Goal: Task Accomplishment & Management: Use online tool/utility

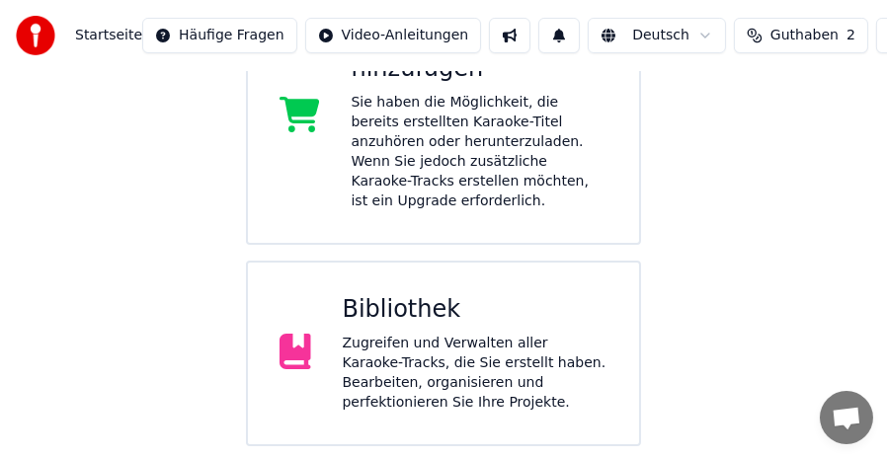
click at [461, 360] on div "Bibliothek Zugreifen und Verwalten aller Karaoke-Tracks, die Sie erstellt haben…" at bounding box center [443, 354] width 395 height 186
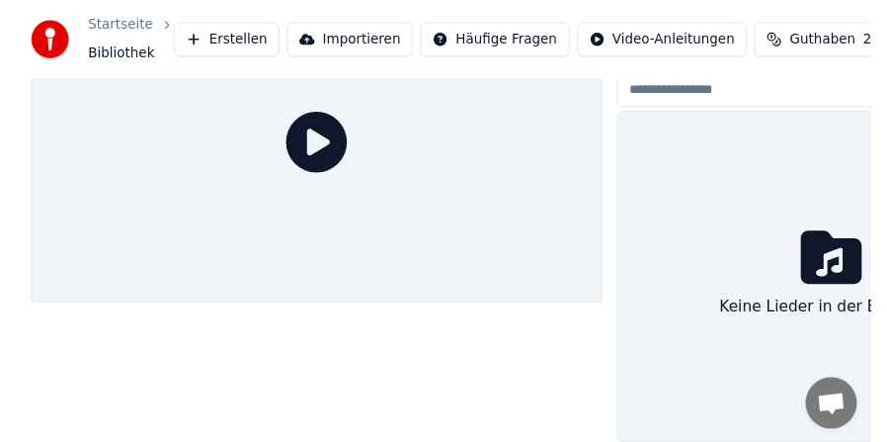
scroll to position [117, 0]
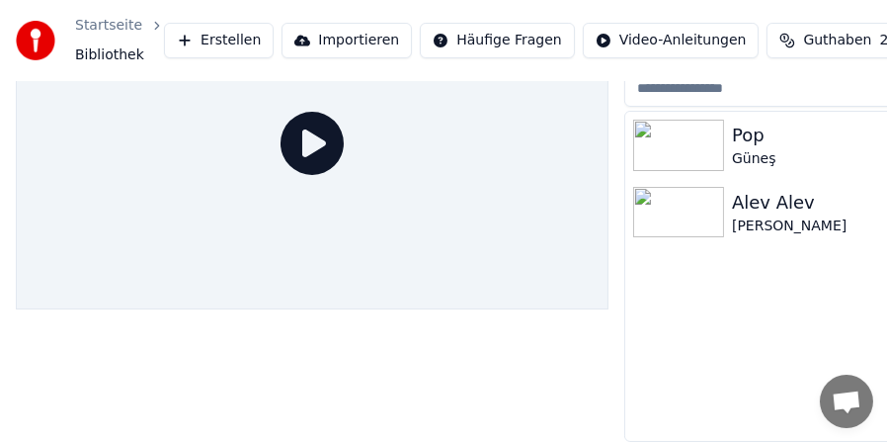
click at [770, 128] on div "Pop" at bounding box center [886, 136] width 308 height 28
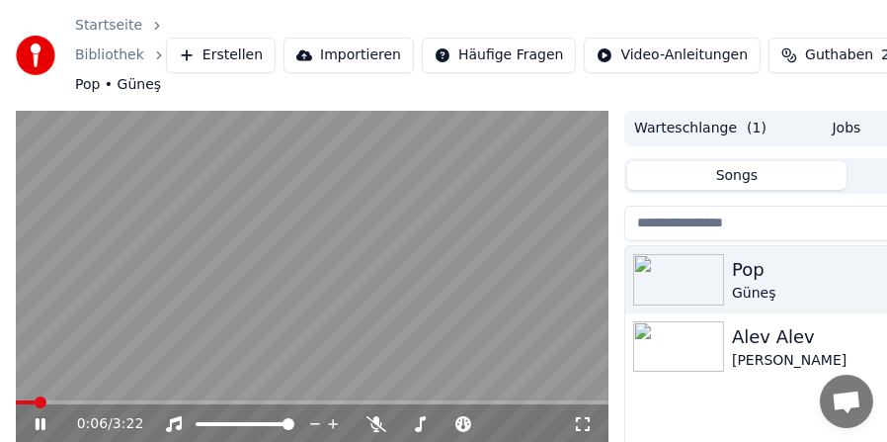
click at [40, 424] on icon at bounding box center [54, 424] width 45 height 16
click at [40, 423] on icon at bounding box center [41, 424] width 12 height 14
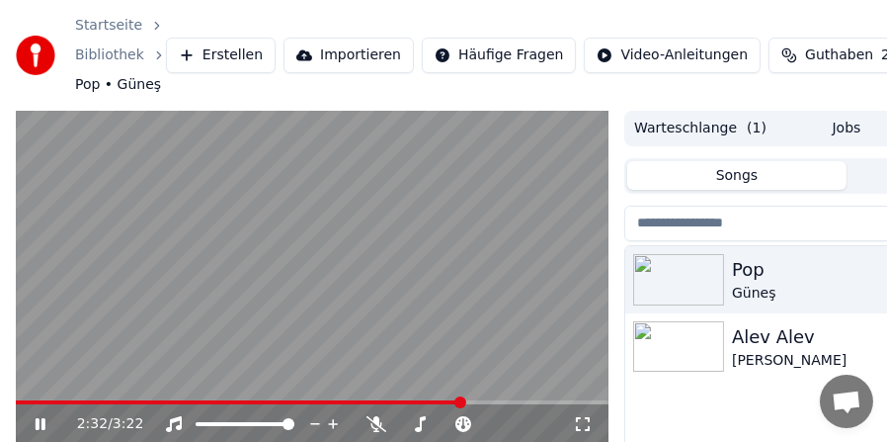
click at [40, 419] on icon at bounding box center [54, 424] width 45 height 16
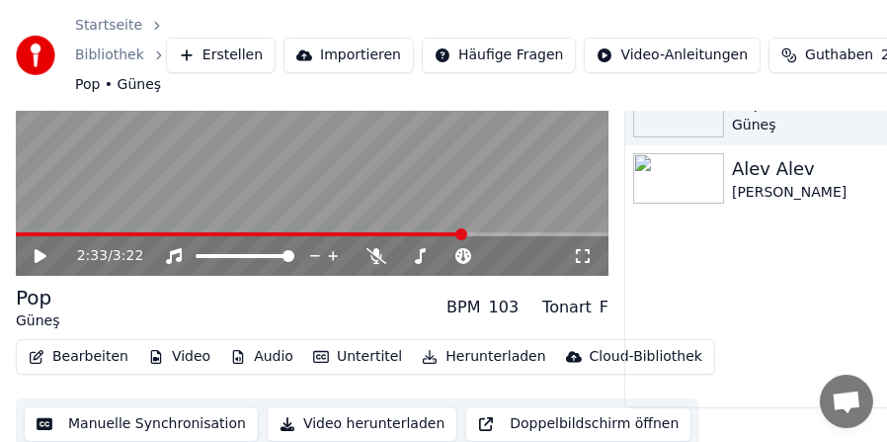
scroll to position [176, 0]
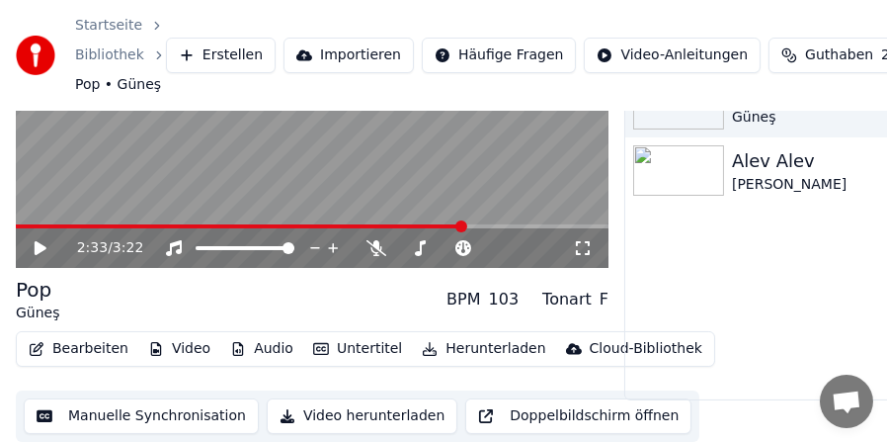
click at [64, 346] on button "Bearbeiten" at bounding box center [79, 349] width 116 height 28
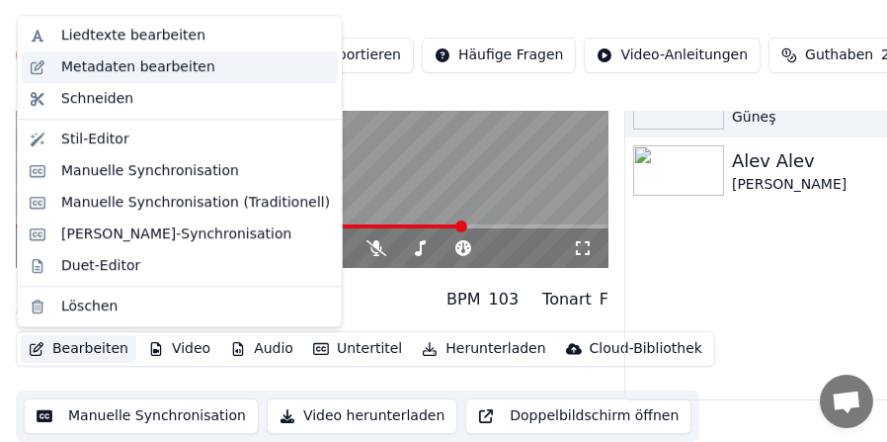
click at [132, 71] on div "Metadaten bearbeiten" at bounding box center [138, 67] width 154 height 20
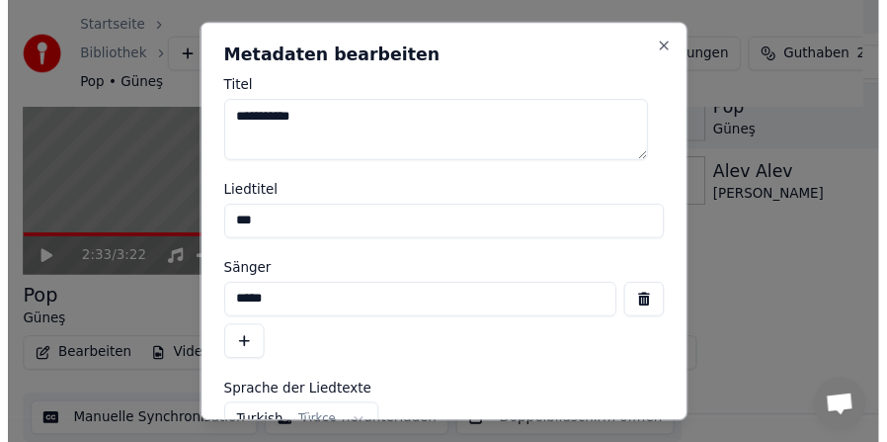
scroll to position [182, 0]
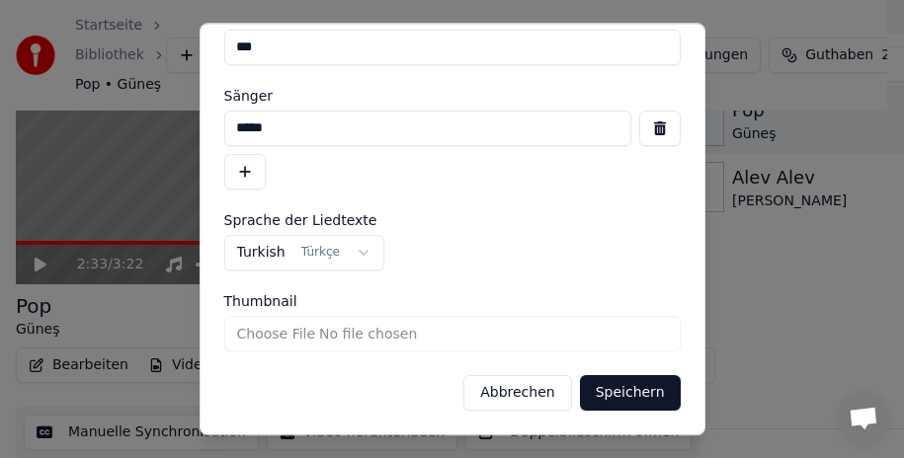
click at [533, 394] on button "Abbrechen" at bounding box center [517, 393] width 108 height 36
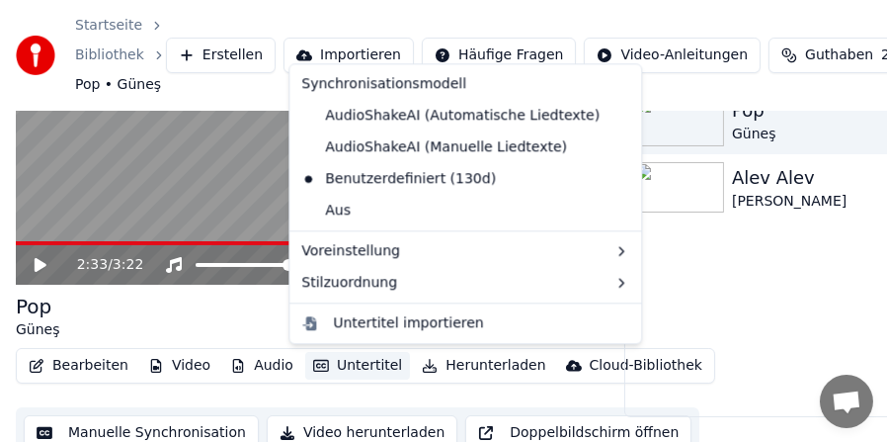
click at [355, 369] on button "Untertitel" at bounding box center [357, 366] width 105 height 28
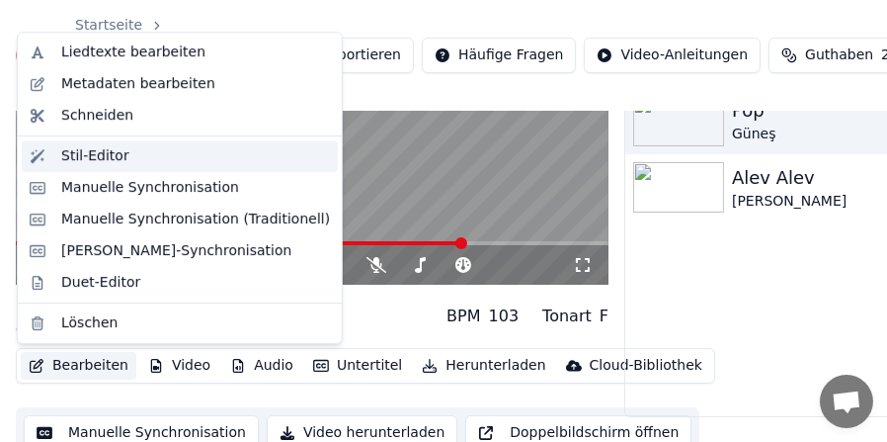
click at [98, 158] on div "Stil-Editor" at bounding box center [95, 156] width 68 height 20
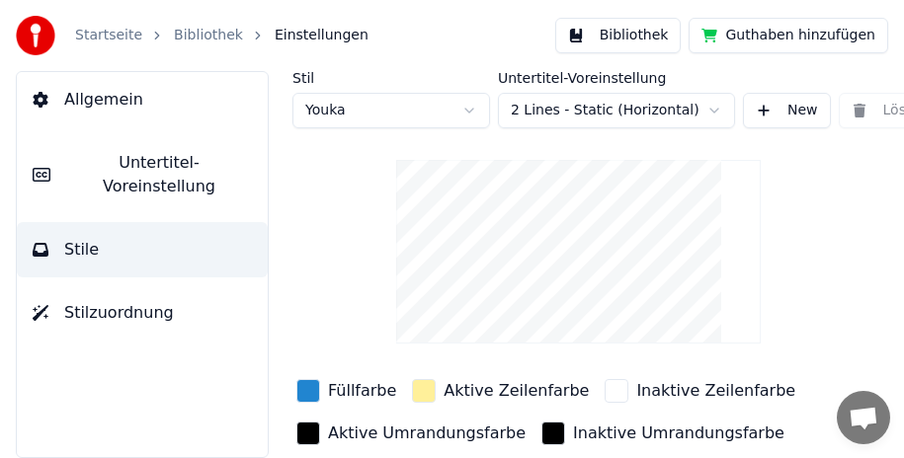
click at [181, 149] on button "Untertitel-Voreinstellung" at bounding box center [142, 174] width 251 height 79
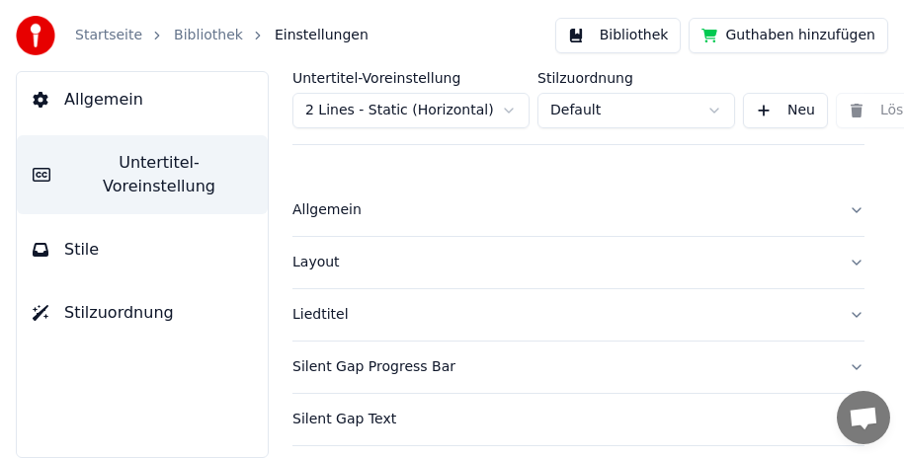
click at [842, 318] on button "Liedtitel" at bounding box center [578, 314] width 572 height 51
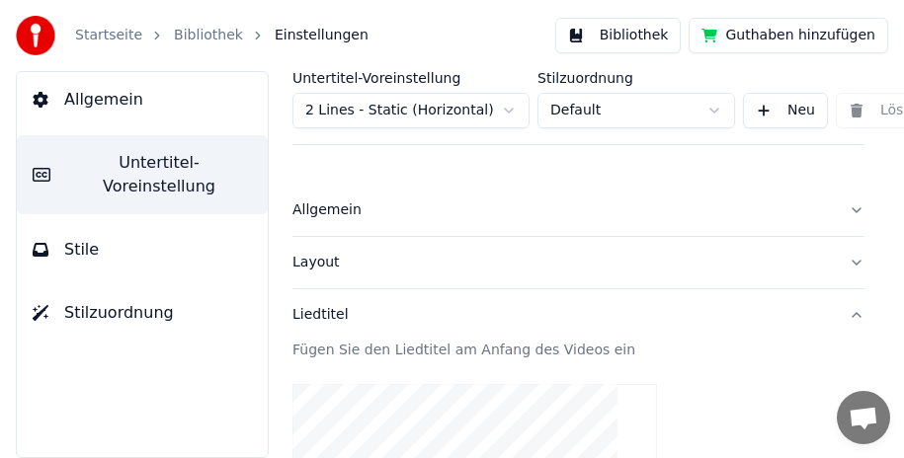
click at [652, 35] on button "Bibliothek" at bounding box center [618, 36] width 126 height 36
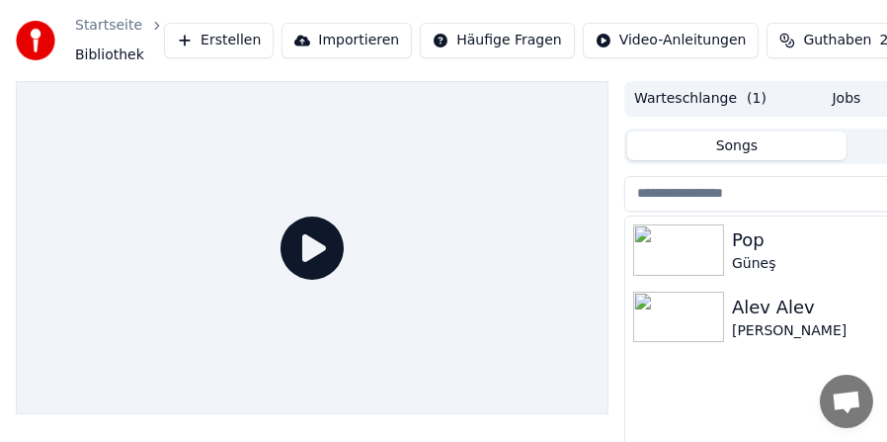
click at [748, 236] on div "Pop" at bounding box center [886, 240] width 308 height 28
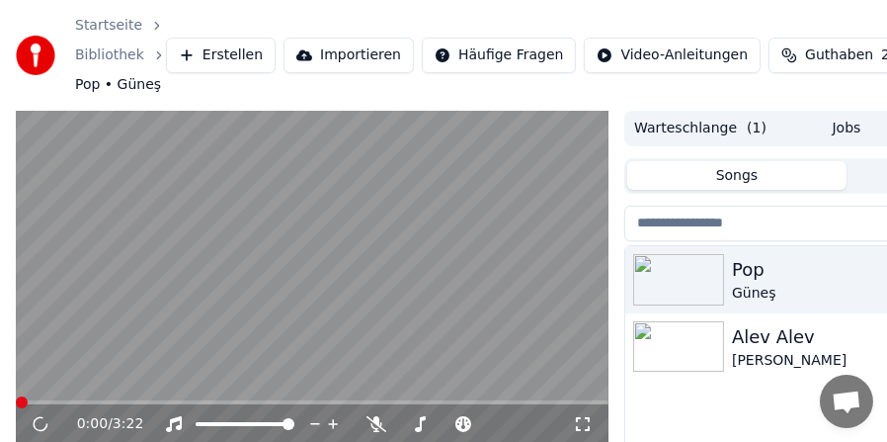
click at [217, 328] on video at bounding box center [312, 278] width 593 height 334
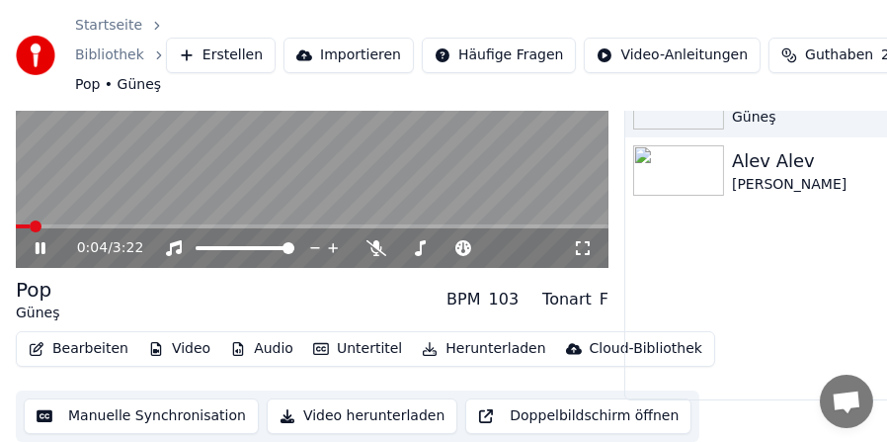
click at [161, 158] on video at bounding box center [312, 102] width 593 height 334
click at [464, 352] on button "Herunterladen" at bounding box center [483, 349] width 139 height 28
click at [319, 413] on button "Video herunterladen" at bounding box center [362, 416] width 191 height 36
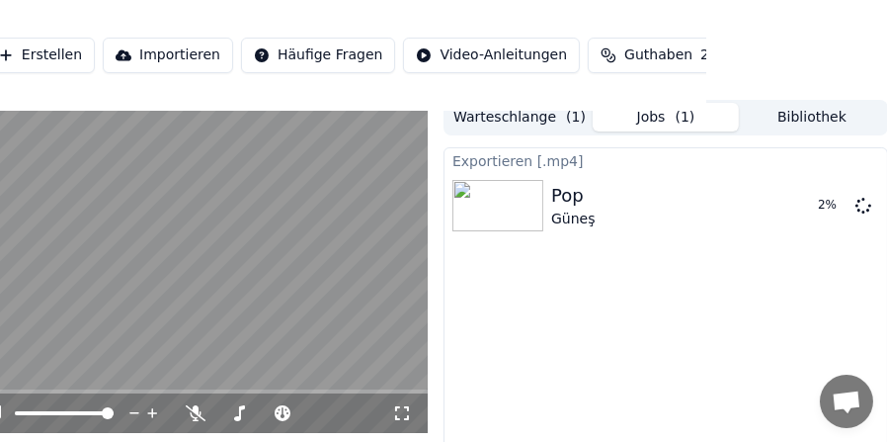
scroll to position [0, 181]
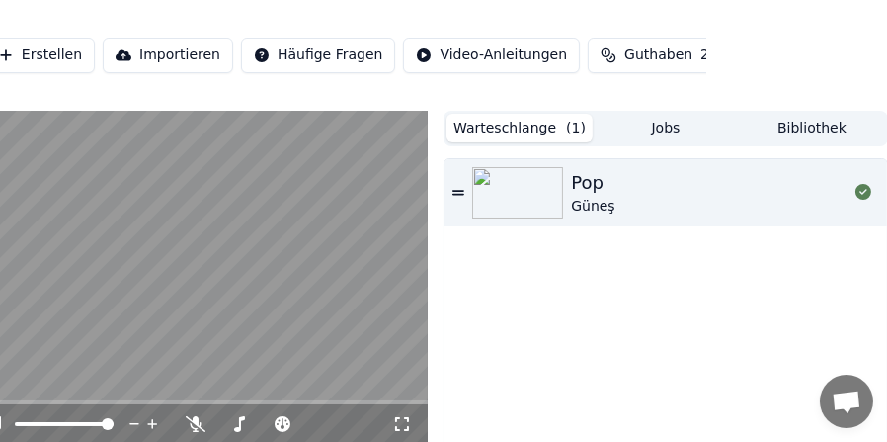
click at [523, 129] on button "Warteschlange ( 1 )" at bounding box center [520, 128] width 146 height 29
click at [672, 125] on button "Jobs" at bounding box center [666, 128] width 146 height 29
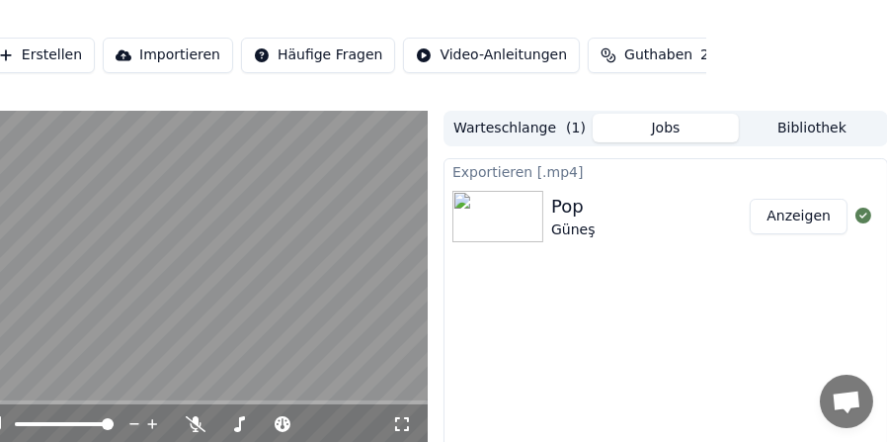
click at [812, 123] on button "Bibliothek" at bounding box center [812, 128] width 146 height 29
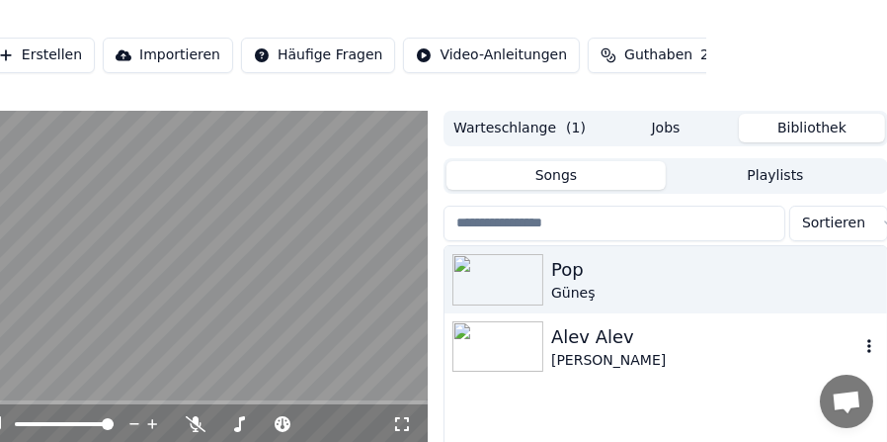
click at [698, 350] on div "Alev Alev" at bounding box center [705, 337] width 308 height 28
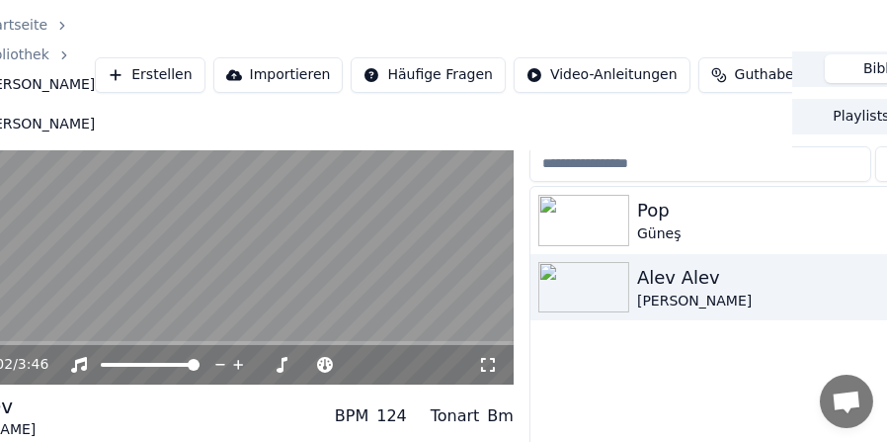
scroll to position [99, 0]
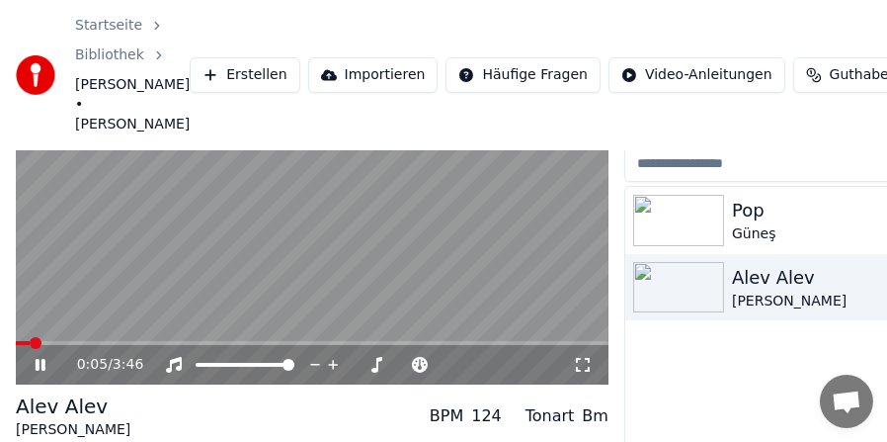
click at [159, 253] on video at bounding box center [312, 218] width 593 height 334
click at [150, 232] on video at bounding box center [312, 218] width 593 height 334
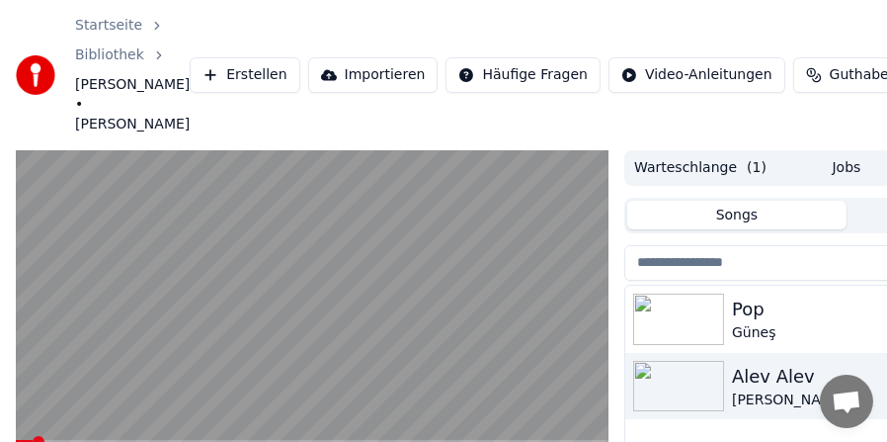
scroll to position [196, 0]
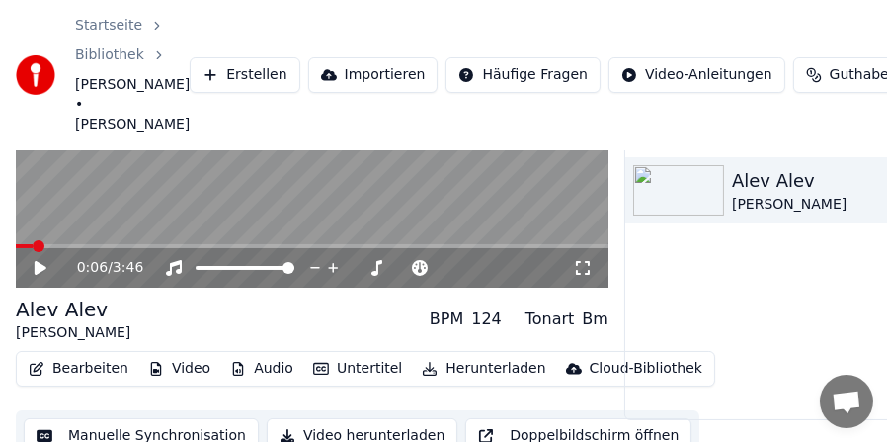
click at [345, 355] on button "Untertitel" at bounding box center [357, 369] width 105 height 28
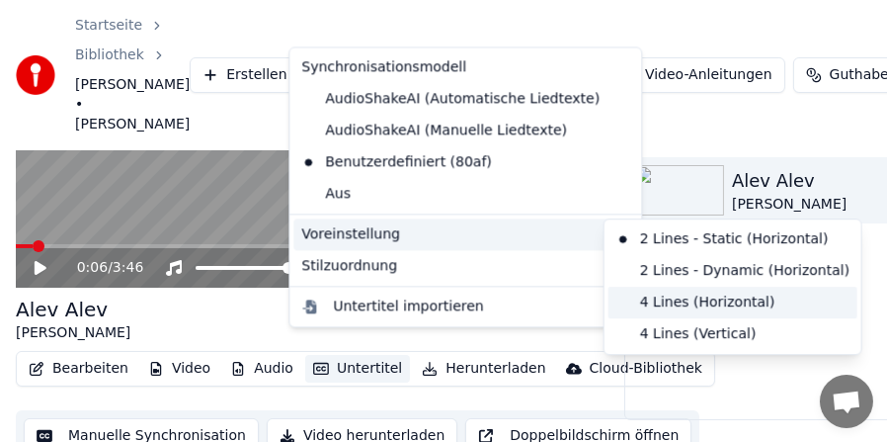
click at [634, 297] on div "4 Lines (Horizontal)" at bounding box center [733, 303] width 249 height 32
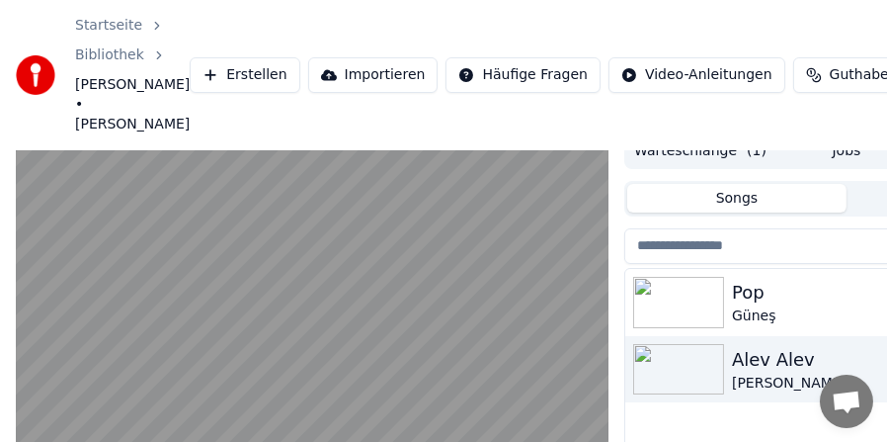
scroll to position [18, 0]
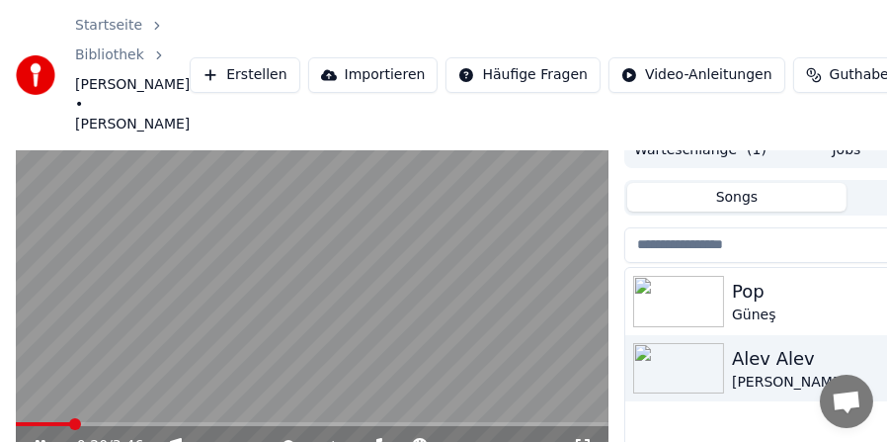
click at [230, 351] on video at bounding box center [312, 299] width 593 height 334
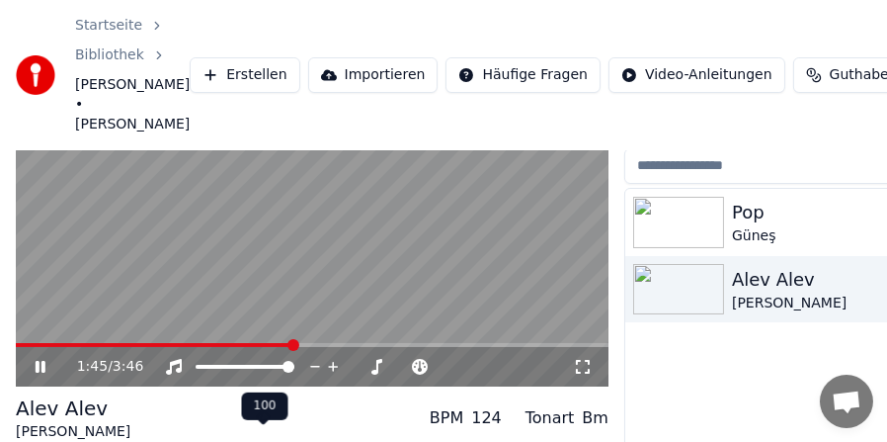
scroll to position [0, 0]
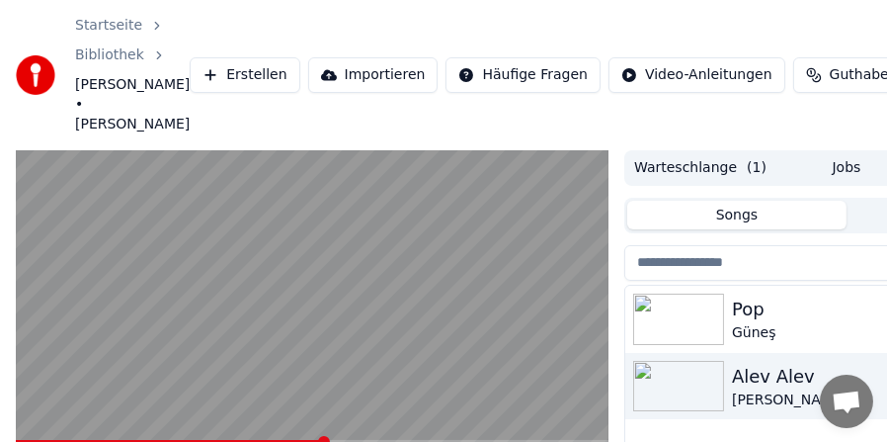
click at [324, 440] on span at bounding box center [312, 442] width 593 height 4
click at [341, 440] on span at bounding box center [186, 442] width 341 height 4
click at [339, 381] on video at bounding box center [312, 317] width 593 height 334
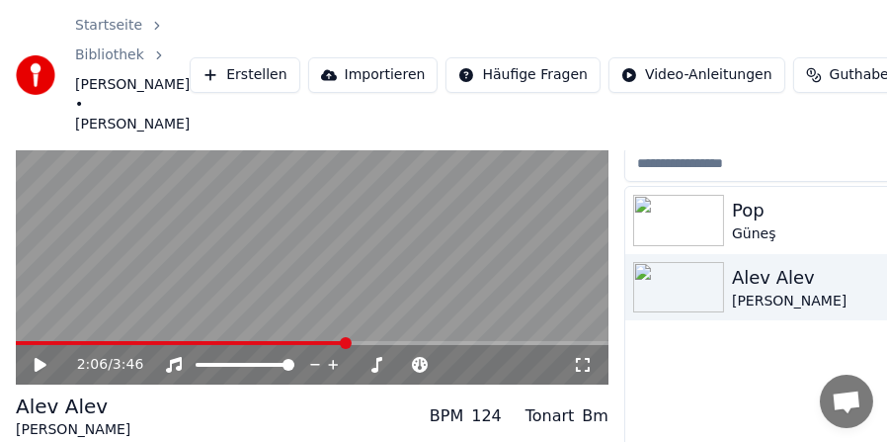
scroll to position [196, 0]
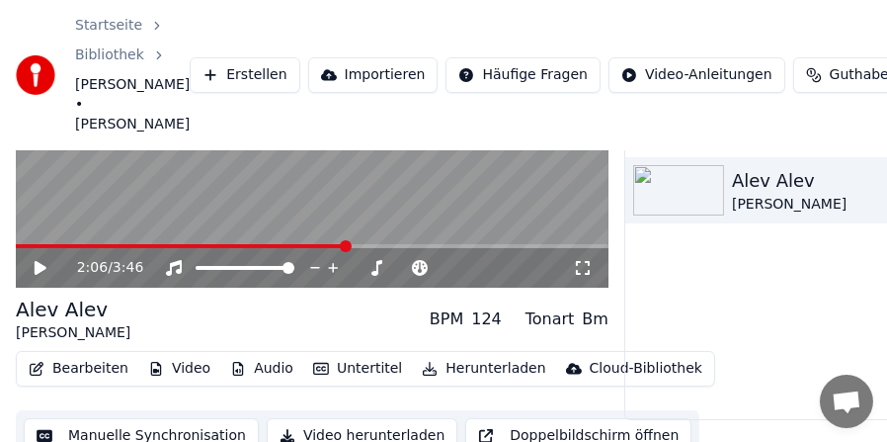
click at [351, 355] on button "Untertitel" at bounding box center [357, 369] width 105 height 28
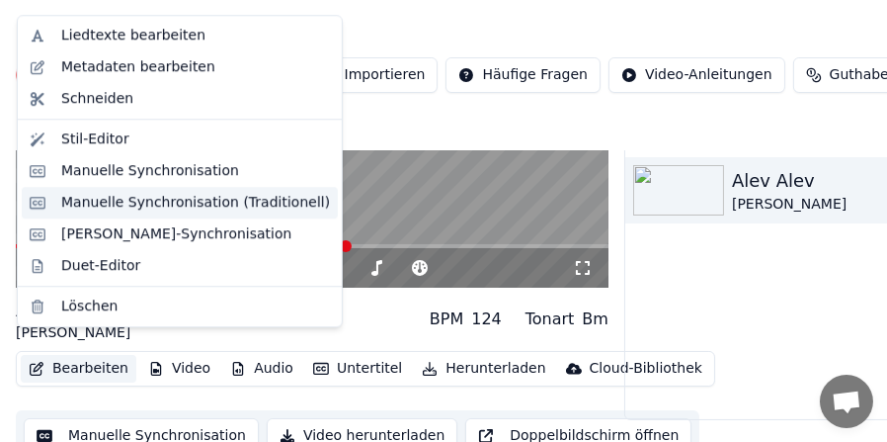
click at [116, 201] on div "Manuelle Synchronisation (Traditionell)" at bounding box center [195, 203] width 269 height 20
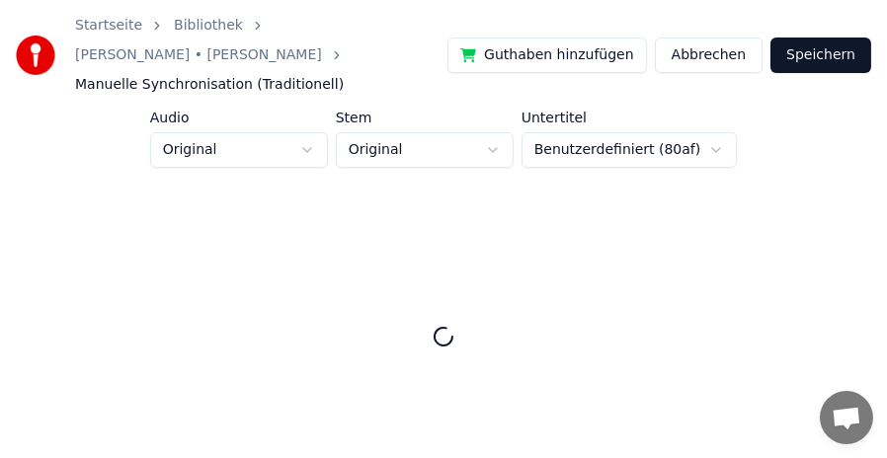
click at [715, 38] on button "Abbrechen" at bounding box center [709, 56] width 108 height 36
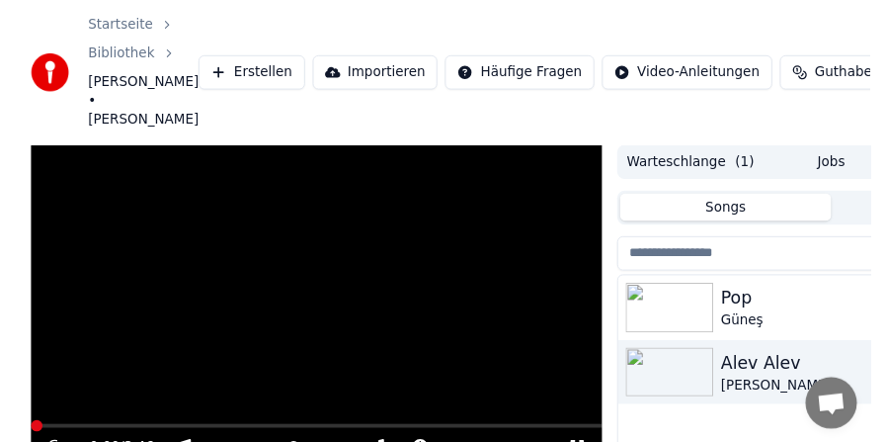
scroll to position [166, 0]
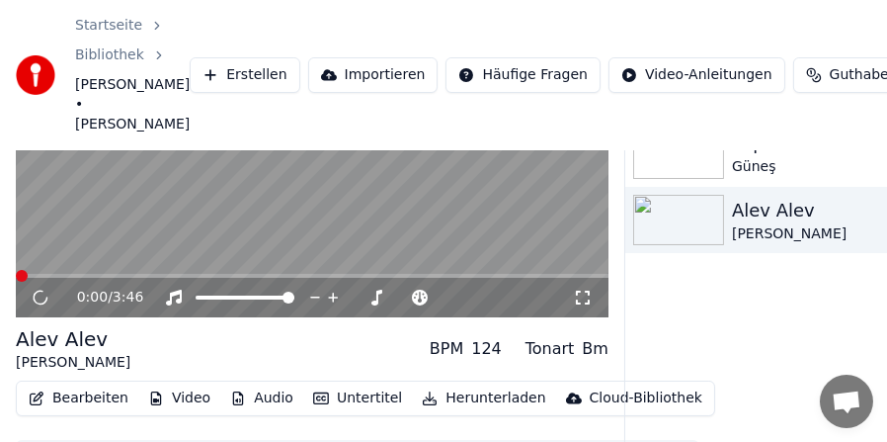
click at [84, 384] on button "Bearbeiten" at bounding box center [79, 398] width 116 height 28
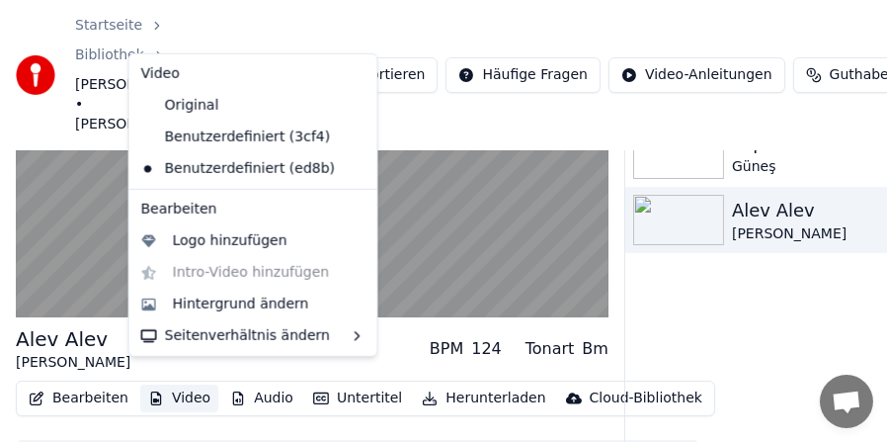
click at [182, 405] on div "Bearbeiten Video Audio Untertitel Herunterladen Cloud-Bibliothek Manuelle Synch…" at bounding box center [312, 435] width 593 height 111
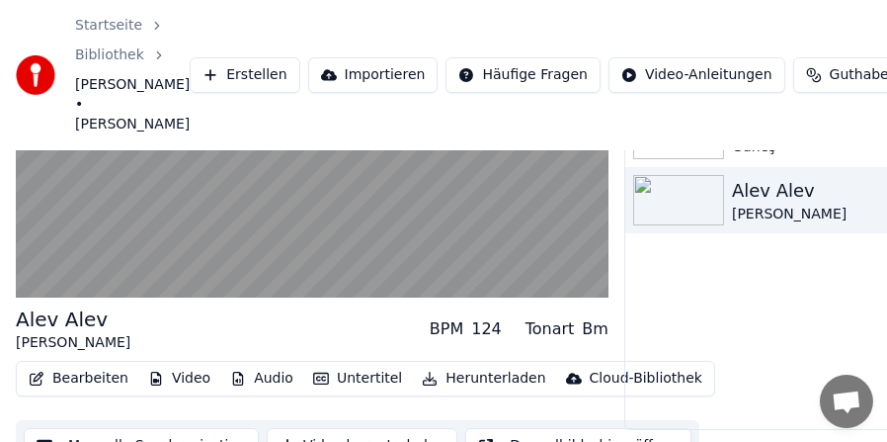
scroll to position [196, 0]
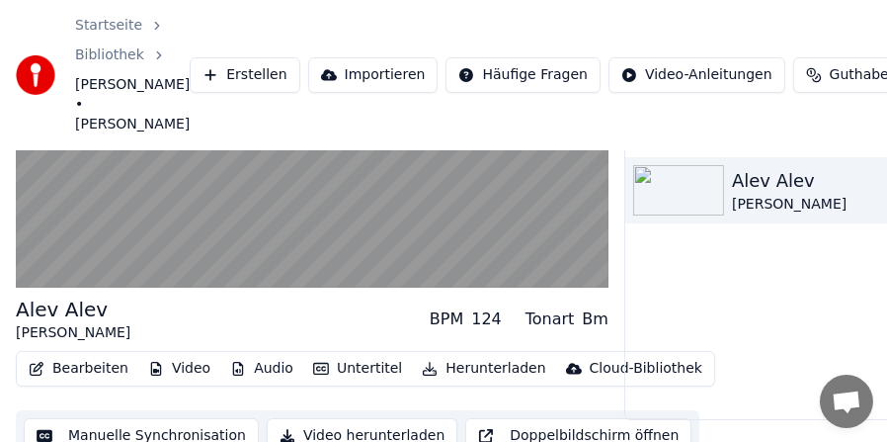
click at [173, 418] on button "Manuelle Synchronisation" at bounding box center [141, 436] width 235 height 36
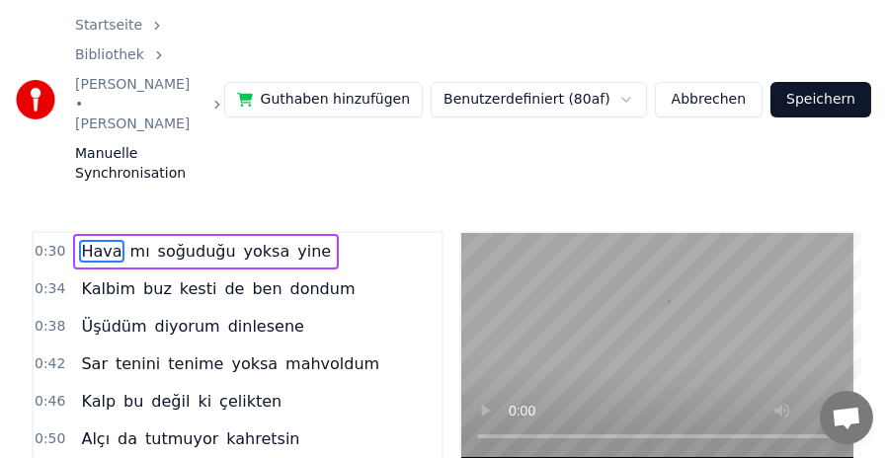
scroll to position [0, 4440]
click at [170, 240] on span "soğuduğu" at bounding box center [197, 251] width 82 height 23
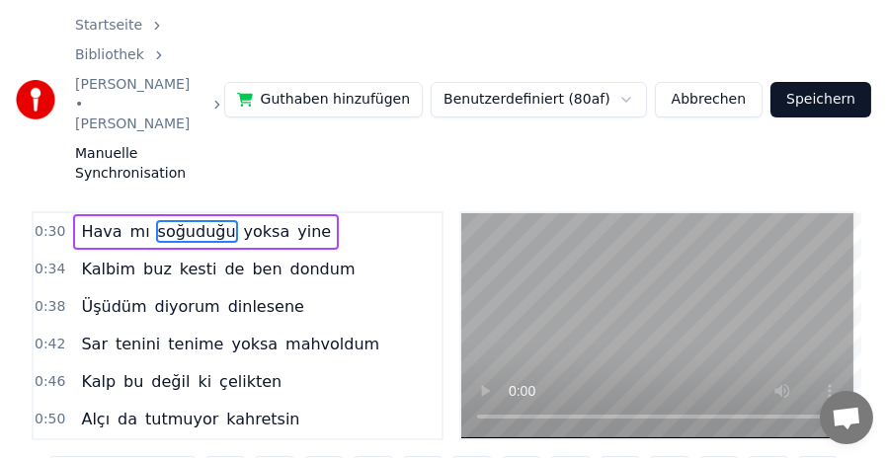
scroll to position [20, 0]
click at [82, 258] on span "Kalbim" at bounding box center [108, 269] width 58 height 23
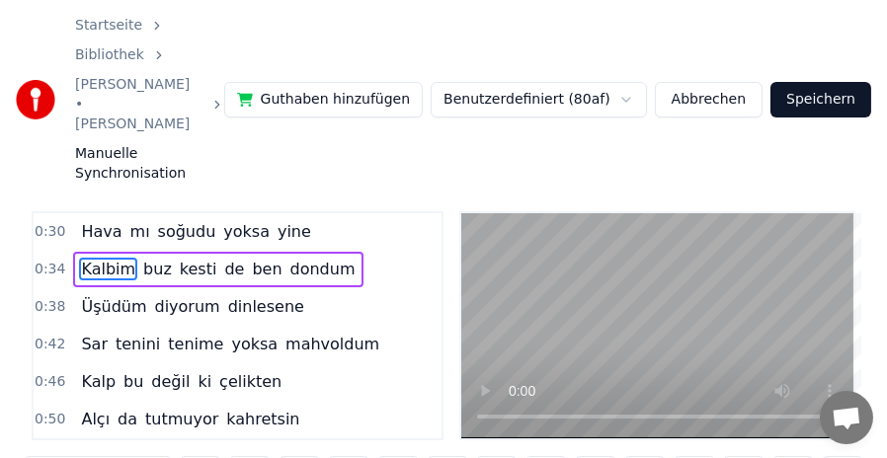
scroll to position [0, 0]
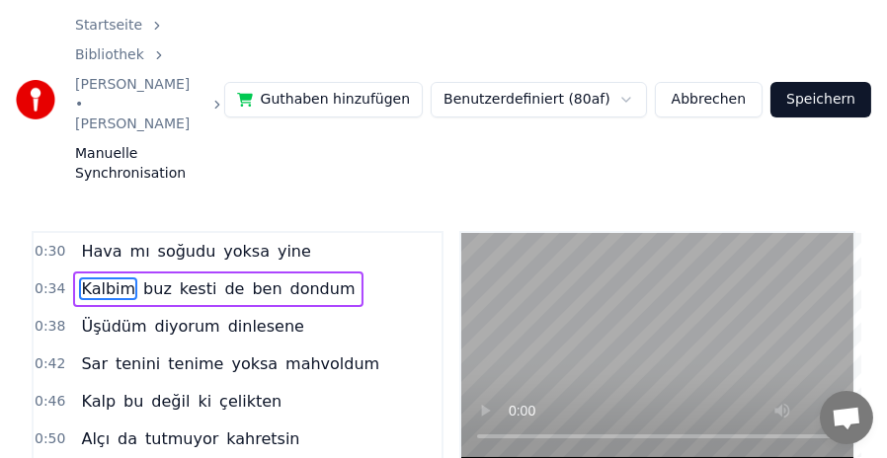
click at [104, 315] on span "Üşüdüm" at bounding box center [113, 326] width 69 height 23
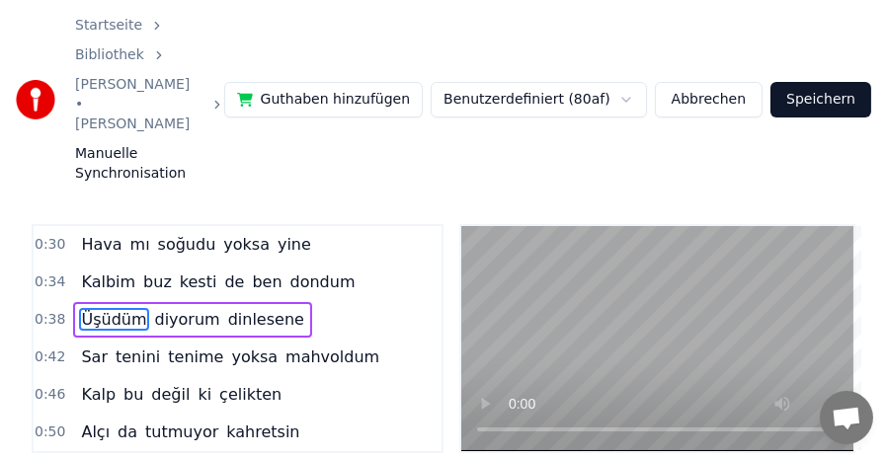
scroll to position [0, 5630]
click at [84, 346] on span "Sar" at bounding box center [94, 357] width 31 height 23
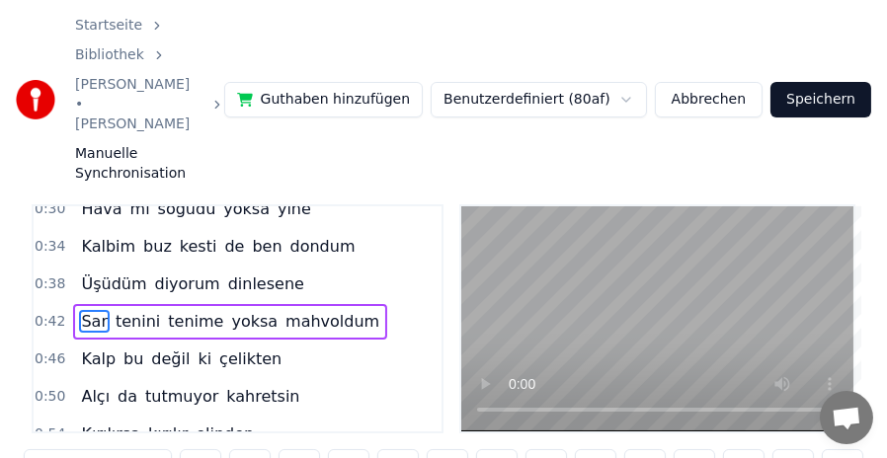
scroll to position [17, 0]
click at [96, 347] on span "Kalp" at bounding box center [98, 358] width 39 height 23
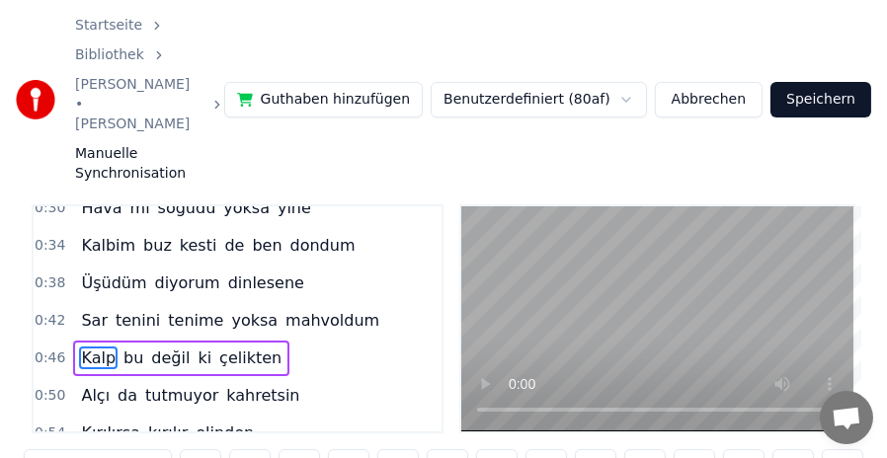
scroll to position [0, 6819]
click at [89, 384] on span "Alçı" at bounding box center [95, 395] width 33 height 23
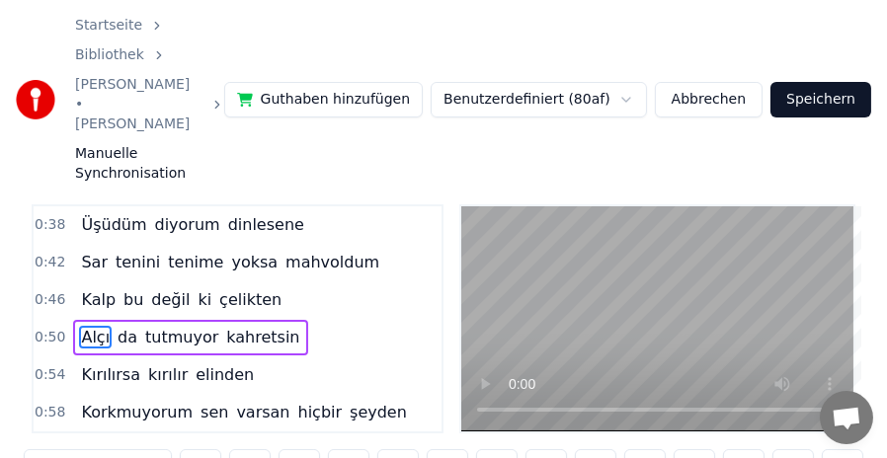
scroll to position [92, 0]
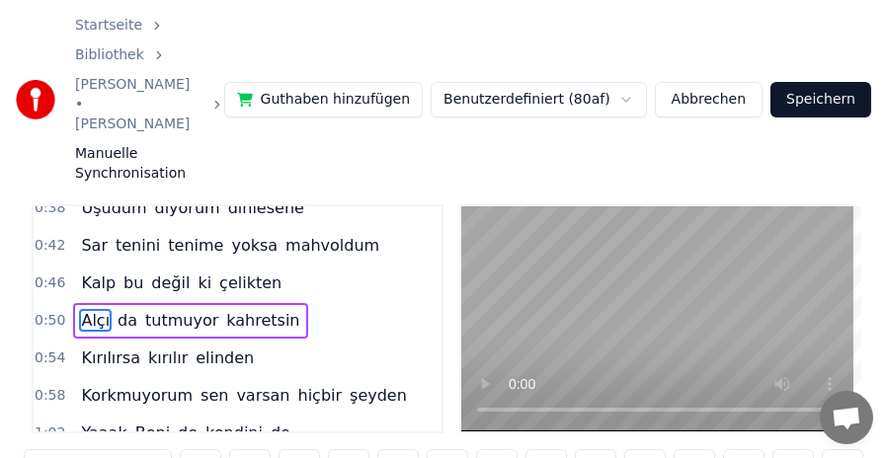
click at [91, 347] on span "Kırılırsa" at bounding box center [110, 358] width 63 height 23
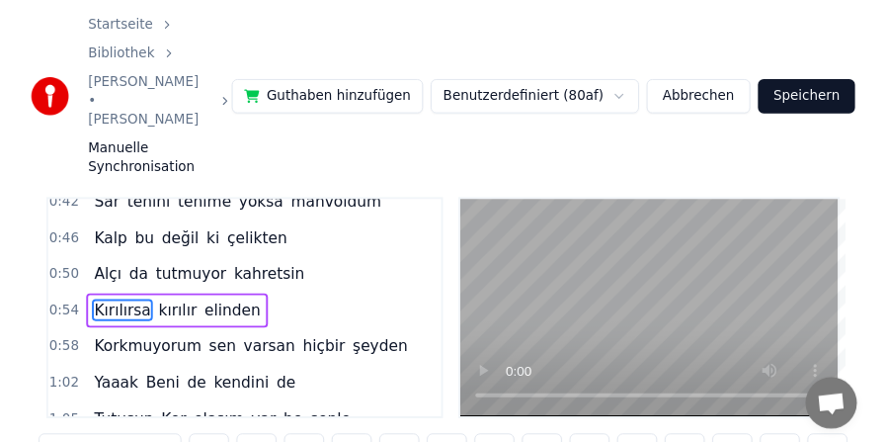
scroll to position [0, 7922]
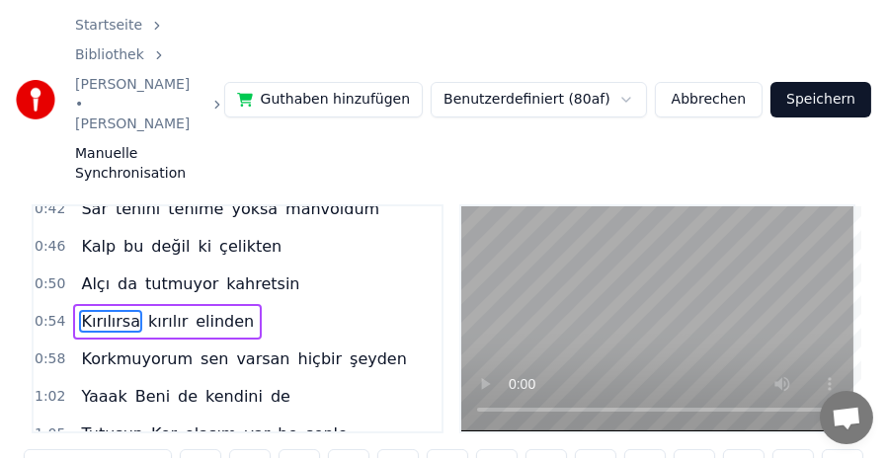
click at [99, 348] on span "Korkmuyorum" at bounding box center [137, 359] width 116 height 23
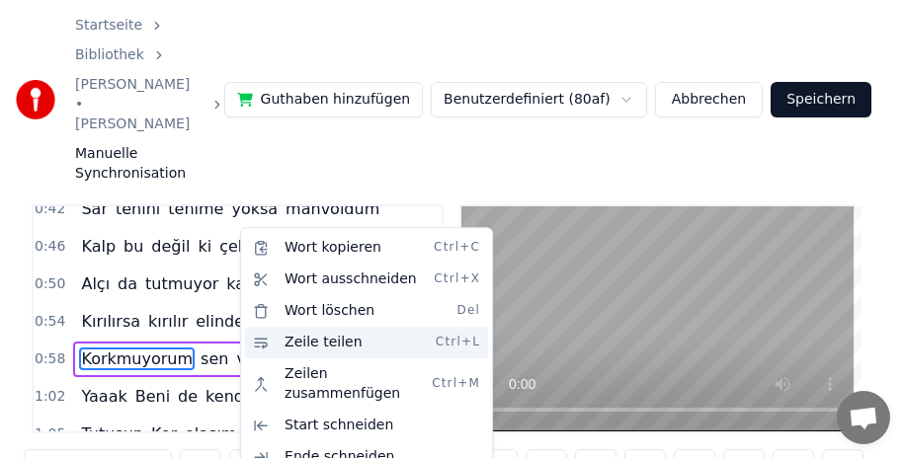
click at [296, 342] on div "Zeile teilen Ctrl+L" at bounding box center [366, 343] width 243 height 32
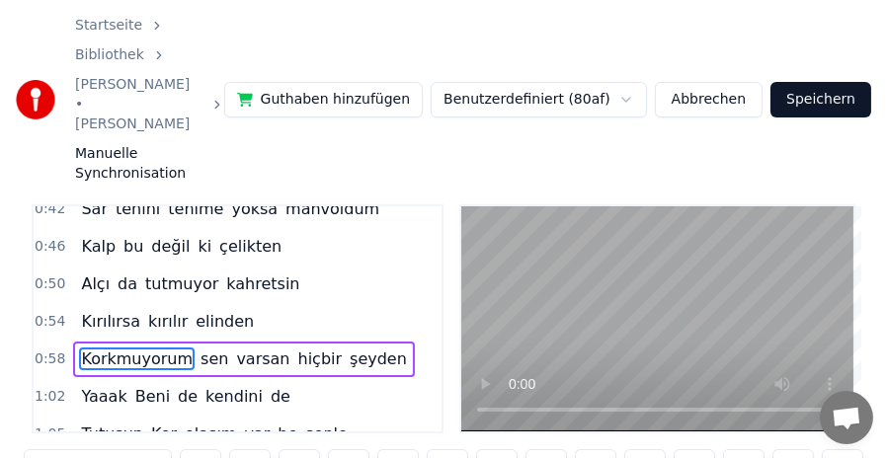
click at [96, 348] on span "Korkmuyorum" at bounding box center [137, 359] width 116 height 23
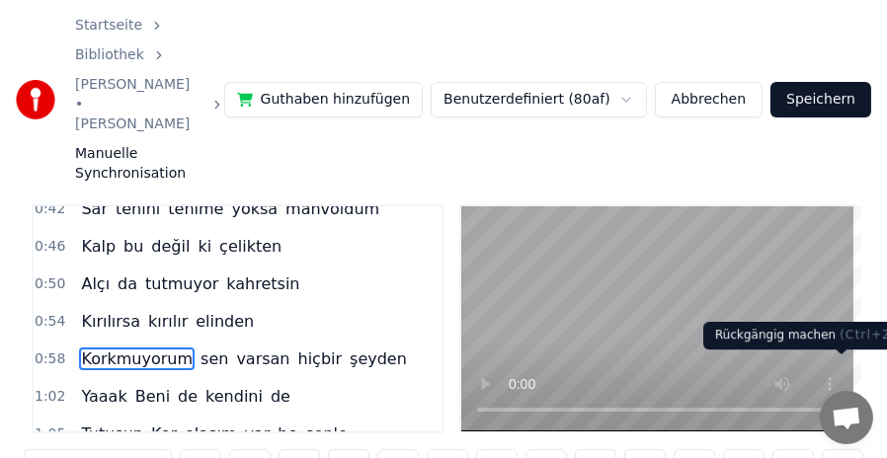
click at [838, 450] on button at bounding box center [842, 468] width 41 height 36
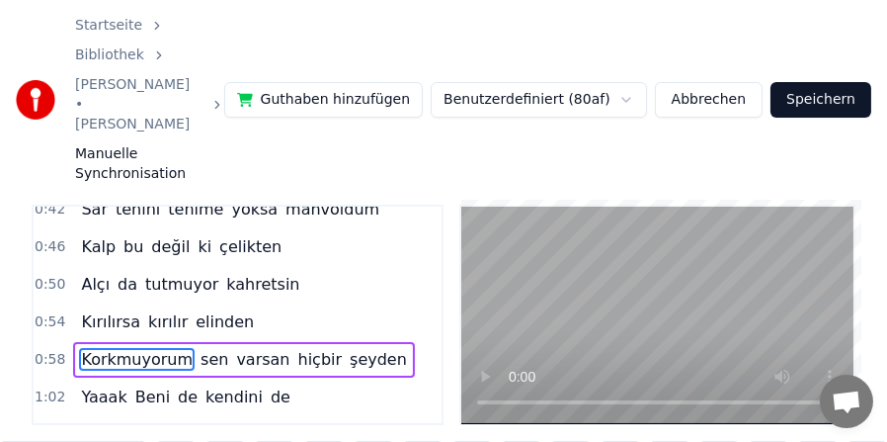
click at [110, 348] on span "Korkmuyorum" at bounding box center [137, 359] width 116 height 23
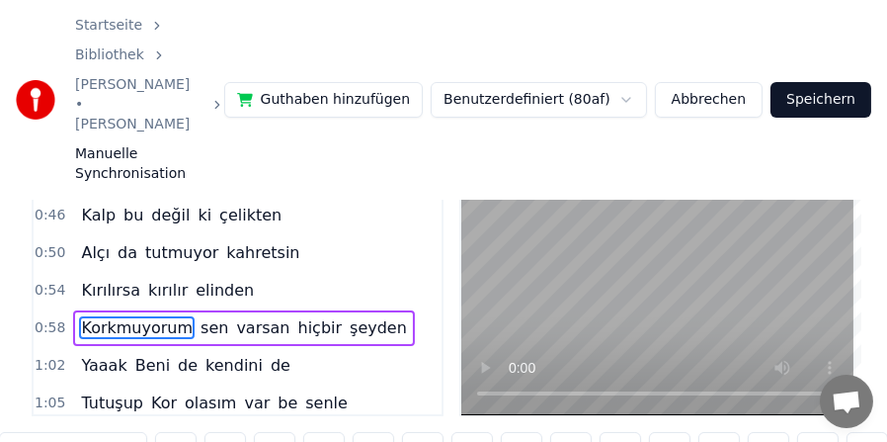
scroll to position [166, 0]
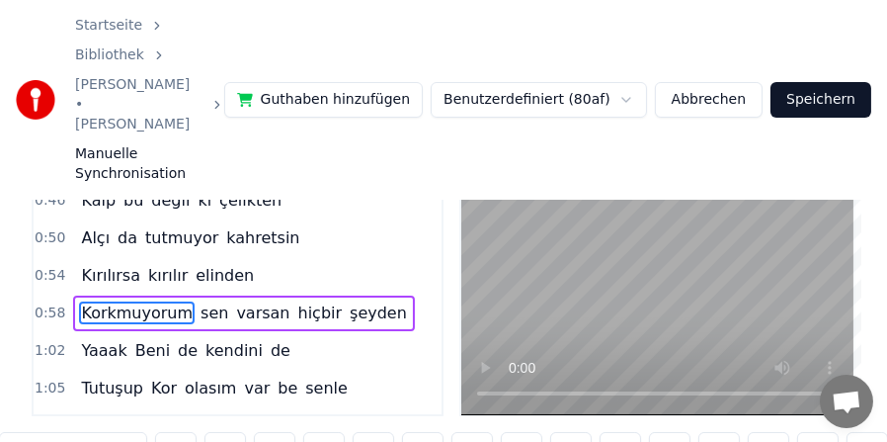
click at [106, 264] on span "Kırılırsa" at bounding box center [110, 275] width 63 height 23
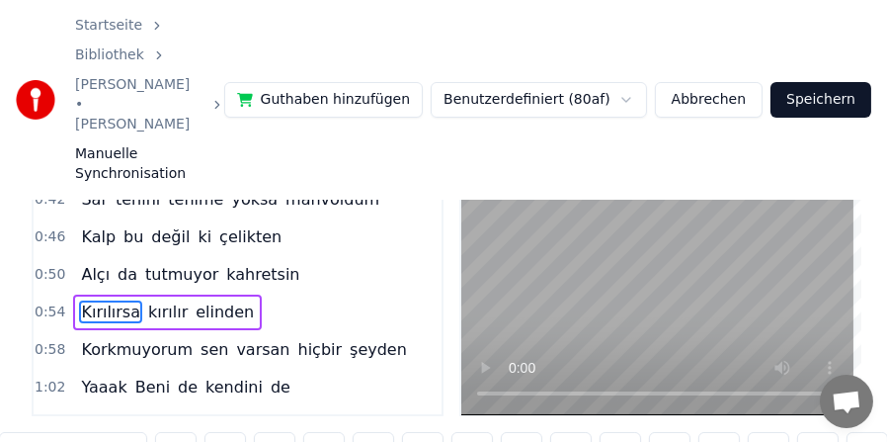
scroll to position [128, 0]
click at [100, 376] on span "Yaaak" at bounding box center [103, 387] width 49 height 23
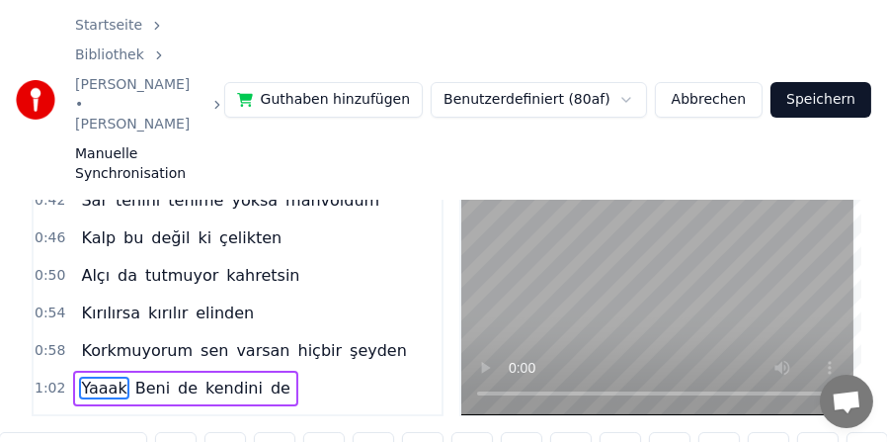
scroll to position [0, 9104]
click at [99, 339] on span "Korkmuyorum" at bounding box center [137, 350] width 116 height 23
type input "**********"
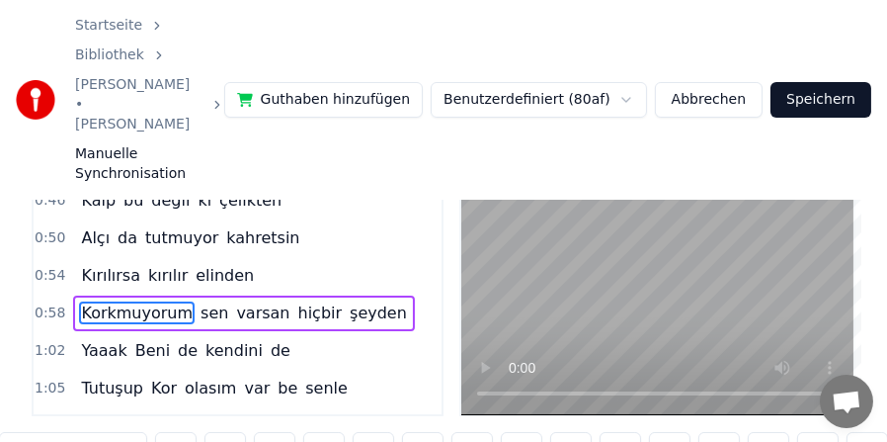
scroll to position [0, 8526]
click at [48, 303] on span "0:58" at bounding box center [50, 313] width 31 height 20
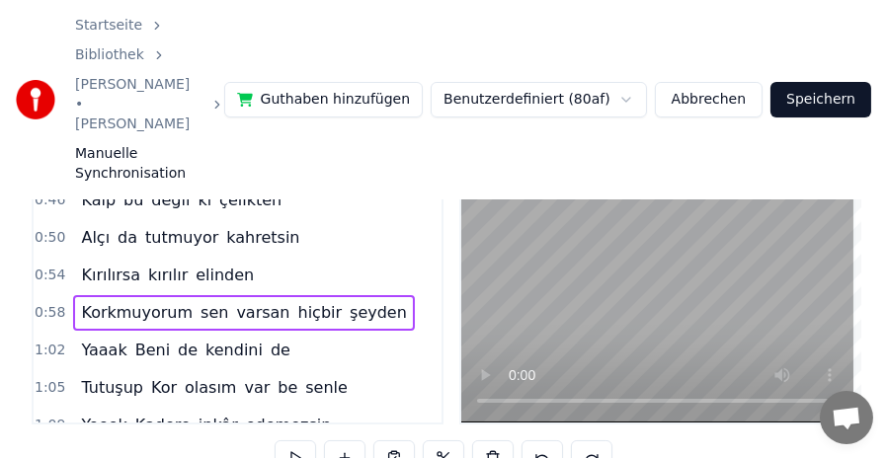
click at [95, 301] on span "Korkmuyorum" at bounding box center [137, 312] width 116 height 23
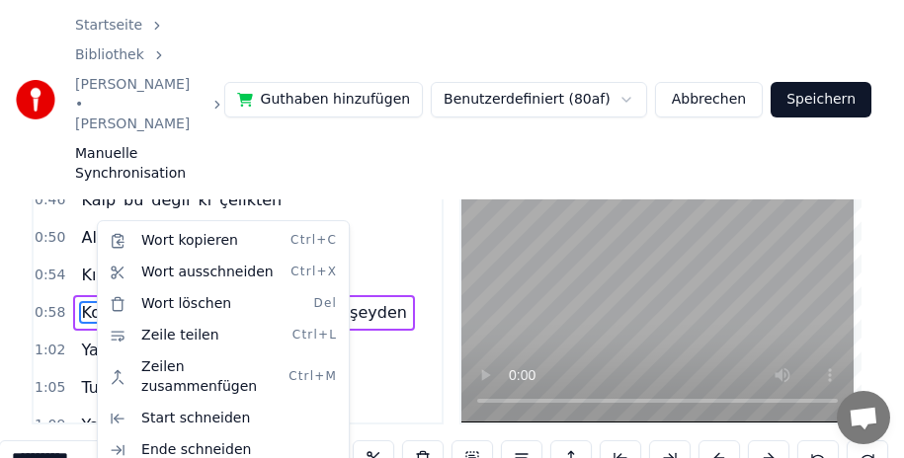
click at [48, 261] on html "Startseite Bibliothek [PERSON_NAME] • [PERSON_NAME] Manuelle Synchronisation Gu…" at bounding box center [452, 345] width 904 height 763
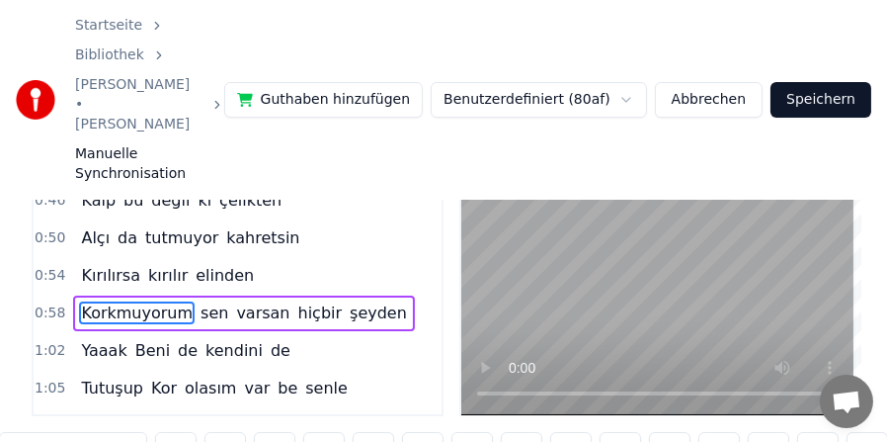
click at [104, 339] on span "Yaaak" at bounding box center [103, 350] width 49 height 23
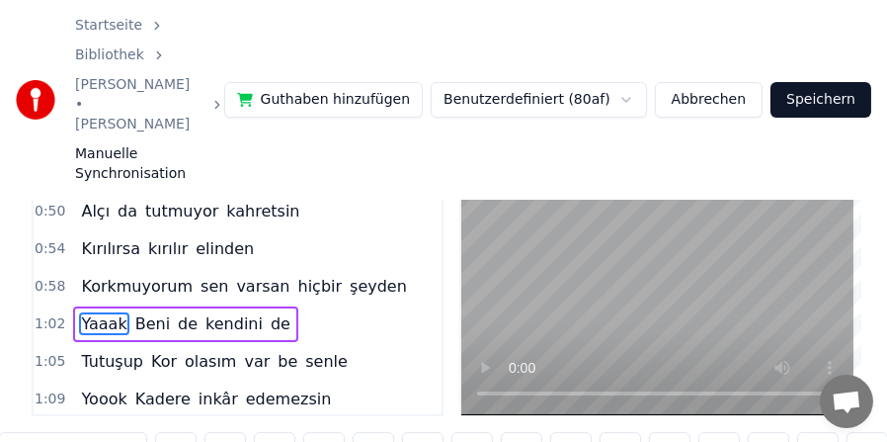
scroll to position [204, 0]
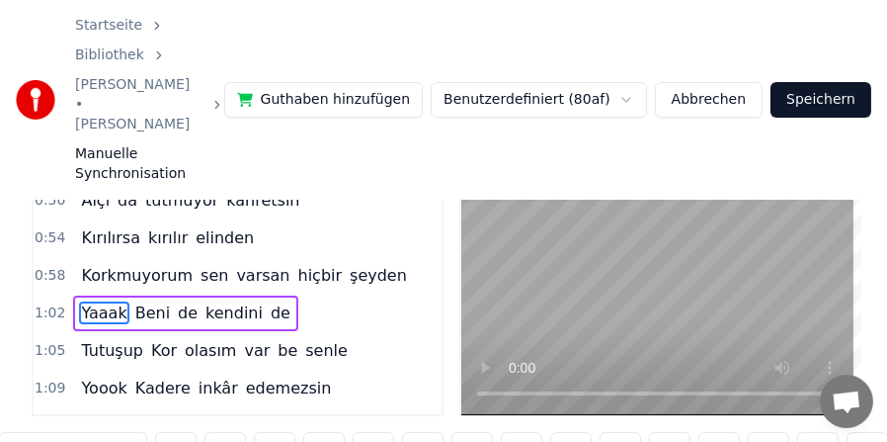
click at [114, 264] on span "Korkmuyorum" at bounding box center [137, 275] width 116 height 23
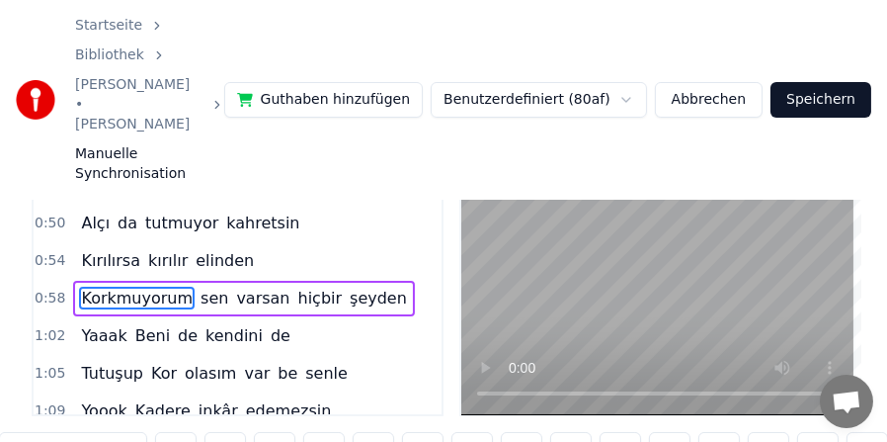
scroll to position [166, 0]
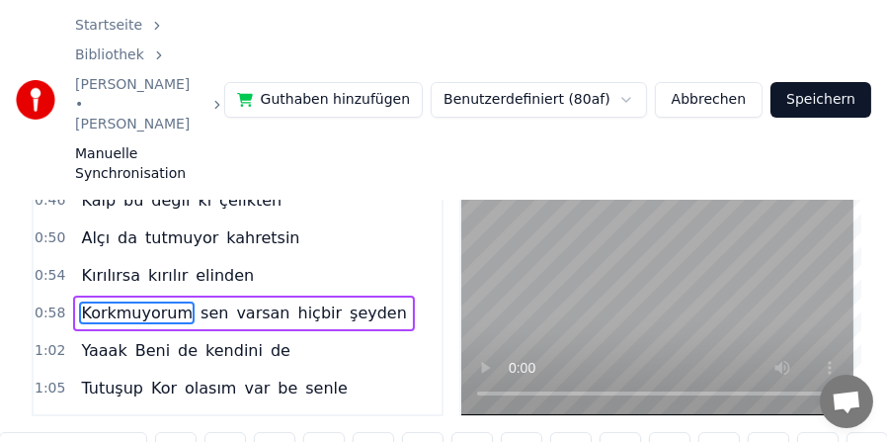
click at [103, 339] on span "Yaaak" at bounding box center [103, 350] width 49 height 23
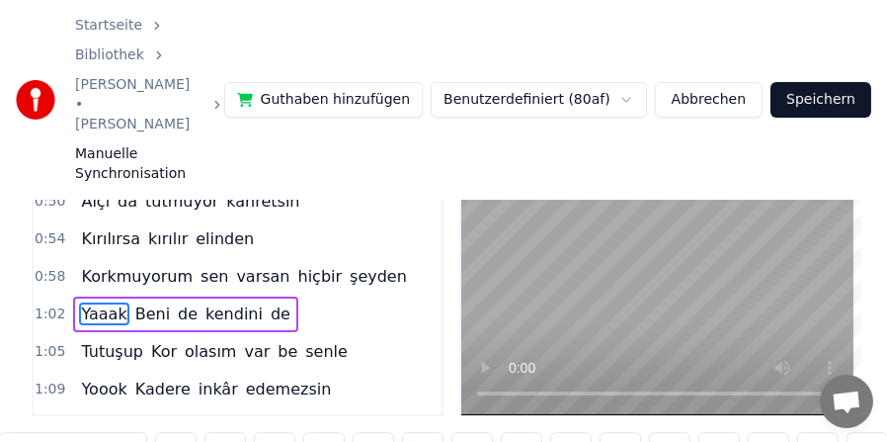
scroll to position [204, 0]
click at [101, 339] on span "Tutuşup" at bounding box center [112, 350] width 66 height 23
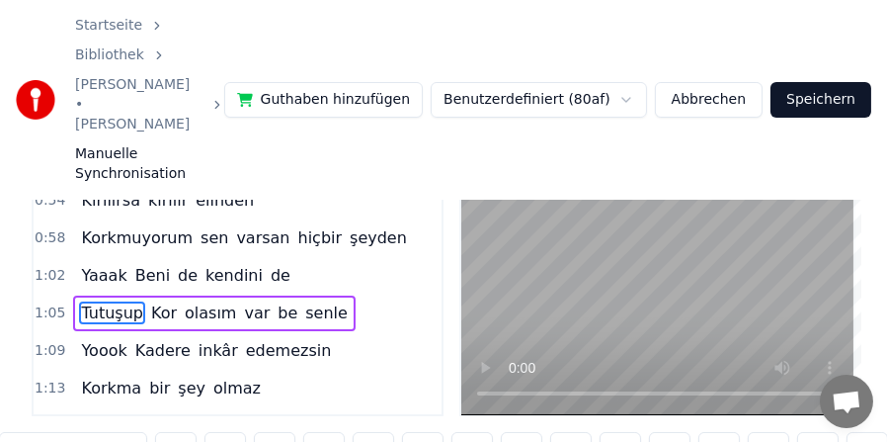
scroll to position [0, 9638]
click at [98, 264] on span "Yaaak" at bounding box center [103, 275] width 49 height 23
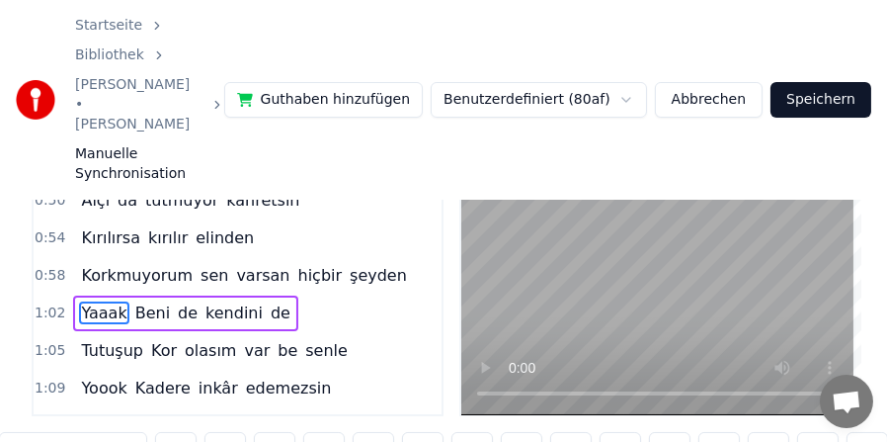
scroll to position [0, 9104]
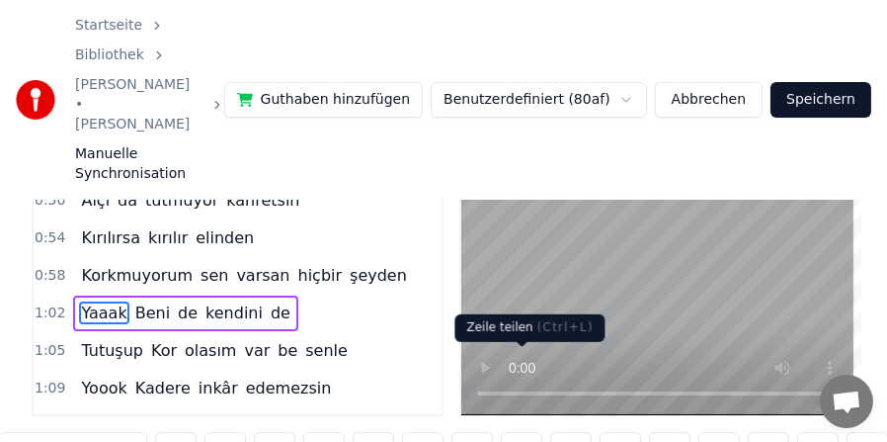
click at [515, 432] on button at bounding box center [521, 450] width 41 height 36
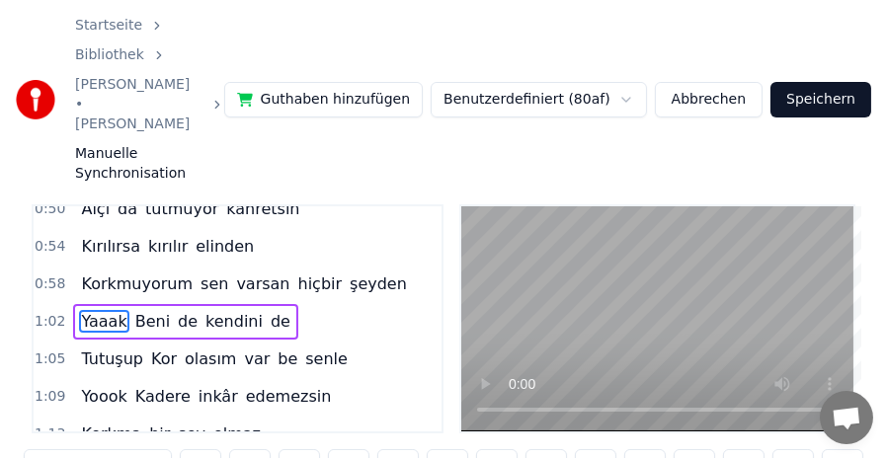
click at [117, 348] on span "Tutuşup" at bounding box center [112, 359] width 66 height 23
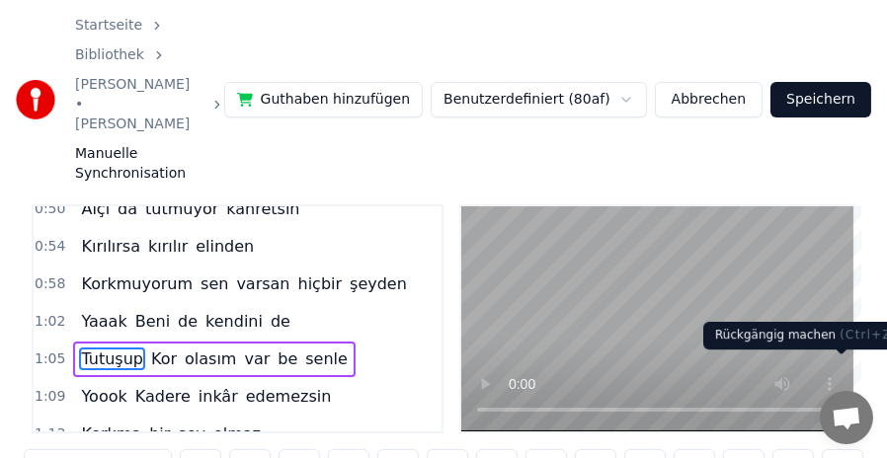
click at [837, 450] on button at bounding box center [842, 468] width 41 height 36
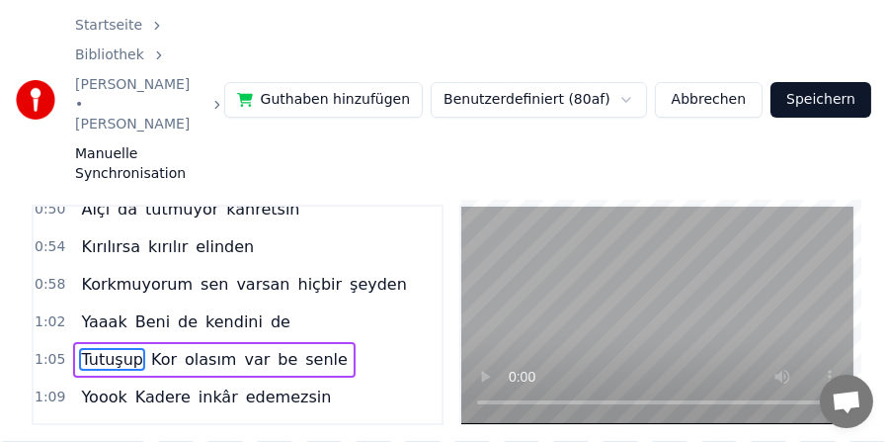
click at [79, 310] on span "Yaaak" at bounding box center [103, 321] width 49 height 23
type input "*****"
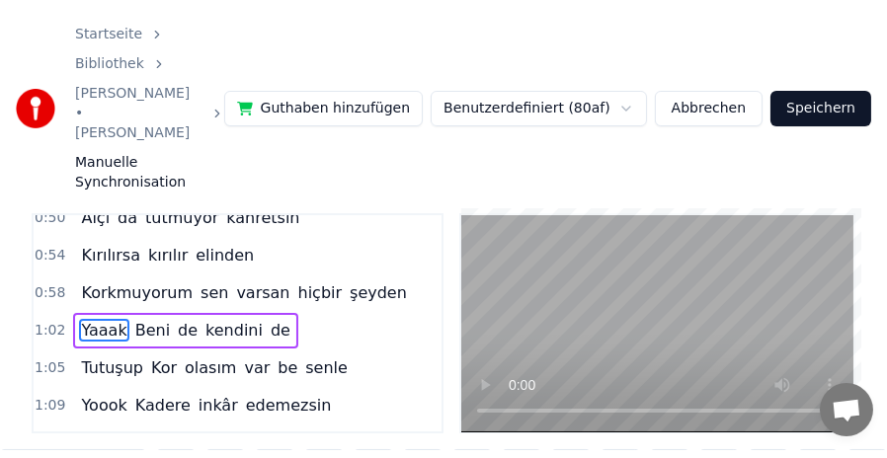
scroll to position [36, 0]
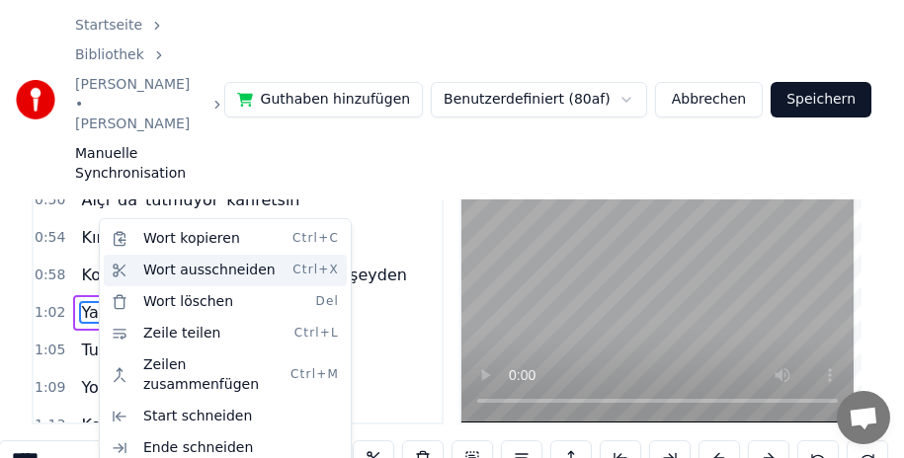
click at [159, 272] on div "Wort ausschneiden Ctrl+X" at bounding box center [225, 271] width 243 height 32
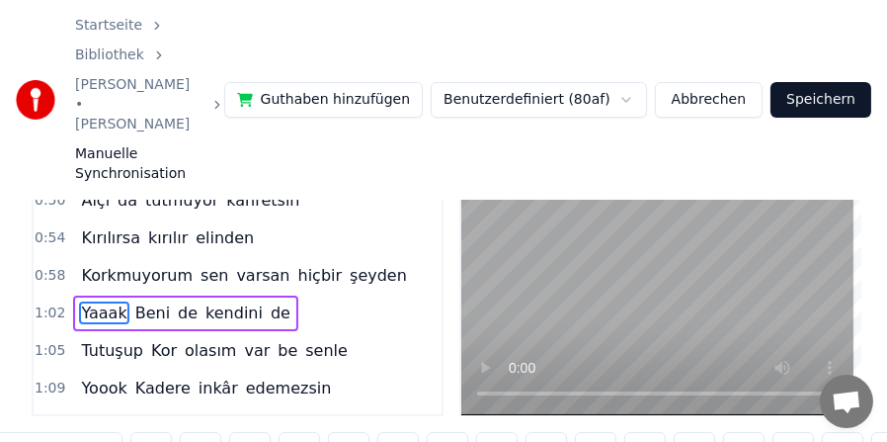
click at [52, 341] on span "1:05" at bounding box center [50, 351] width 31 height 20
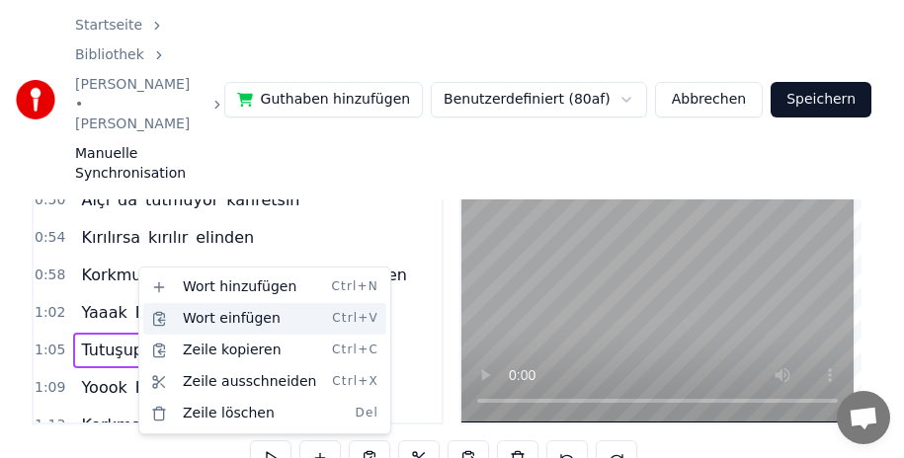
click at [173, 319] on div "Wort einfügen Ctrl+V" at bounding box center [264, 319] width 243 height 32
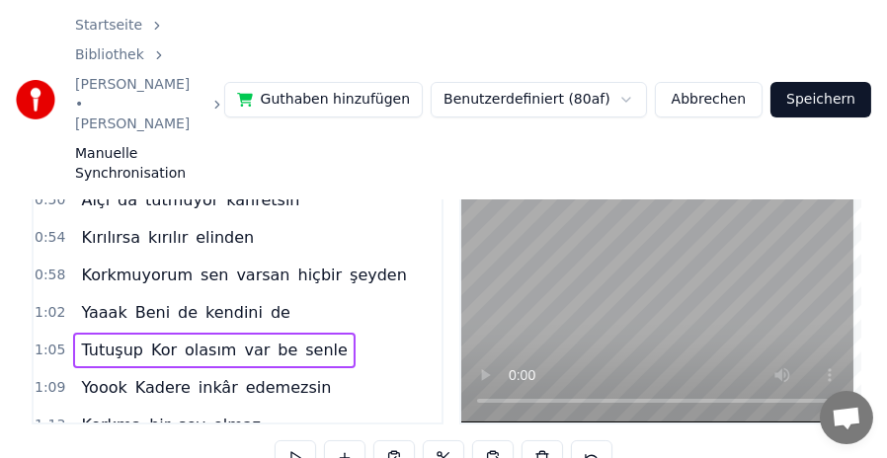
click at [94, 339] on span "Tutuşup" at bounding box center [112, 350] width 66 height 23
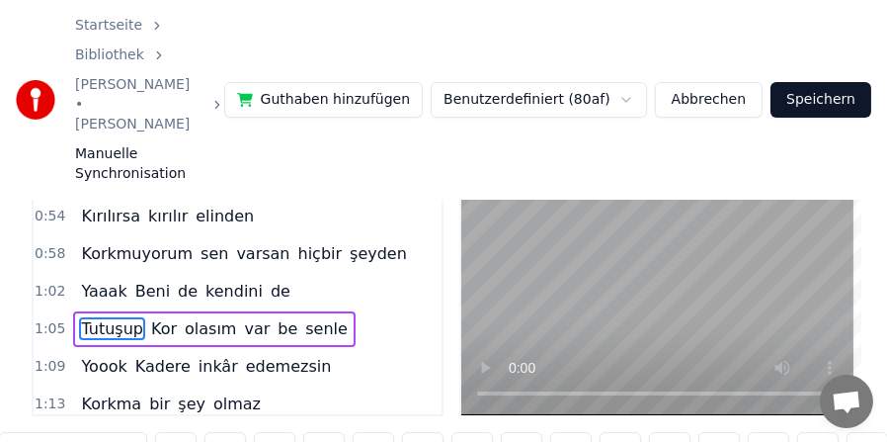
scroll to position [241, 0]
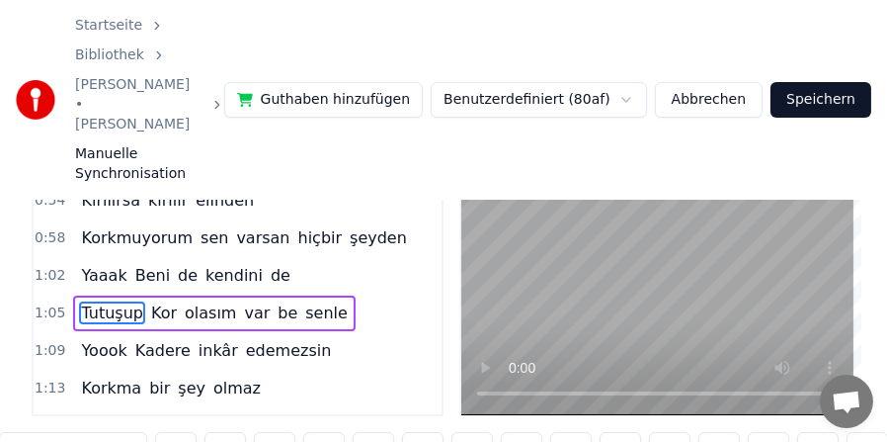
click at [88, 301] on span "Tutuşup" at bounding box center [112, 312] width 66 height 23
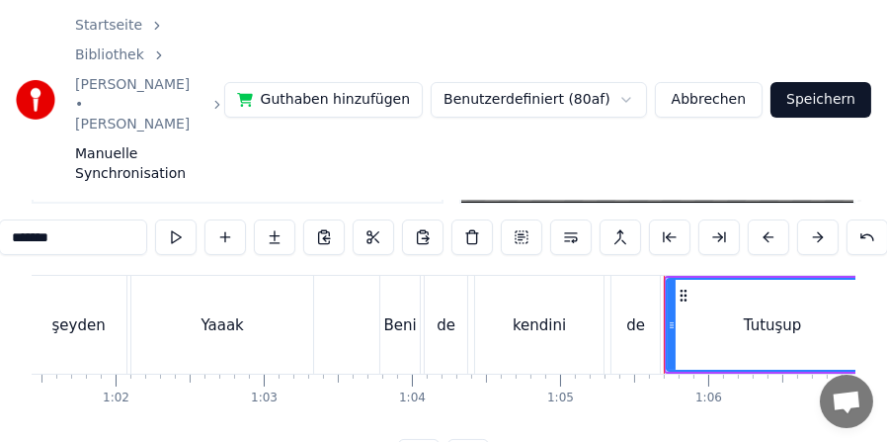
scroll to position [149, 0]
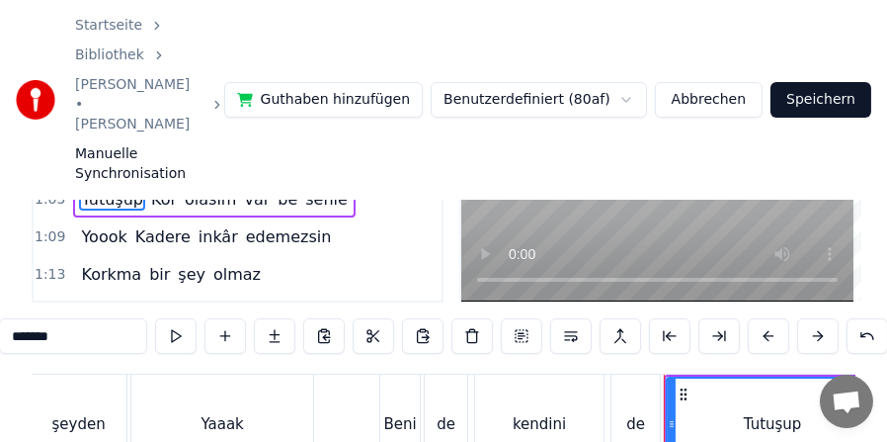
click at [223, 413] on div "Yaaak" at bounding box center [222, 424] width 42 height 23
type input "*****"
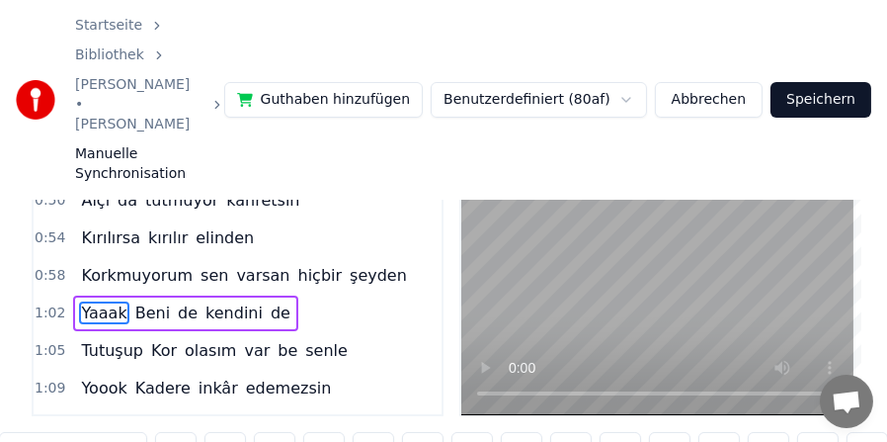
scroll to position [134, 0]
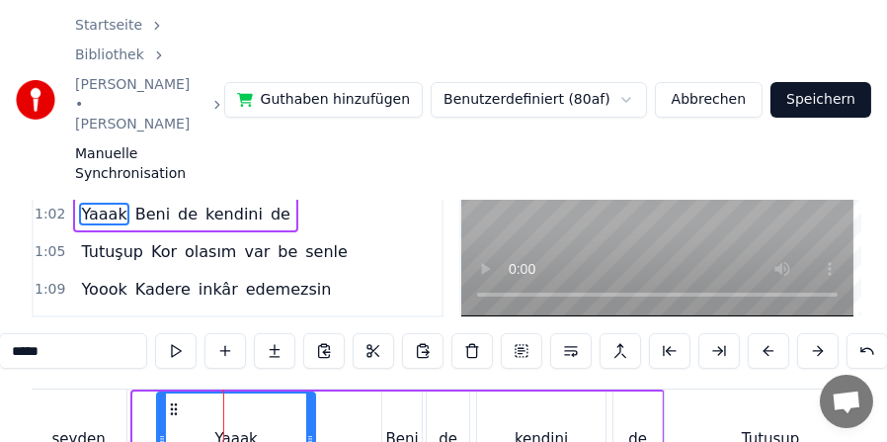
drag, startPoint x: 135, startPoint y: 339, endPoint x: 159, endPoint y: 339, distance: 23.7
click at [159, 393] on div at bounding box center [162, 438] width 8 height 90
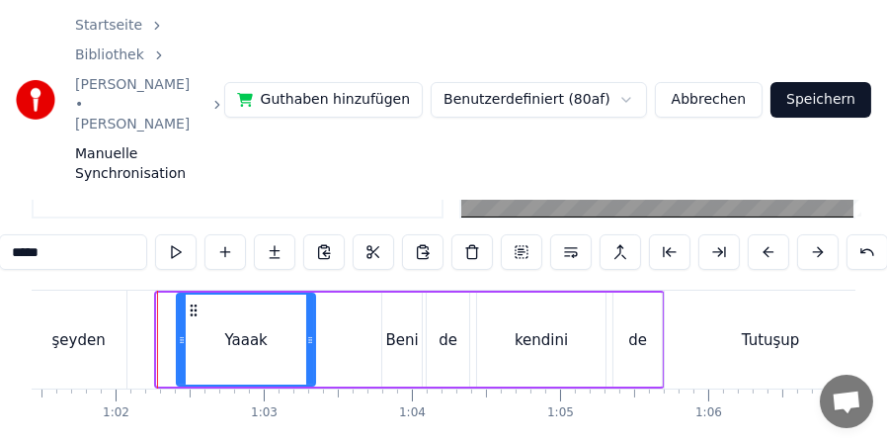
drag, startPoint x: 160, startPoint y: 252, endPoint x: 180, endPoint y: 253, distance: 19.8
click at [180, 332] on icon at bounding box center [182, 340] width 8 height 16
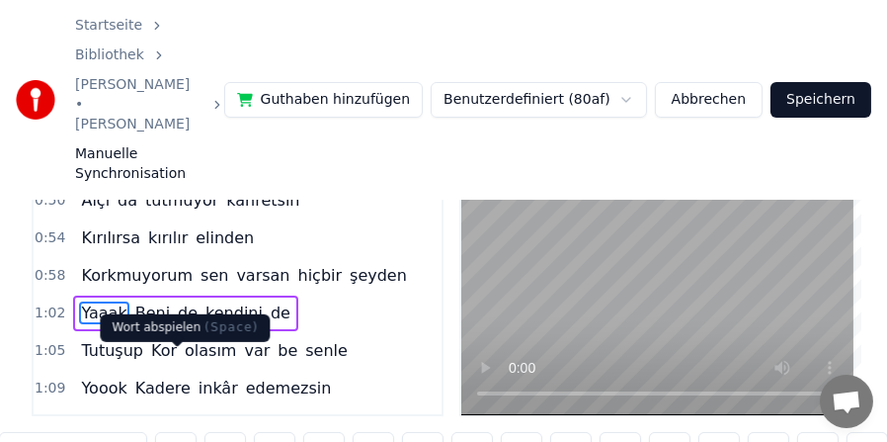
scroll to position [134, 0]
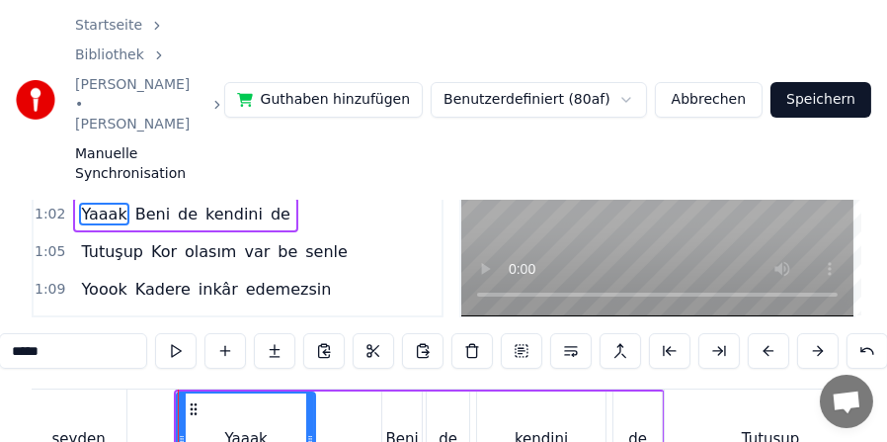
drag, startPoint x: 241, startPoint y: 365, endPoint x: 193, endPoint y: 362, distance: 48.5
click at [193, 393] on div "Yaaak" at bounding box center [246, 438] width 136 height 90
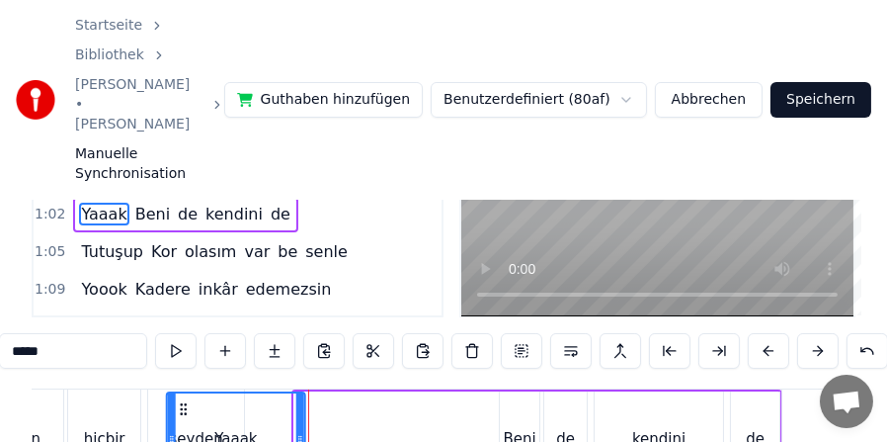
scroll to position [0, 8984]
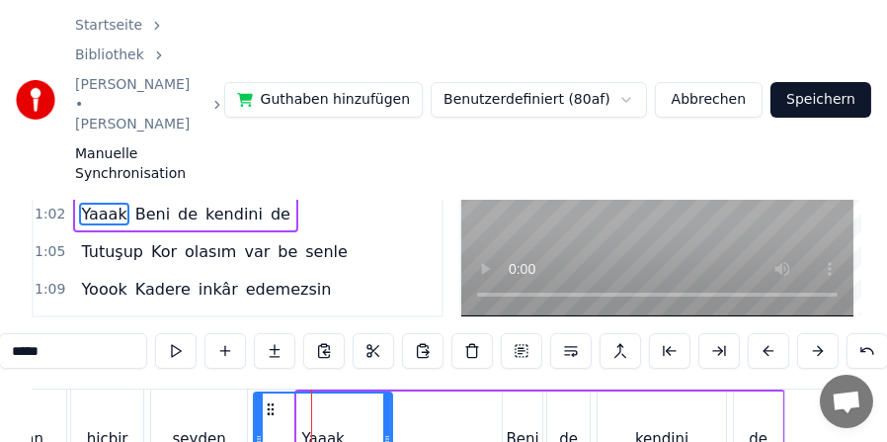
drag, startPoint x: 195, startPoint y: 325, endPoint x: 271, endPoint y: 329, distance: 76.2
click at [271, 401] on icon at bounding box center [271, 409] width 16 height 16
drag, startPoint x: 387, startPoint y: 359, endPoint x: 295, endPoint y: 351, distance: 92.2
click at [295, 431] on icon at bounding box center [295, 439] width 8 height 16
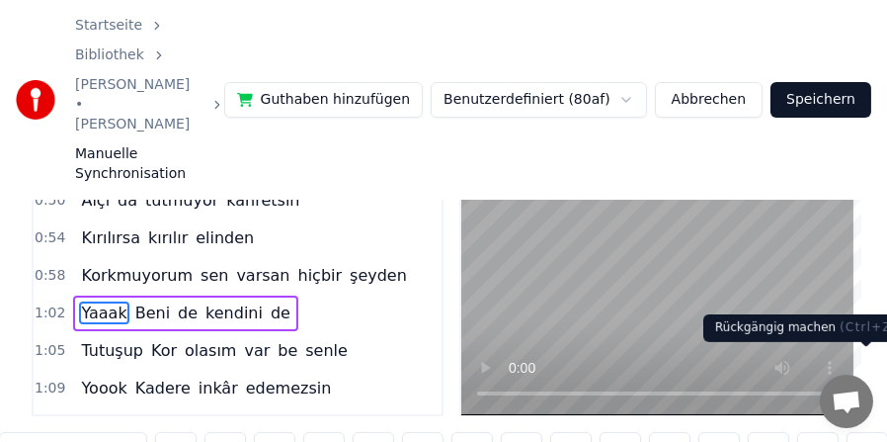
click at [863, 432] on button at bounding box center [867, 450] width 41 height 36
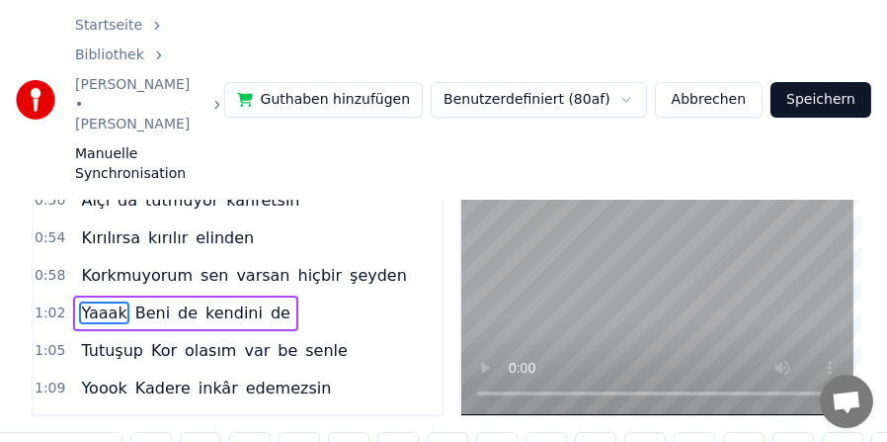
click at [863, 432] on div "*****" at bounding box center [443, 450] width 939 height 36
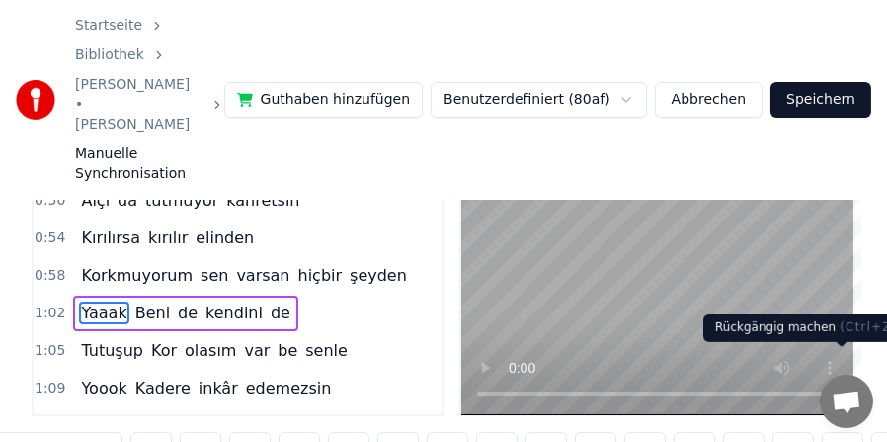
click at [846, 432] on button at bounding box center [842, 450] width 41 height 36
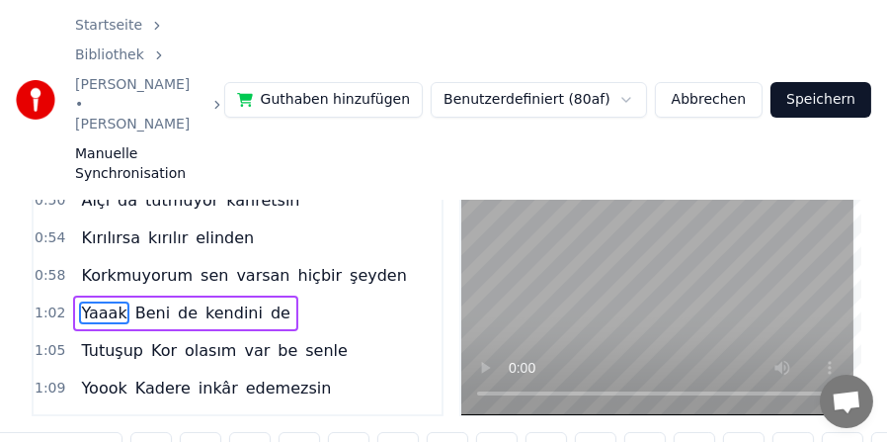
click at [844, 432] on button at bounding box center [842, 450] width 41 height 36
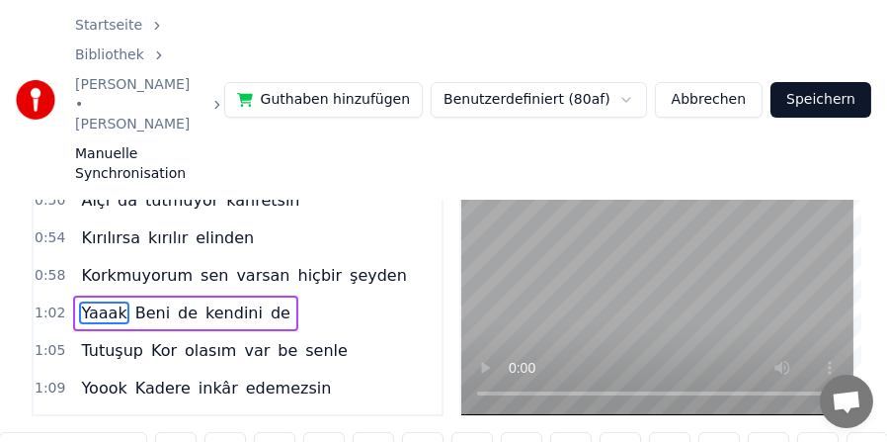
click at [844, 432] on div "*****" at bounding box center [443, 450] width 889 height 36
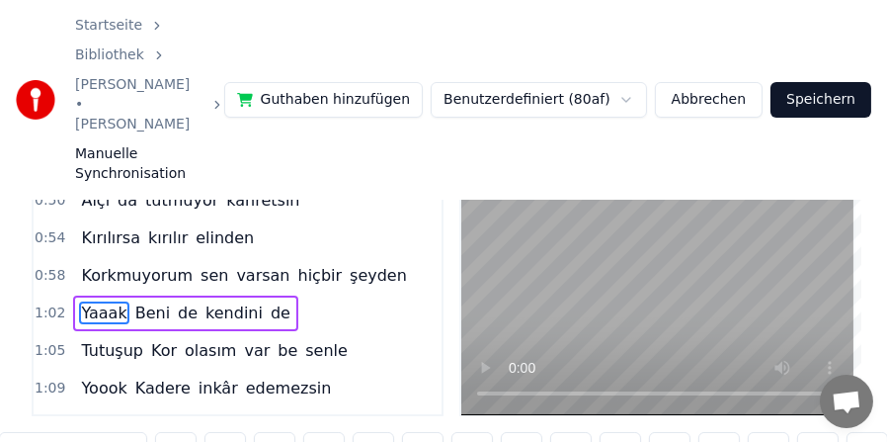
click at [844, 432] on div "*****" at bounding box center [443, 450] width 889 height 36
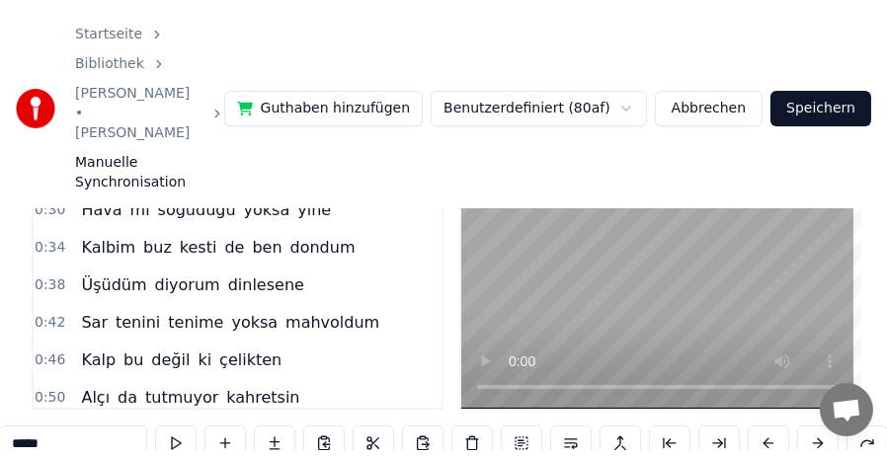
scroll to position [0, 0]
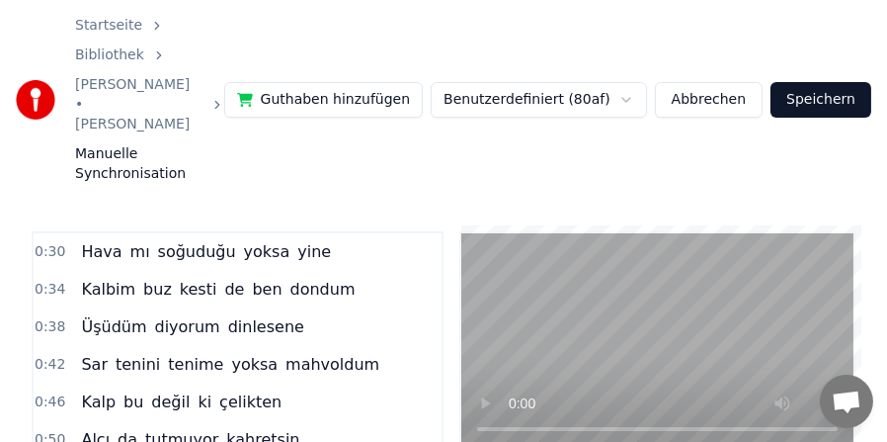
click at [44, 242] on span "0:30" at bounding box center [50, 252] width 31 height 20
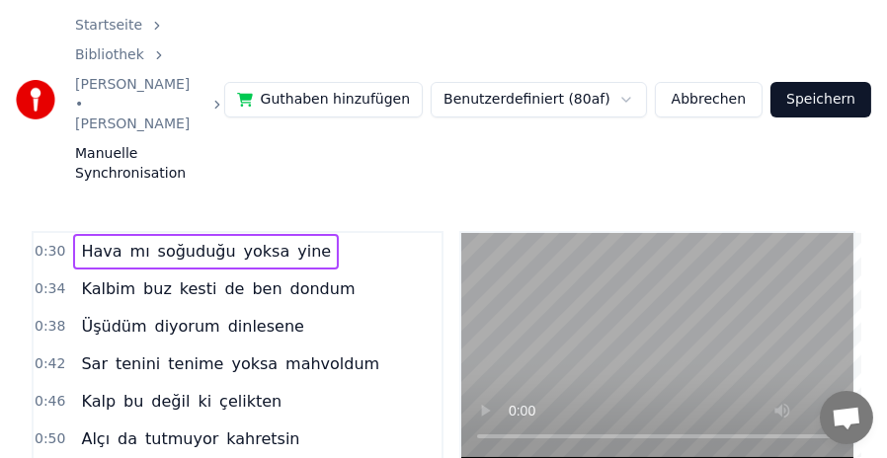
scroll to position [99, 0]
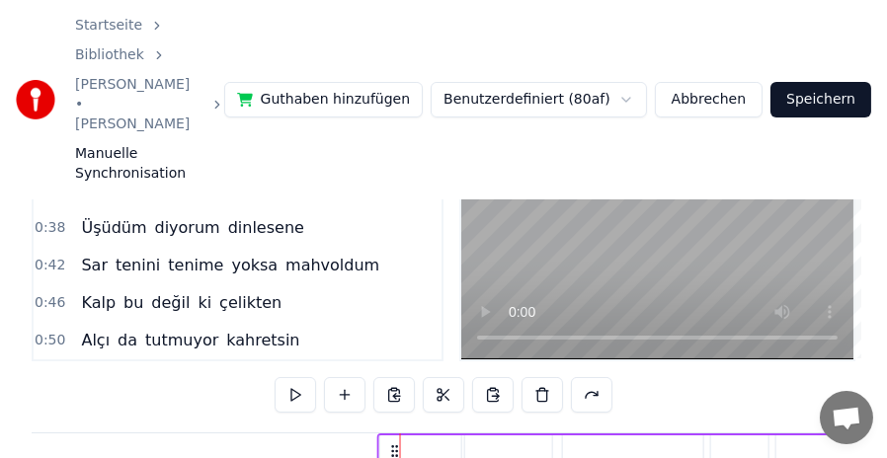
drag, startPoint x: 418, startPoint y: 361, endPoint x: 395, endPoint y: 359, distance: 22.8
click at [395, 444] on icon at bounding box center [395, 452] width 16 height 16
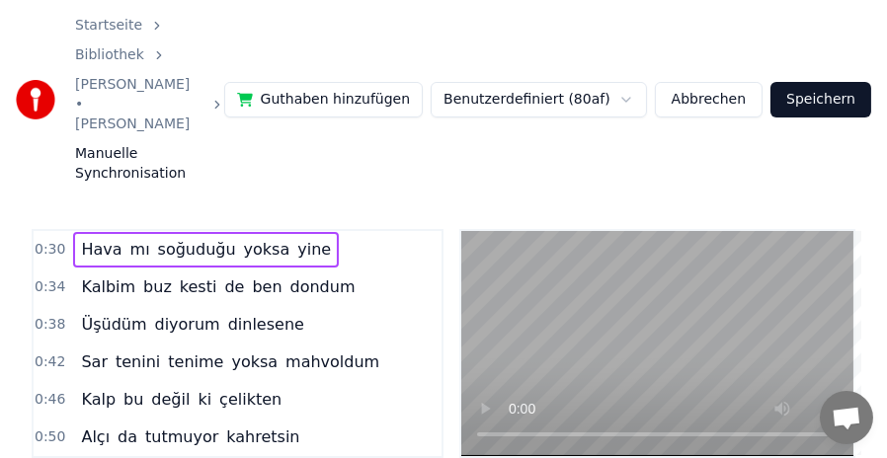
scroll to position [0, 0]
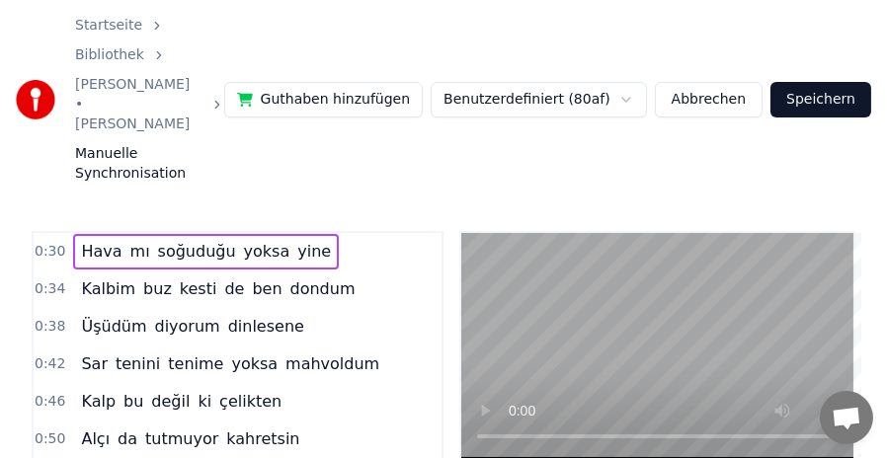
click at [47, 280] on span "0:34" at bounding box center [50, 290] width 31 height 20
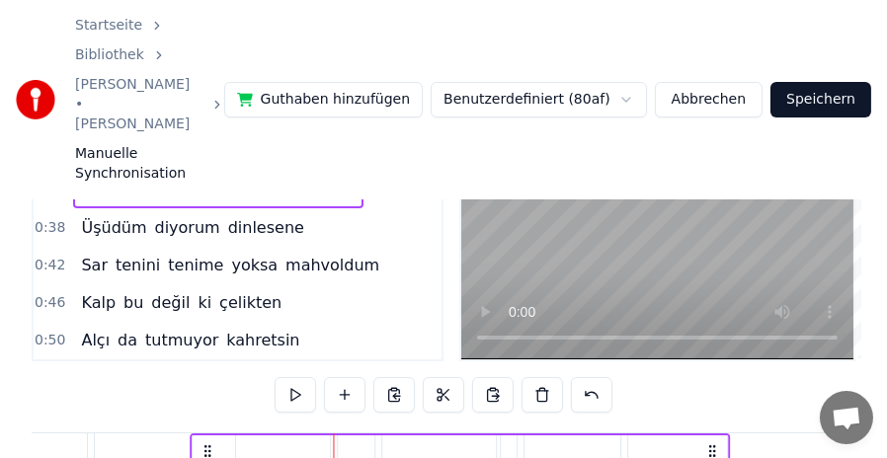
scroll to position [0, 4847]
drag, startPoint x: 148, startPoint y: 360, endPoint x: 317, endPoint y: 360, distance: 168.9
click at [317, 444] on icon at bounding box center [316, 452] width 16 height 16
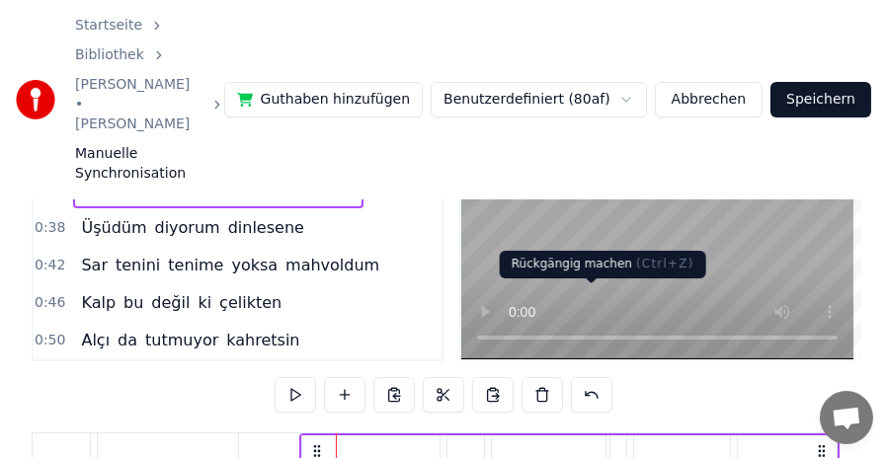
click at [597, 377] on button at bounding box center [591, 395] width 41 height 36
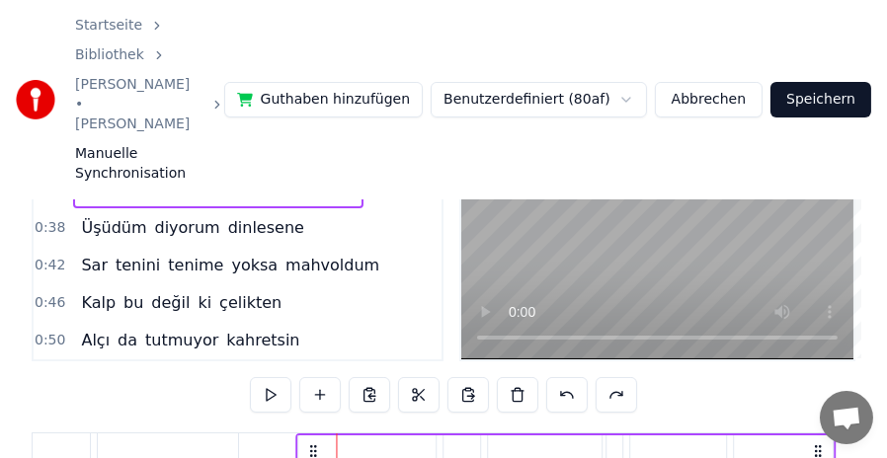
drag, startPoint x: 354, startPoint y: 361, endPoint x: 313, endPoint y: 360, distance: 40.5
click at [313, 444] on icon at bounding box center [313, 452] width 16 height 16
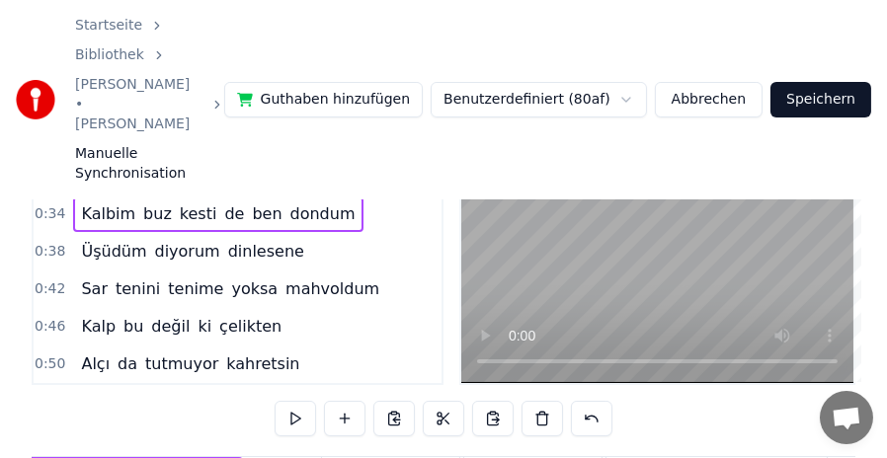
scroll to position [65, 0]
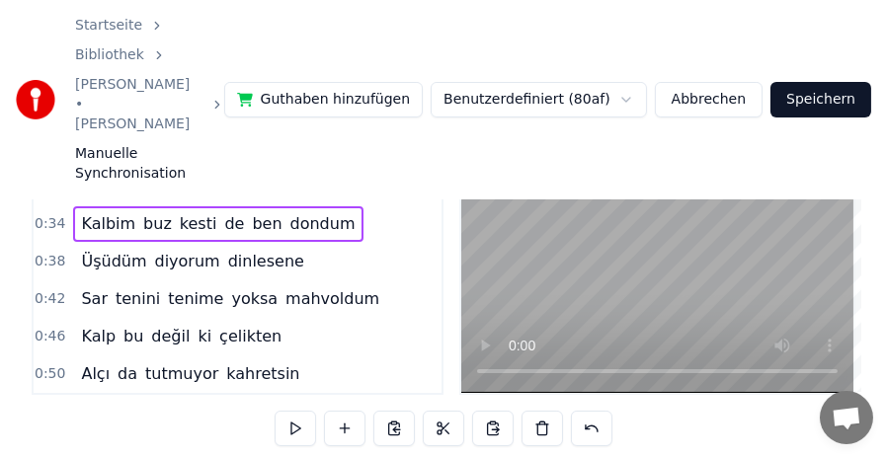
click at [183, 250] on span "diyorum" at bounding box center [187, 261] width 69 height 23
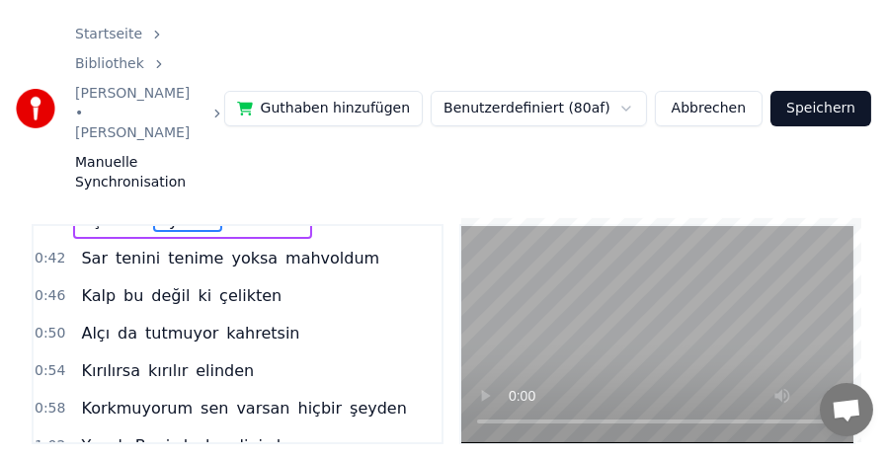
scroll to position [0, 0]
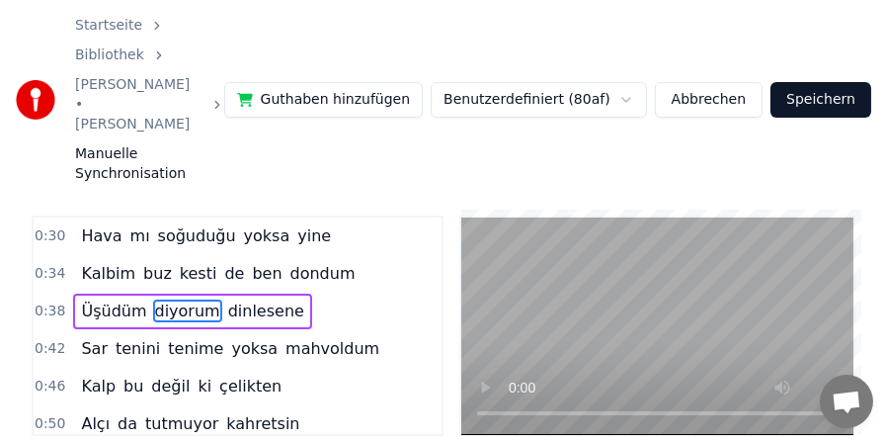
click at [45, 301] on span "0:38" at bounding box center [50, 311] width 31 height 20
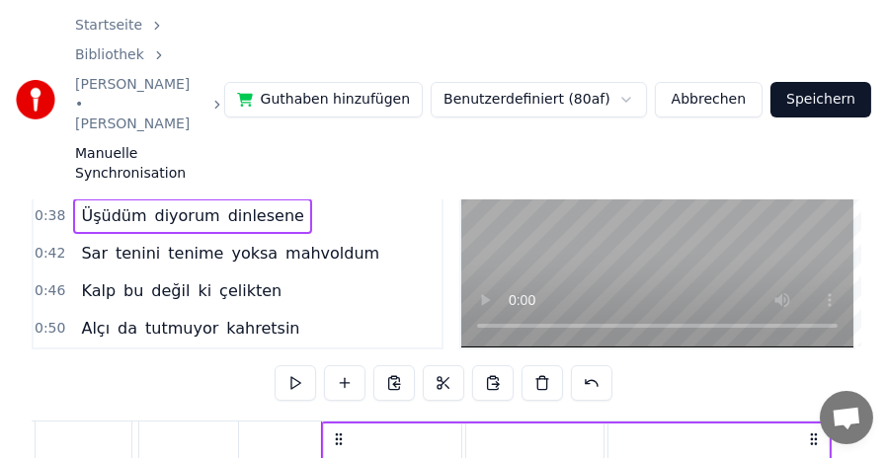
scroll to position [115, 0]
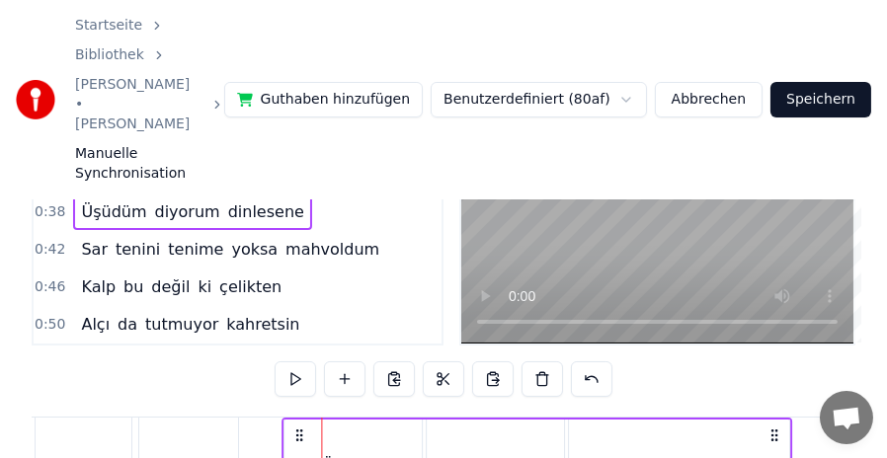
drag, startPoint x: 339, startPoint y: 347, endPoint x: 298, endPoint y: 346, distance: 40.5
click at [298, 428] on icon at bounding box center [299, 436] width 16 height 16
click at [49, 240] on span "0:42" at bounding box center [50, 250] width 31 height 20
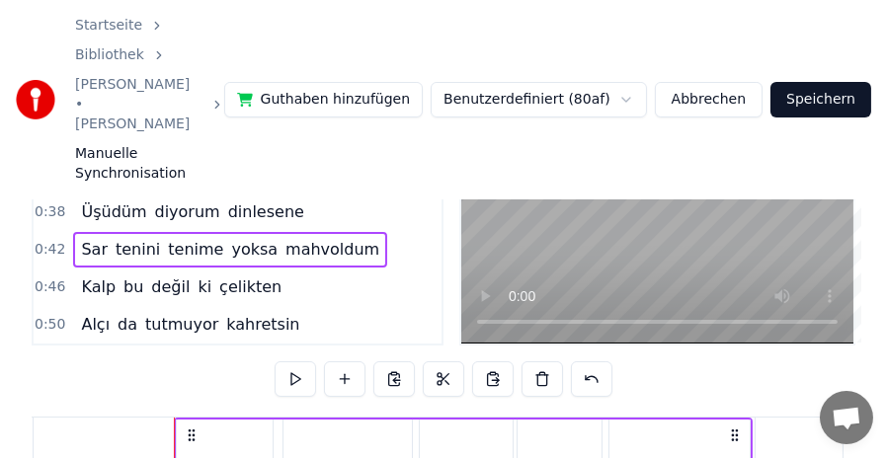
scroll to position [0, 6238]
click at [205, 428] on icon at bounding box center [213, 436] width 16 height 16
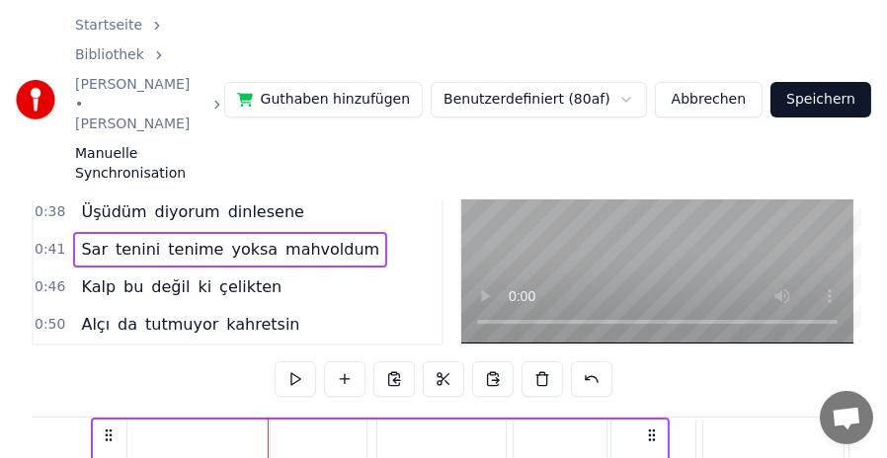
scroll to position [0, 6061]
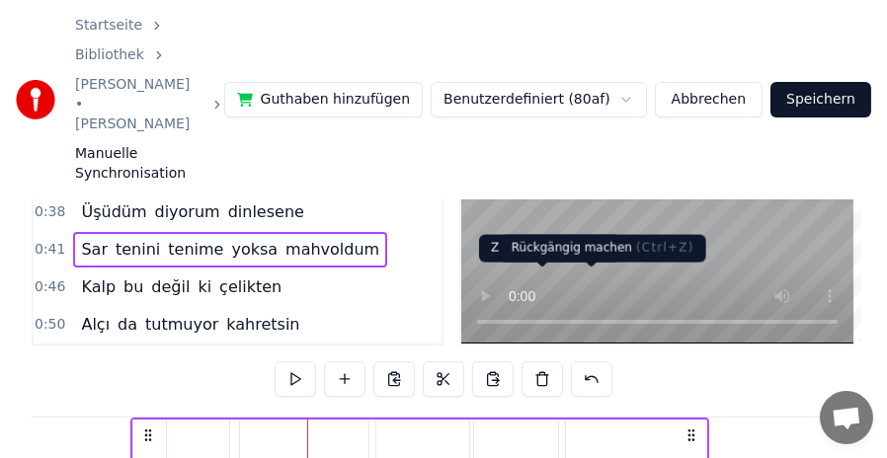
click at [589, 362] on button at bounding box center [591, 380] width 41 height 36
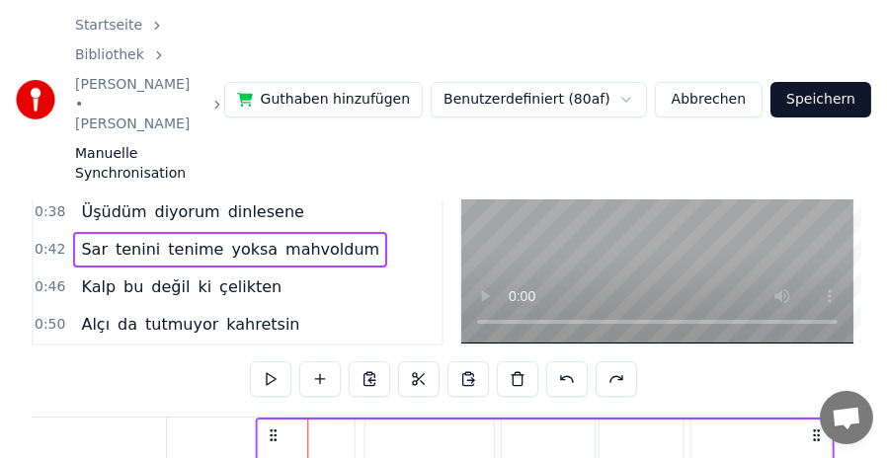
drag, startPoint x: 324, startPoint y: 347, endPoint x: 273, endPoint y: 346, distance: 51.4
click at [273, 428] on icon at bounding box center [273, 436] width 16 height 16
click at [50, 278] on span "0:46" at bounding box center [50, 288] width 31 height 20
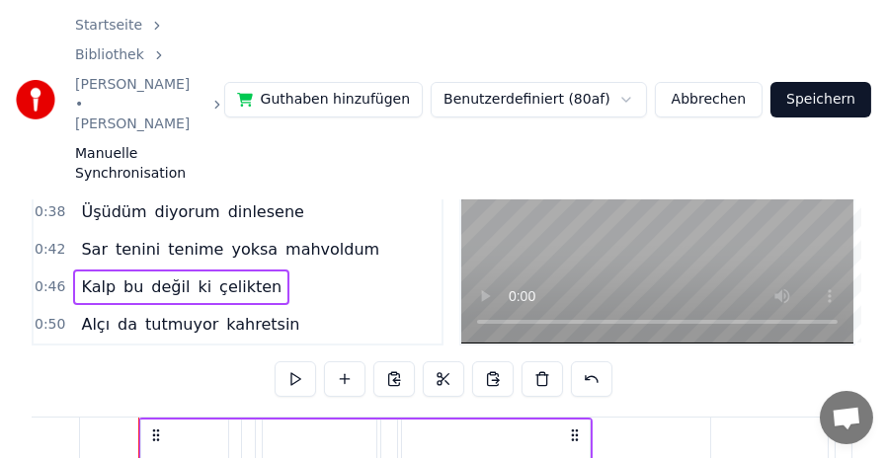
scroll to position [0, 6819]
click at [155, 428] on icon at bounding box center [155, 436] width 16 height 16
click at [190, 428] on icon at bounding box center [198, 436] width 16 height 16
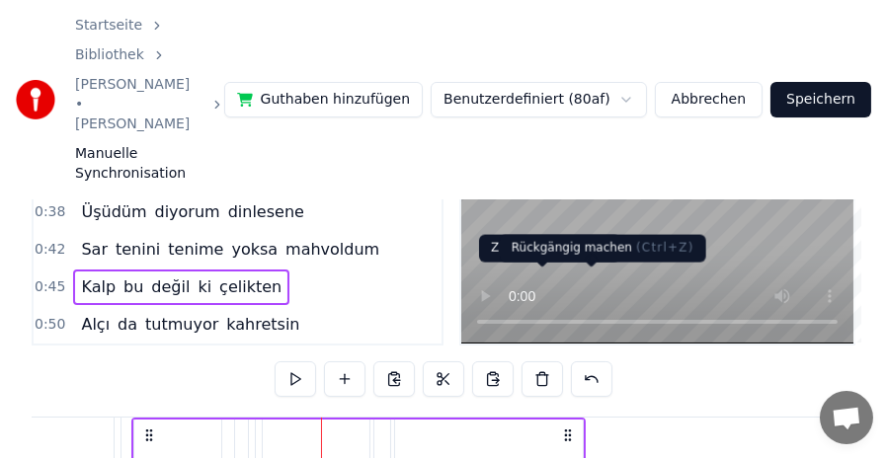
click at [584, 362] on button at bounding box center [591, 380] width 41 height 36
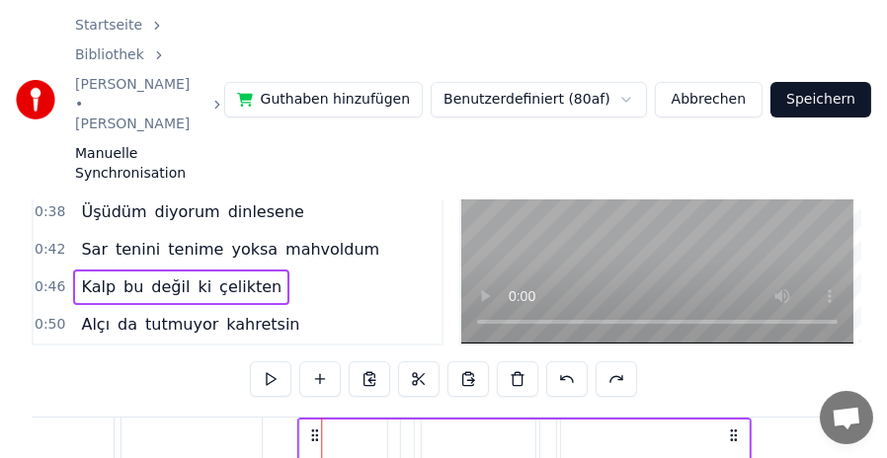
drag, startPoint x: 343, startPoint y: 344, endPoint x: 311, endPoint y: 344, distance: 31.6
click at [311, 428] on icon at bounding box center [315, 436] width 16 height 16
click at [50, 315] on span "0:50" at bounding box center [50, 325] width 31 height 20
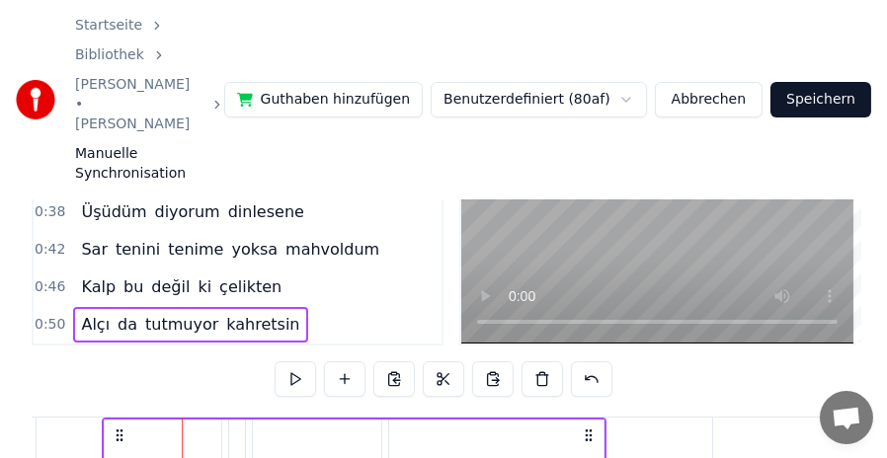
scroll to position [0, 7241]
click at [205, 428] on icon at bounding box center [213, 436] width 16 height 16
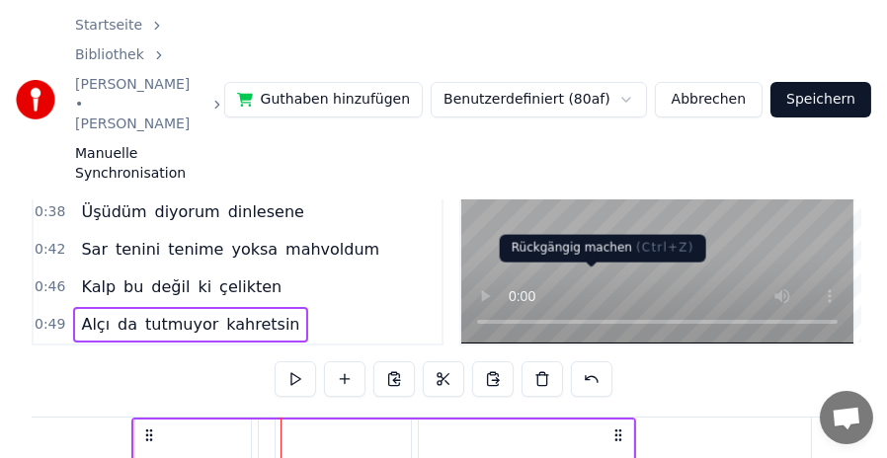
click at [589, 362] on button at bounding box center [591, 380] width 41 height 36
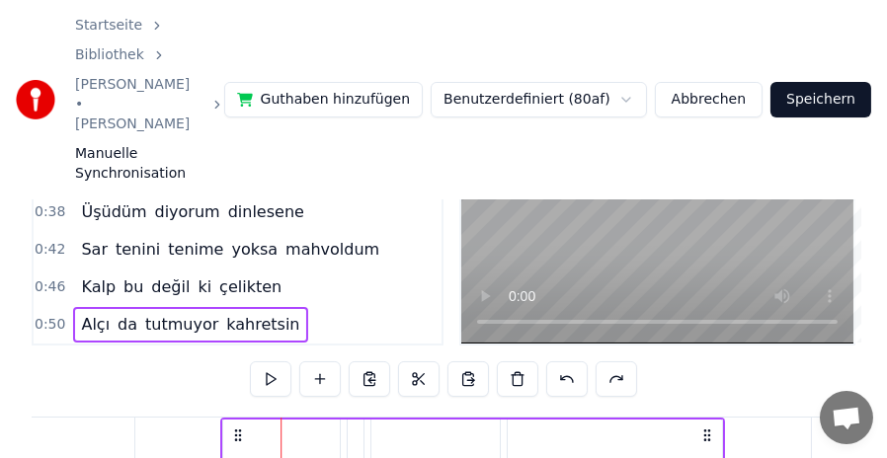
drag, startPoint x: 294, startPoint y: 345, endPoint x: 234, endPoint y: 344, distance: 60.3
click at [234, 428] on icon at bounding box center [238, 436] width 16 height 16
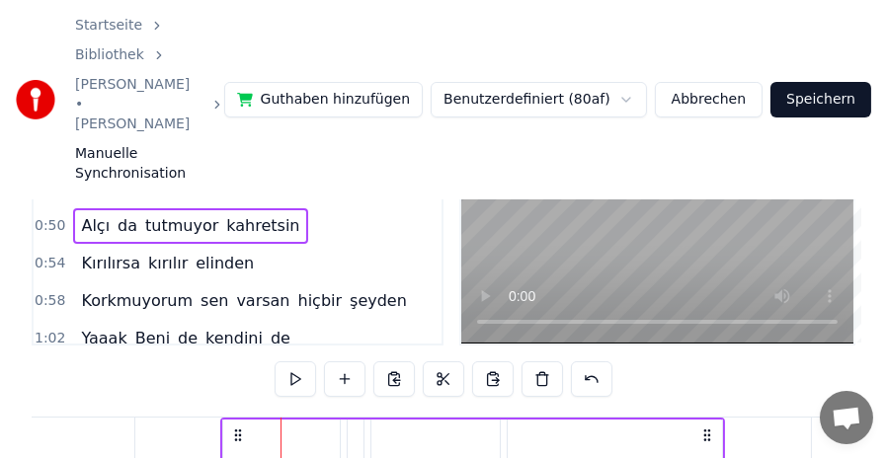
click at [41, 254] on span "0:54" at bounding box center [50, 264] width 31 height 20
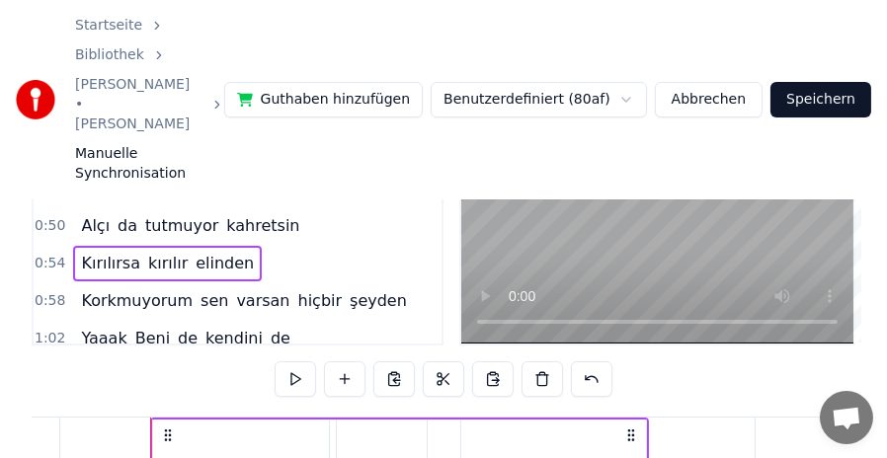
scroll to position [0, 7922]
click at [186, 428] on icon at bounding box center [194, 436] width 16 height 16
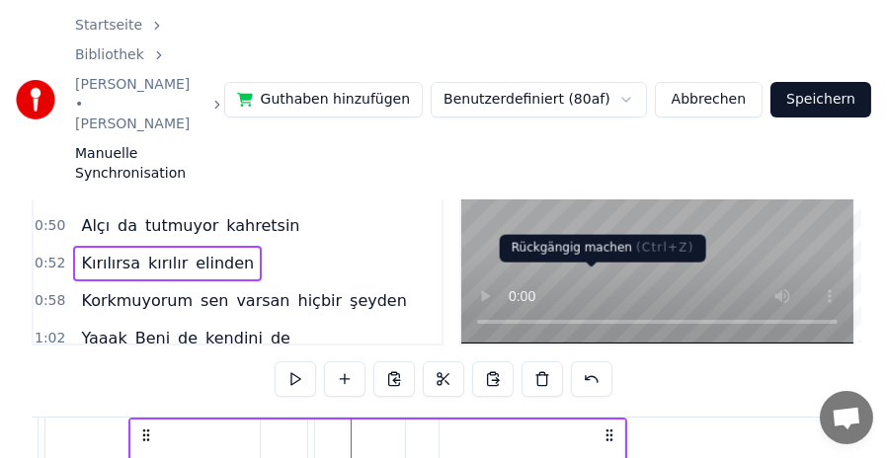
click at [601, 362] on button at bounding box center [591, 380] width 41 height 36
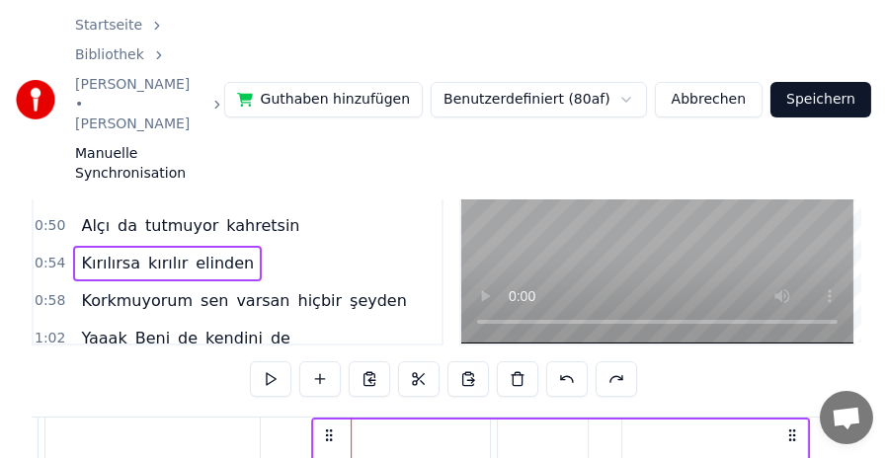
drag, startPoint x: 368, startPoint y: 343, endPoint x: 328, endPoint y: 343, distance: 39.5
click at [328, 428] on icon at bounding box center [329, 436] width 16 height 16
click at [53, 291] on span "0:58" at bounding box center [50, 301] width 31 height 20
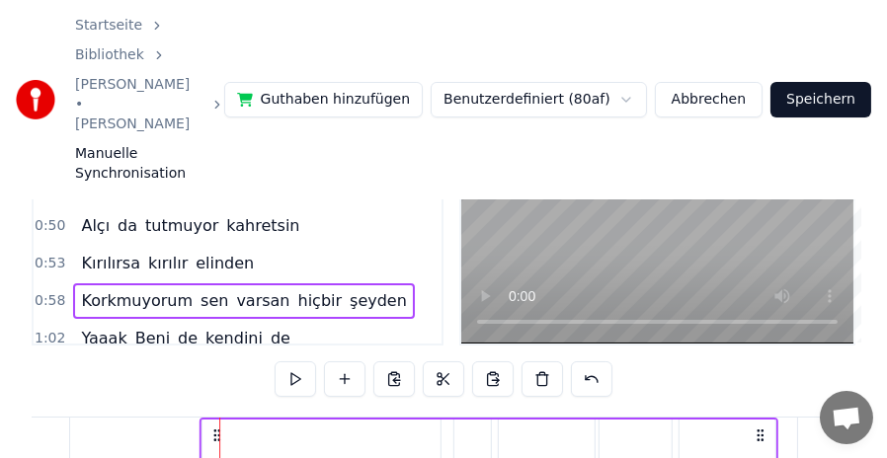
click at [209, 428] on icon at bounding box center [217, 436] width 16 height 16
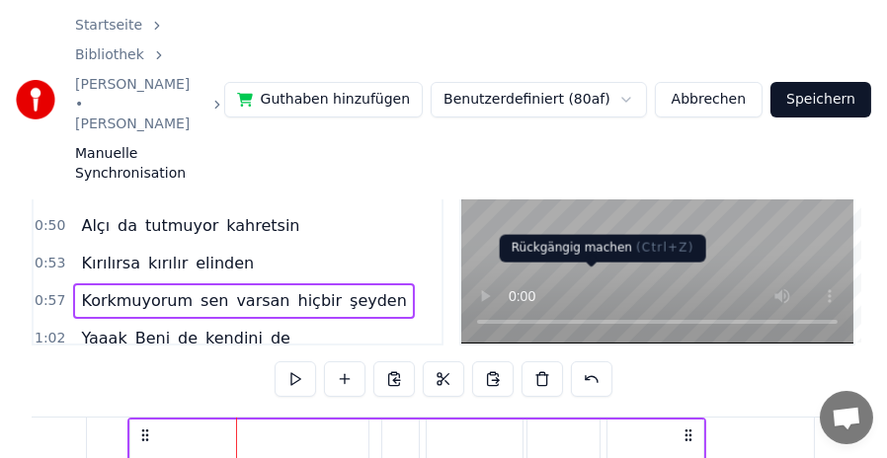
click at [584, 362] on button at bounding box center [591, 380] width 41 height 36
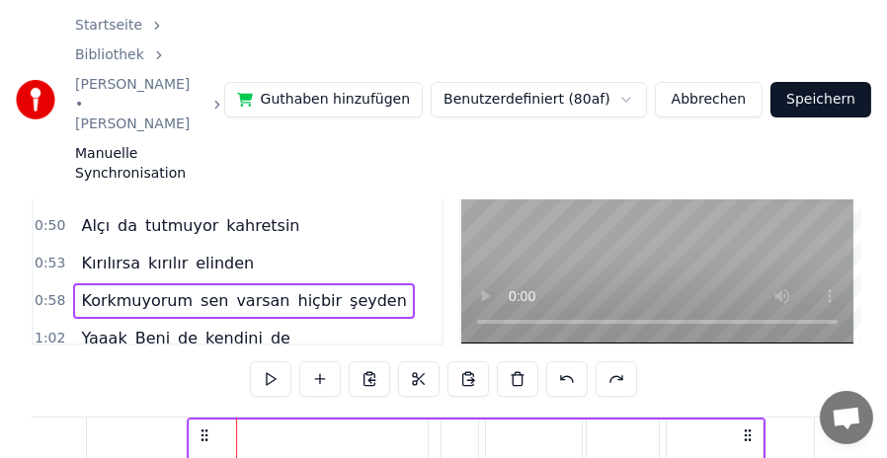
drag, startPoint x: 255, startPoint y: 346, endPoint x: 205, endPoint y: 346, distance: 49.4
click at [205, 435] on circle at bounding box center [205, 435] width 1 height 1
click at [47, 329] on span "1:02" at bounding box center [50, 339] width 31 height 20
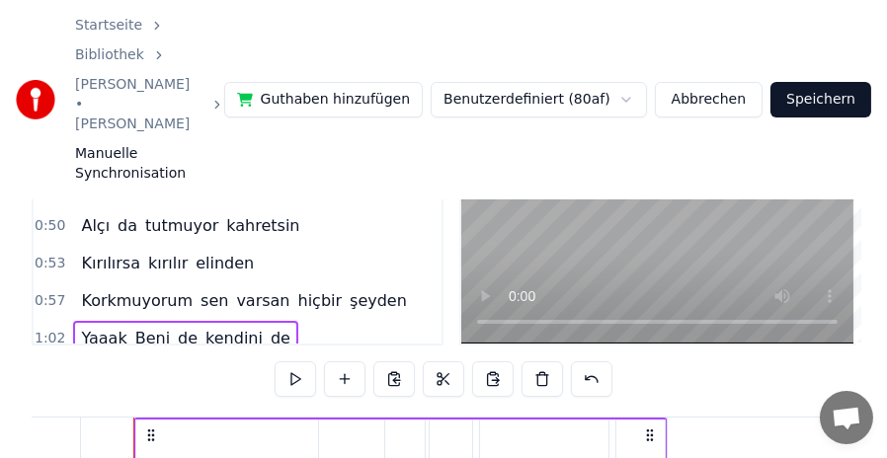
scroll to position [0, 9104]
click at [153, 428] on icon at bounding box center [161, 436] width 16 height 16
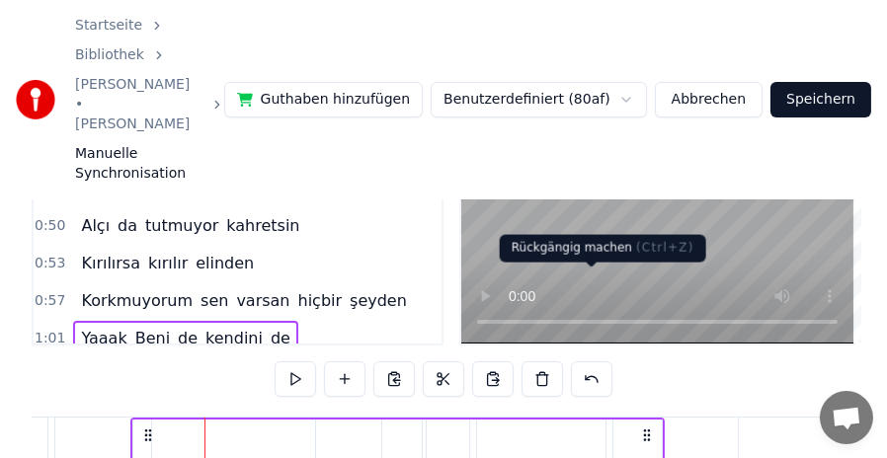
click at [607, 362] on button at bounding box center [591, 380] width 41 height 36
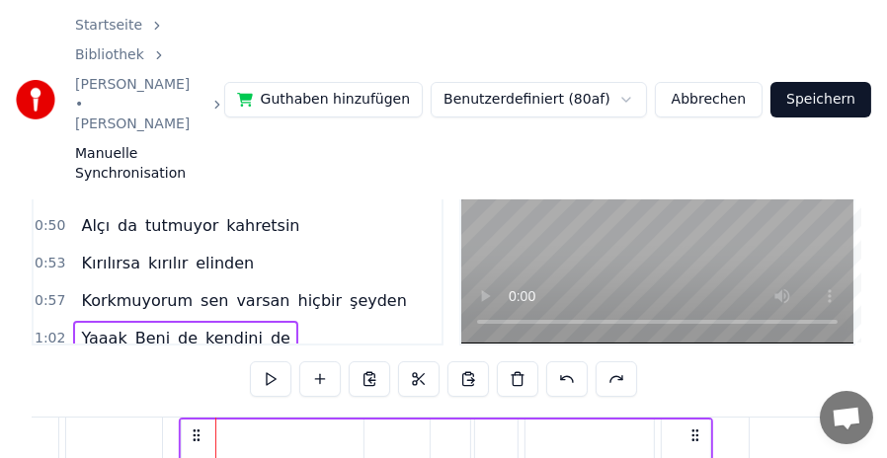
drag, startPoint x: 221, startPoint y: 345, endPoint x: 193, endPoint y: 344, distance: 28.7
click at [193, 428] on icon at bounding box center [197, 436] width 16 height 16
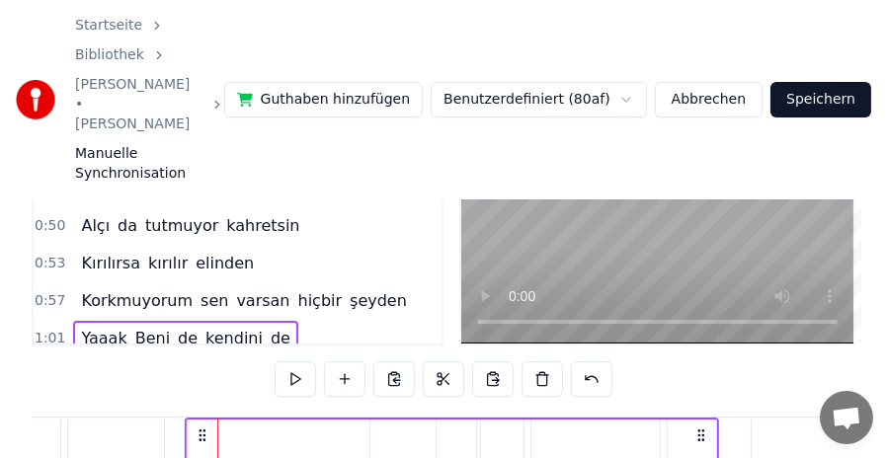
click at [203, 428] on icon at bounding box center [202, 436] width 16 height 16
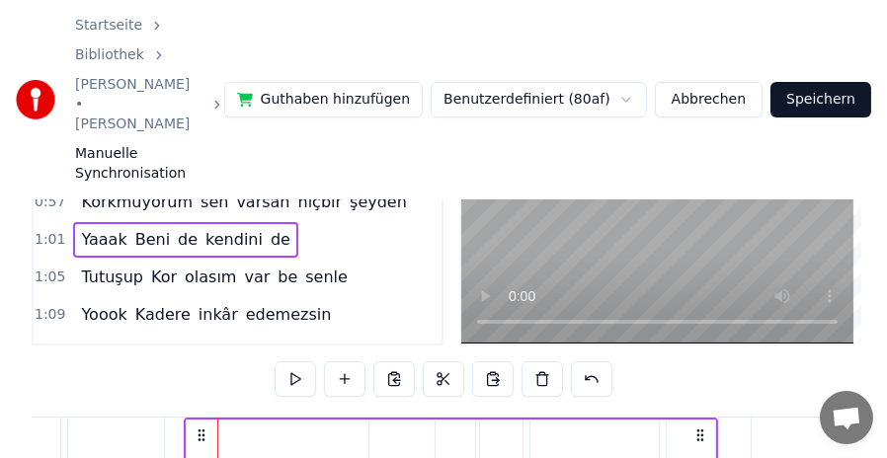
click at [44, 268] on span "1:05" at bounding box center [50, 278] width 31 height 20
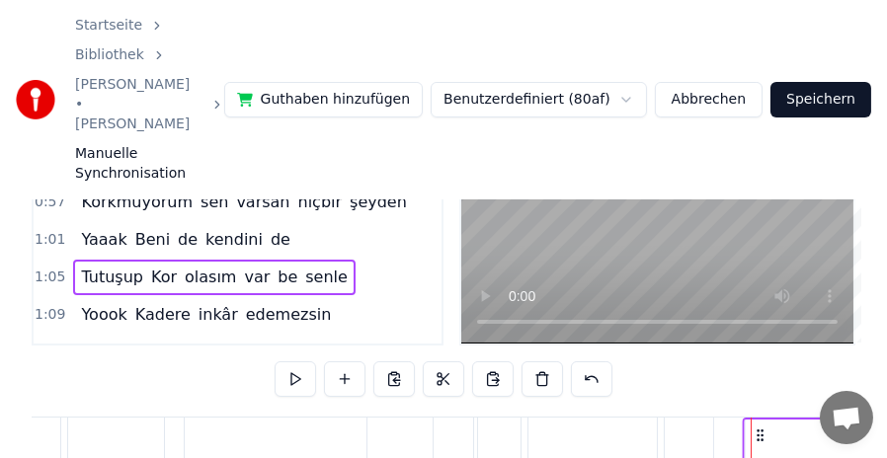
click at [760, 428] on icon at bounding box center [761, 436] width 16 height 16
click at [757, 428] on icon at bounding box center [756, 436] width 16 height 16
click at [51, 305] on span "1:09" at bounding box center [50, 315] width 31 height 20
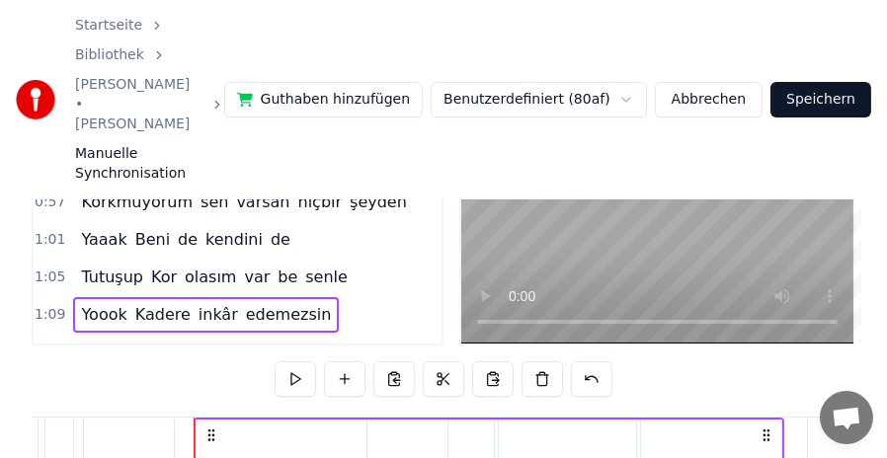
scroll to position [0, 10248]
click at [186, 428] on icon at bounding box center [194, 436] width 16 height 16
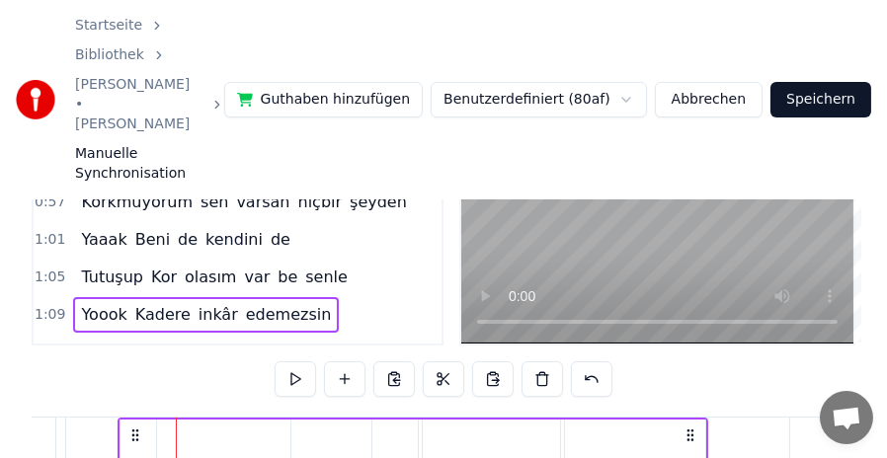
scroll to position [0, 10190]
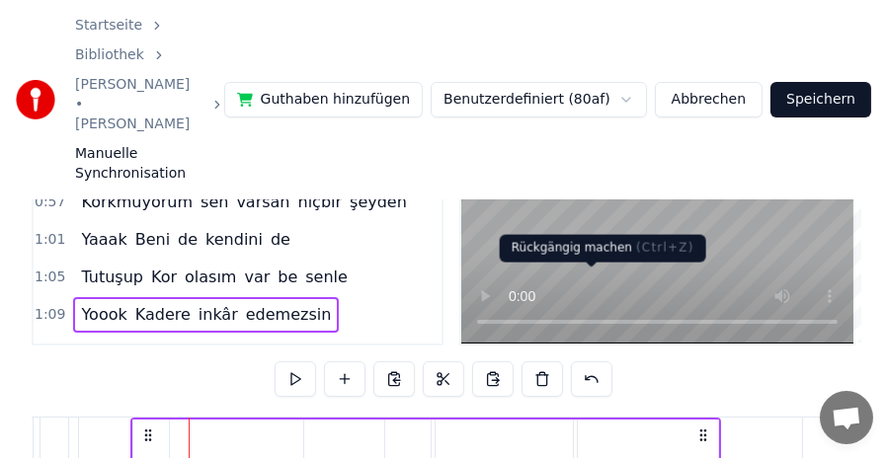
click at [595, 362] on button at bounding box center [591, 380] width 41 height 36
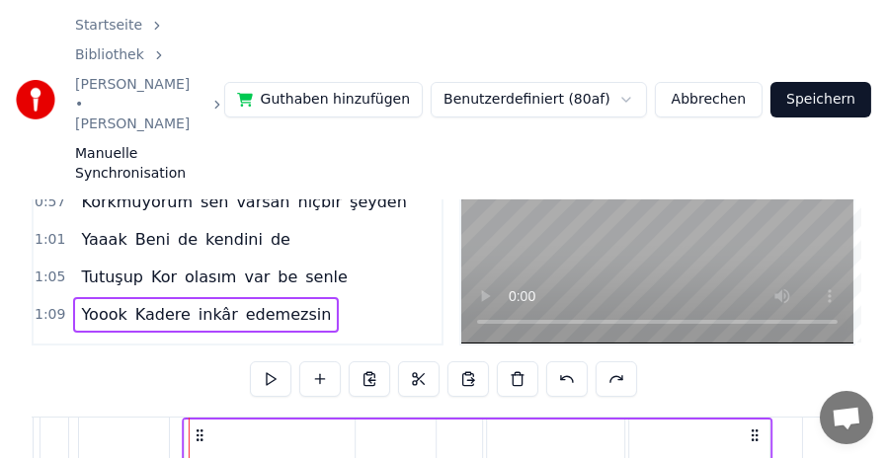
click at [201, 428] on icon at bounding box center [201, 436] width 16 height 16
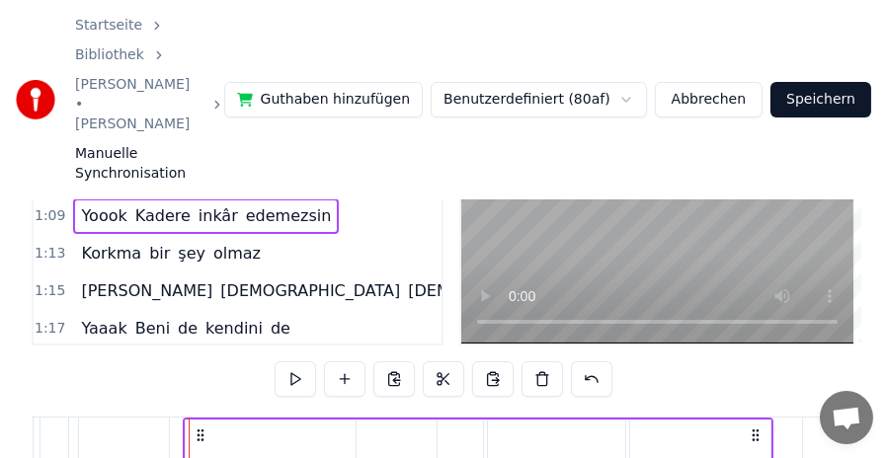
click at [41, 244] on span "1:13" at bounding box center [50, 254] width 31 height 20
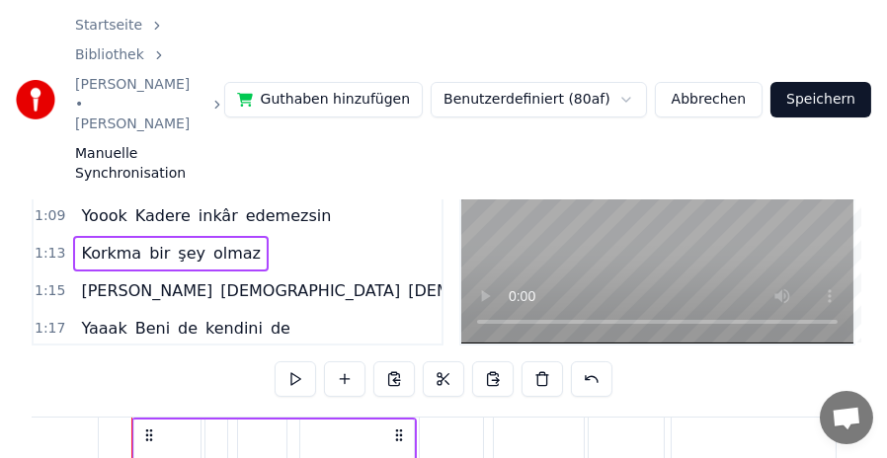
scroll to position [0, 10862]
click at [159, 428] on icon at bounding box center [167, 436] width 16 height 16
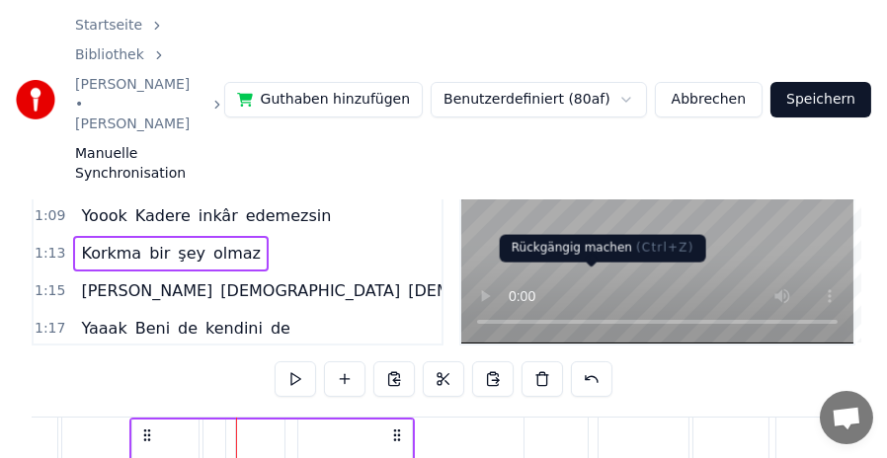
click at [598, 362] on button at bounding box center [591, 380] width 41 height 36
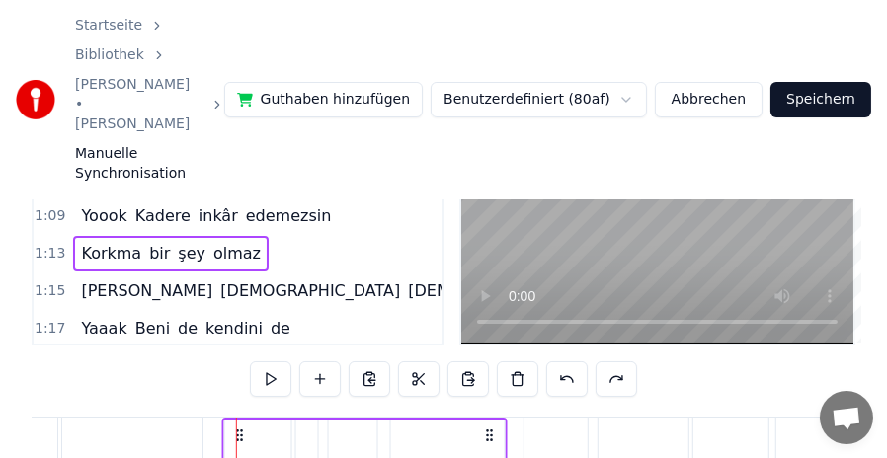
drag, startPoint x: 254, startPoint y: 347, endPoint x: 240, endPoint y: 347, distance: 13.8
click at [240, 428] on icon at bounding box center [240, 436] width 16 height 16
click at [39, 282] on span "1:15" at bounding box center [50, 292] width 31 height 20
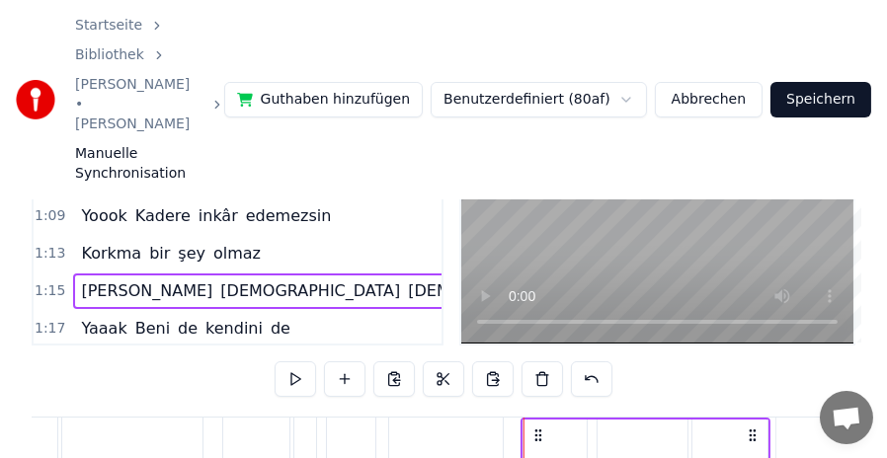
click at [540, 435] on circle at bounding box center [540, 435] width 1 height 1
click at [534, 435] on circle at bounding box center [534, 435] width 1 height 1
click at [51, 319] on span "1:17" at bounding box center [50, 329] width 31 height 20
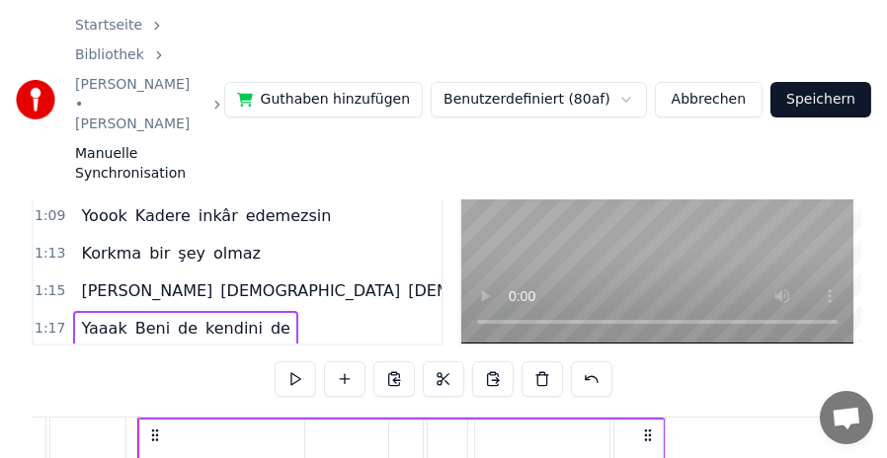
scroll to position [0, 11401]
click at [193, 435] on circle at bounding box center [193, 435] width 1 height 1
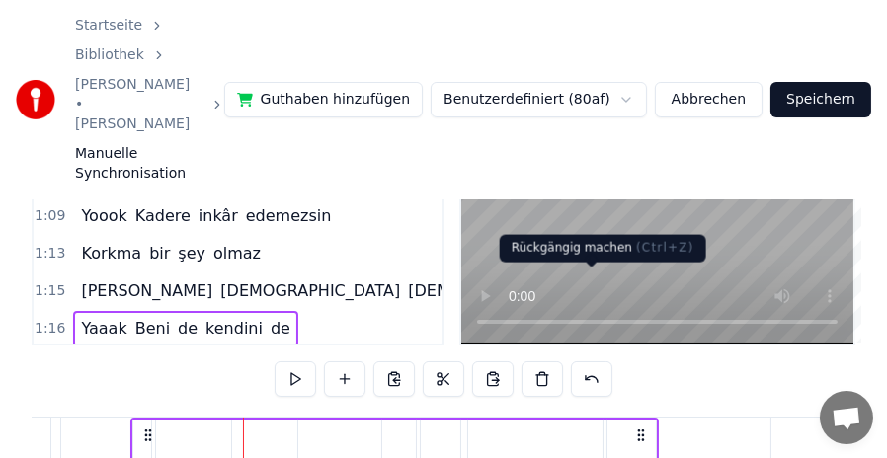
click at [597, 362] on button at bounding box center [591, 380] width 41 height 36
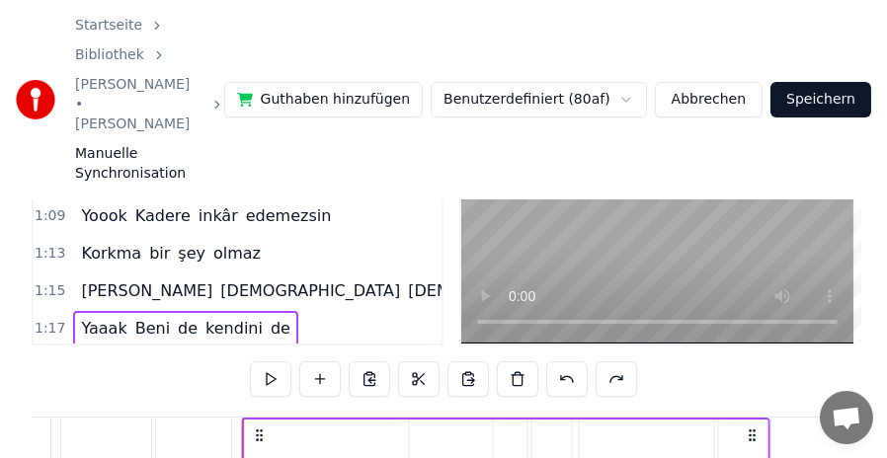
click at [259, 428] on icon at bounding box center [260, 436] width 16 height 16
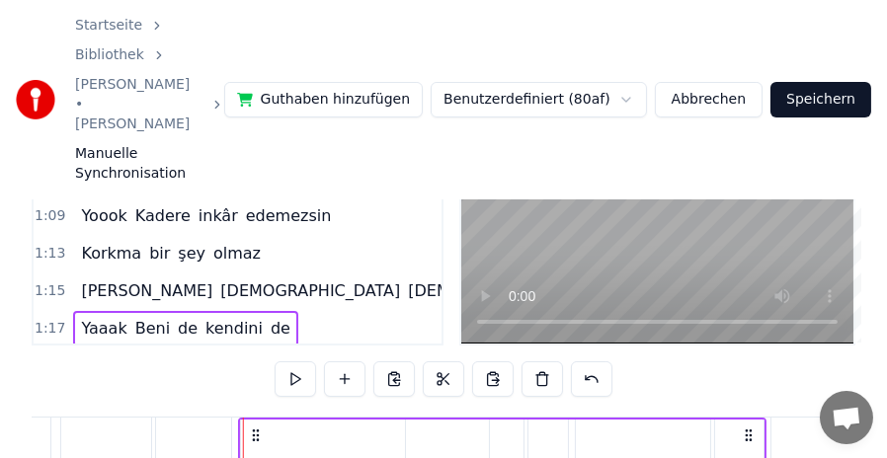
click at [255, 428] on icon at bounding box center [256, 436] width 16 height 16
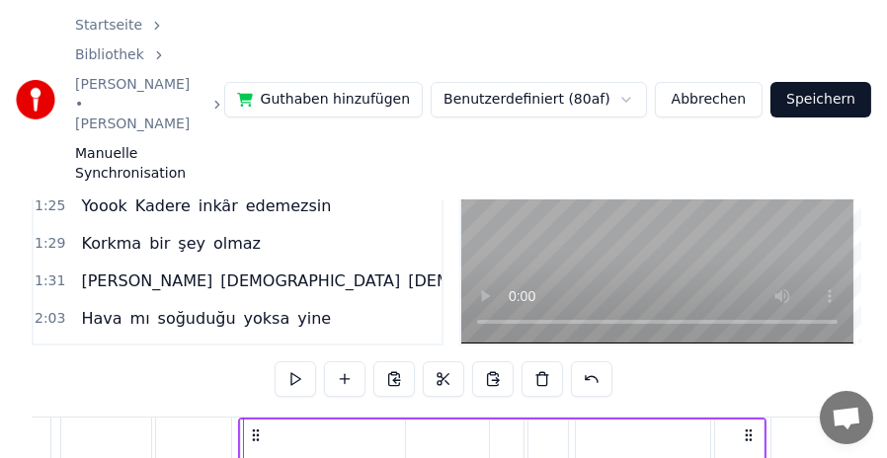
scroll to position [395, 0]
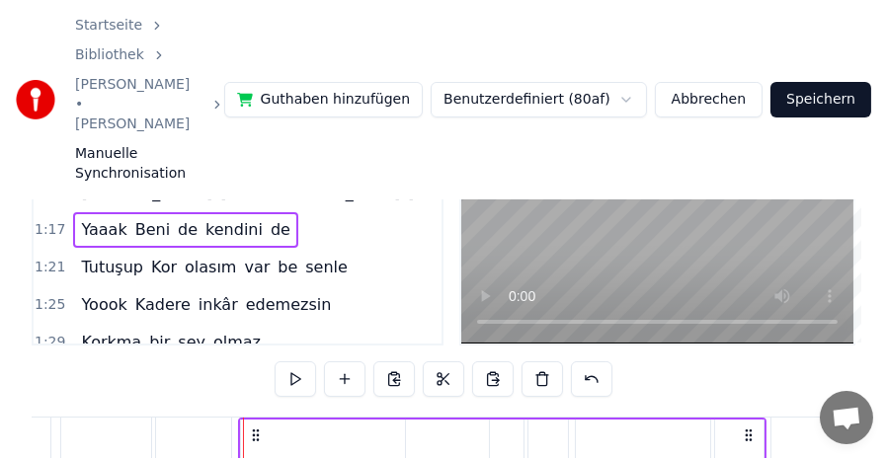
click at [57, 258] on span "1:21" at bounding box center [50, 268] width 31 height 20
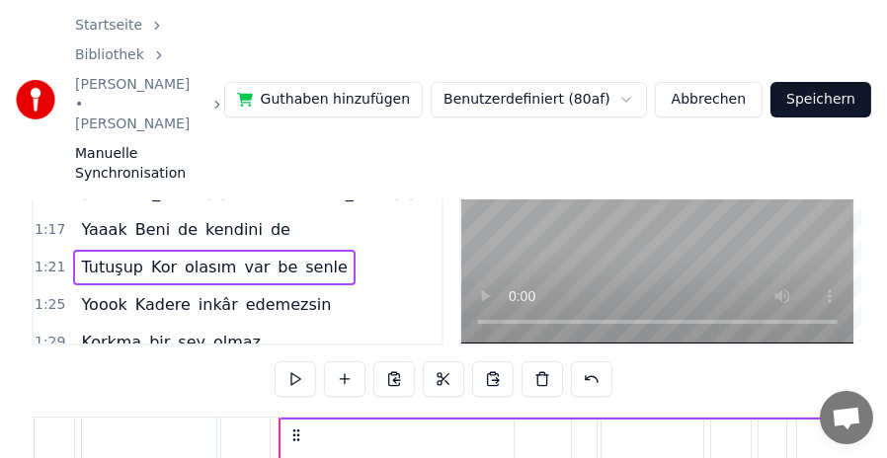
scroll to position [0, 11929]
click at [54, 295] on span "1:25" at bounding box center [50, 305] width 31 height 20
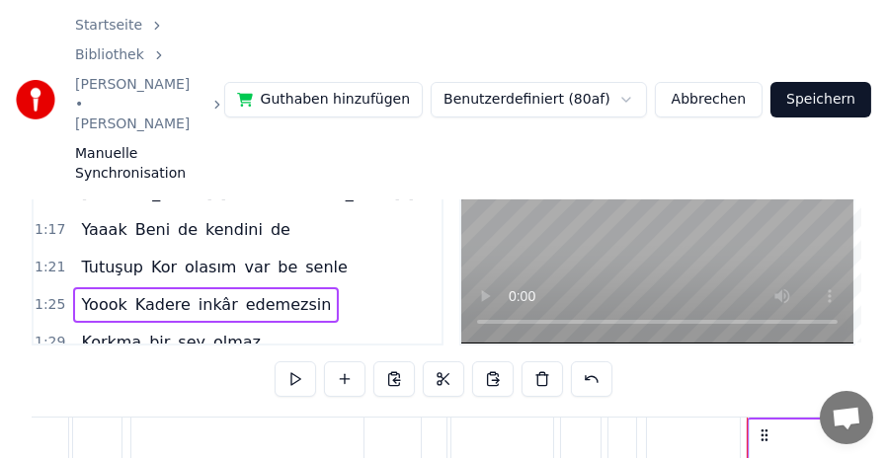
click at [55, 333] on span "1:29" at bounding box center [50, 343] width 31 height 20
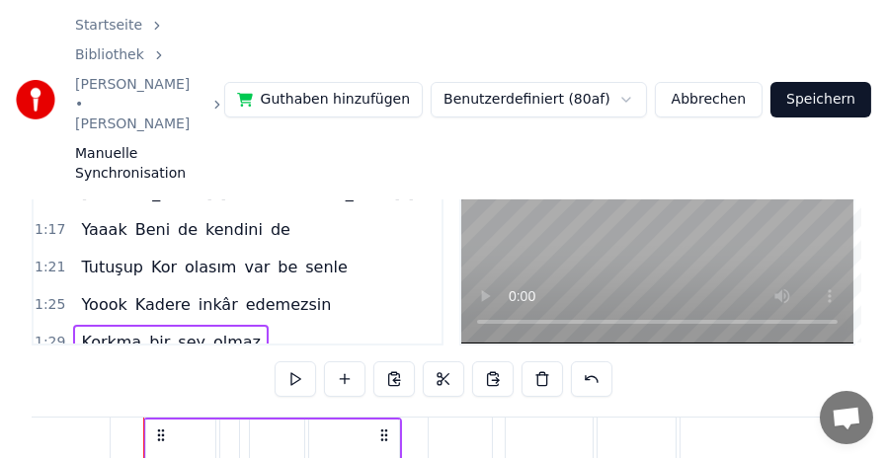
scroll to position [0, 13156]
click at [198, 428] on icon at bounding box center [206, 436] width 16 height 16
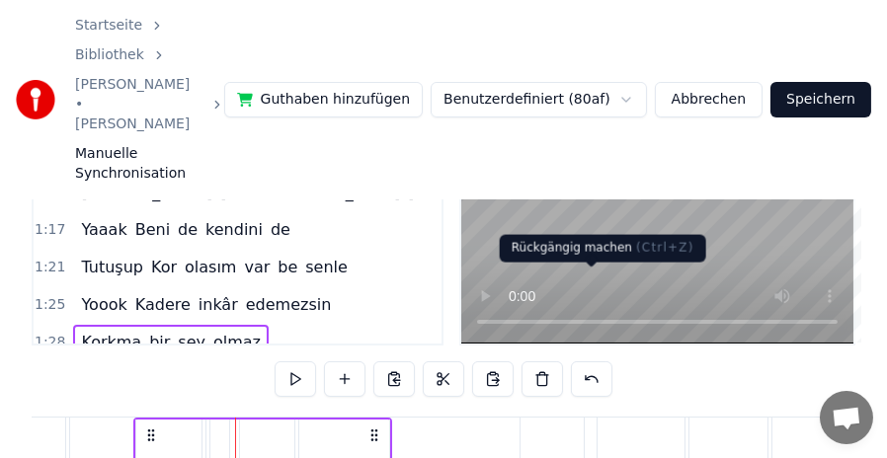
click at [576, 362] on button at bounding box center [591, 380] width 41 height 36
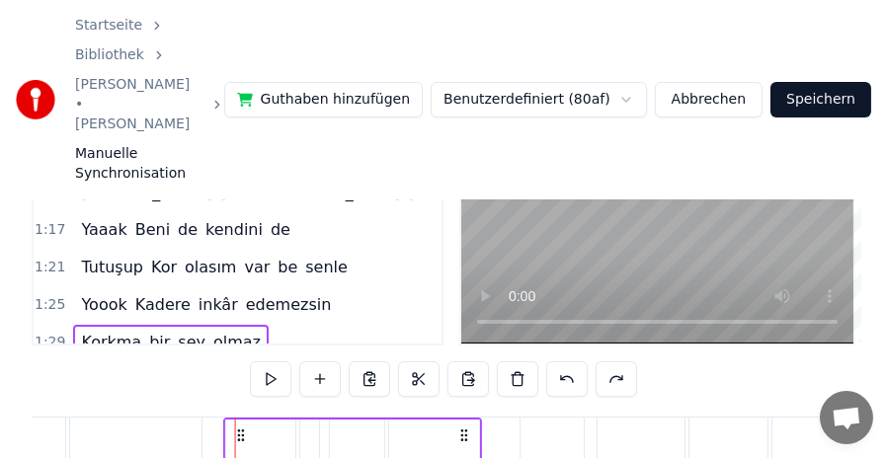
drag, startPoint x: 252, startPoint y: 343, endPoint x: 240, endPoint y: 345, distance: 12.0
click at [240, 428] on icon at bounding box center [242, 436] width 16 height 16
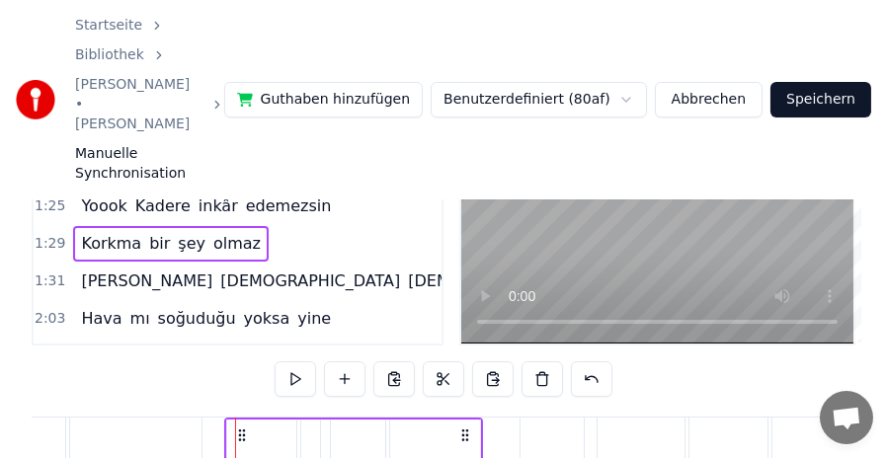
click at [44, 263] on div "1:31 [PERSON_NAME][DEMOGRAPHIC_DATA][DEMOGRAPHIC_DATA]" at bounding box center [238, 282] width 408 height 38
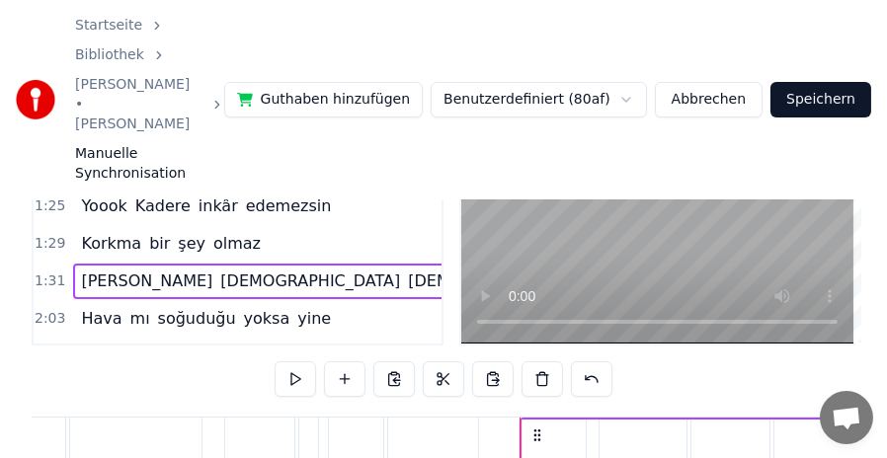
click at [44, 272] on span "1:31" at bounding box center [50, 282] width 31 height 20
click at [528, 428] on icon at bounding box center [531, 436] width 16 height 16
click at [525, 428] on icon at bounding box center [526, 436] width 16 height 16
click at [37, 309] on span "2:03" at bounding box center [50, 319] width 31 height 20
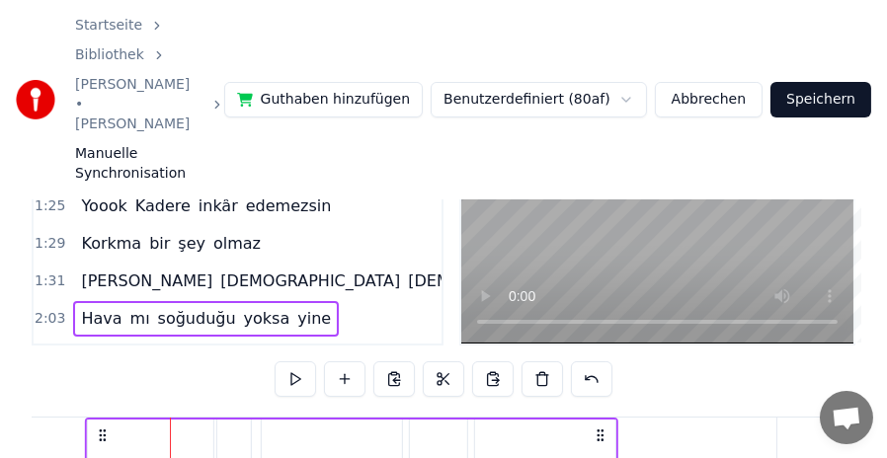
scroll to position [0, 18110]
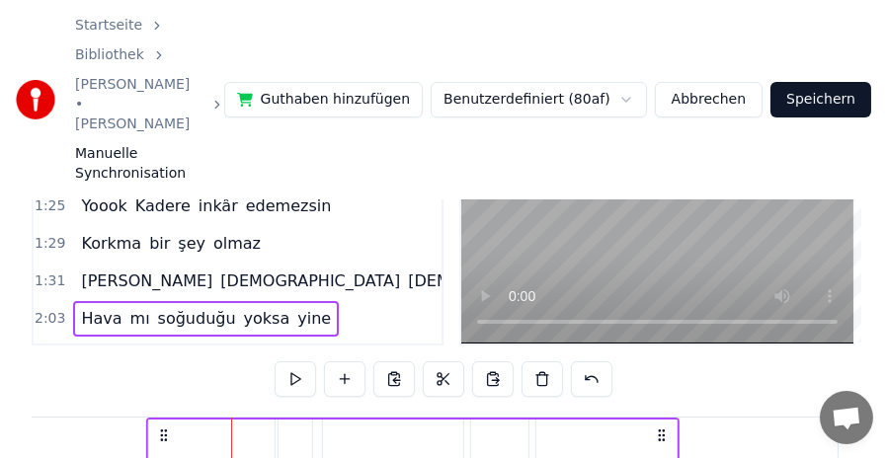
click at [156, 428] on icon at bounding box center [164, 436] width 16 height 16
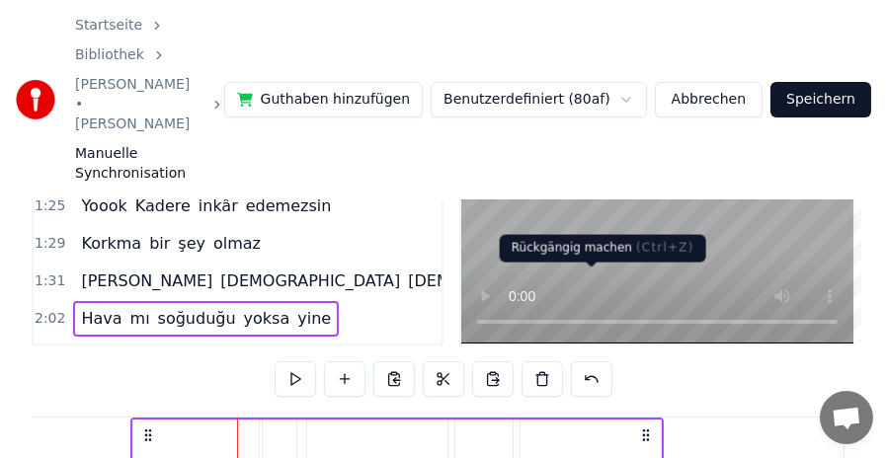
click at [581, 362] on button at bounding box center [591, 380] width 41 height 36
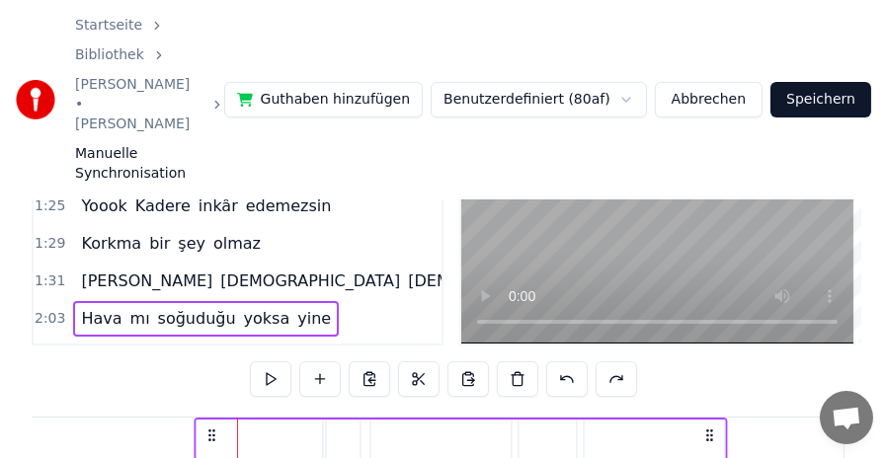
drag, startPoint x: 252, startPoint y: 345, endPoint x: 209, endPoint y: 341, distance: 42.7
click at [209, 428] on icon at bounding box center [213, 436] width 16 height 16
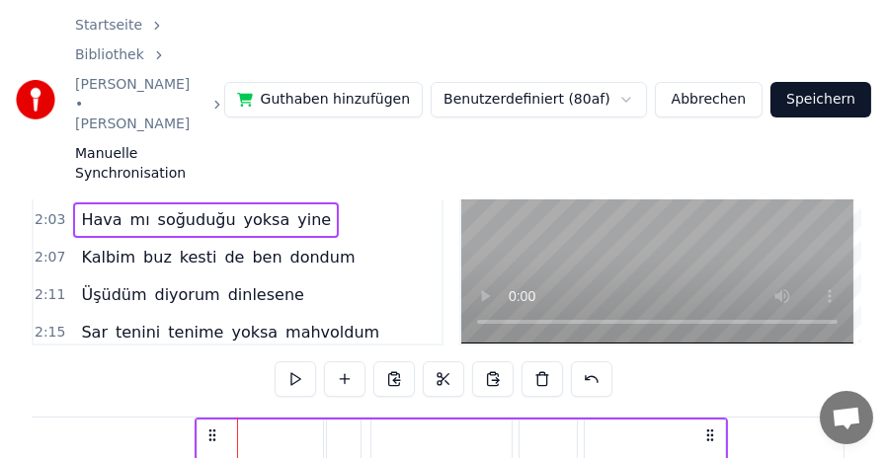
click at [44, 248] on span "2:07" at bounding box center [50, 258] width 31 height 20
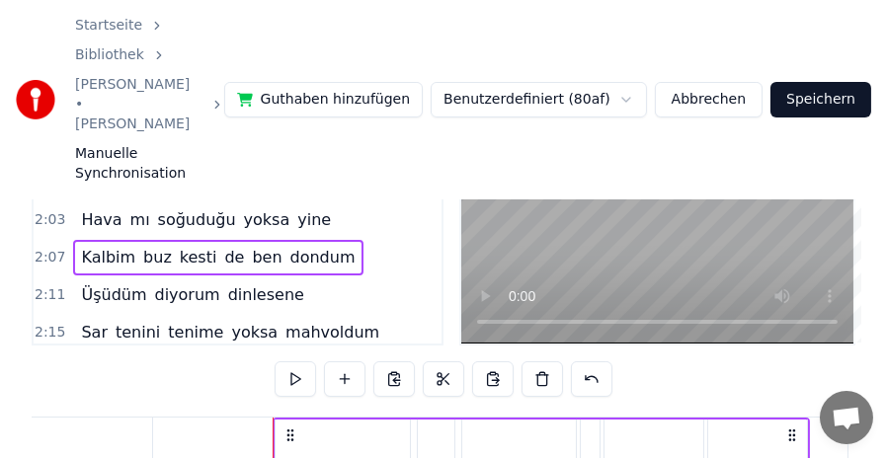
scroll to position [0, 18823]
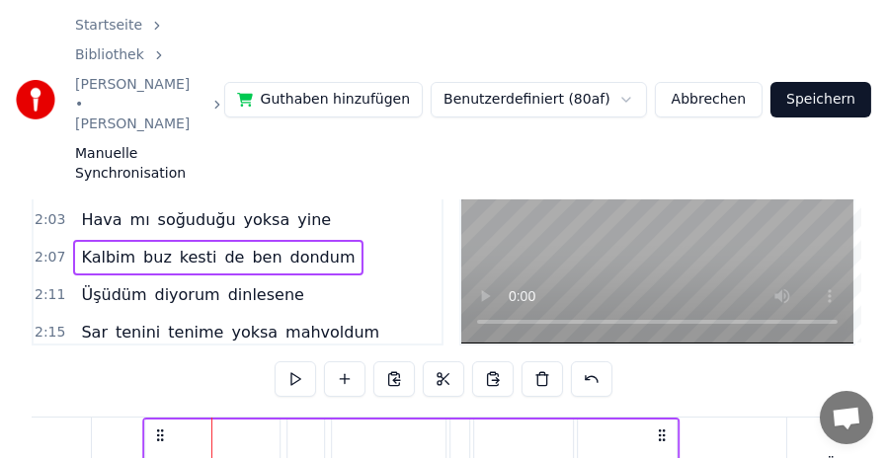
click at [153, 428] on icon at bounding box center [161, 436] width 16 height 16
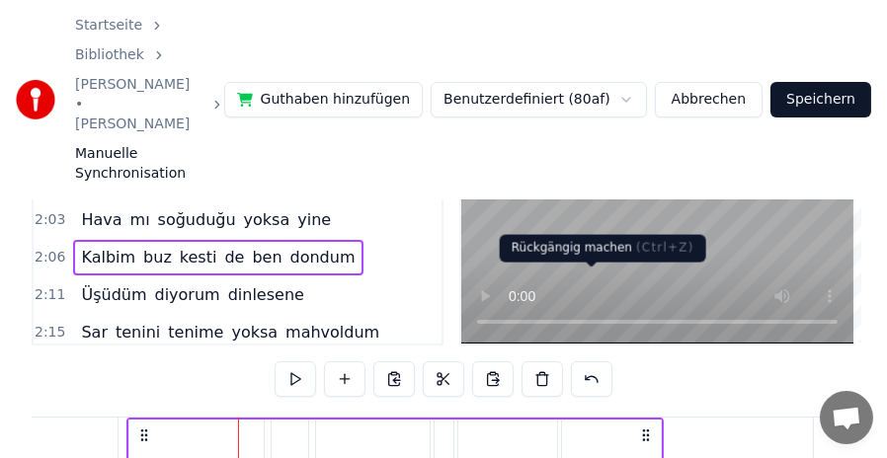
click at [580, 362] on button at bounding box center [591, 380] width 41 height 36
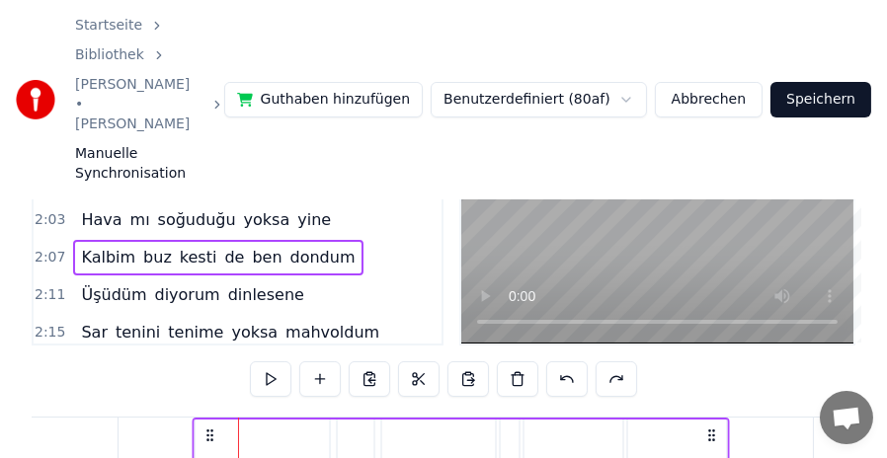
drag, startPoint x: 252, startPoint y: 347, endPoint x: 206, endPoint y: 347, distance: 45.4
click at [206, 428] on icon at bounding box center [211, 436] width 16 height 16
click at [40, 286] on span "2:11" at bounding box center [50, 296] width 31 height 20
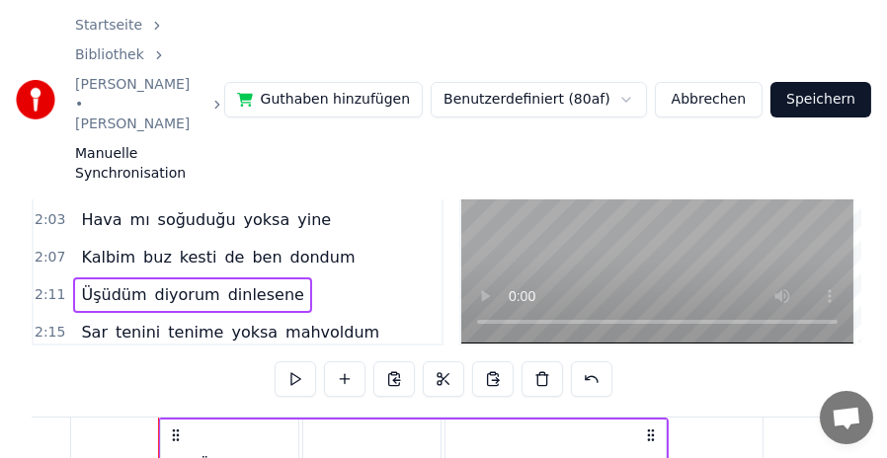
scroll to position [0, 19398]
click at [201, 428] on icon at bounding box center [209, 436] width 16 height 16
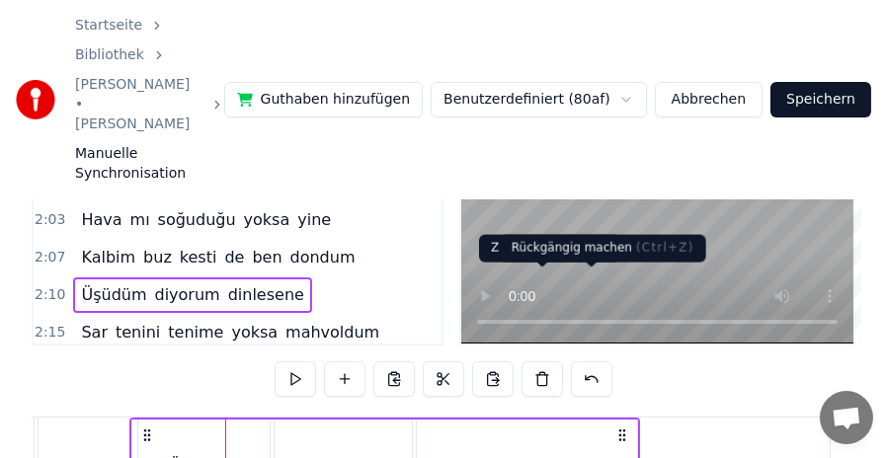
click at [581, 362] on button at bounding box center [591, 380] width 41 height 36
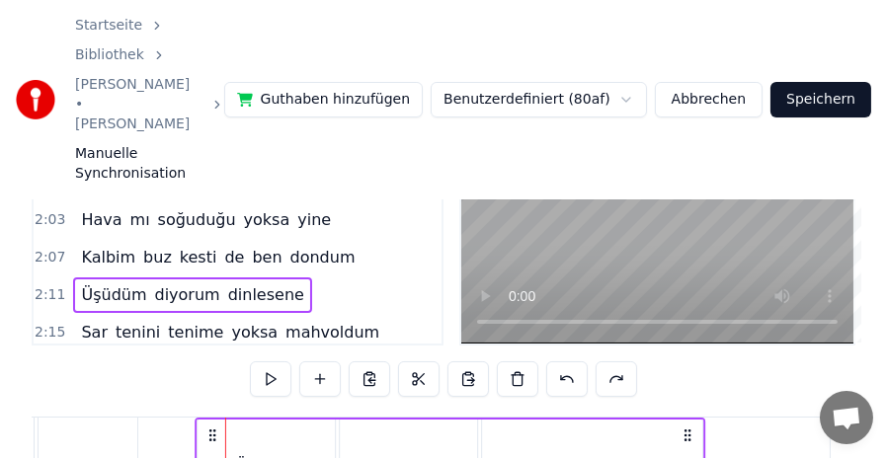
drag, startPoint x: 244, startPoint y: 348, endPoint x: 213, endPoint y: 350, distance: 30.7
click at [213, 428] on icon at bounding box center [213, 436] width 16 height 16
click at [49, 323] on span "2:15" at bounding box center [50, 333] width 31 height 20
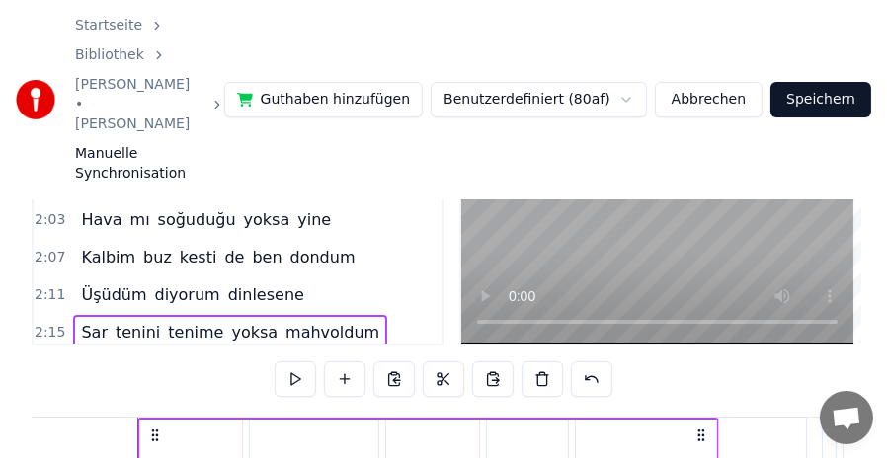
scroll to position [0, 20003]
click at [153, 428] on icon at bounding box center [161, 436] width 16 height 16
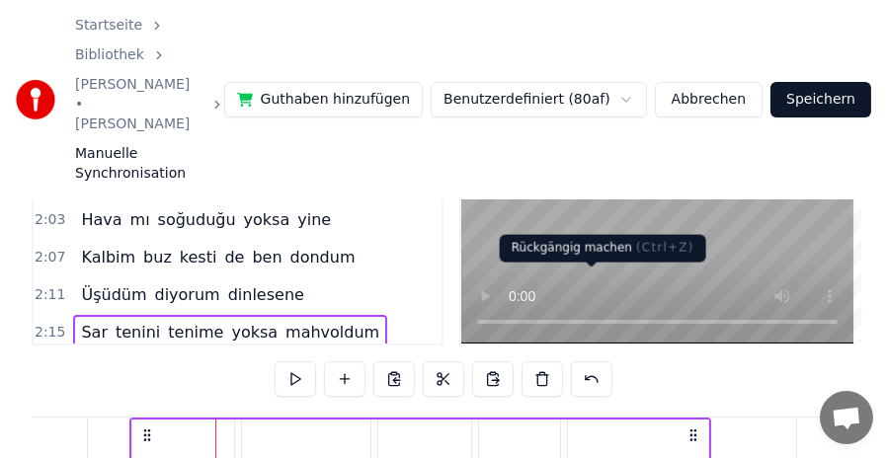
click at [591, 362] on button at bounding box center [591, 380] width 41 height 36
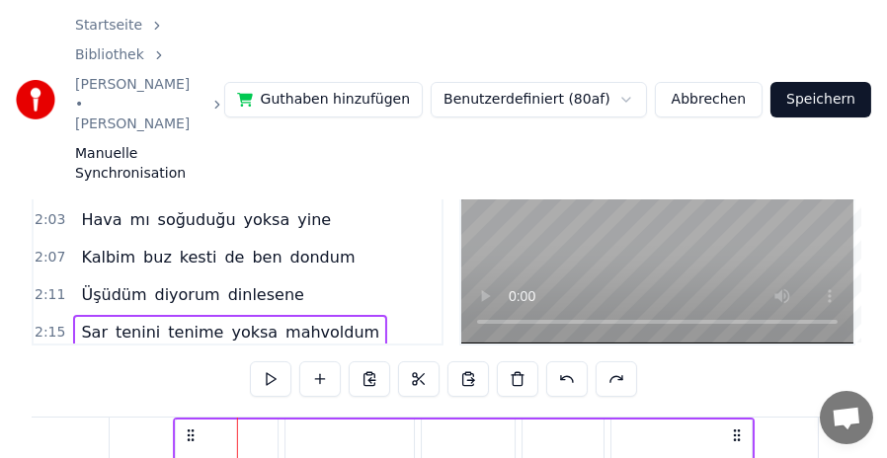
drag, startPoint x: 234, startPoint y: 344, endPoint x: 192, endPoint y: 343, distance: 42.5
click at [192, 428] on icon at bounding box center [192, 436] width 16 height 16
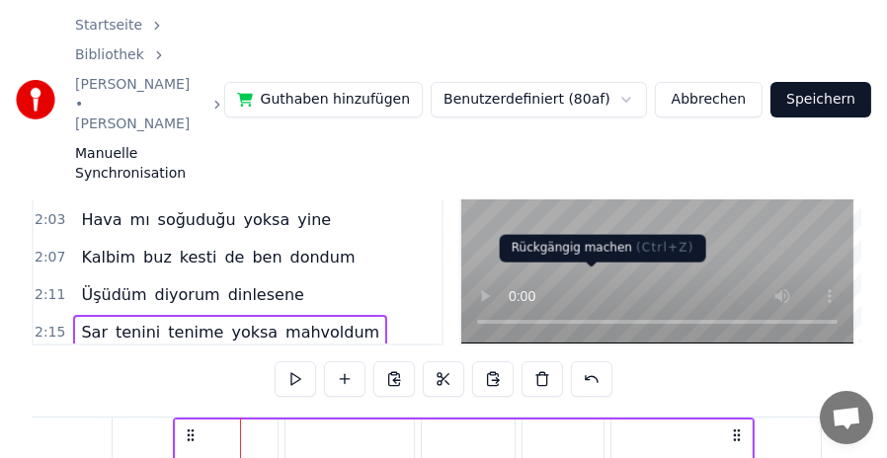
click at [597, 362] on button at bounding box center [591, 380] width 41 height 36
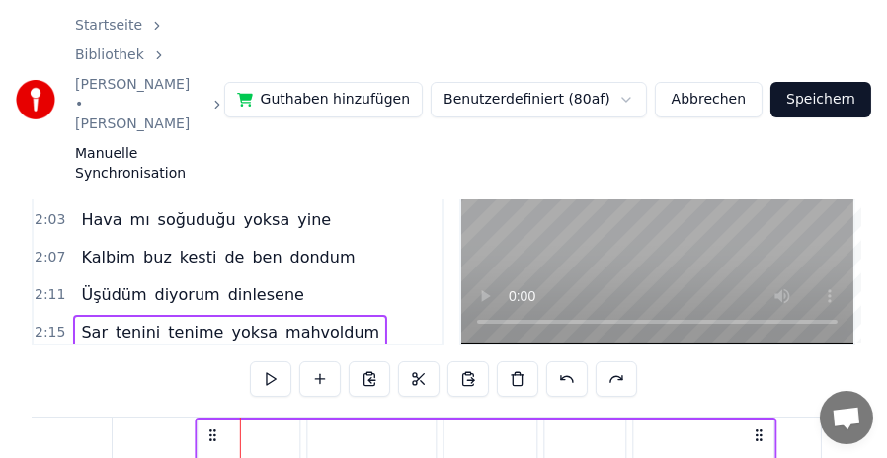
drag, startPoint x: 257, startPoint y: 342, endPoint x: 212, endPoint y: 342, distance: 44.5
click at [212, 428] on icon at bounding box center [213, 436] width 16 height 16
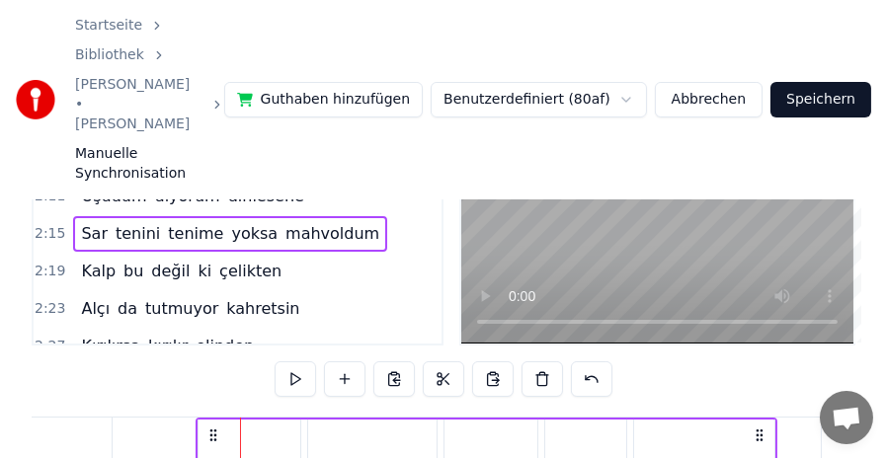
click at [54, 262] on span "2:19" at bounding box center [50, 272] width 31 height 20
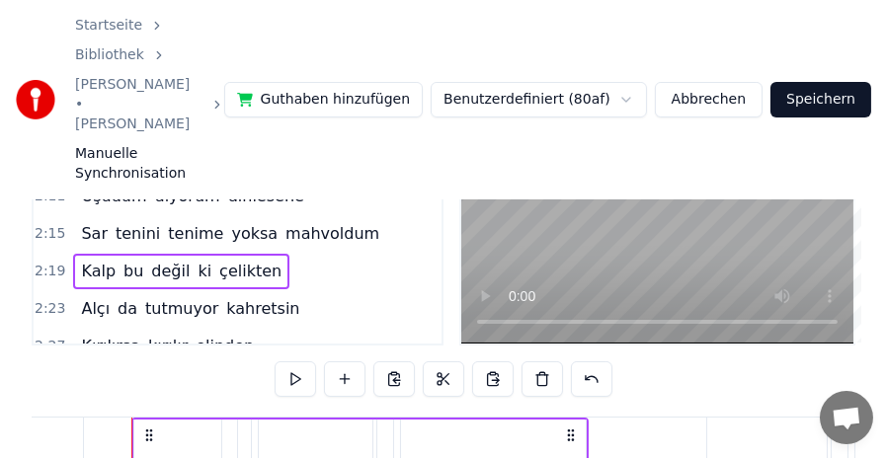
scroll to position [0, 20584]
click at [189, 428] on icon at bounding box center [197, 436] width 16 height 16
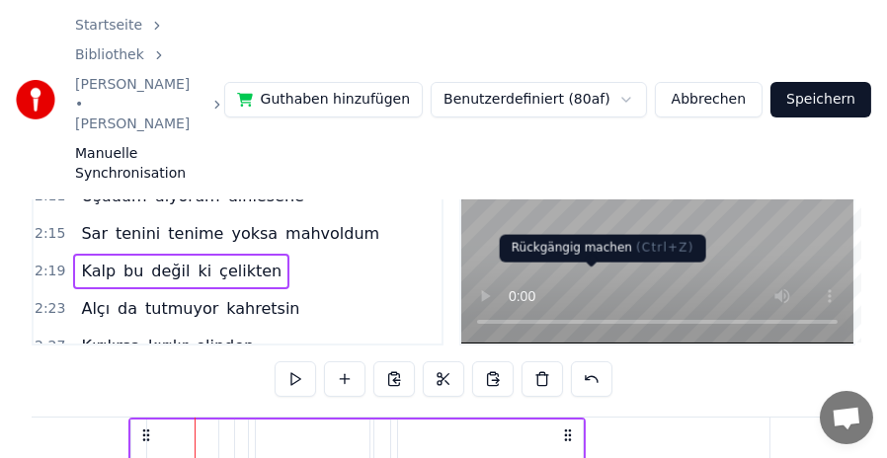
click at [600, 362] on button at bounding box center [591, 380] width 41 height 36
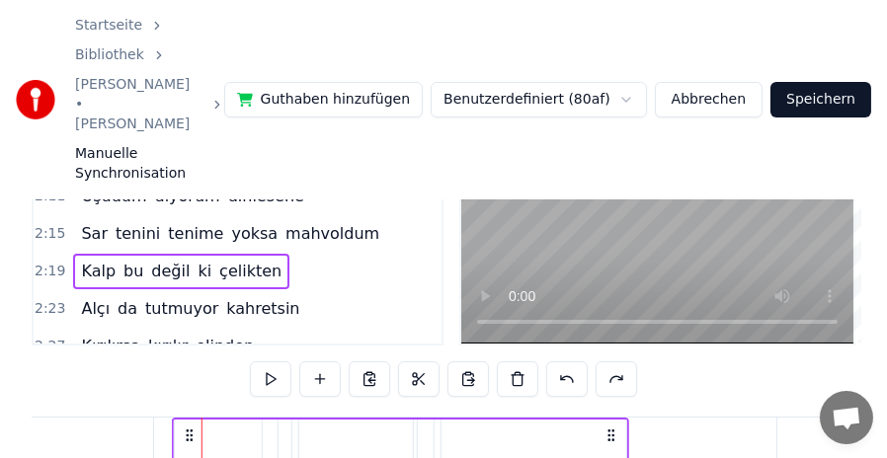
scroll to position [0, 20500]
drag, startPoint x: 213, startPoint y: 344, endPoint x: 190, endPoint y: 345, distance: 23.7
click at [194, 428] on icon at bounding box center [202, 436] width 16 height 16
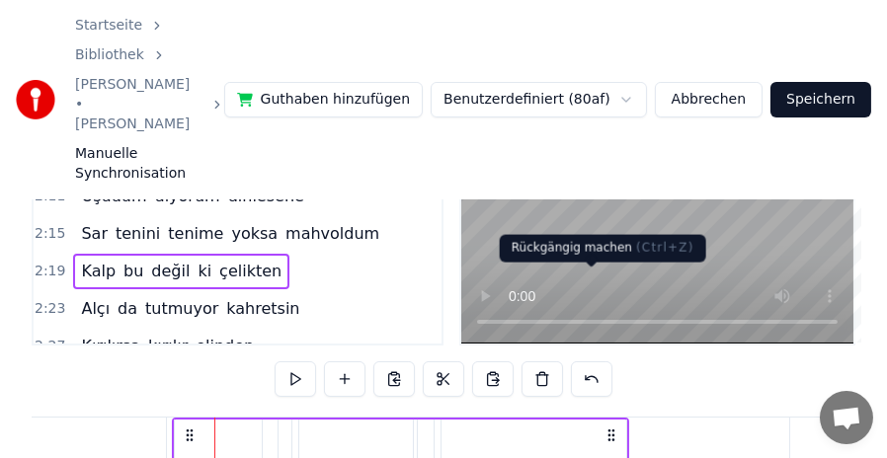
click at [584, 362] on button at bounding box center [591, 380] width 41 height 36
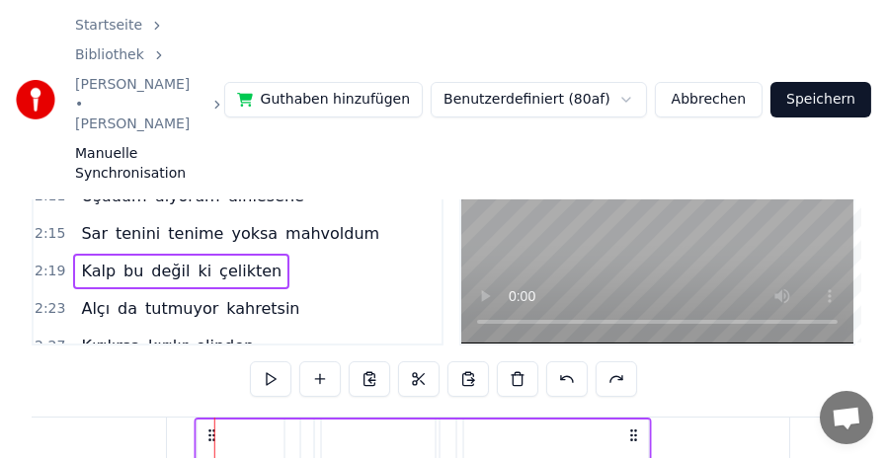
drag, startPoint x: 232, startPoint y: 344, endPoint x: 212, endPoint y: 345, distance: 19.8
click at [212, 428] on icon at bounding box center [213, 436] width 16 height 16
click at [67, 290] on div "2:23 Alçı da tutmuyor kahretsin" at bounding box center [238, 309] width 408 height 38
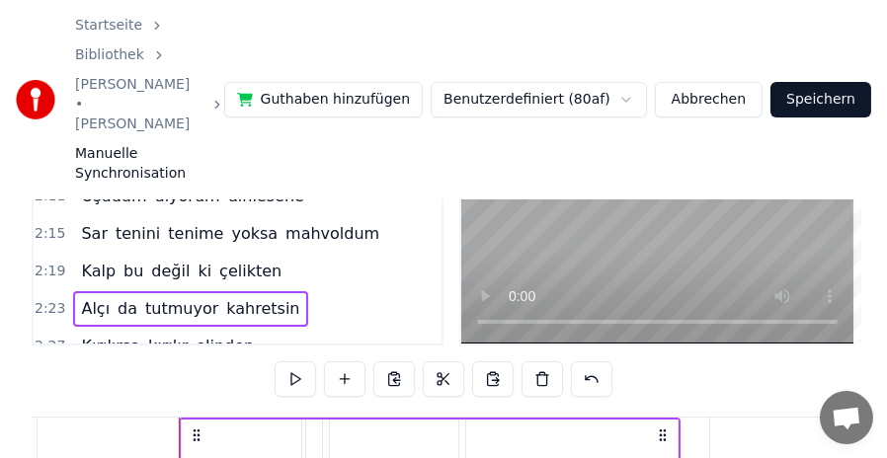
scroll to position [0, 21159]
click at [50, 299] on span "2:23" at bounding box center [50, 309] width 31 height 20
click at [183, 428] on icon at bounding box center [191, 436] width 16 height 16
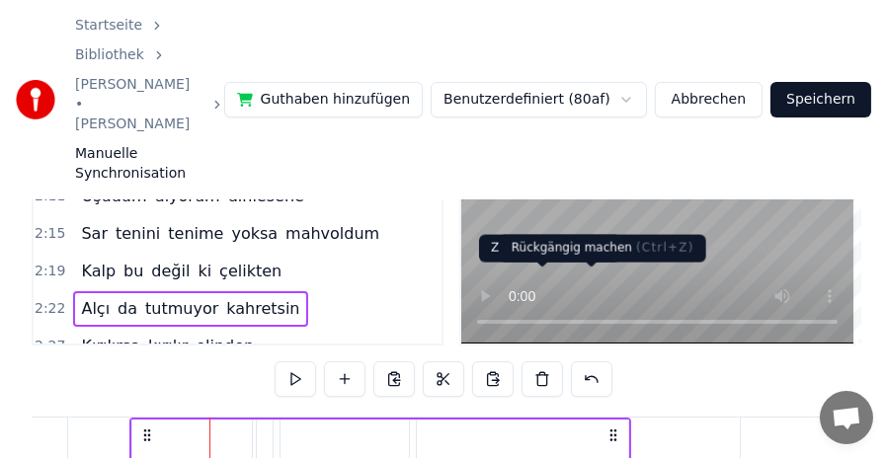
click at [586, 362] on button at bounding box center [591, 380] width 41 height 36
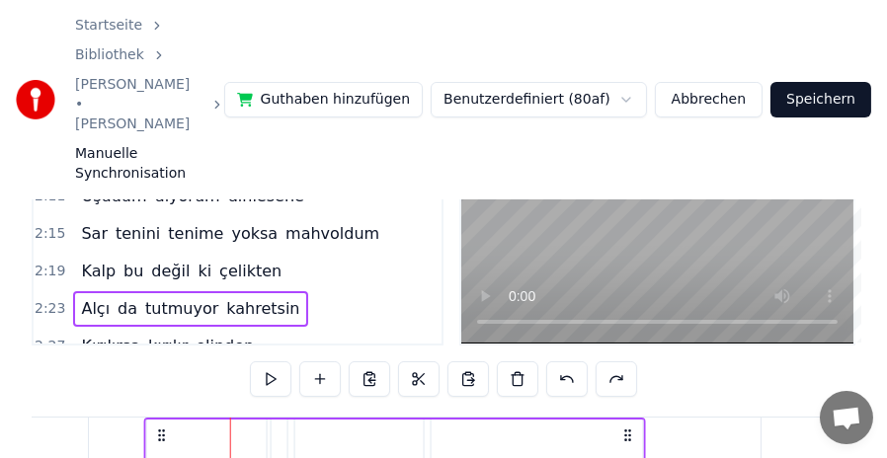
scroll to position [0, 21020]
drag, startPoint x: 227, startPoint y: 348, endPoint x: 176, endPoint y: 347, distance: 51.4
click at [190, 428] on icon at bounding box center [198, 436] width 16 height 16
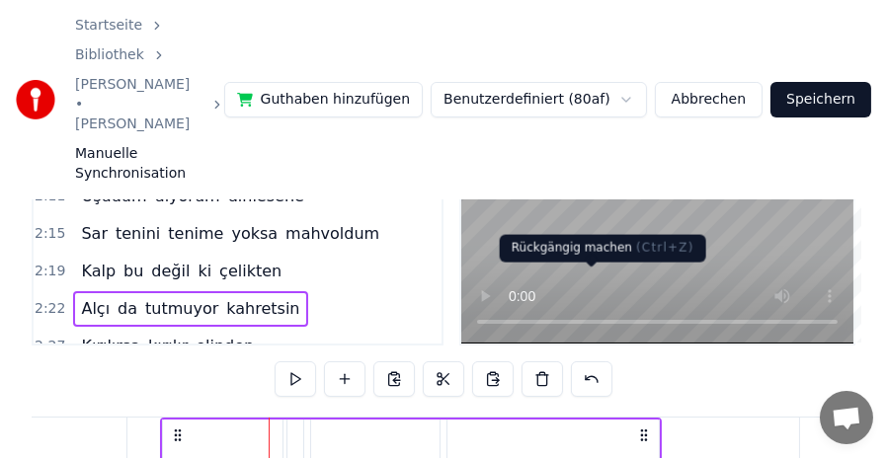
click at [602, 362] on button at bounding box center [591, 380] width 41 height 36
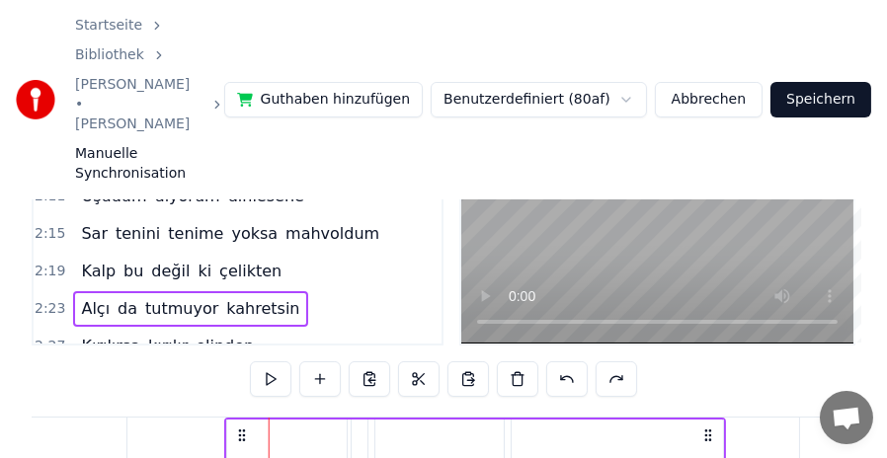
drag, startPoint x: 283, startPoint y: 346, endPoint x: 238, endPoint y: 346, distance: 44.5
click at [240, 435] on circle at bounding box center [240, 435] width 1 height 1
click at [53, 337] on span "2:27" at bounding box center [50, 347] width 31 height 20
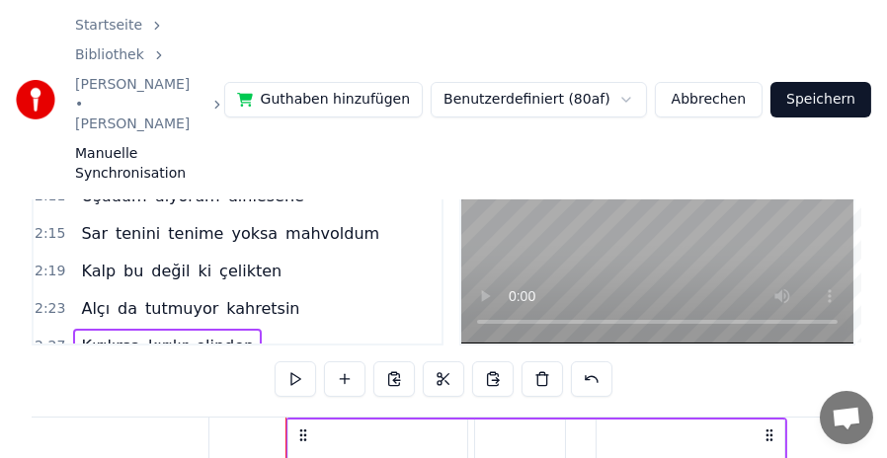
scroll to position [0, 21689]
click at [197, 428] on icon at bounding box center [205, 436] width 16 height 16
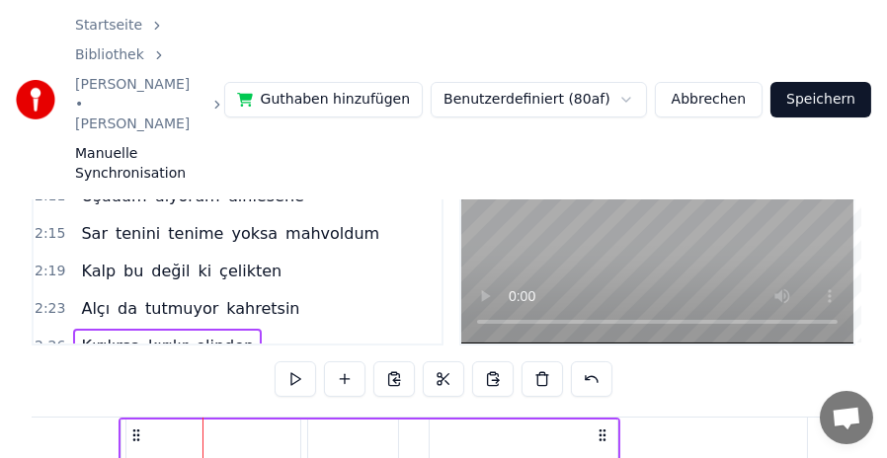
scroll to position [0, 21609]
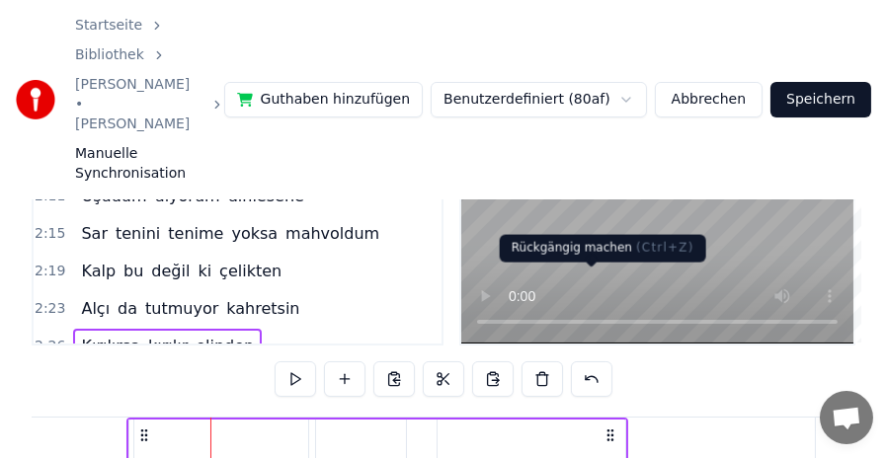
click at [602, 362] on button at bounding box center [591, 380] width 41 height 36
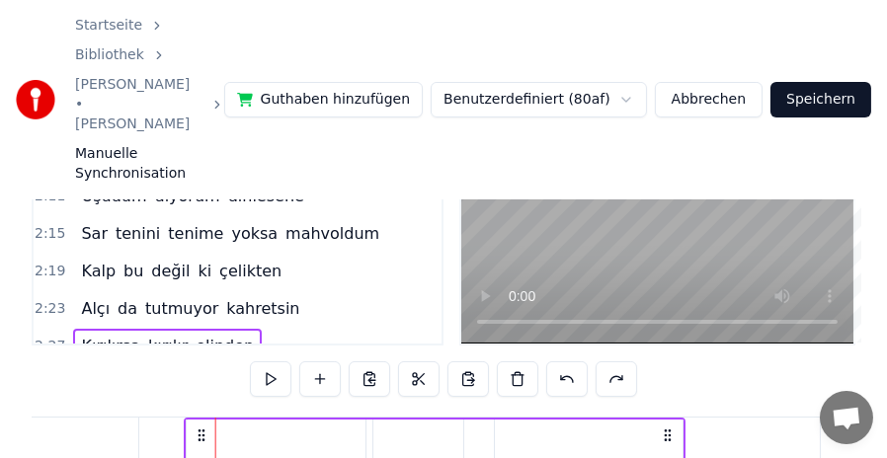
drag, startPoint x: 225, startPoint y: 345, endPoint x: 194, endPoint y: 346, distance: 31.6
click at [200, 435] on circle at bounding box center [200, 435] width 1 height 1
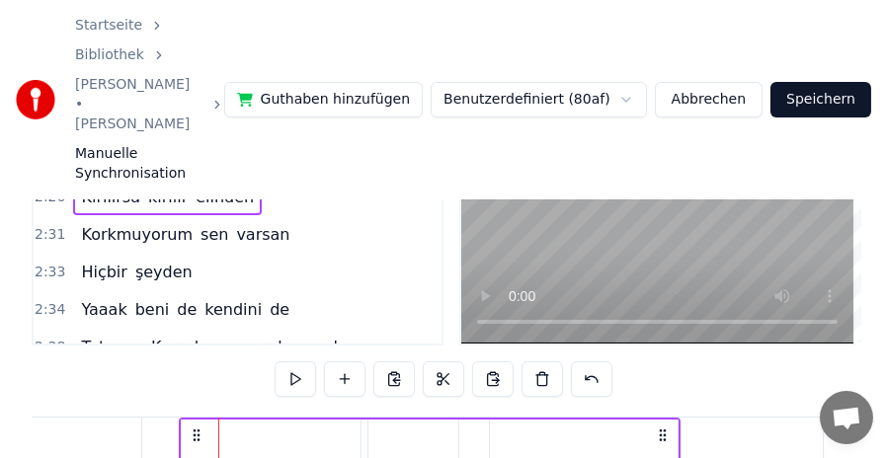
scroll to position [850, 0]
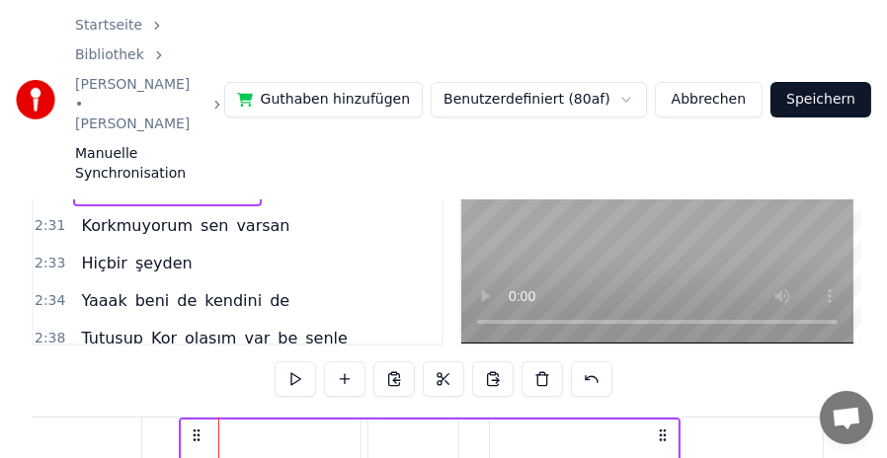
click at [46, 216] on span "2:31" at bounding box center [50, 226] width 31 height 20
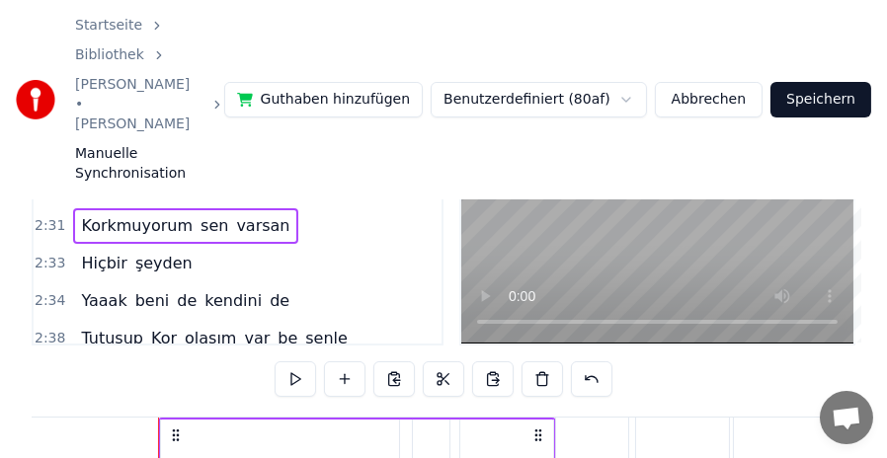
scroll to position [0, 22294]
click at [178, 428] on icon at bounding box center [186, 436] width 16 height 16
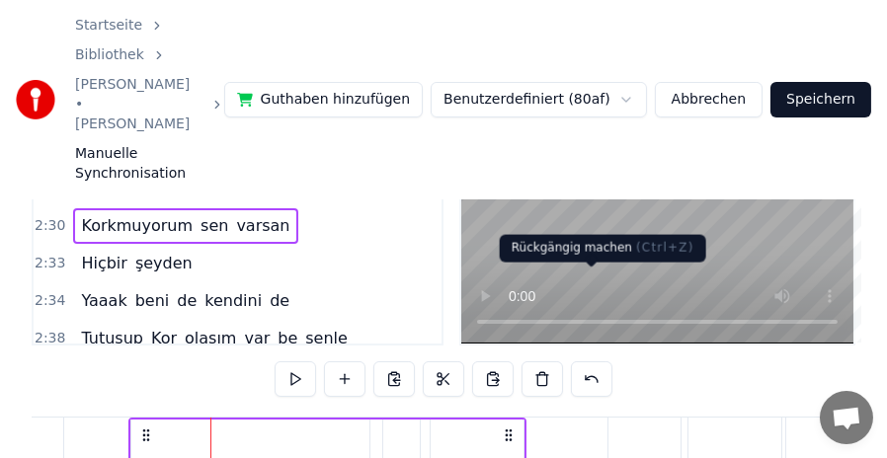
click at [583, 362] on button at bounding box center [591, 380] width 41 height 36
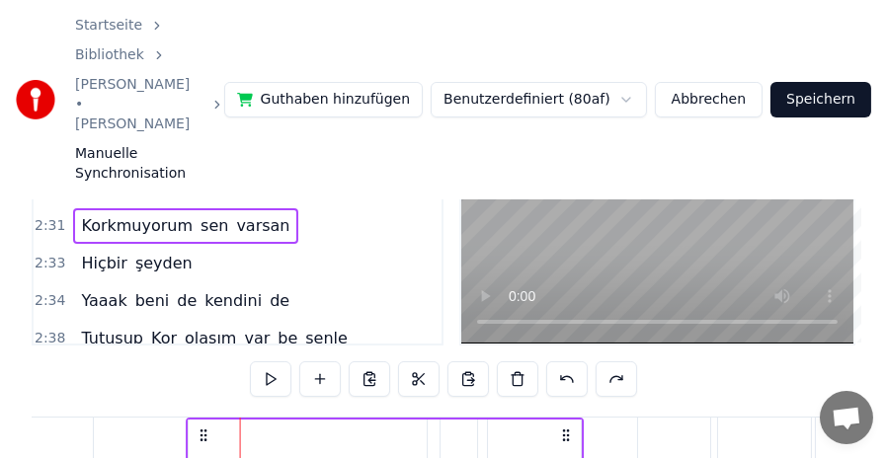
drag, startPoint x: 229, startPoint y: 346, endPoint x: 179, endPoint y: 347, distance: 50.4
click at [197, 428] on icon at bounding box center [205, 436] width 16 height 16
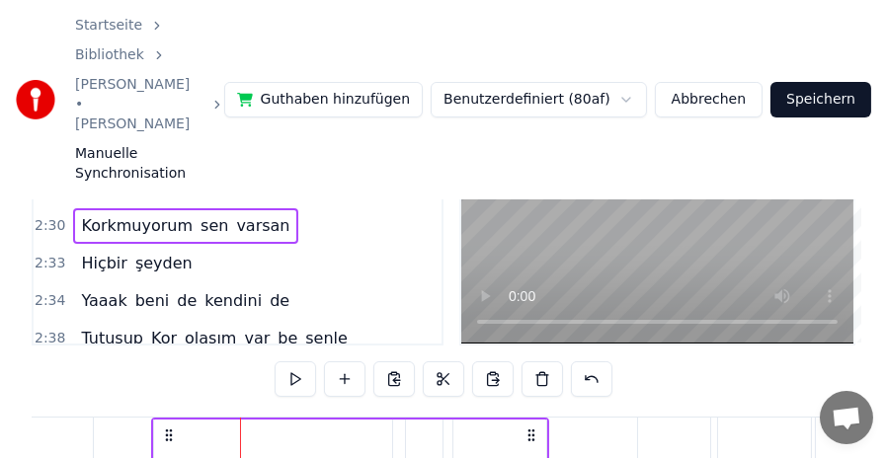
scroll to position [0, 22174]
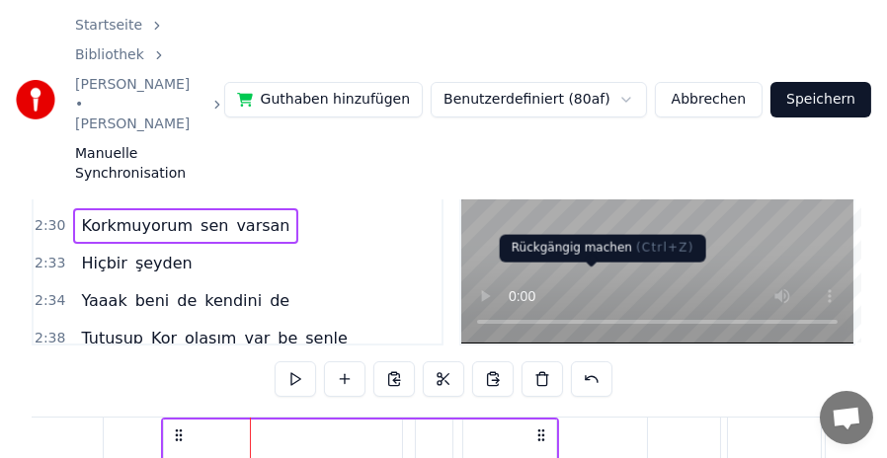
click at [582, 362] on button at bounding box center [591, 380] width 41 height 36
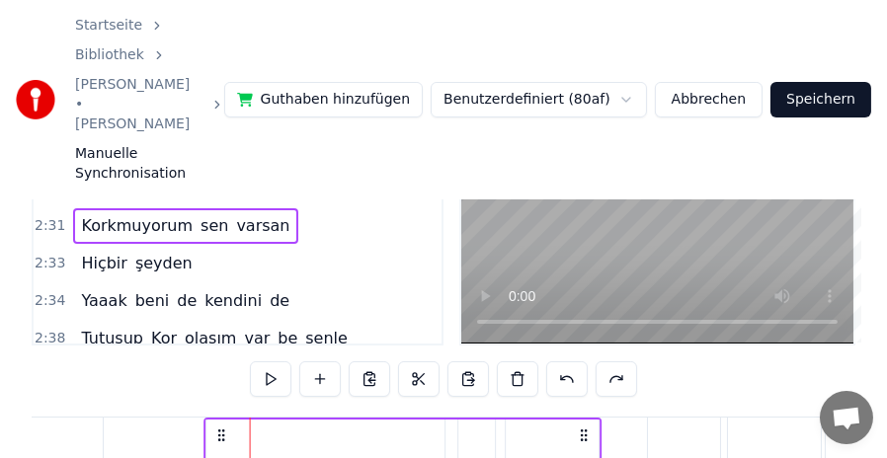
drag, startPoint x: 269, startPoint y: 347, endPoint x: 223, endPoint y: 348, distance: 45.5
click at [223, 428] on icon at bounding box center [222, 436] width 16 height 16
click at [45, 254] on span "2:33" at bounding box center [50, 264] width 31 height 20
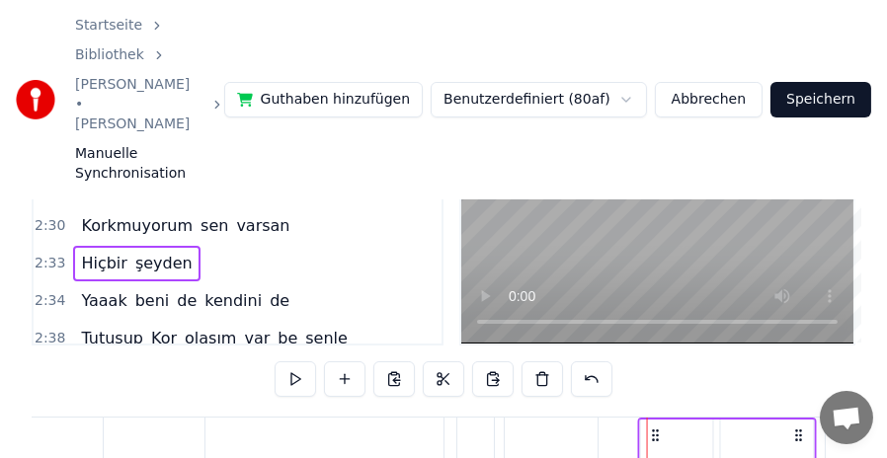
click at [655, 428] on icon at bounding box center [656, 436] width 16 height 16
click at [34, 283] on div "2:34 Yaaak beni de kendini de" at bounding box center [238, 302] width 408 height 38
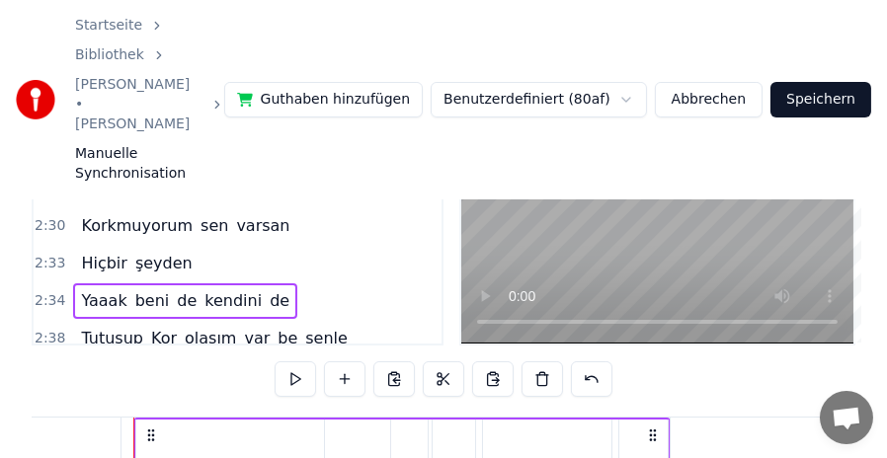
scroll to position [0, 22869]
click at [47, 329] on span "2:38" at bounding box center [50, 339] width 31 height 20
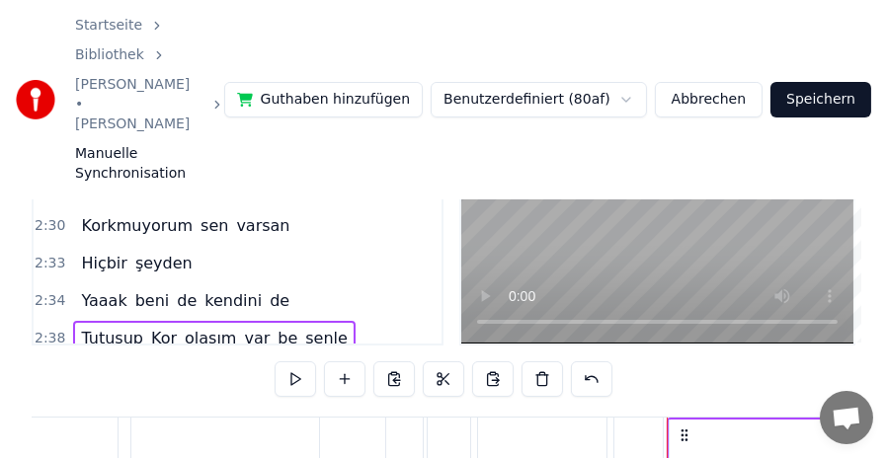
scroll to position [948, 0]
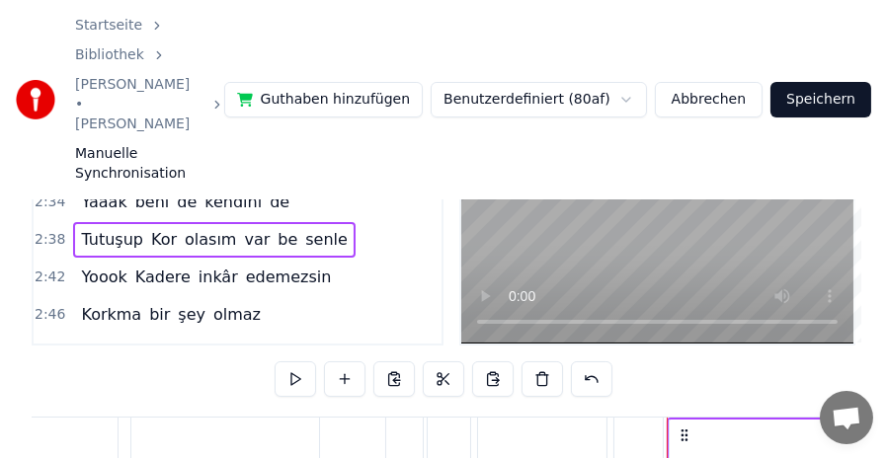
click at [46, 268] on span "2:42" at bounding box center [50, 278] width 31 height 20
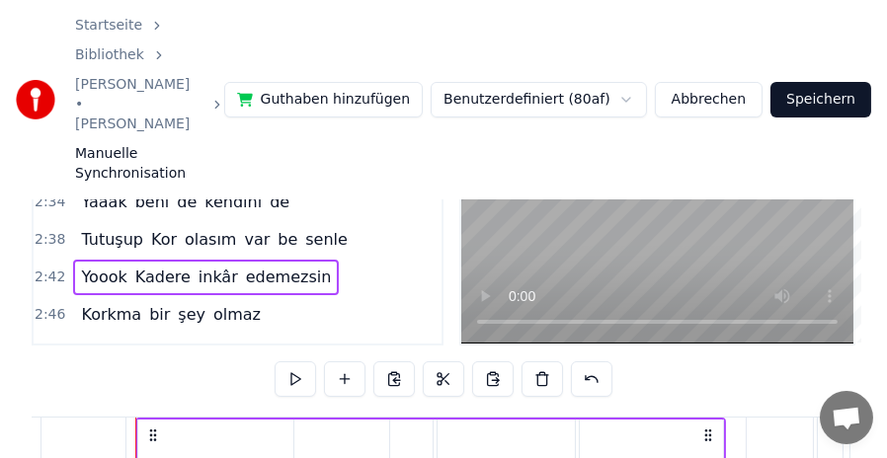
scroll to position [0, 24019]
click at [46, 305] on span "2:46" at bounding box center [50, 315] width 31 height 20
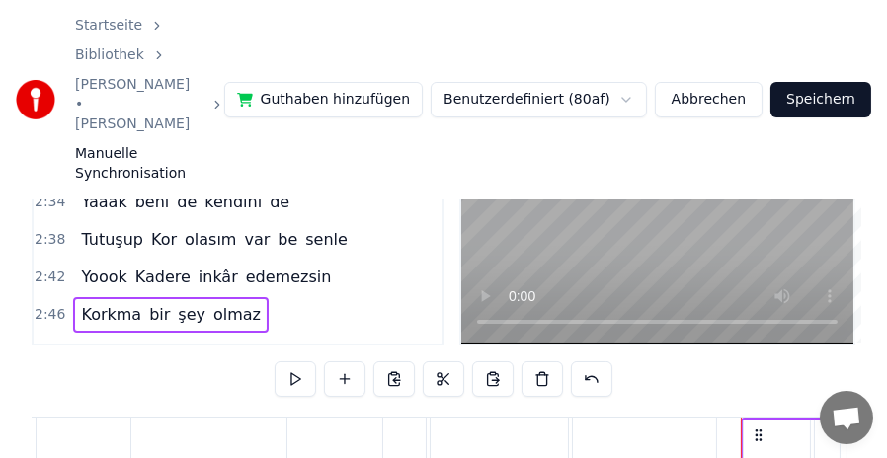
click at [47, 343] on span "2:48" at bounding box center [50, 353] width 31 height 20
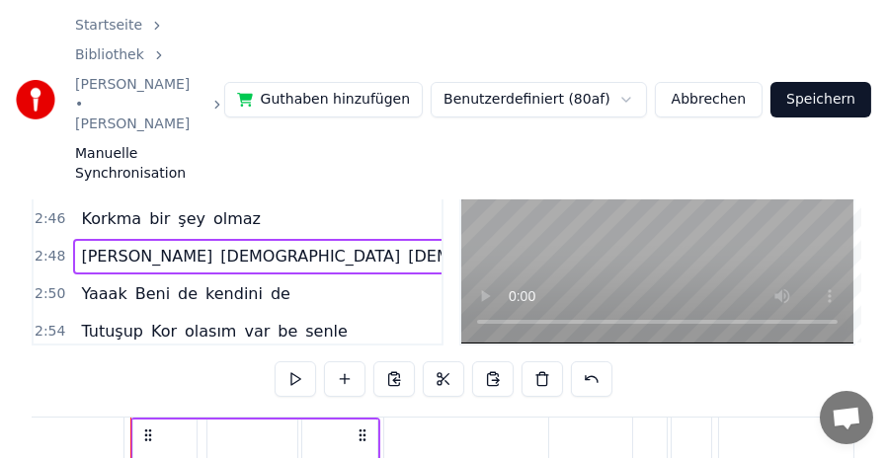
scroll to position [1047, 0]
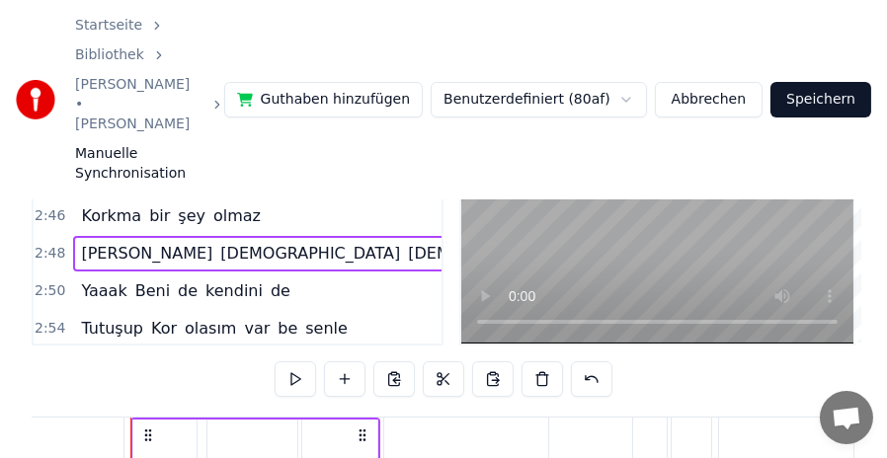
click at [46, 282] on span "2:50" at bounding box center [50, 292] width 31 height 20
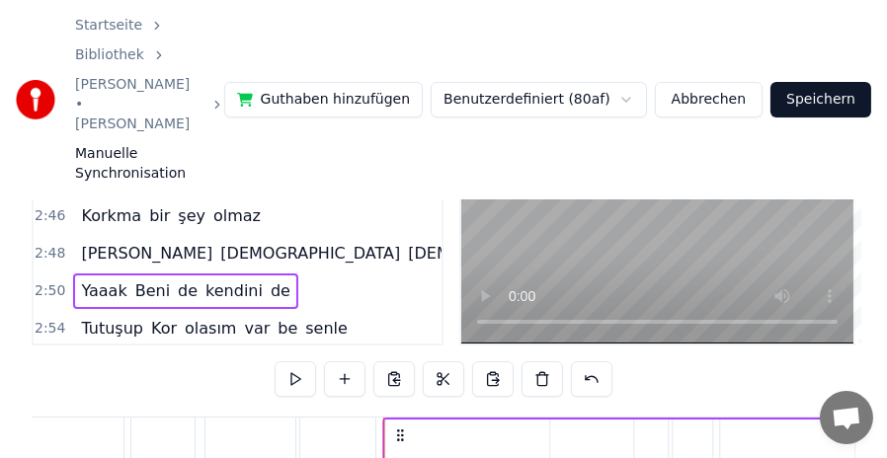
click at [397, 428] on icon at bounding box center [400, 436] width 16 height 16
click at [53, 319] on span "2:54" at bounding box center [50, 329] width 31 height 20
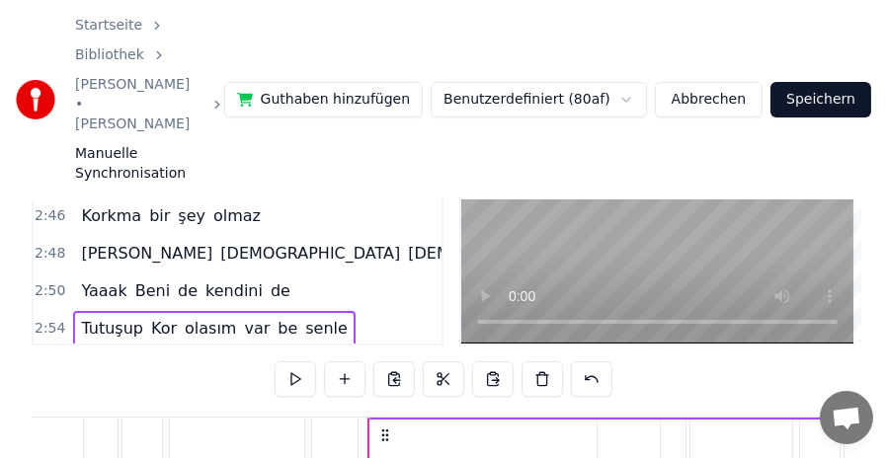
scroll to position [0, 25699]
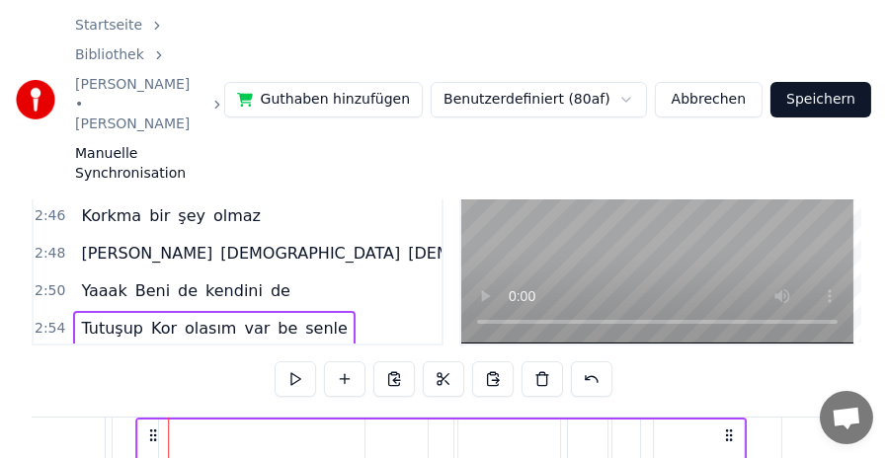
click at [144, 428] on icon at bounding box center [152, 436] width 16 height 16
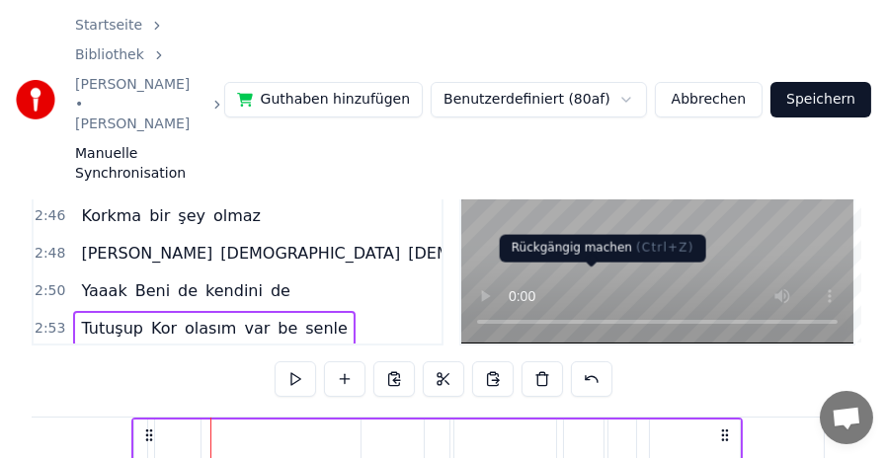
click at [603, 362] on button at bounding box center [591, 380] width 41 height 36
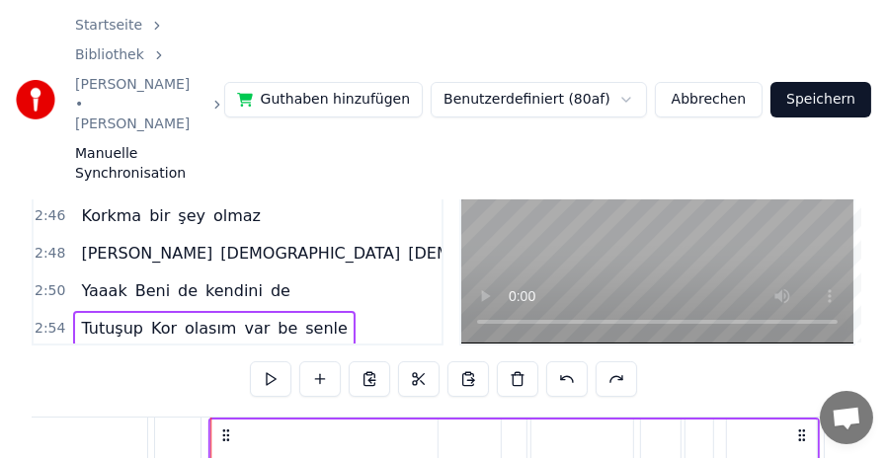
click at [226, 431] on circle at bounding box center [226, 431] width 1 height 1
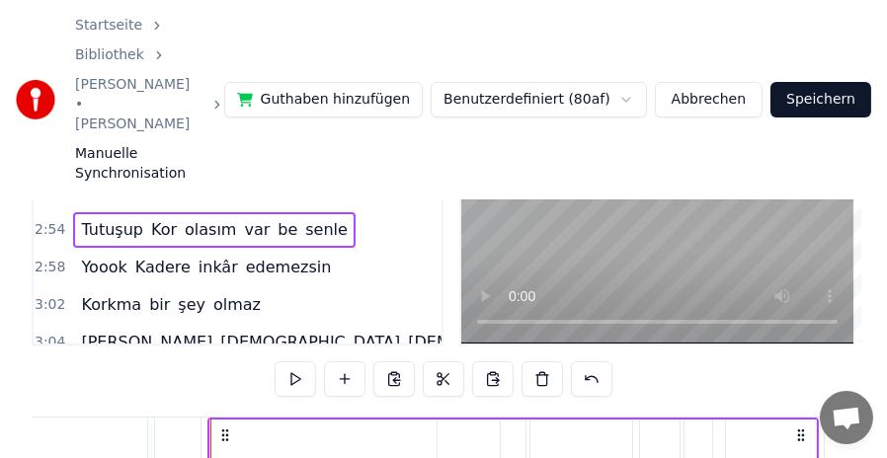
click at [49, 258] on span "2:58" at bounding box center [50, 268] width 31 height 20
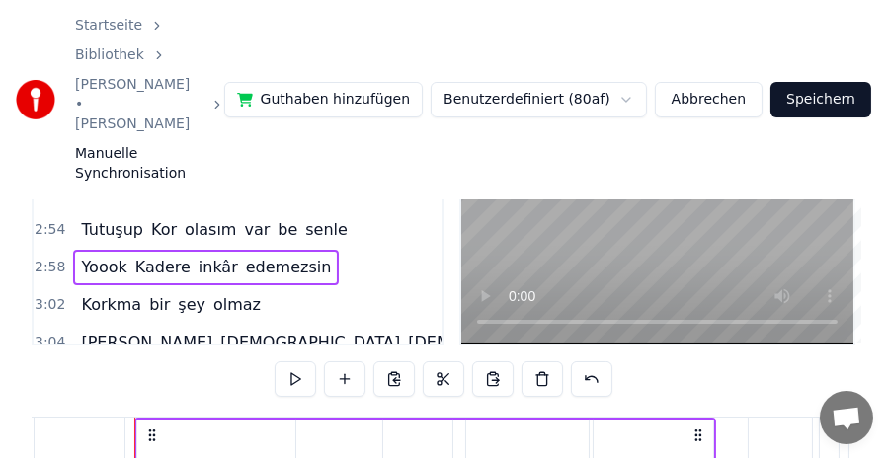
scroll to position [0, 26313]
click at [181, 428] on icon at bounding box center [189, 436] width 16 height 16
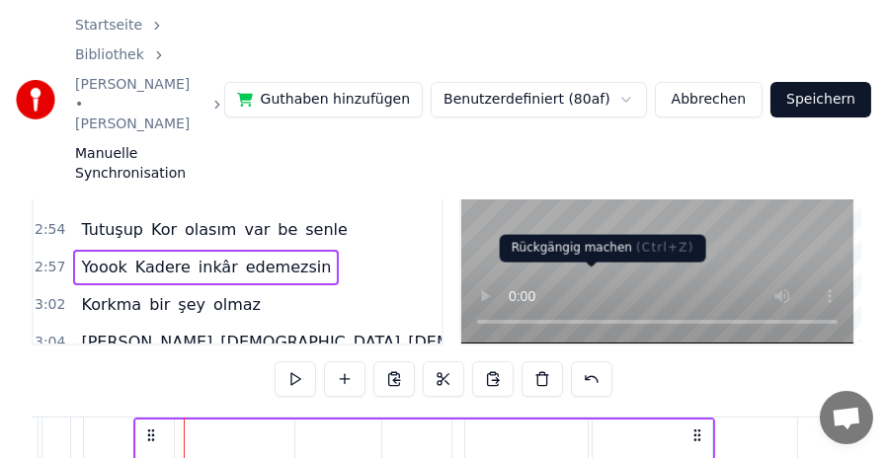
click at [598, 362] on button at bounding box center [591, 380] width 41 height 36
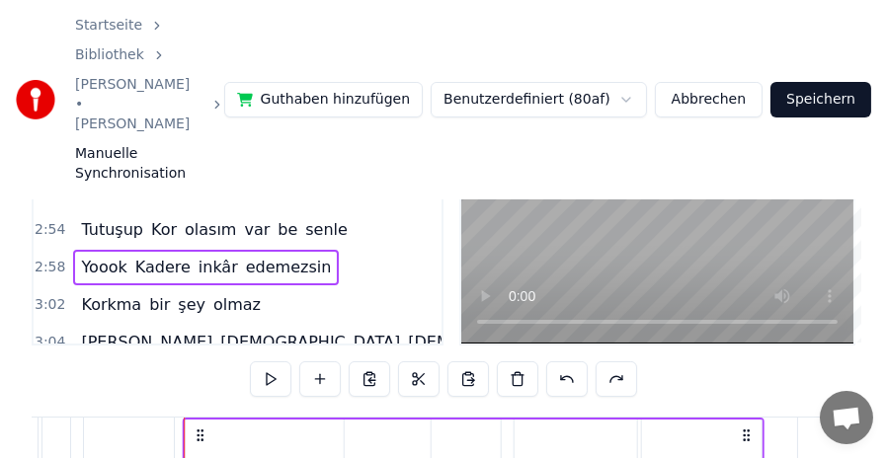
click at [200, 428] on icon at bounding box center [200, 436] width 16 height 16
click at [49, 295] on span "3:02" at bounding box center [50, 305] width 31 height 20
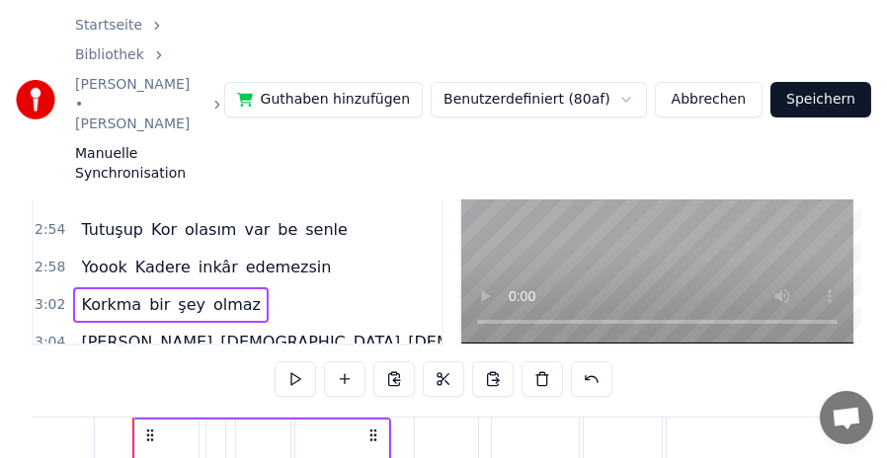
scroll to position [0, 26926]
click at [147, 428] on icon at bounding box center [149, 436] width 16 height 16
click at [56, 333] on span "3:04" at bounding box center [50, 343] width 31 height 20
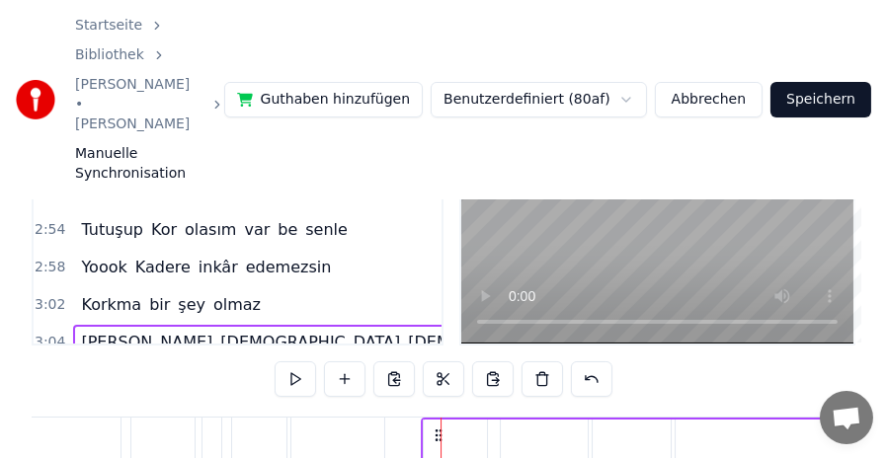
drag, startPoint x: 453, startPoint y: 348, endPoint x: 434, endPoint y: 347, distance: 19.8
click at [434, 428] on icon at bounding box center [439, 436] width 16 height 16
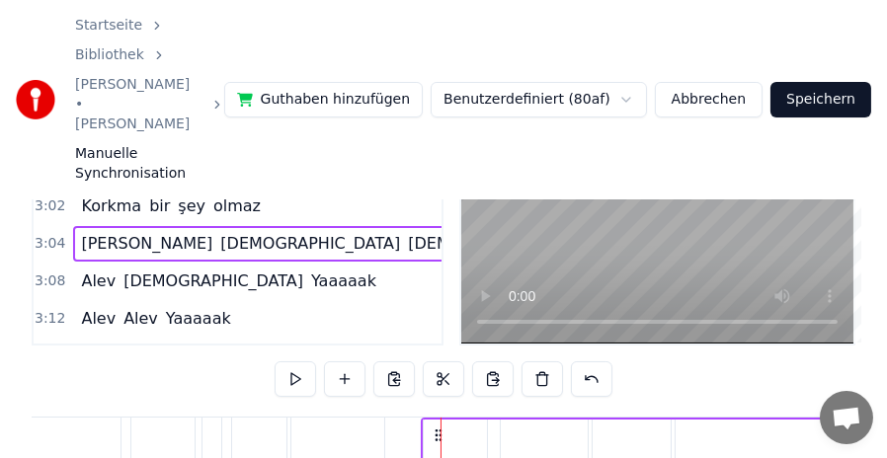
click at [46, 272] on span "3:08" at bounding box center [50, 282] width 31 height 20
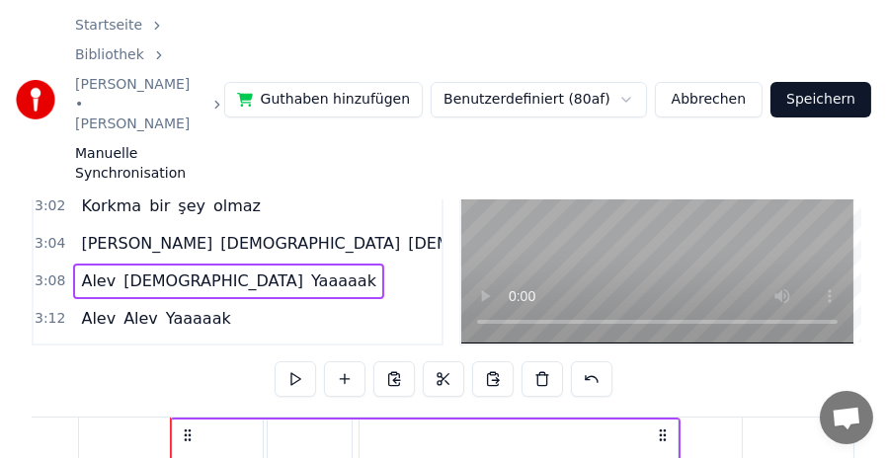
scroll to position [0, 27860]
click at [173, 428] on icon at bounding box center [181, 436] width 16 height 16
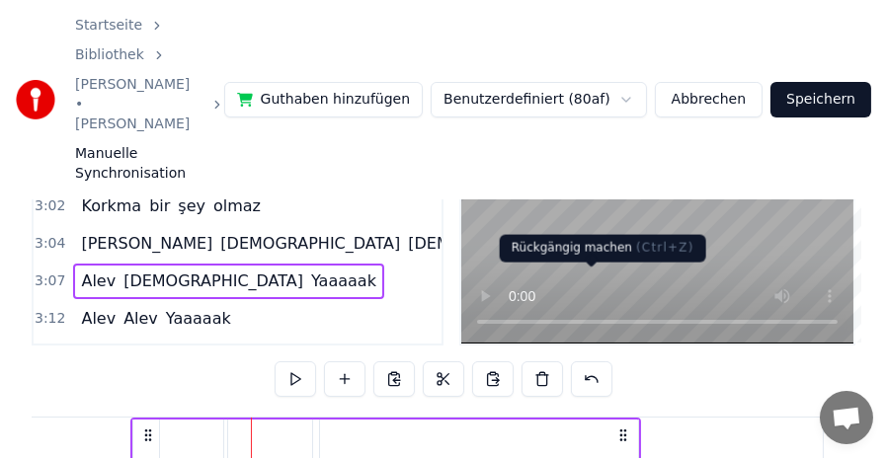
click at [586, 362] on button at bounding box center [591, 380] width 41 height 36
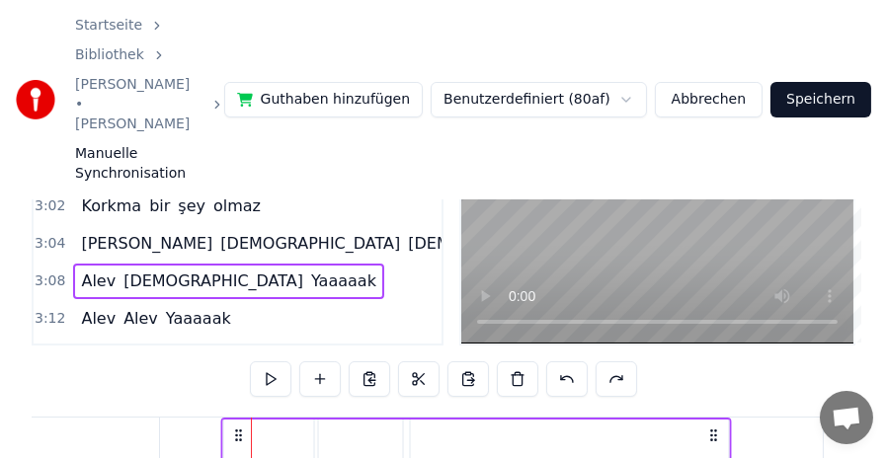
drag, startPoint x: 267, startPoint y: 341, endPoint x: 237, endPoint y: 341, distance: 29.6
click at [237, 428] on icon at bounding box center [238, 436] width 16 height 16
click at [56, 309] on span "3:12" at bounding box center [50, 319] width 31 height 20
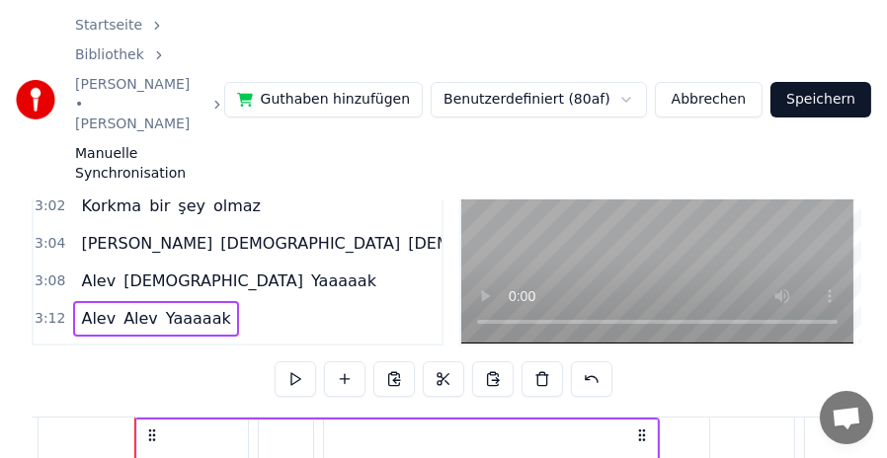
scroll to position [0, 28432]
click at [211, 435] on circle at bounding box center [211, 435] width 1 height 1
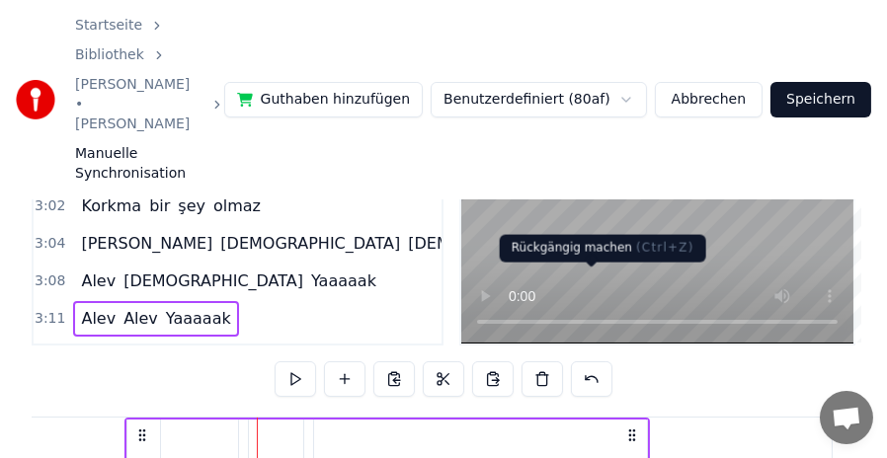
click at [590, 362] on button at bounding box center [591, 380] width 41 height 36
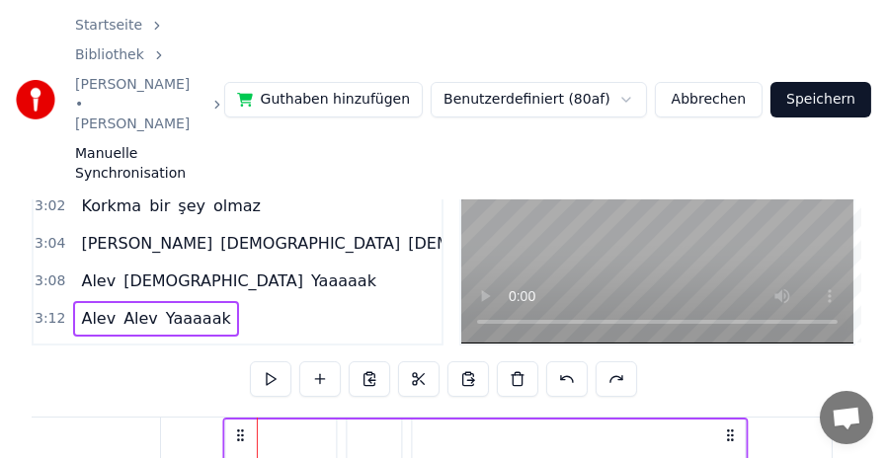
drag, startPoint x: 269, startPoint y: 347, endPoint x: 234, endPoint y: 345, distance: 34.6
click at [234, 428] on icon at bounding box center [240, 436] width 16 height 16
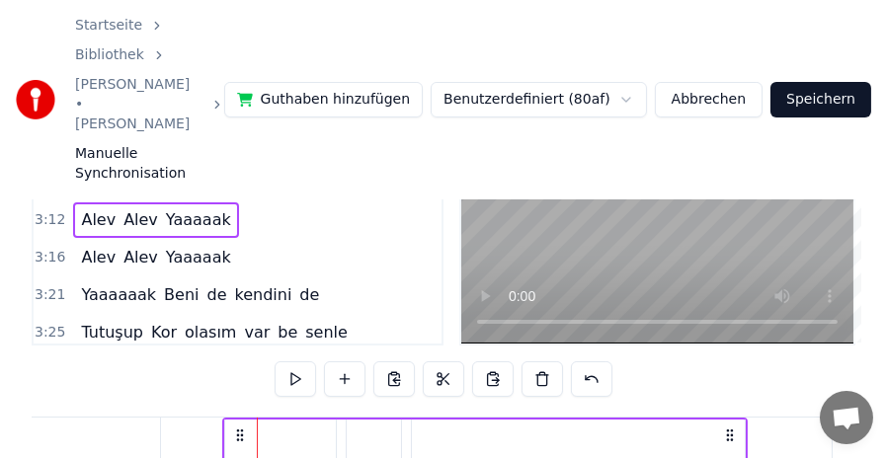
click at [53, 248] on span "3:16" at bounding box center [50, 258] width 31 height 20
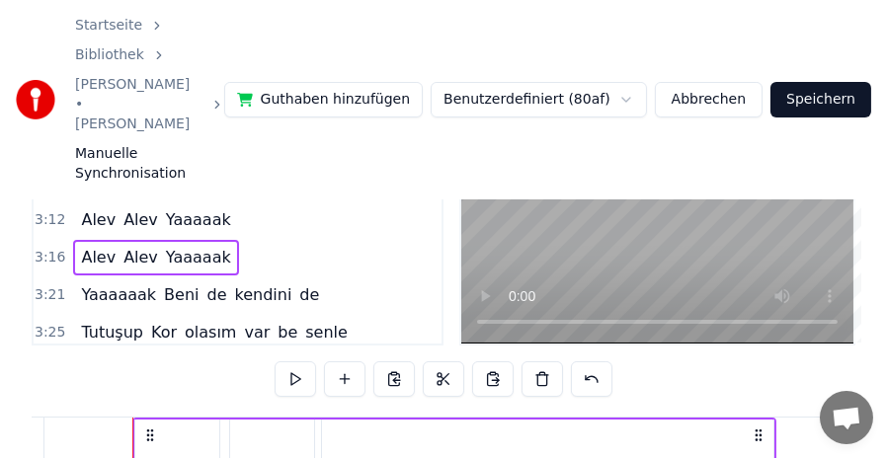
scroll to position [0, 29007]
click at [133, 428] on icon at bounding box center [126, 436] width 16 height 16
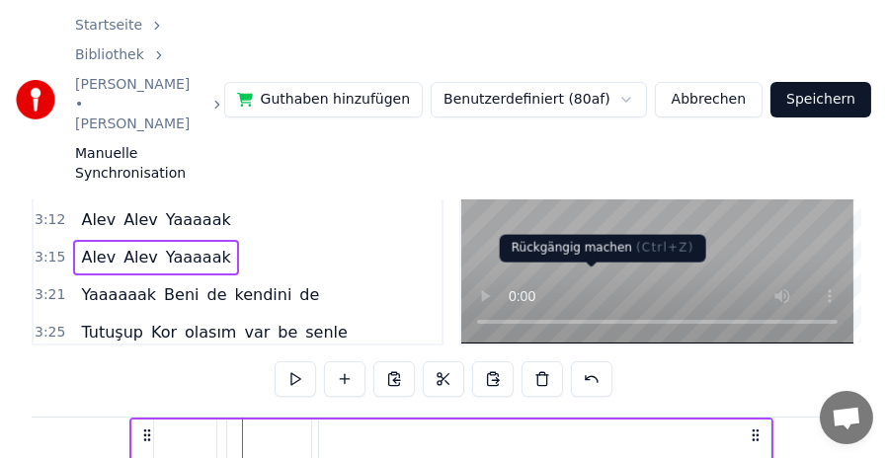
click at [589, 362] on button at bounding box center [591, 380] width 41 height 36
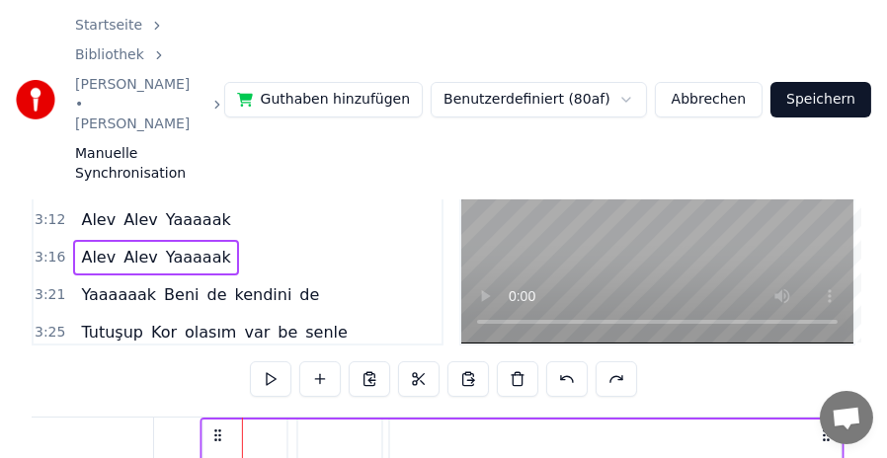
drag, startPoint x: 257, startPoint y: 346, endPoint x: 215, endPoint y: 346, distance: 41.5
click at [215, 435] on circle at bounding box center [214, 435] width 1 height 1
click at [45, 286] on span "3:21" at bounding box center [50, 296] width 31 height 20
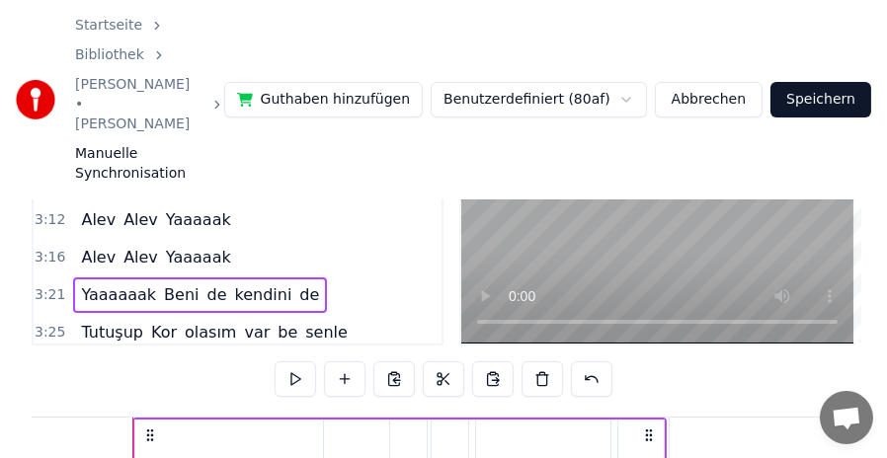
scroll to position [0, 29751]
click at [142, 428] on icon at bounding box center [134, 436] width 16 height 16
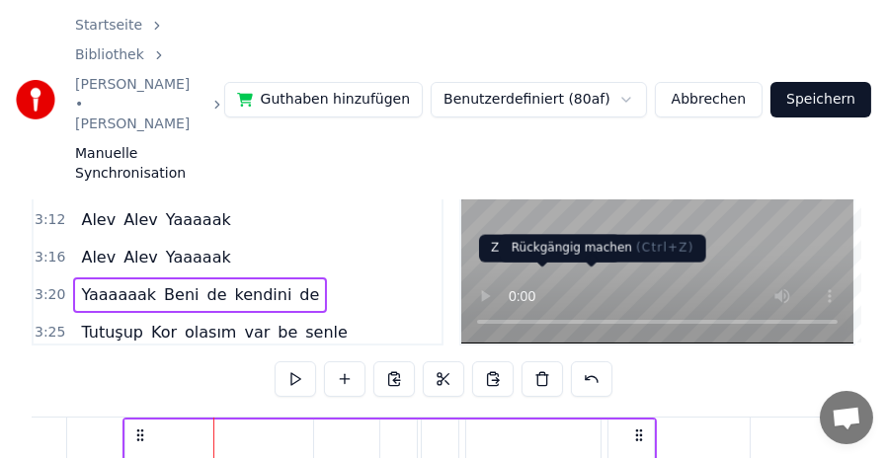
click at [578, 362] on button at bounding box center [591, 380] width 41 height 36
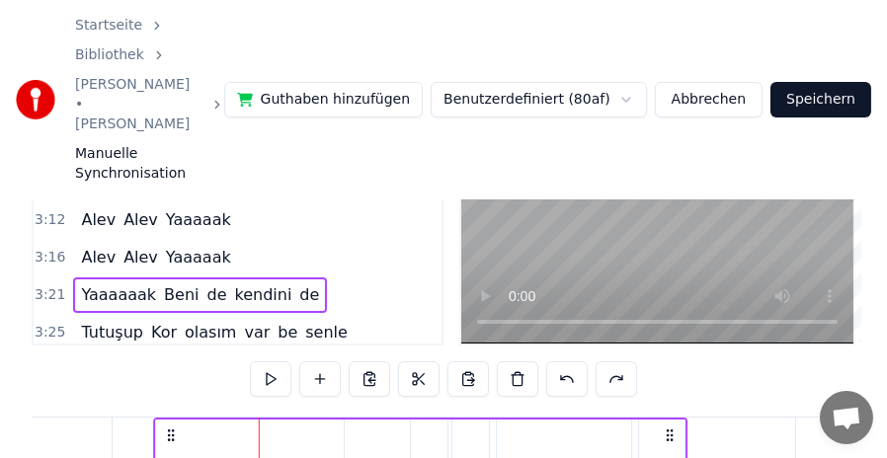
scroll to position [0, 29606]
drag, startPoint x: 229, startPoint y: 345, endPoint x: 176, endPoint y: 342, distance: 53.4
click at [179, 428] on icon at bounding box center [187, 436] width 16 height 16
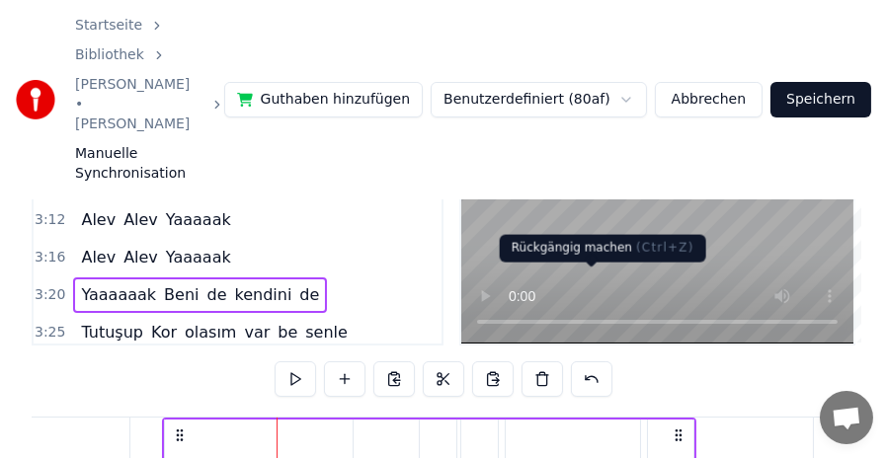
click at [591, 362] on button at bounding box center [591, 380] width 41 height 36
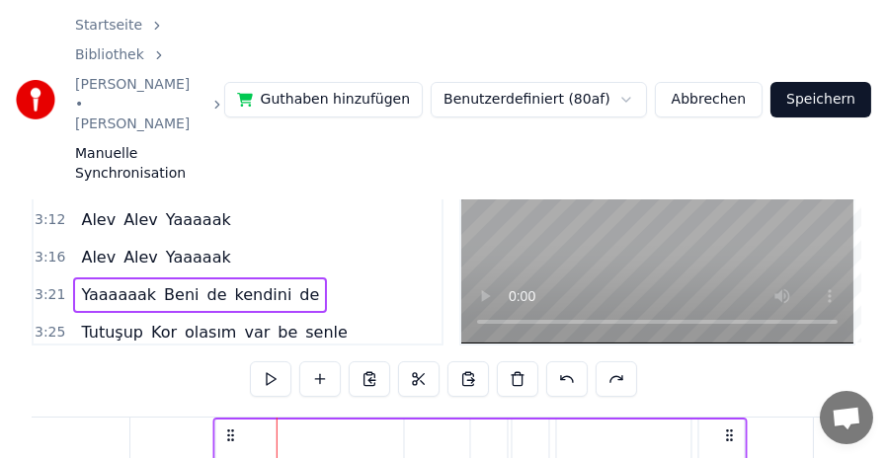
drag, startPoint x: 293, startPoint y: 347, endPoint x: 230, endPoint y: 349, distance: 63.3
click at [230, 428] on icon at bounding box center [230, 436] width 16 height 16
click at [57, 323] on span "3:25" at bounding box center [50, 333] width 31 height 20
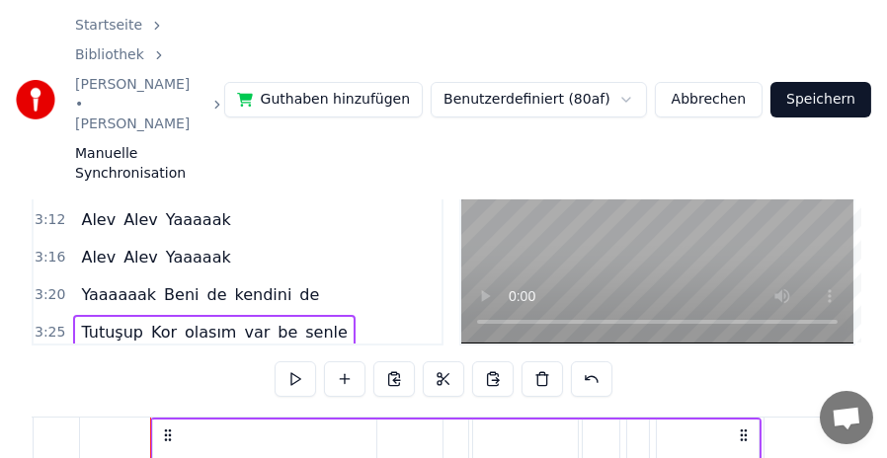
scroll to position [0, 30287]
drag, startPoint x: 145, startPoint y: 347, endPoint x: 133, endPoint y: 343, distance: 12.5
click at [139, 428] on icon at bounding box center [147, 436] width 16 height 16
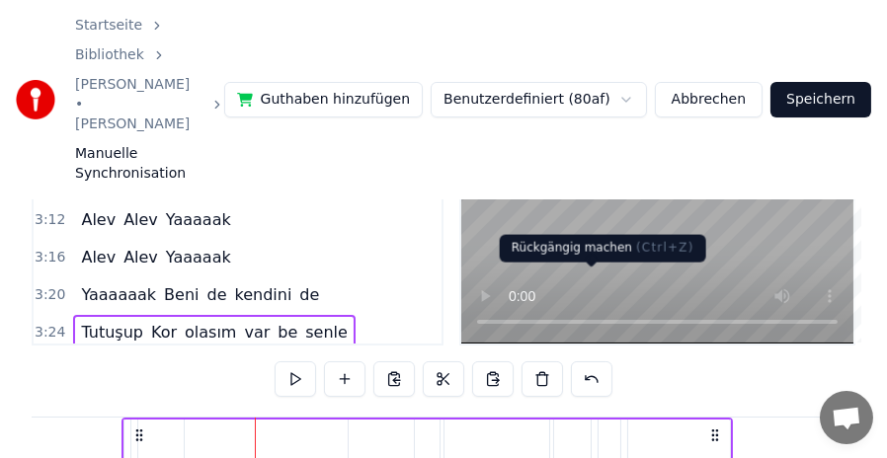
click at [581, 362] on button at bounding box center [591, 380] width 41 height 36
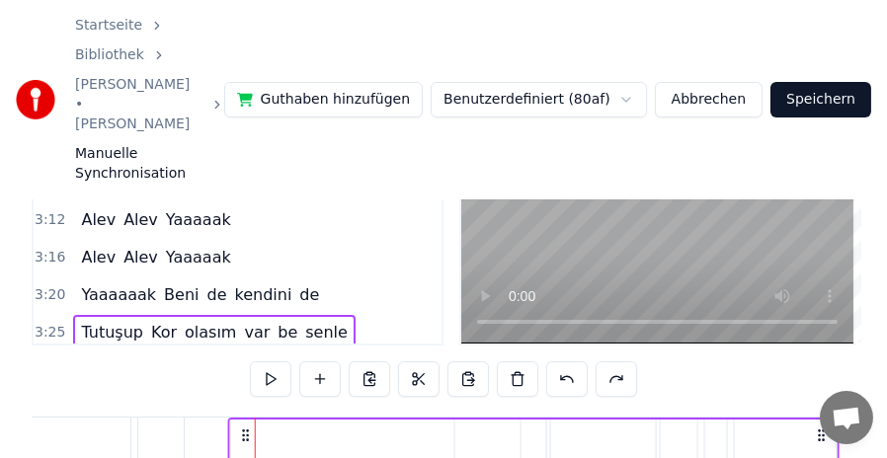
drag, startPoint x: 274, startPoint y: 345, endPoint x: 245, endPoint y: 344, distance: 28.7
click at [245, 428] on icon at bounding box center [245, 436] width 16 height 16
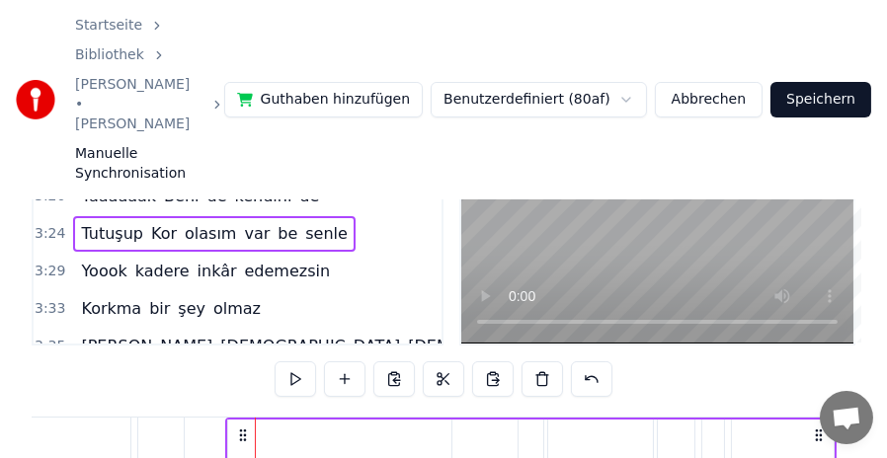
scroll to position [1450, 0]
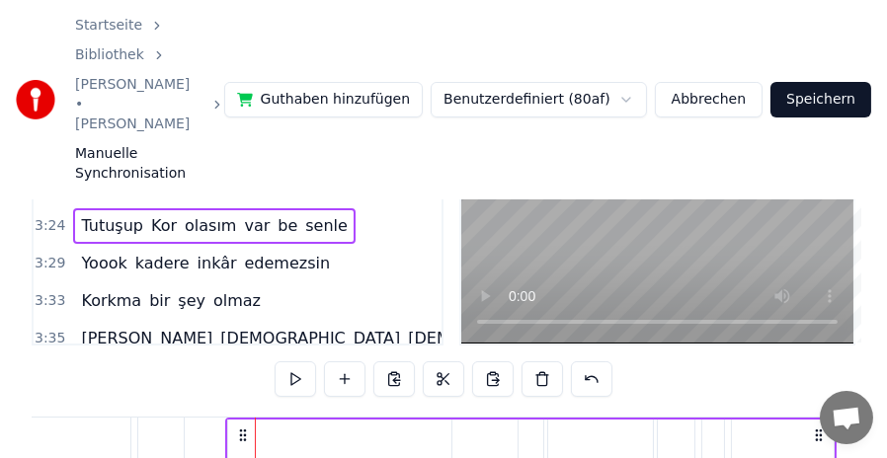
click at [47, 254] on span "3:29" at bounding box center [50, 264] width 31 height 20
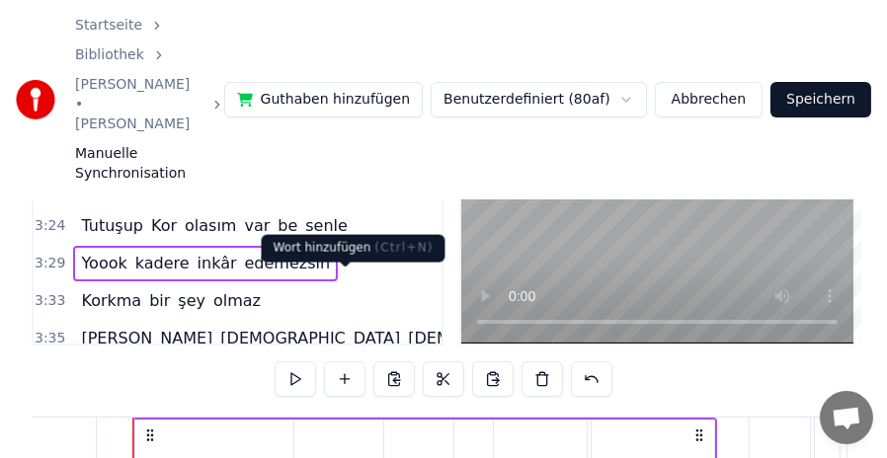
scroll to position [0, 30901]
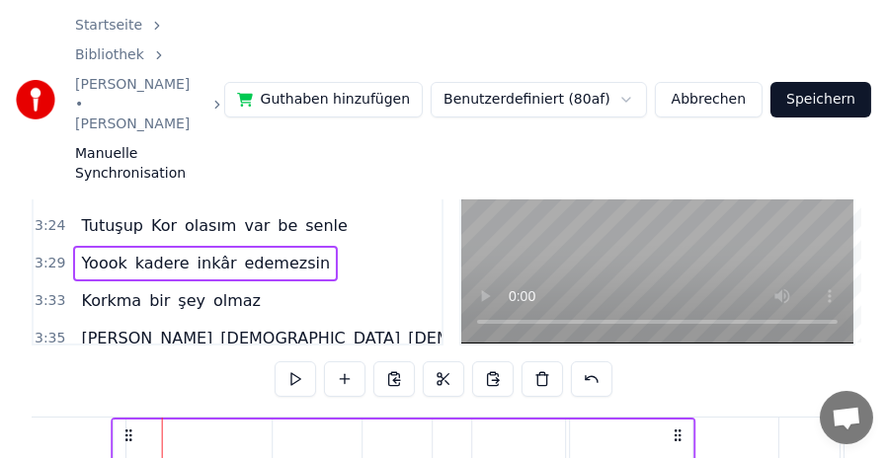
click at [136, 428] on icon at bounding box center [129, 436] width 16 height 16
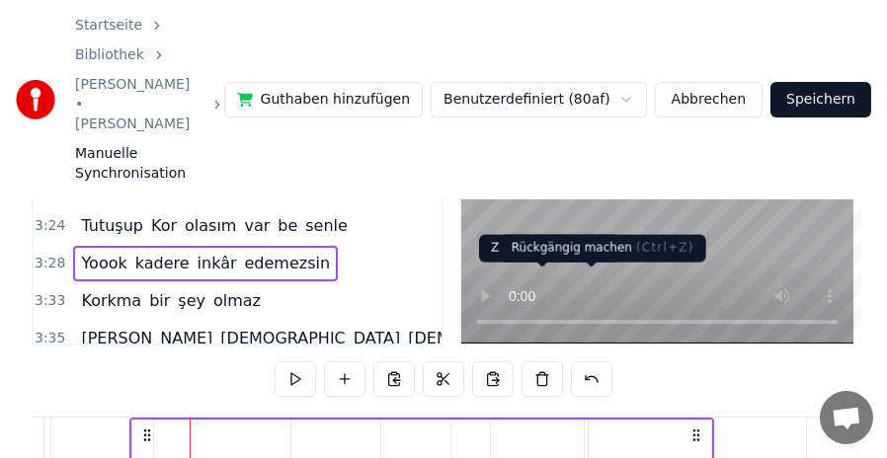
click at [584, 362] on button at bounding box center [591, 380] width 41 height 36
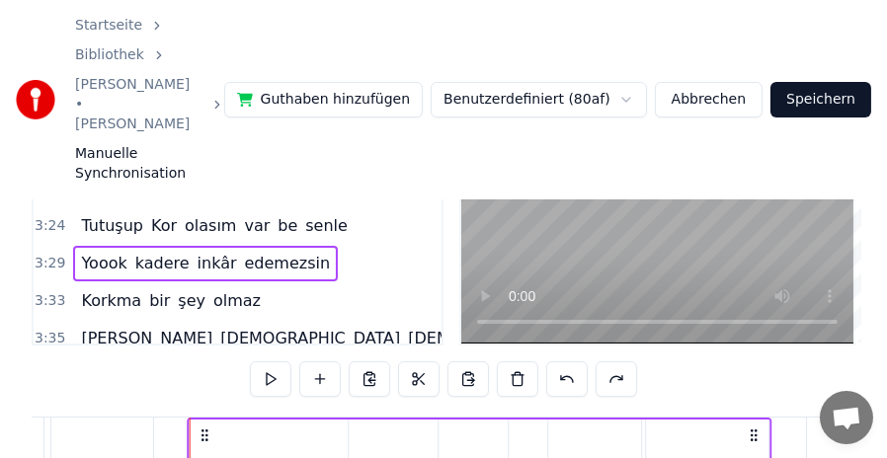
click at [203, 435] on circle at bounding box center [203, 435] width 1 height 1
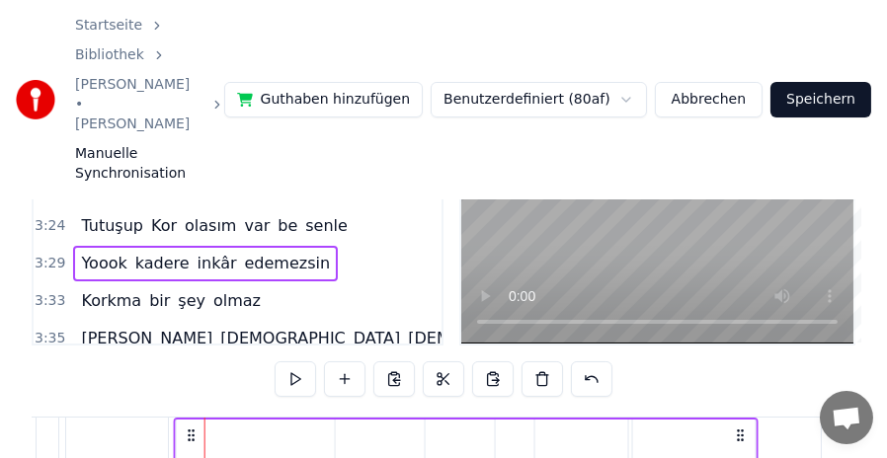
drag, startPoint x: 203, startPoint y: 342, endPoint x: 192, endPoint y: 343, distance: 10.9
click at [192, 428] on icon at bounding box center [192, 436] width 16 height 16
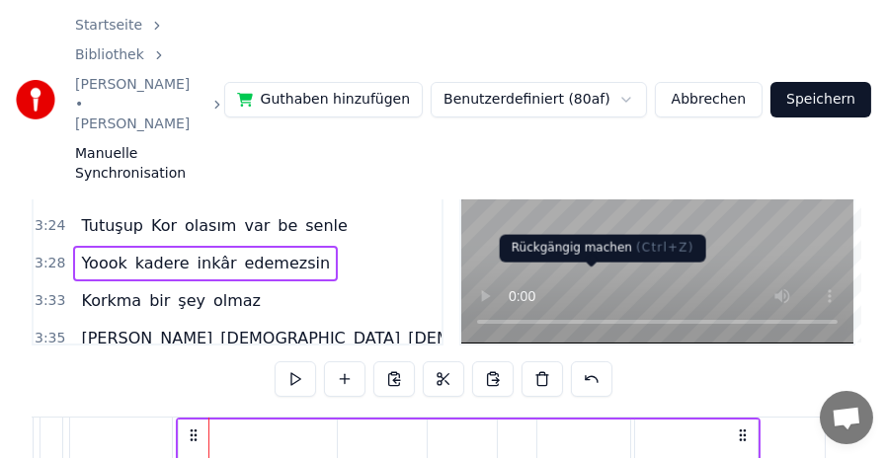
click at [591, 362] on button at bounding box center [591, 380] width 41 height 36
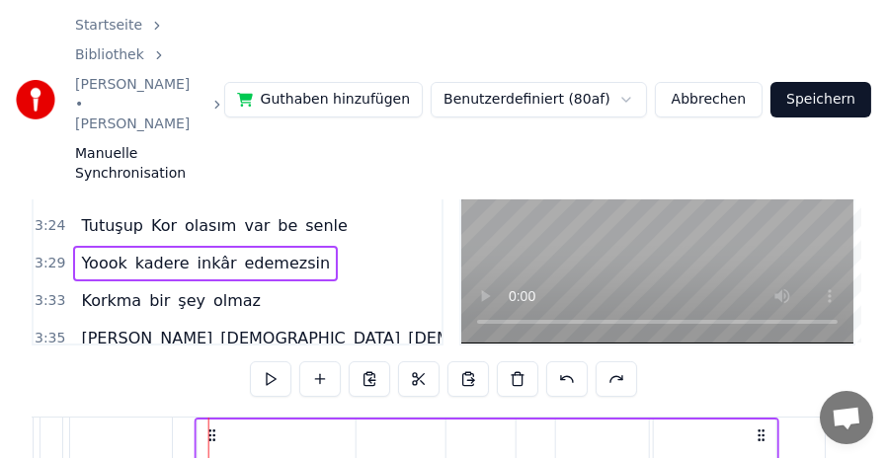
drag, startPoint x: 226, startPoint y: 347, endPoint x: 210, endPoint y: 345, distance: 15.9
click at [210, 428] on icon at bounding box center [213, 436] width 16 height 16
click at [53, 291] on span "3:33" at bounding box center [50, 301] width 31 height 20
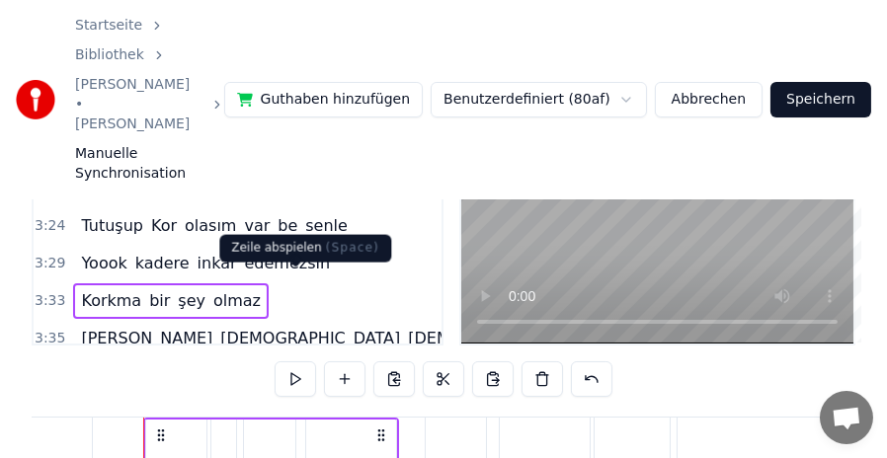
scroll to position [0, 31517]
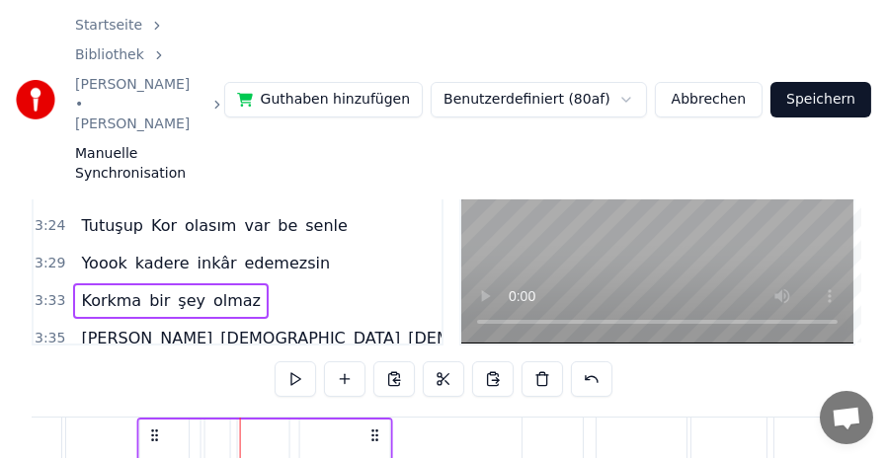
click at [147, 428] on icon at bounding box center [155, 436] width 16 height 16
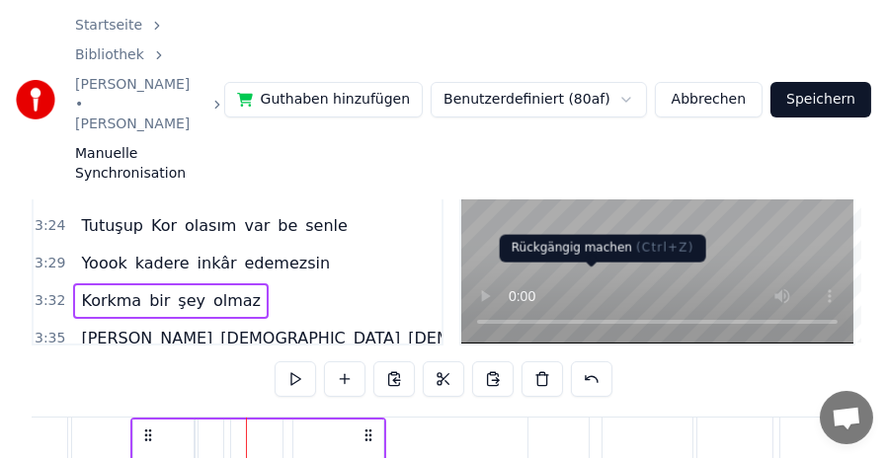
click at [597, 362] on button at bounding box center [591, 380] width 41 height 36
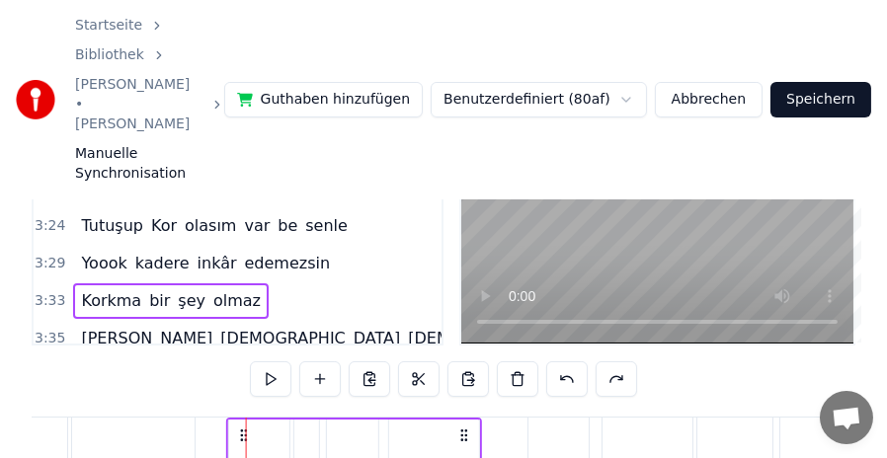
drag, startPoint x: 263, startPoint y: 346, endPoint x: 243, endPoint y: 346, distance: 19.8
click at [243, 428] on icon at bounding box center [244, 436] width 16 height 16
click at [59, 329] on span "3:35" at bounding box center [50, 339] width 31 height 20
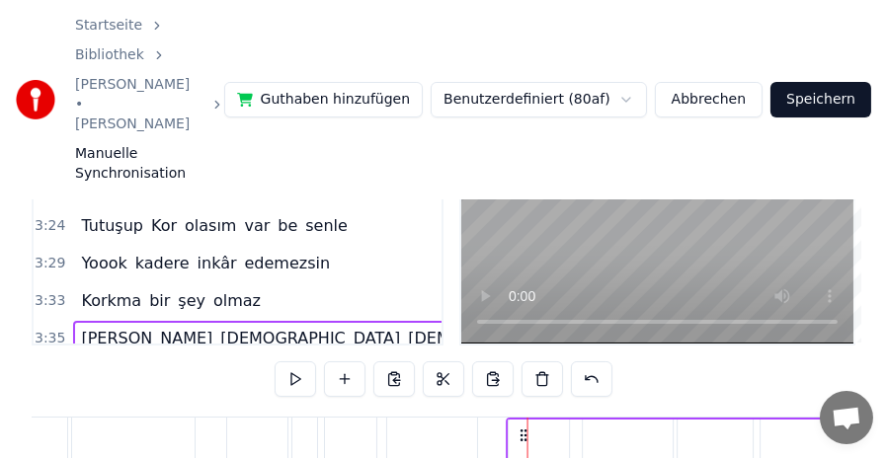
drag, startPoint x: 545, startPoint y: 341, endPoint x: 524, endPoint y: 344, distance: 21.9
click at [524, 428] on icon at bounding box center [524, 436] width 16 height 16
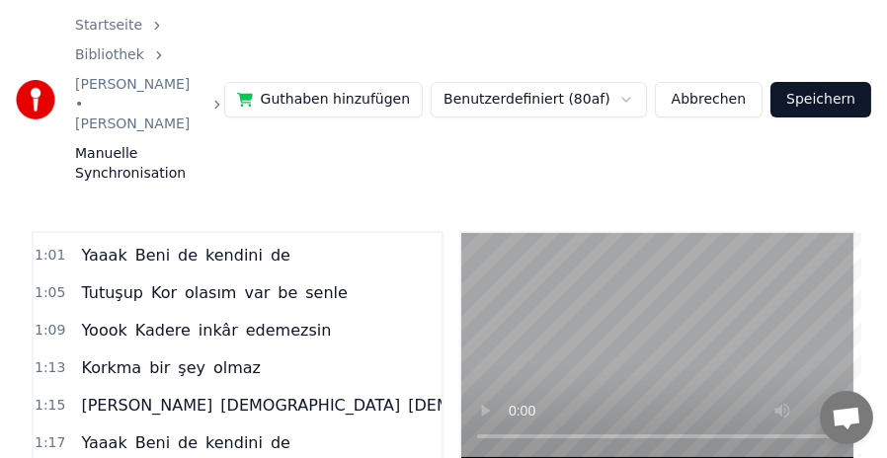
scroll to position [395, 0]
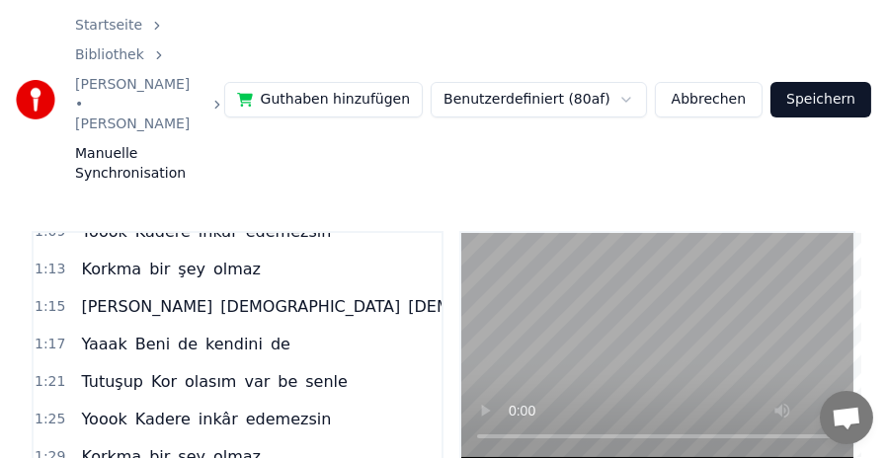
click at [51, 297] on span "1:15" at bounding box center [50, 307] width 31 height 20
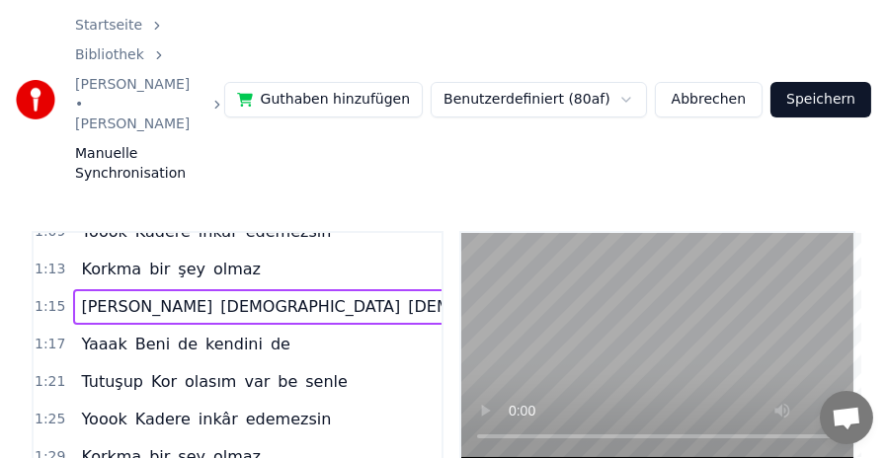
scroll to position [0, 11143]
click at [47, 335] on span "1:17" at bounding box center [50, 345] width 31 height 20
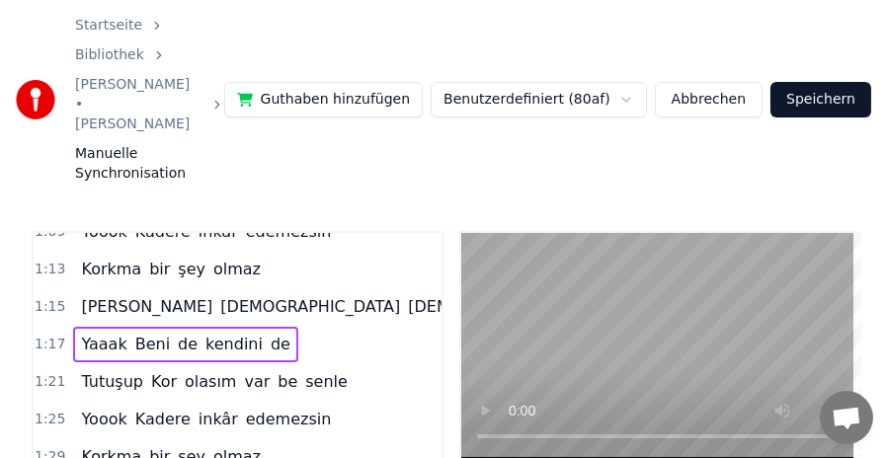
click at [87, 370] on span "Tutuşup" at bounding box center [112, 381] width 66 height 23
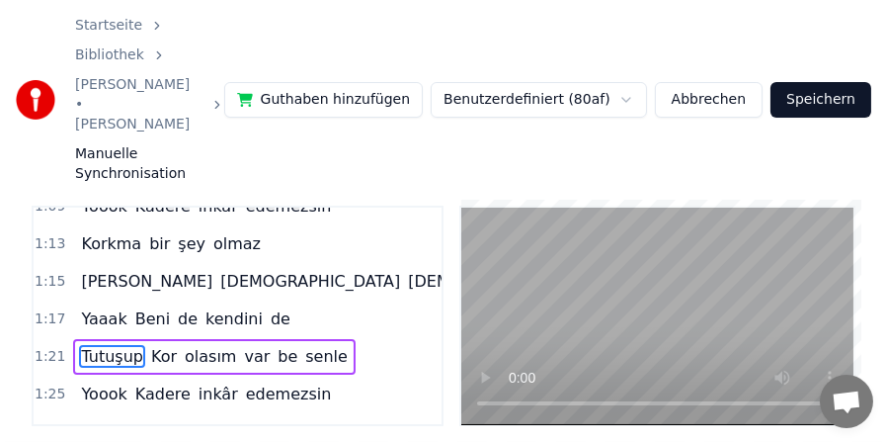
scroll to position [494, 0]
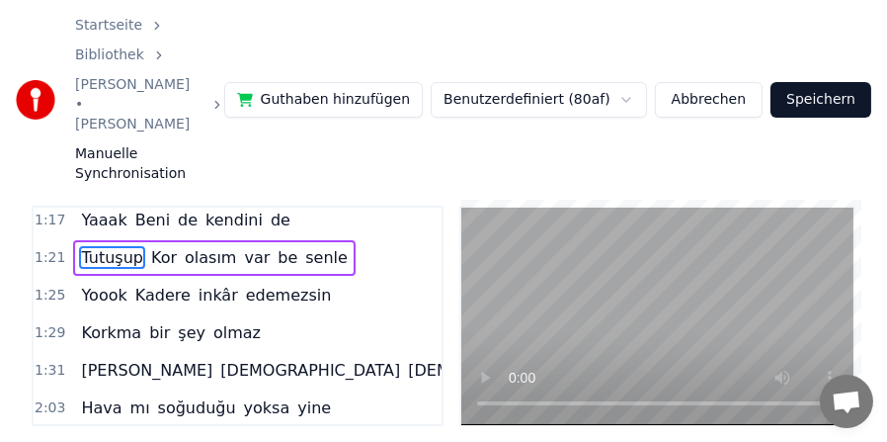
click at [89, 359] on span "[PERSON_NAME]" at bounding box center [146, 370] width 135 height 23
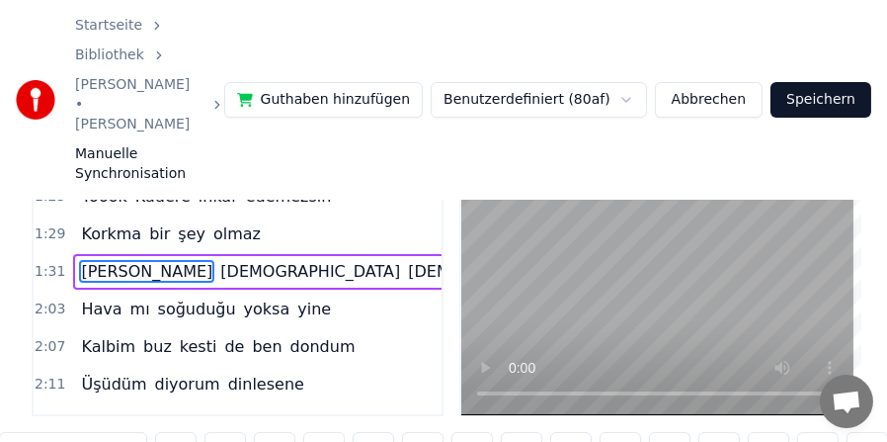
scroll to position [616, 0]
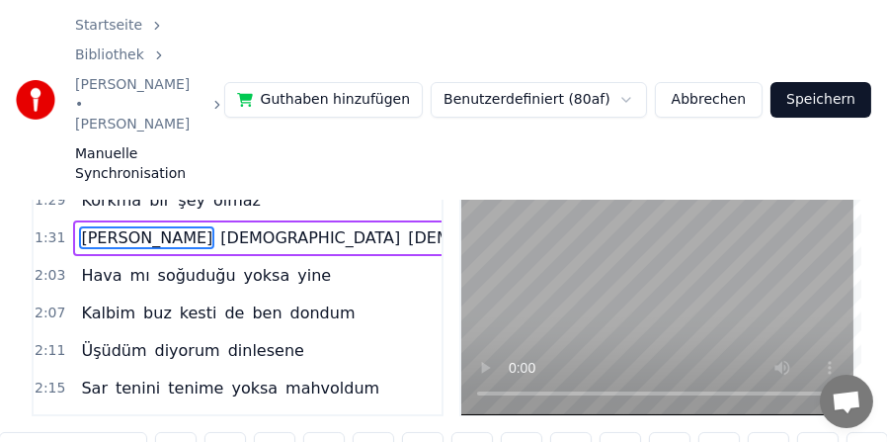
click at [92, 226] on span "[PERSON_NAME]" at bounding box center [146, 237] width 135 height 23
click at [218, 226] on span "[DEMOGRAPHIC_DATA]" at bounding box center [310, 237] width 184 height 23
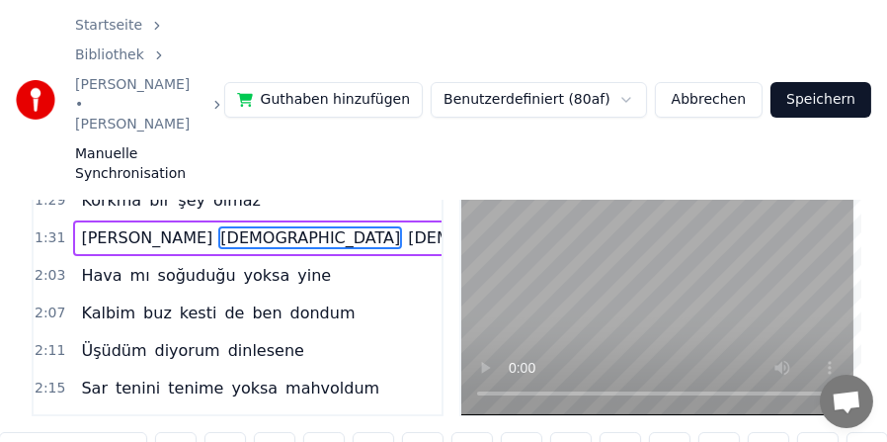
click at [88, 226] on span "[PERSON_NAME]" at bounding box center [146, 237] width 135 height 23
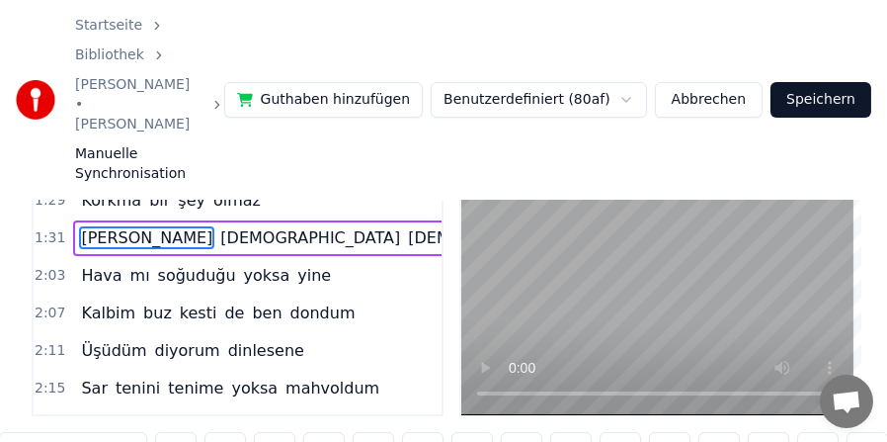
click at [594, 226] on span "Yaaaaak" at bounding box center [628, 237] width 69 height 23
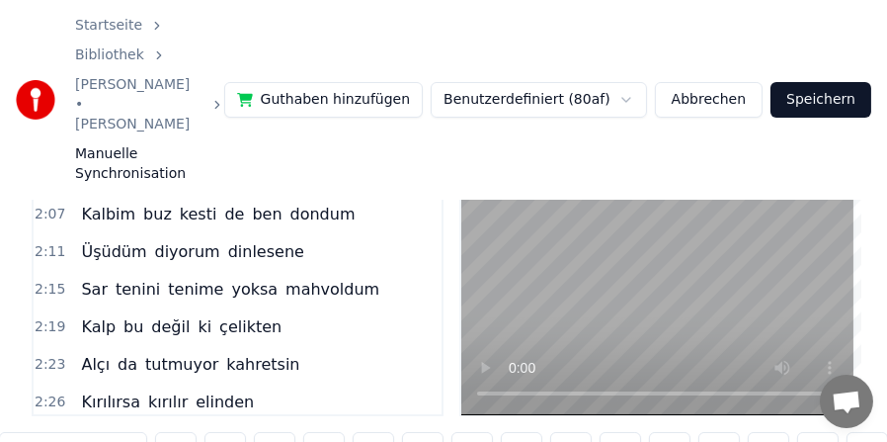
click at [43, 432] on input "*******" at bounding box center [73, 450] width 148 height 36
click at [45, 432] on input "******" at bounding box center [73, 450] width 148 height 36
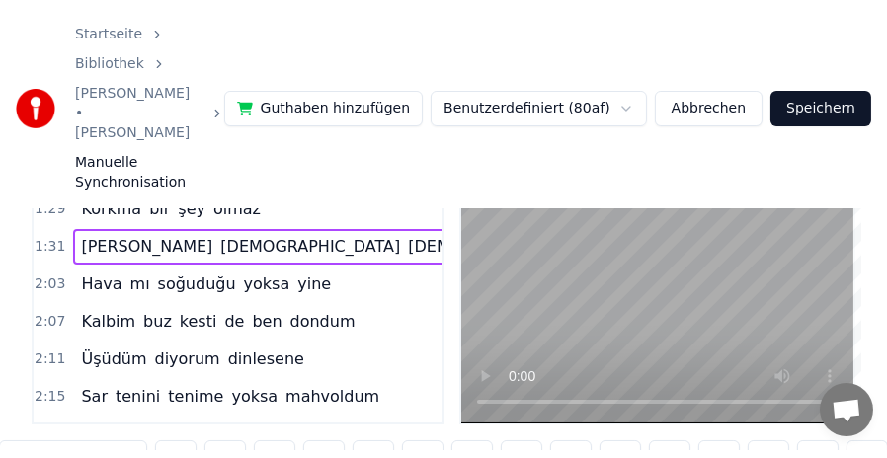
scroll to position [518, 0]
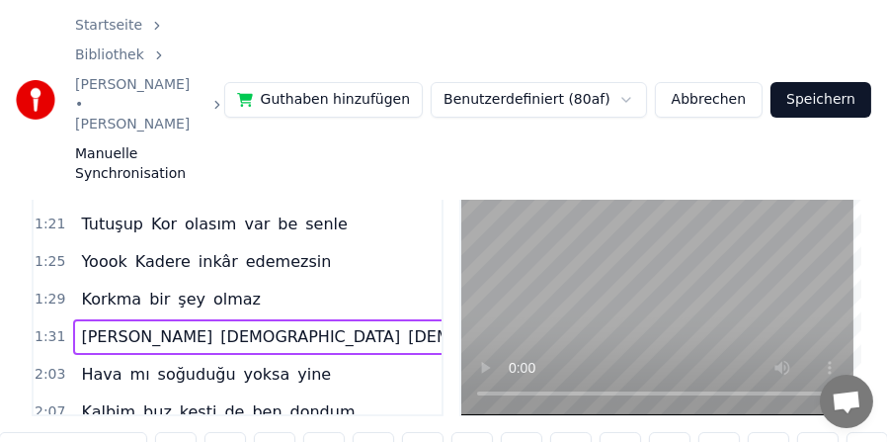
type input "*****"
click at [594, 325] on span "Yaaak" at bounding box center [618, 336] width 49 height 23
click at [47, 327] on span "1:31" at bounding box center [50, 337] width 31 height 20
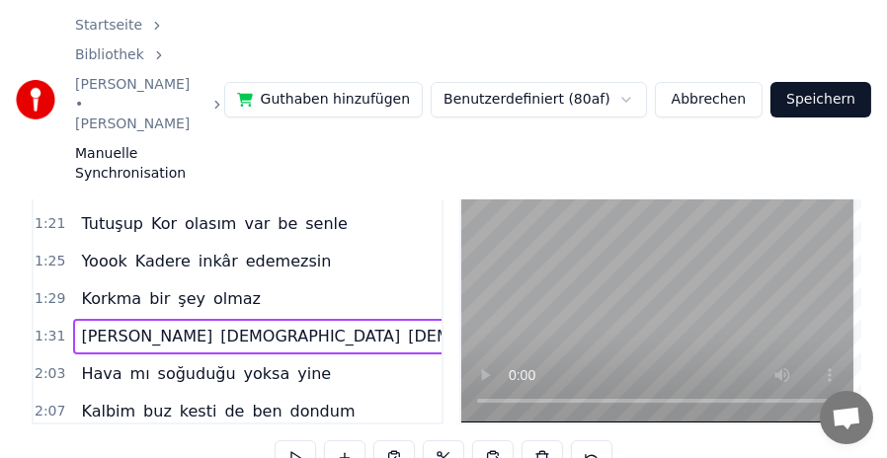
click at [594, 325] on span "Yaaak" at bounding box center [618, 336] width 49 height 23
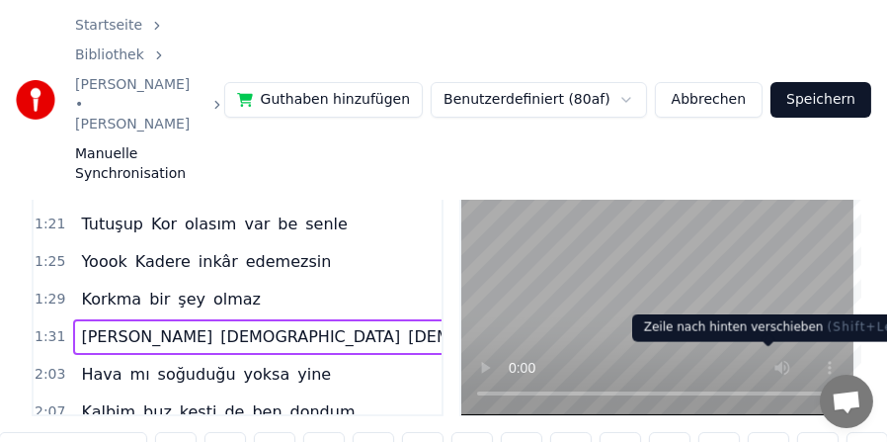
click at [769, 432] on button at bounding box center [768, 450] width 41 height 36
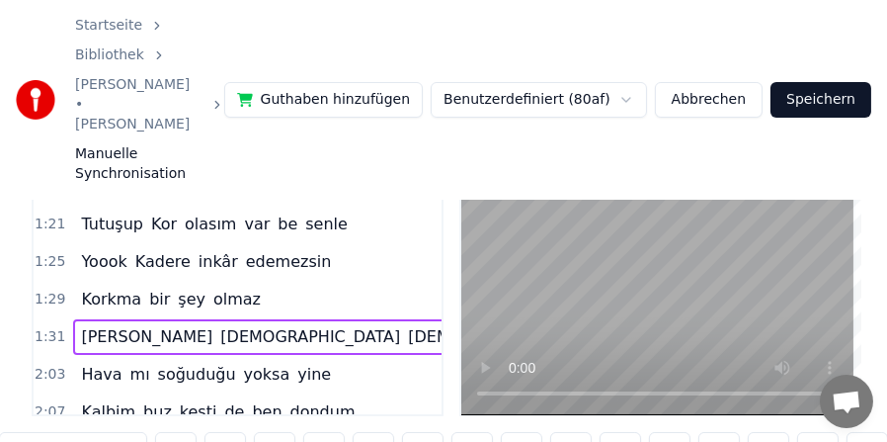
scroll to position [0, 17986]
click at [183, 363] on span "soğuduğu" at bounding box center [197, 374] width 82 height 23
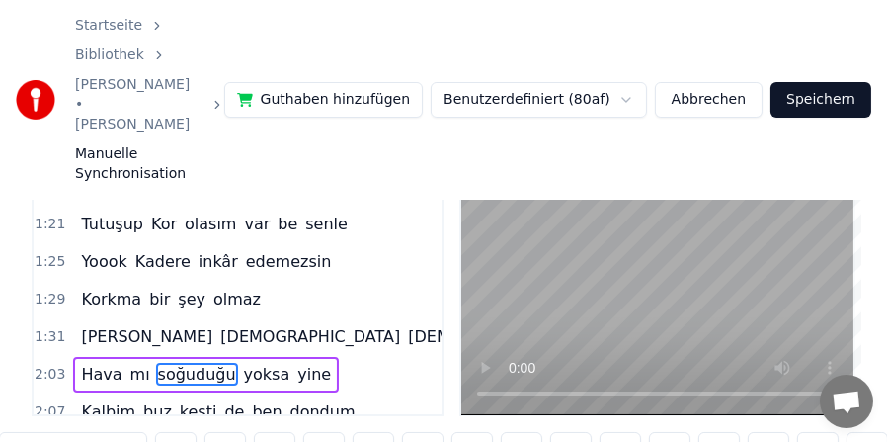
scroll to position [0, 18347]
click at [84, 432] on input "********" at bounding box center [73, 450] width 148 height 36
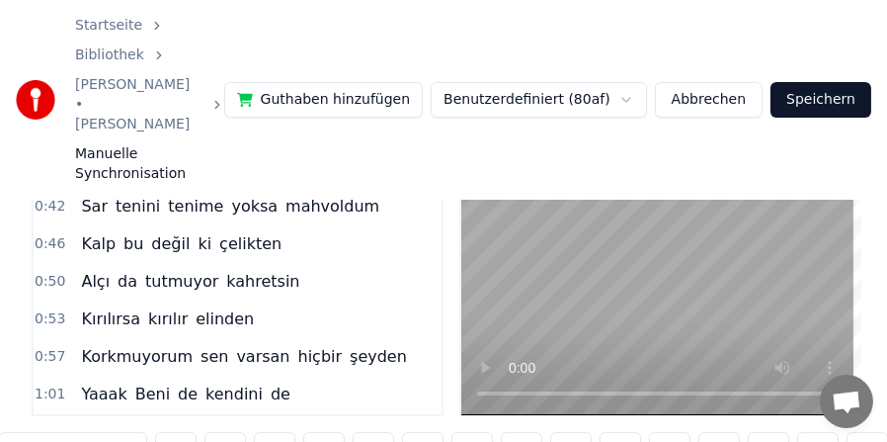
scroll to position [0, 0]
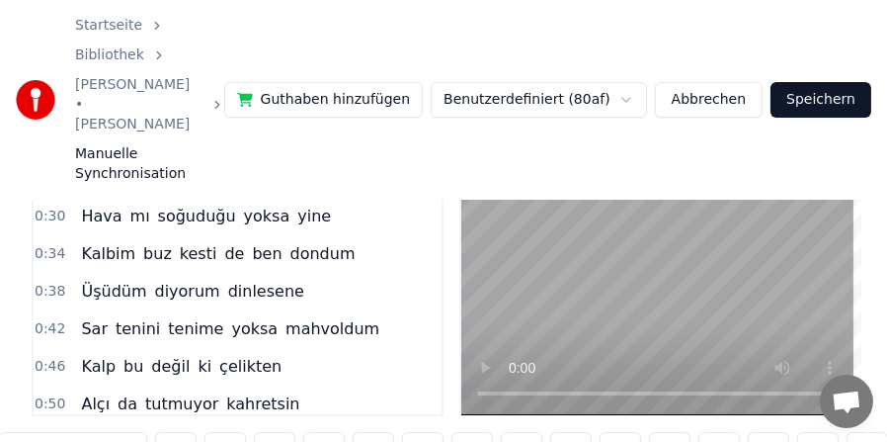
click at [96, 205] on span "Hava" at bounding box center [101, 216] width 44 height 23
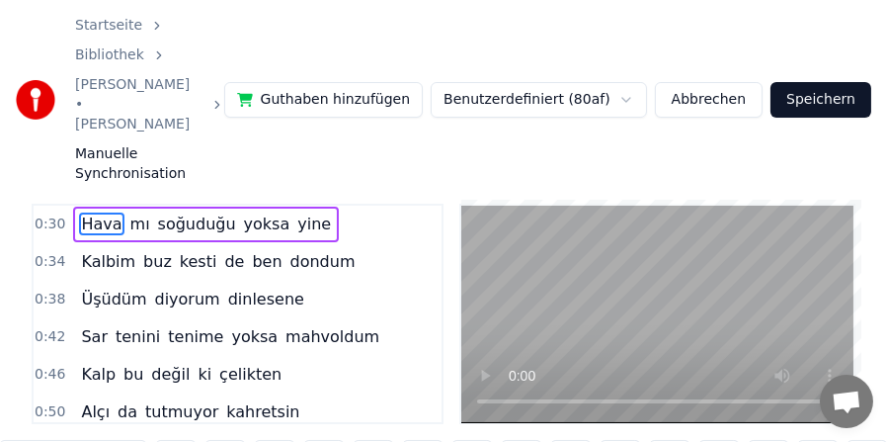
scroll to position [0, 4417]
click at [194, 212] on span "soğuduğu" at bounding box center [197, 223] width 82 height 23
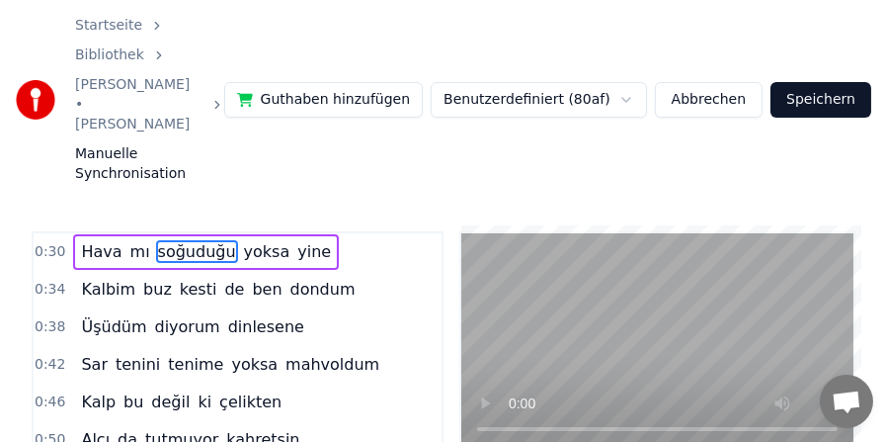
click at [96, 240] on span "Hava" at bounding box center [101, 251] width 44 height 23
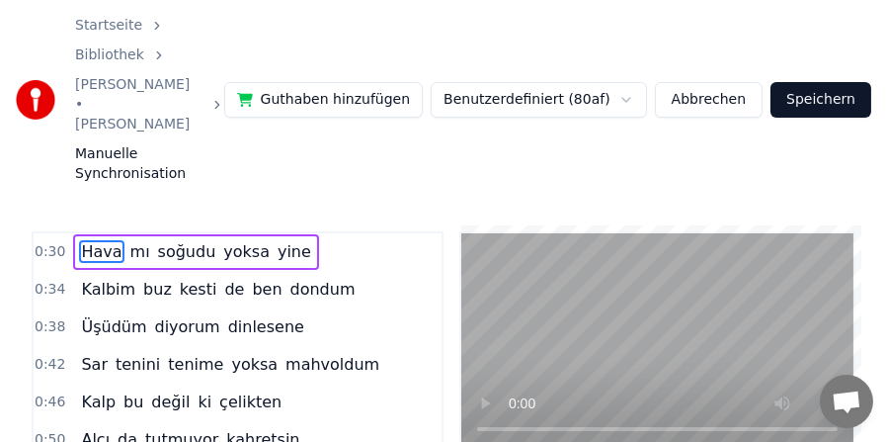
click at [99, 278] on span "Kalbim" at bounding box center [108, 289] width 58 height 23
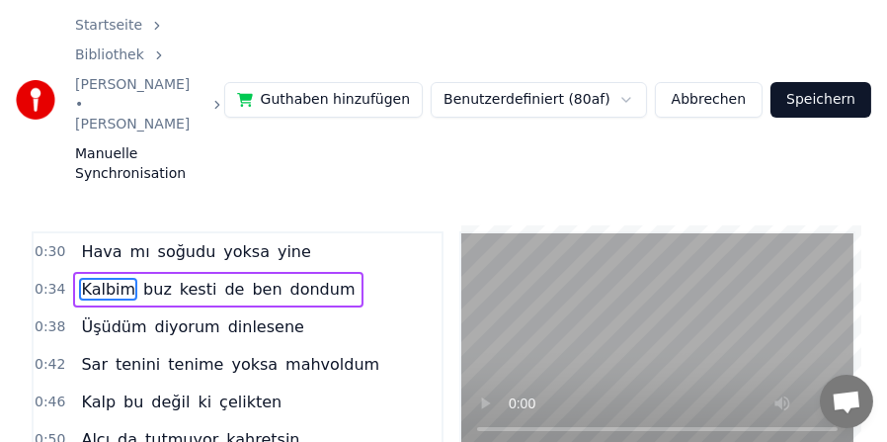
click at [96, 315] on span "Üşüdüm" at bounding box center [113, 326] width 69 height 23
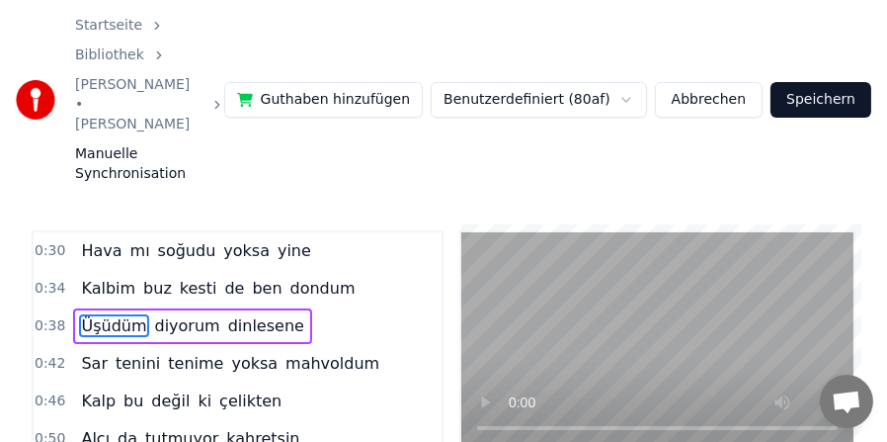
scroll to position [0, 5590]
click at [89, 352] on span "Sar" at bounding box center [94, 363] width 31 height 23
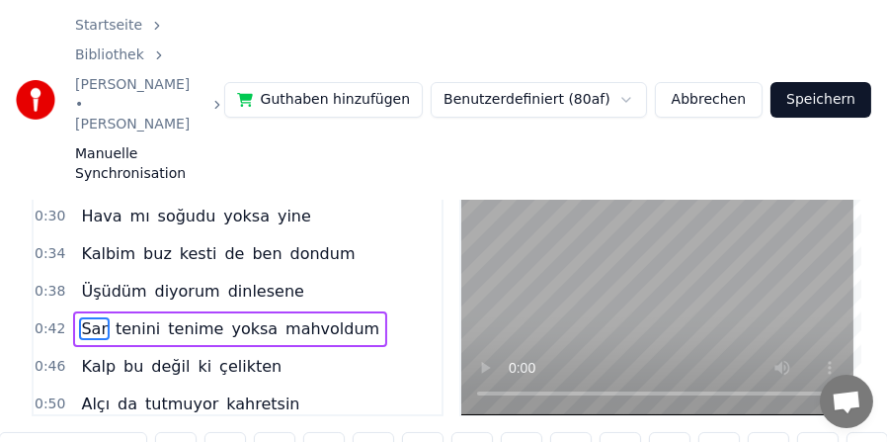
scroll to position [17, 0]
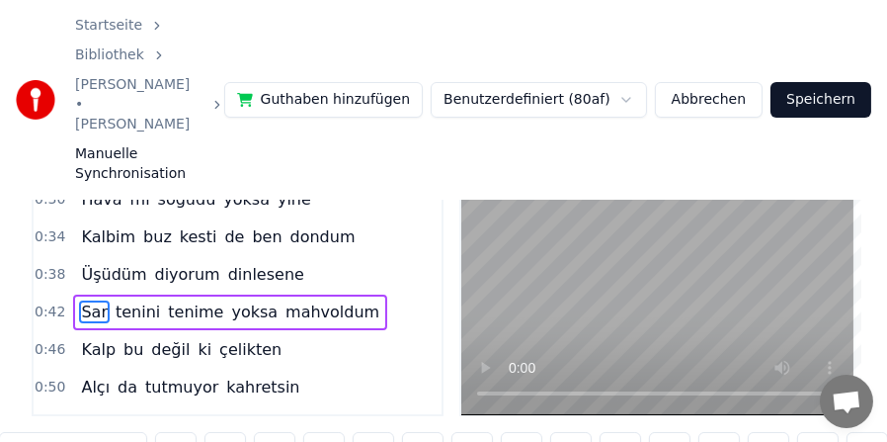
click at [79, 338] on span "Kalp" at bounding box center [98, 349] width 39 height 23
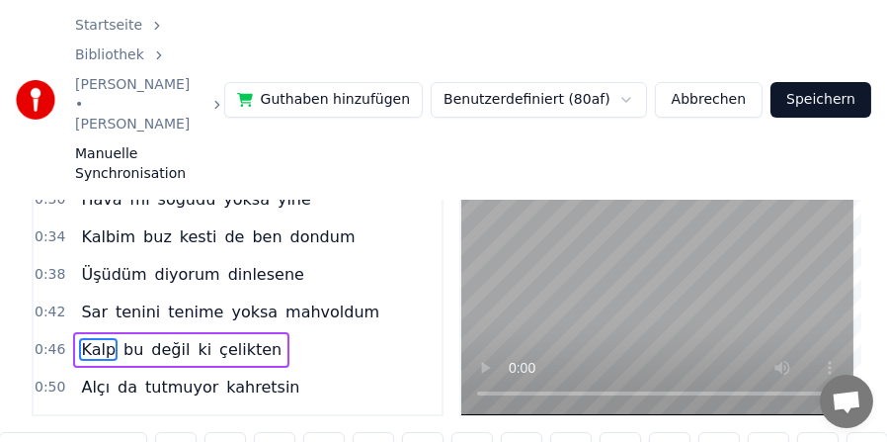
scroll to position [0, 6794]
click at [79, 375] on span "Alçı" at bounding box center [95, 386] width 33 height 23
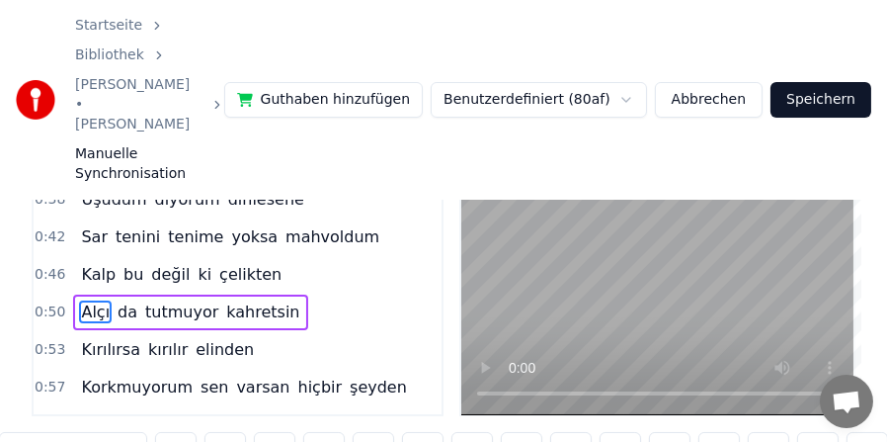
scroll to position [191, 0]
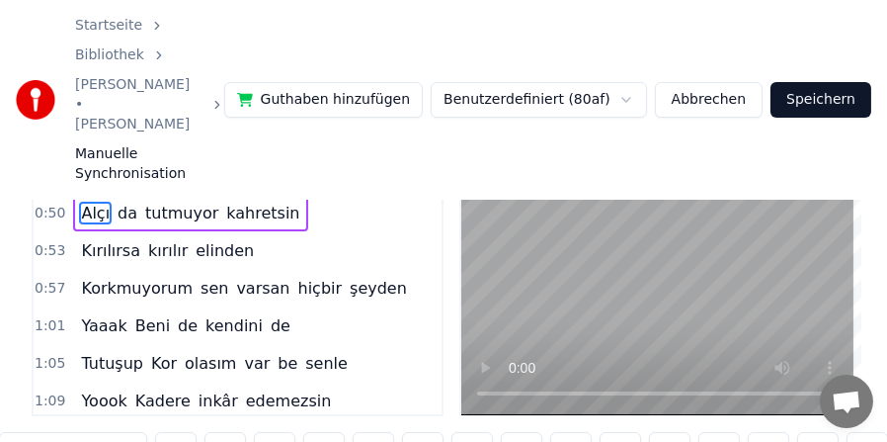
click at [88, 239] on span "Kırılırsa" at bounding box center [110, 250] width 63 height 23
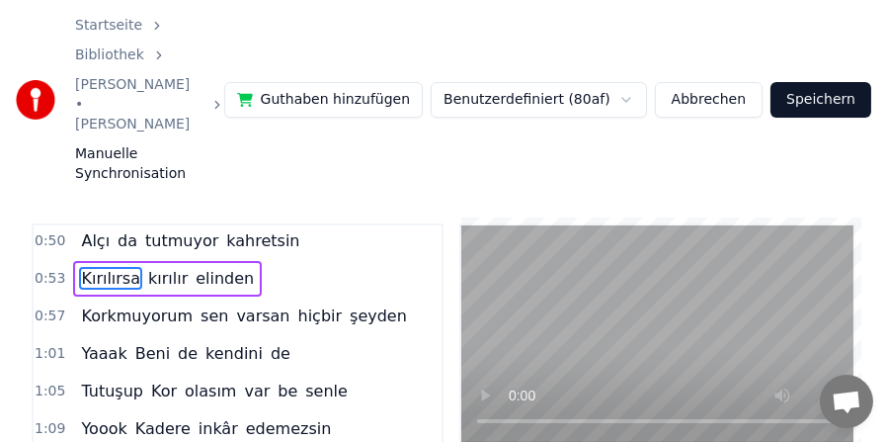
scroll to position [0, 0]
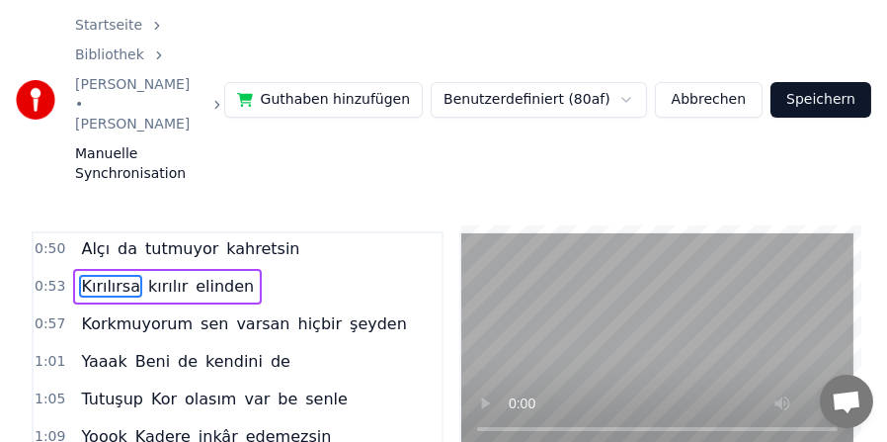
click at [103, 312] on span "Korkmuyorum" at bounding box center [137, 323] width 116 height 23
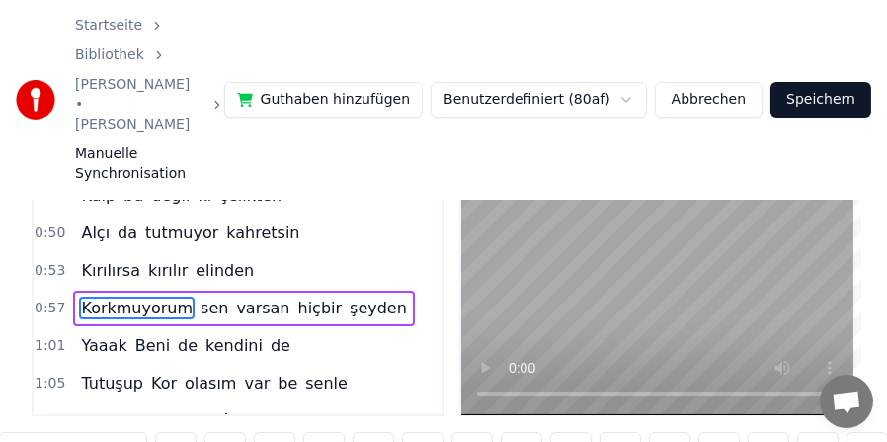
scroll to position [166, 0]
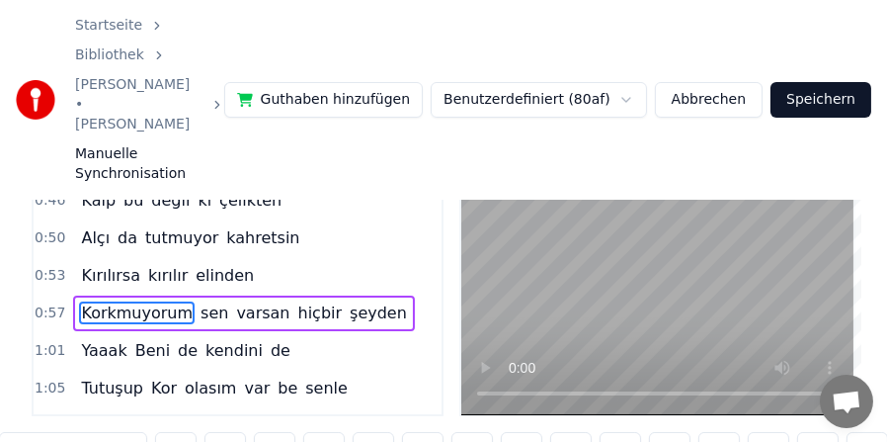
click at [100, 339] on span "Yaaak" at bounding box center [103, 350] width 49 height 23
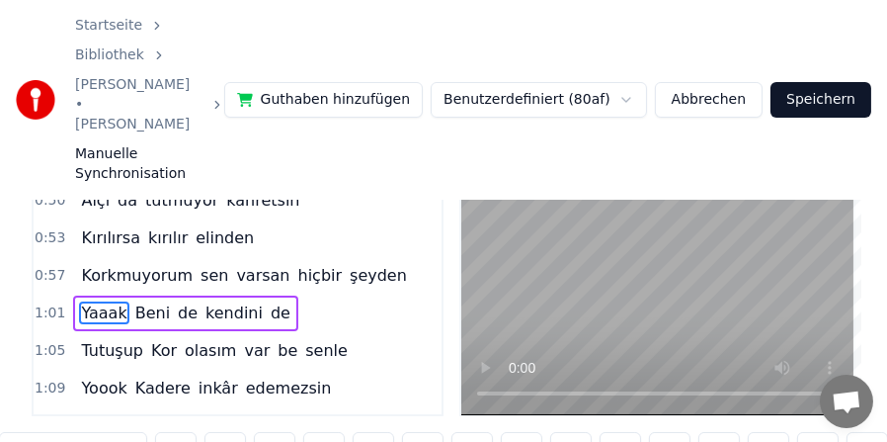
scroll to position [0, 9071]
click at [133, 301] on span "Beni" at bounding box center [152, 312] width 39 height 23
click at [21, 432] on input "****" at bounding box center [73, 450] width 148 height 36
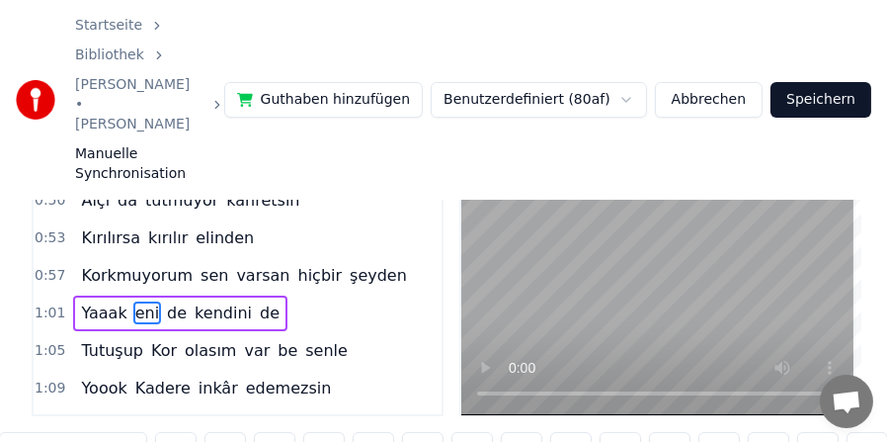
click at [9, 432] on input "***" at bounding box center [73, 450] width 148 height 36
click at [142, 301] on span "beni" at bounding box center [152, 312] width 39 height 23
click at [92, 339] on span "Tutuşup" at bounding box center [112, 350] width 66 height 23
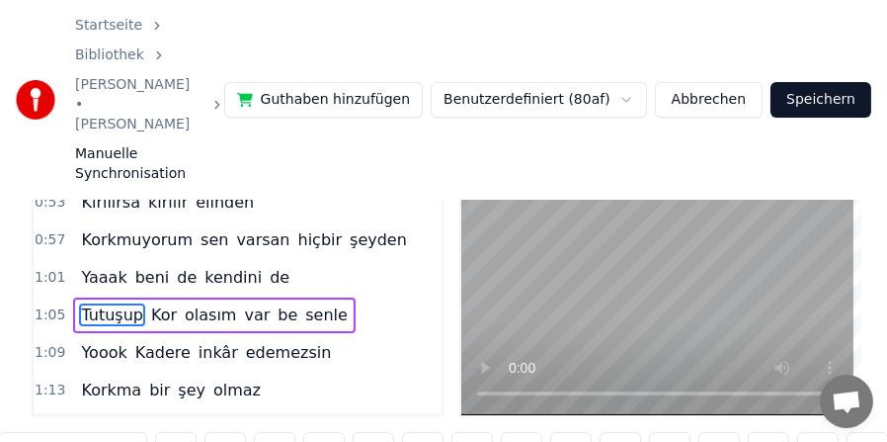
scroll to position [241, 0]
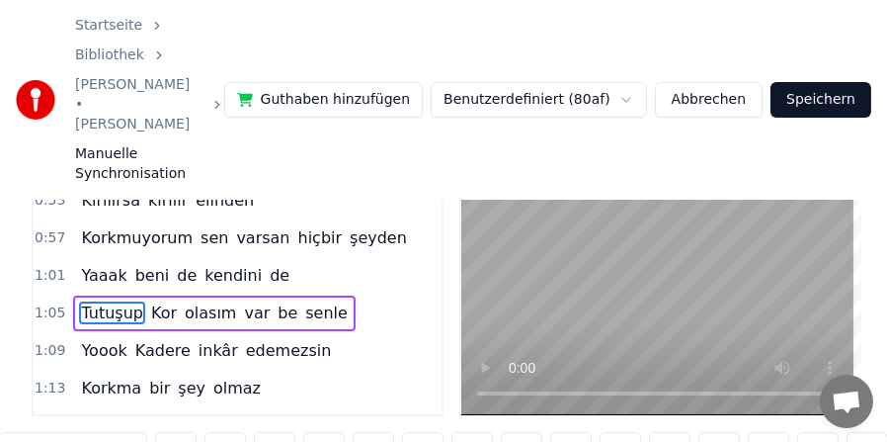
click at [154, 301] on span "Kor" at bounding box center [164, 312] width 30 height 23
click at [18, 432] on input "***" at bounding box center [73, 450] width 148 height 36
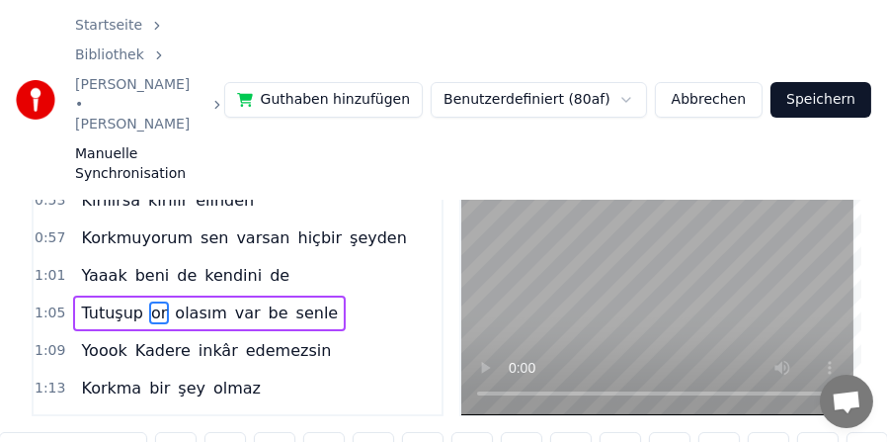
click at [9, 432] on input "**" at bounding box center [73, 450] width 148 height 36
click at [84, 301] on span "Tutuşup" at bounding box center [112, 312] width 66 height 23
click at [86, 339] on span "Yoook" at bounding box center [103, 350] width 49 height 23
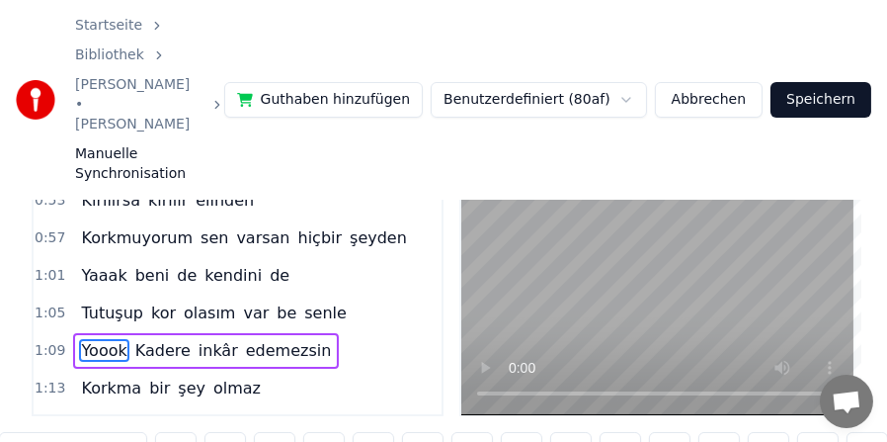
click at [137, 339] on span "Kadere" at bounding box center [162, 350] width 59 height 23
click at [19, 432] on input "******" at bounding box center [73, 450] width 148 height 36
click at [14, 432] on input "*****" at bounding box center [73, 450] width 148 height 36
click at [94, 339] on span "Yoook" at bounding box center [103, 350] width 49 height 23
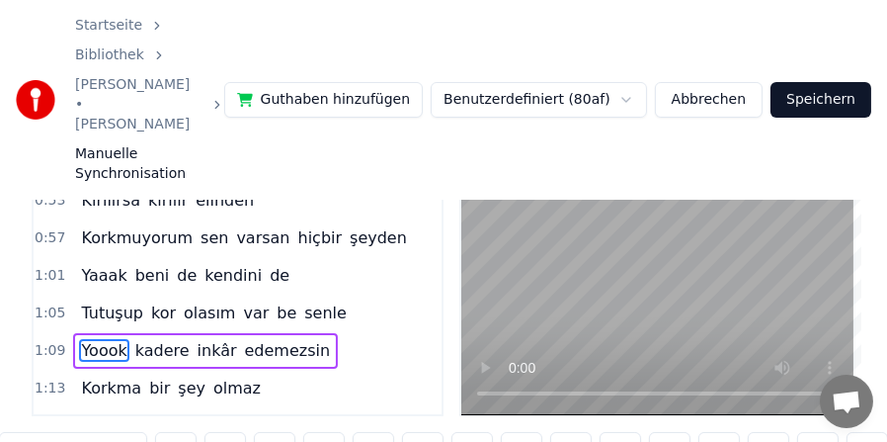
scroll to position [0, 10241]
click at [89, 376] on span "Korkma" at bounding box center [111, 387] width 64 height 23
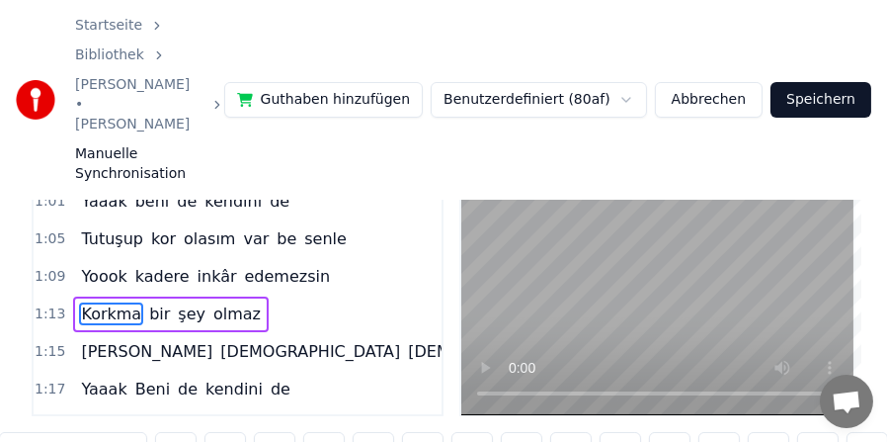
scroll to position [414, 0]
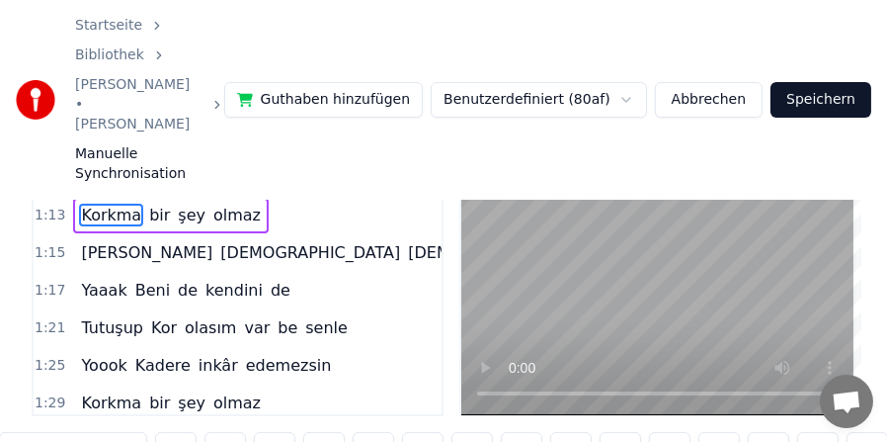
click at [91, 241] on span "[PERSON_NAME]" at bounding box center [146, 252] width 135 height 23
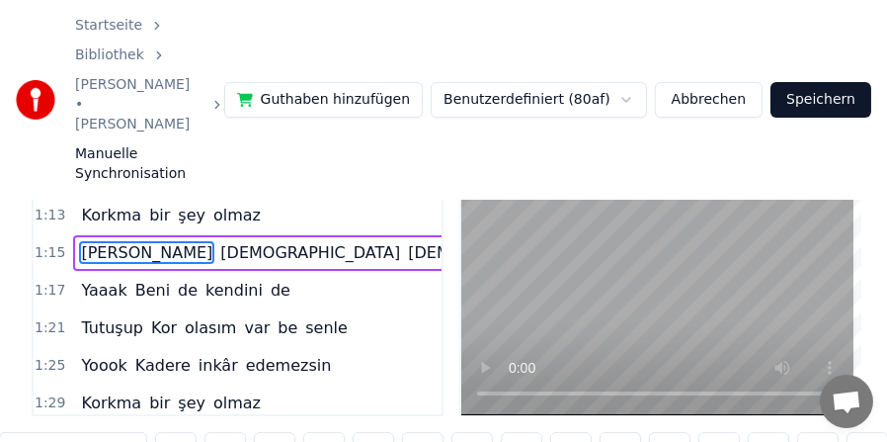
scroll to position [0, 11143]
click at [93, 279] on span "Yaaak" at bounding box center [103, 290] width 49 height 23
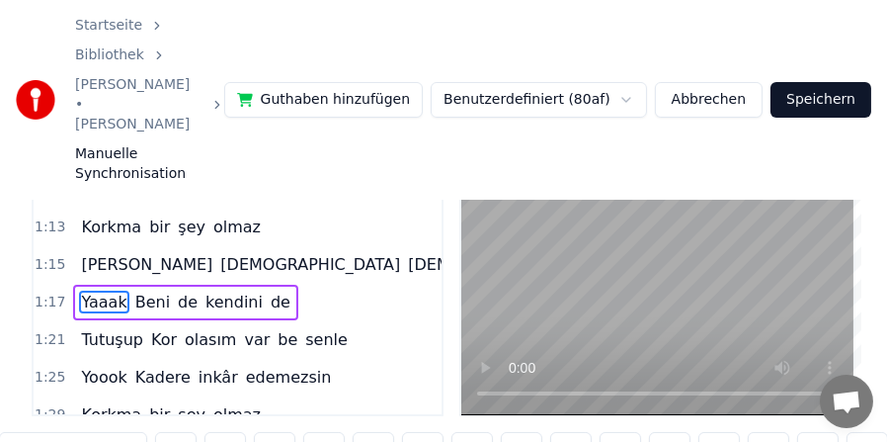
scroll to position [390, 0]
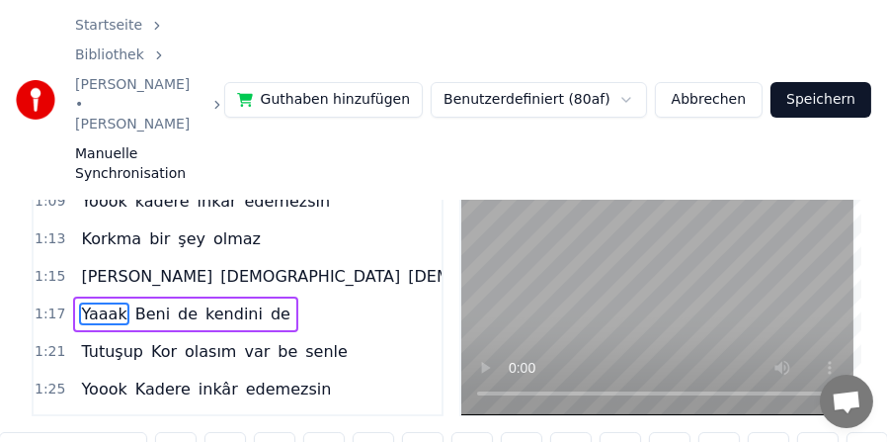
click at [135, 302] on span "Beni" at bounding box center [152, 313] width 39 height 23
click at [19, 432] on input "****" at bounding box center [73, 450] width 148 height 36
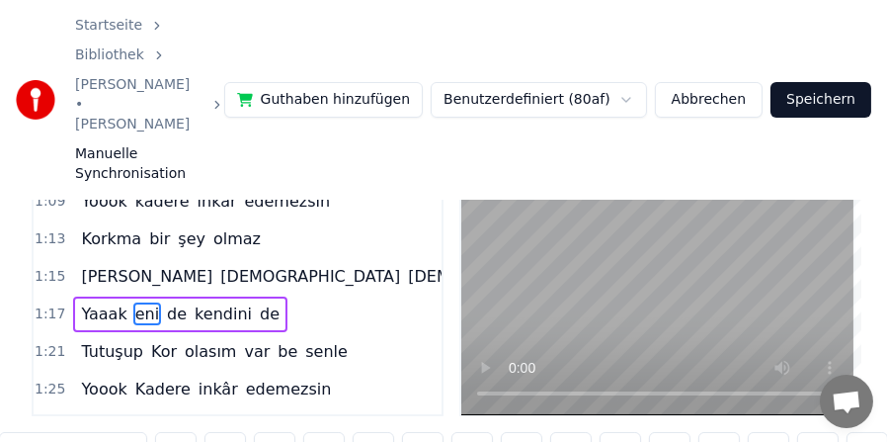
click at [10, 432] on input "***" at bounding box center [73, 450] width 148 height 36
click at [95, 302] on span "Yaaak" at bounding box center [103, 313] width 49 height 23
click at [102, 340] on span "Tutuşup" at bounding box center [112, 351] width 66 height 23
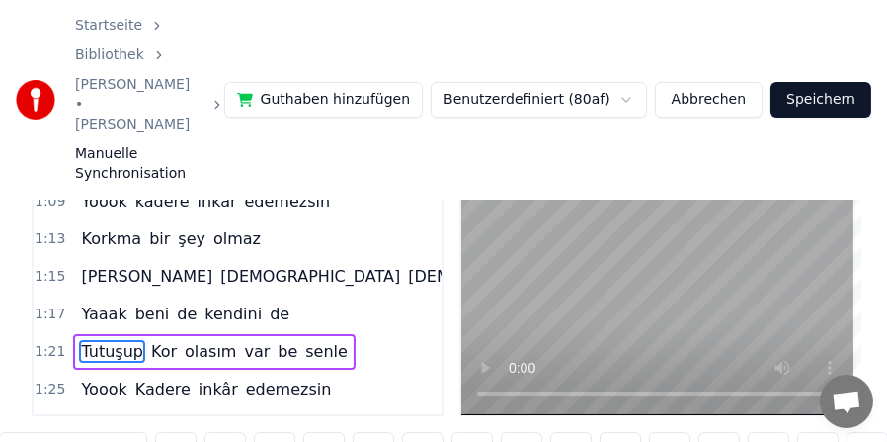
scroll to position [0, 11929]
click at [157, 340] on span "Kor" at bounding box center [164, 351] width 30 height 23
click at [18, 432] on input "***" at bounding box center [73, 450] width 148 height 36
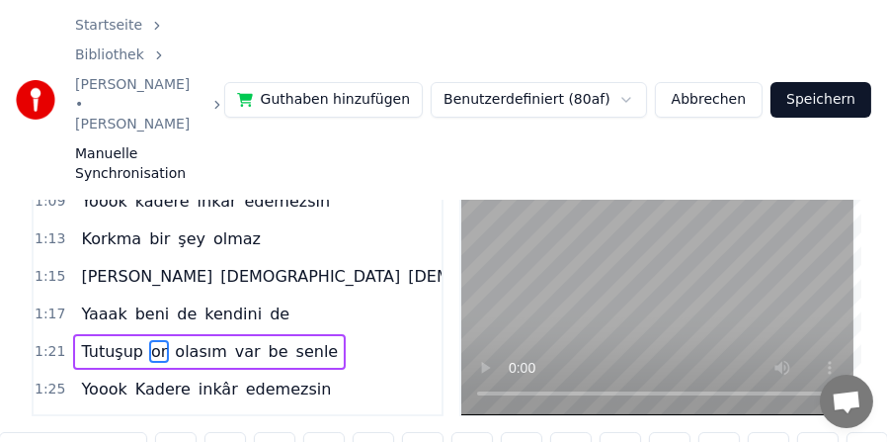
click at [9, 432] on input "**" at bounding box center [73, 450] width 148 height 36
click at [99, 340] on span "Tutuşup" at bounding box center [112, 351] width 66 height 23
click at [98, 340] on span "Tutuşup" at bounding box center [112, 351] width 66 height 23
click at [91, 377] on span "Yoook" at bounding box center [103, 388] width 49 height 23
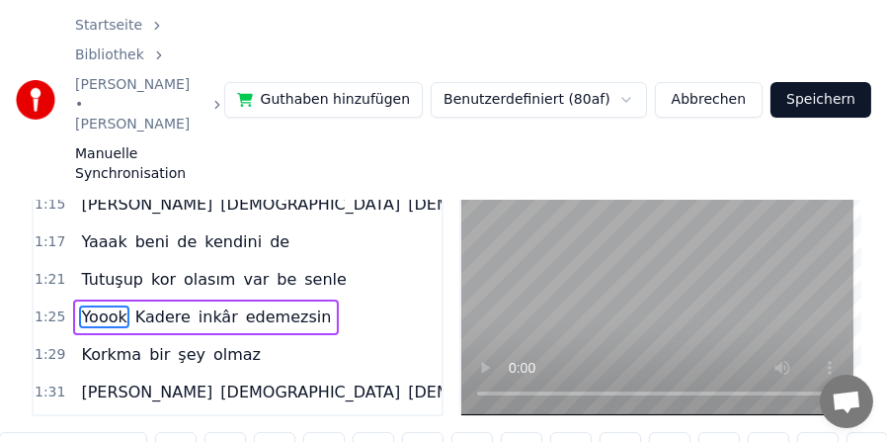
scroll to position [464, 0]
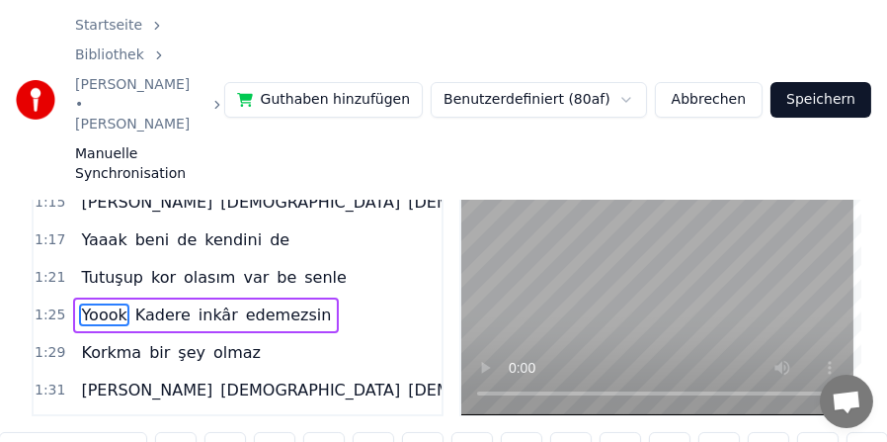
click at [143, 303] on span "Kadere" at bounding box center [162, 314] width 59 height 23
click at [20, 432] on input "******" at bounding box center [73, 450] width 148 height 36
click at [8, 432] on input "*****" at bounding box center [73, 450] width 148 height 36
click at [97, 303] on span "Yoook" at bounding box center [103, 314] width 49 height 23
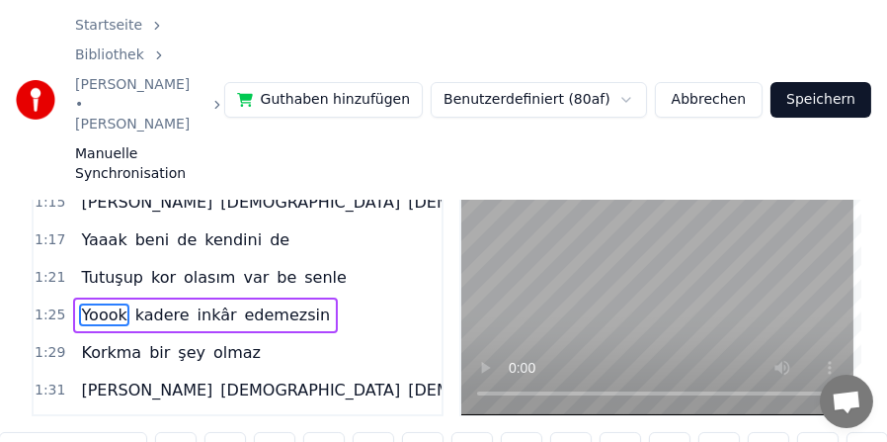
scroll to position [0, 12545]
click at [98, 341] on span "Korkma" at bounding box center [111, 352] width 64 height 23
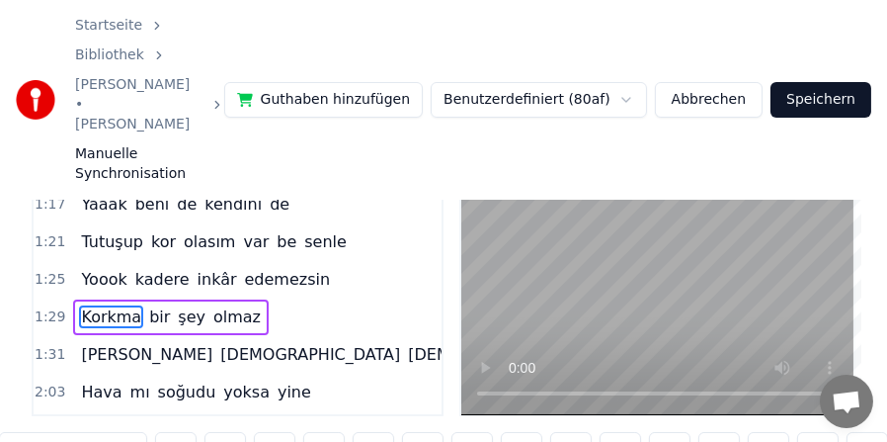
scroll to position [502, 0]
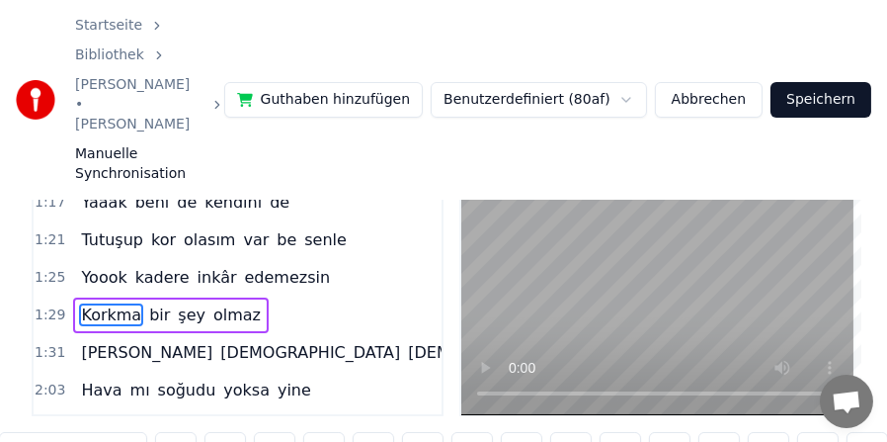
click at [94, 378] on span "Hava" at bounding box center [101, 389] width 44 height 23
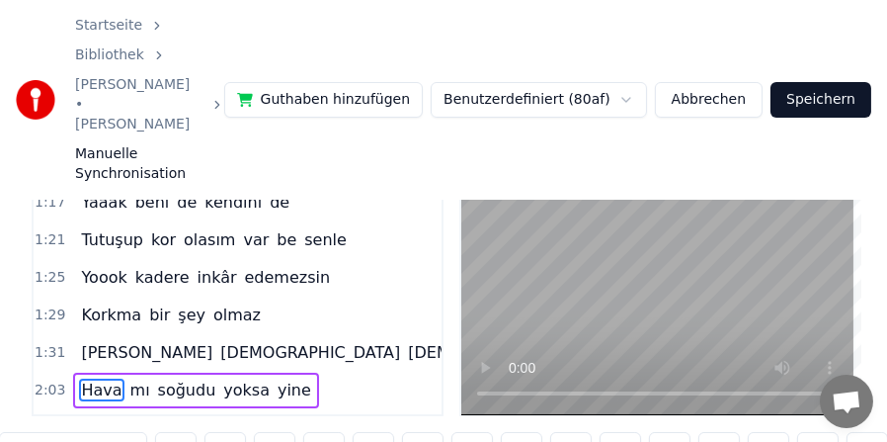
scroll to position [0, 18173]
click at [95, 341] on span "[PERSON_NAME]" at bounding box center [146, 352] width 135 height 23
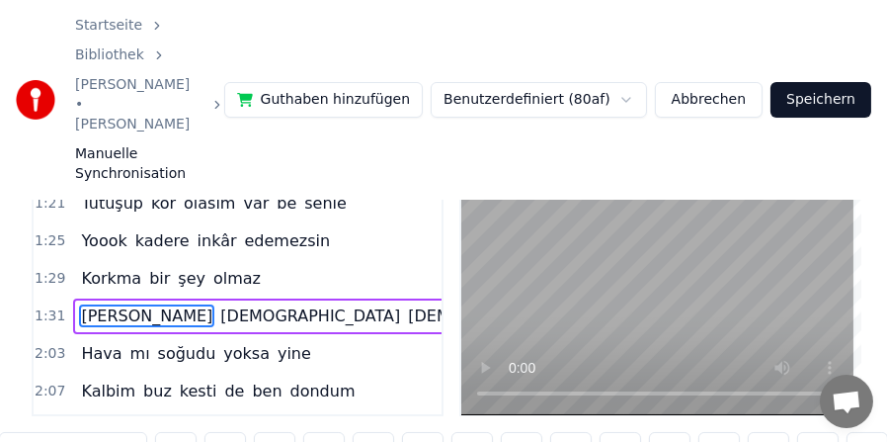
scroll to position [0, 13421]
click at [96, 342] on span "Hava" at bounding box center [101, 353] width 44 height 23
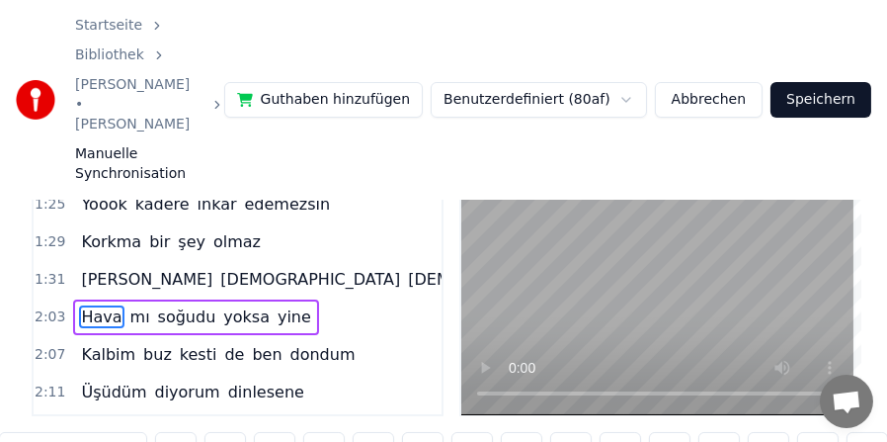
scroll to position [0, 18173]
click at [85, 343] on span "Kalbim" at bounding box center [108, 354] width 58 height 23
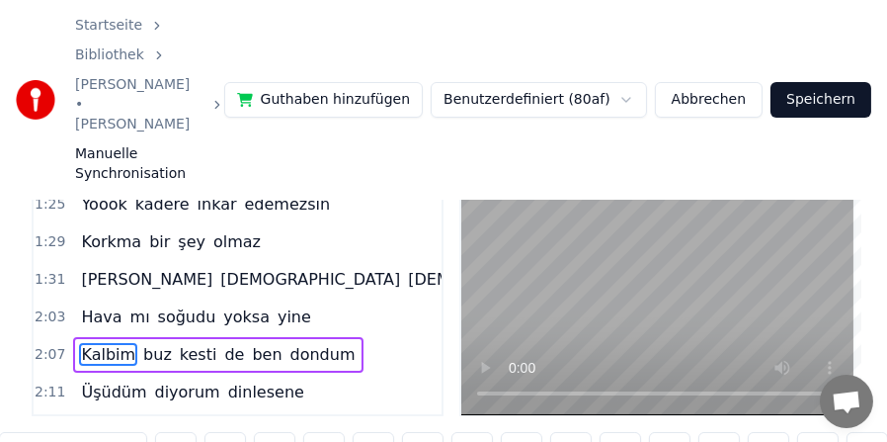
scroll to position [674, 0]
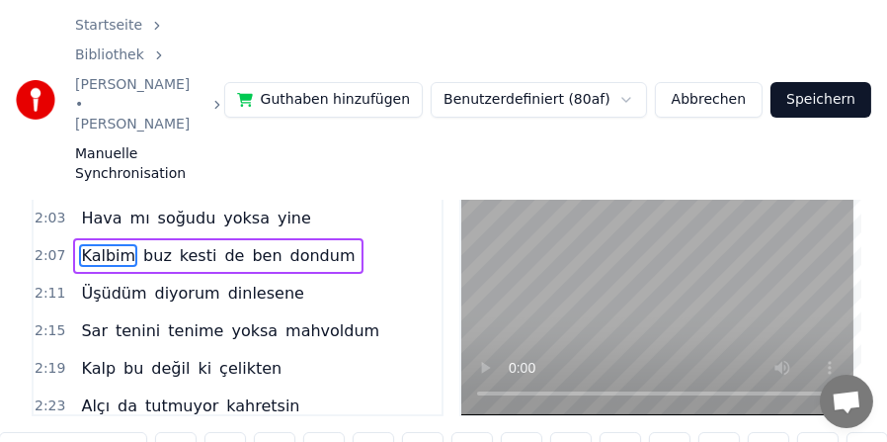
click at [102, 282] on span "Üşüdüm" at bounding box center [113, 293] width 69 height 23
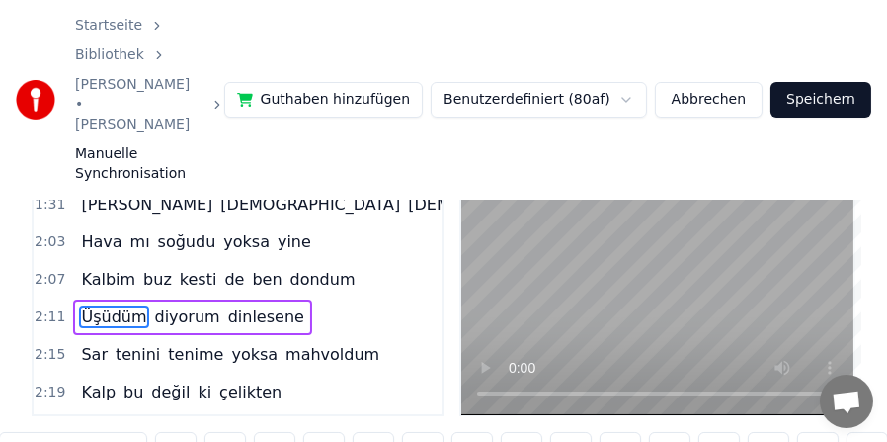
scroll to position [0, 19367]
click at [91, 343] on span "Sar" at bounding box center [94, 354] width 31 height 23
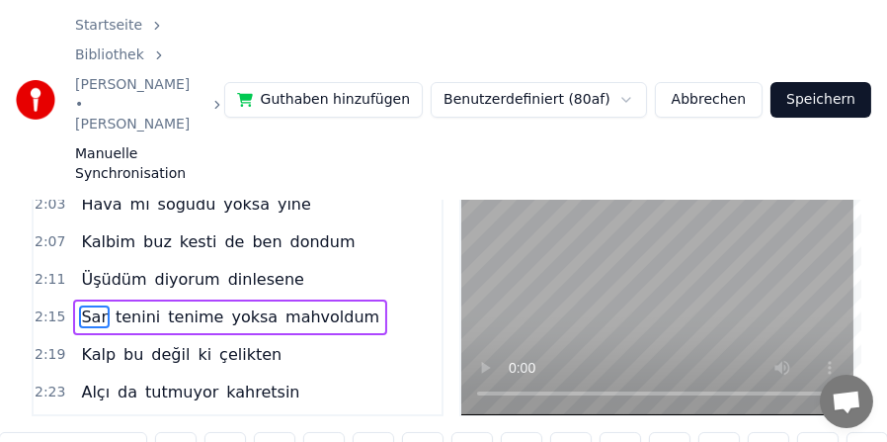
scroll to position [786, 0]
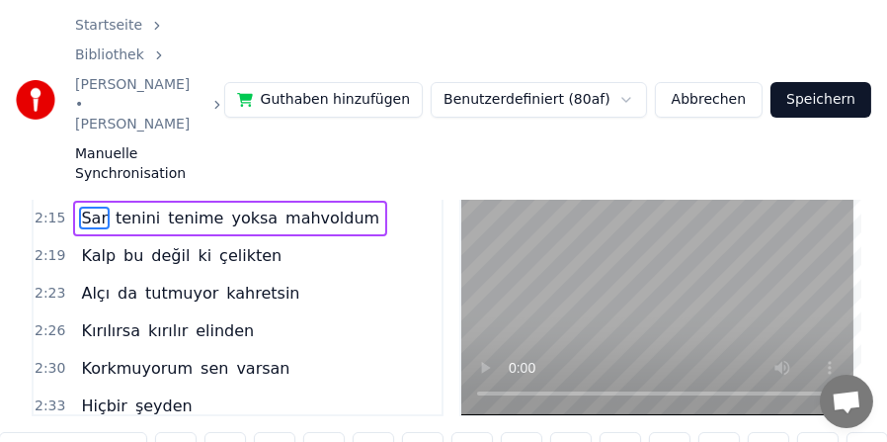
click at [93, 244] on span "Kalp" at bounding box center [98, 255] width 39 height 23
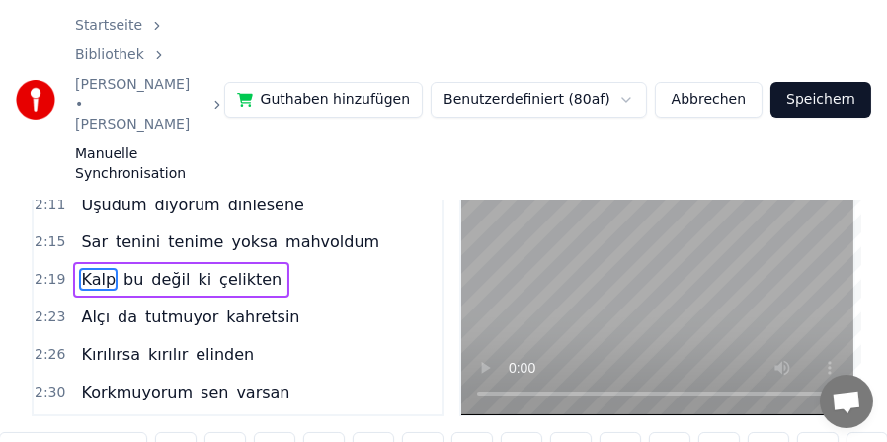
scroll to position [0, 20564]
click at [84, 230] on span "Sar" at bounding box center [94, 241] width 31 height 23
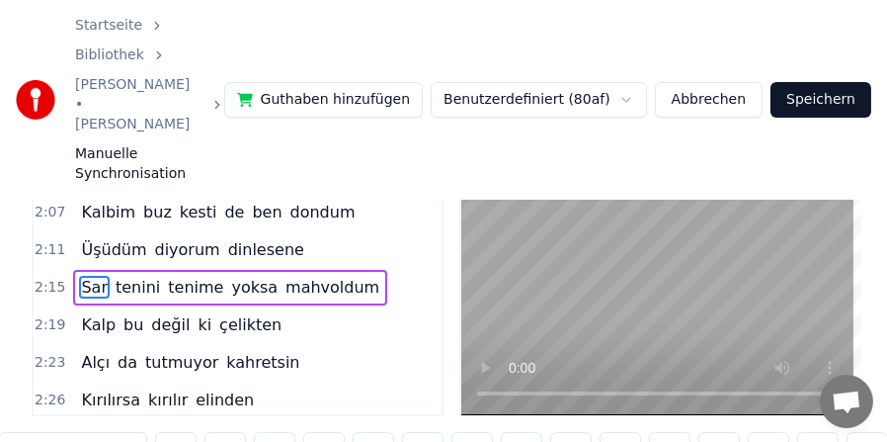
scroll to position [0, 19957]
click at [92, 313] on span "Kalp" at bounding box center [98, 324] width 39 height 23
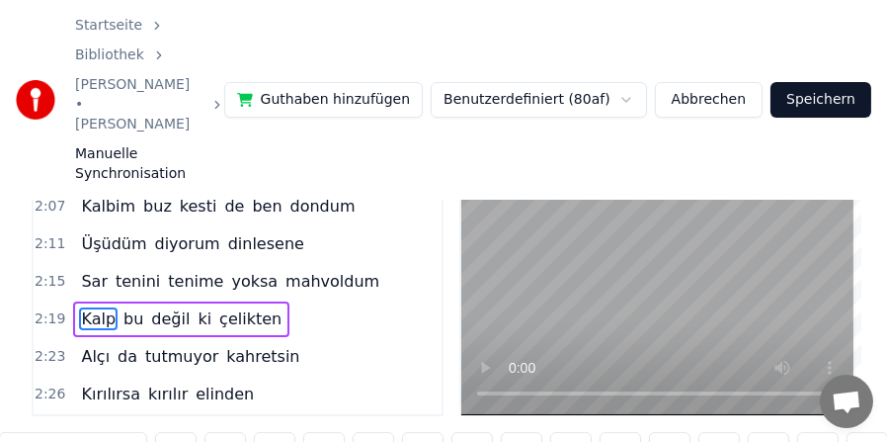
scroll to position [725, 0]
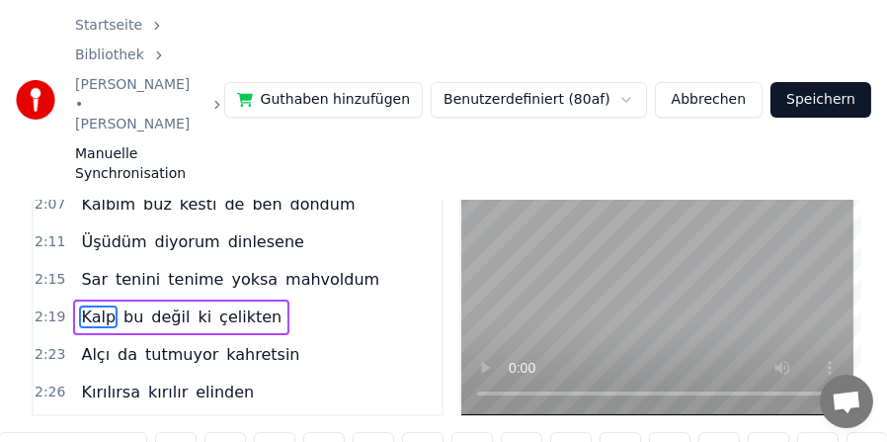
click at [88, 343] on span "Alçı" at bounding box center [95, 354] width 33 height 23
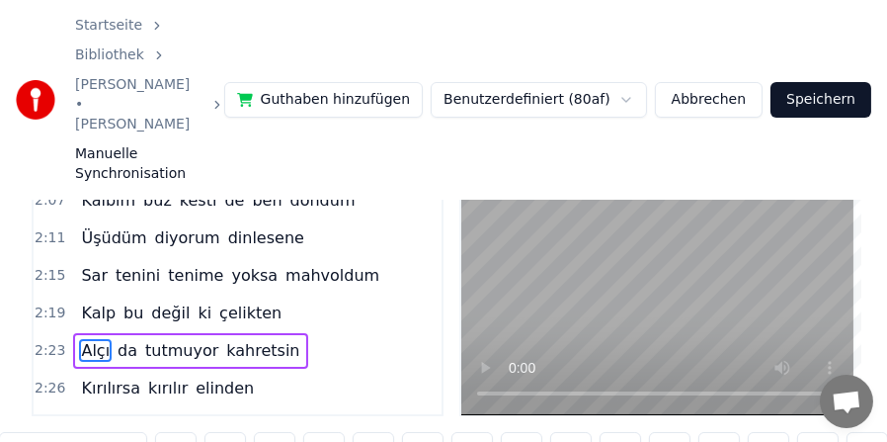
scroll to position [0, 21114]
click at [90, 376] on span "Kırılırsa" at bounding box center [110, 387] width 63 height 23
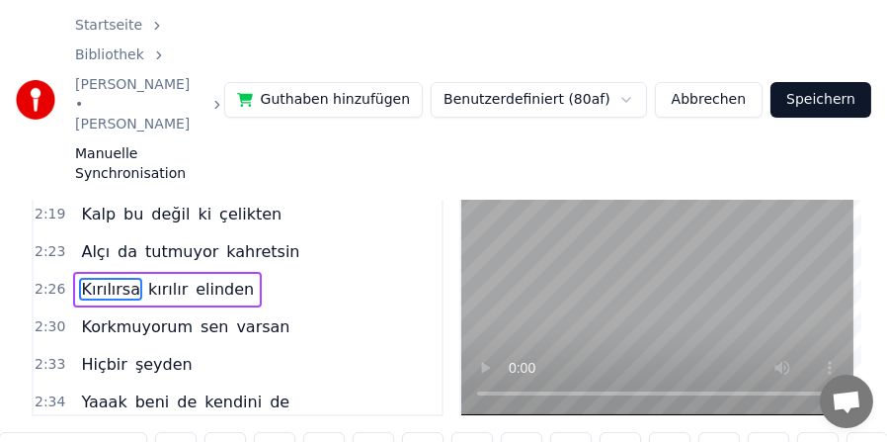
scroll to position [927, 0]
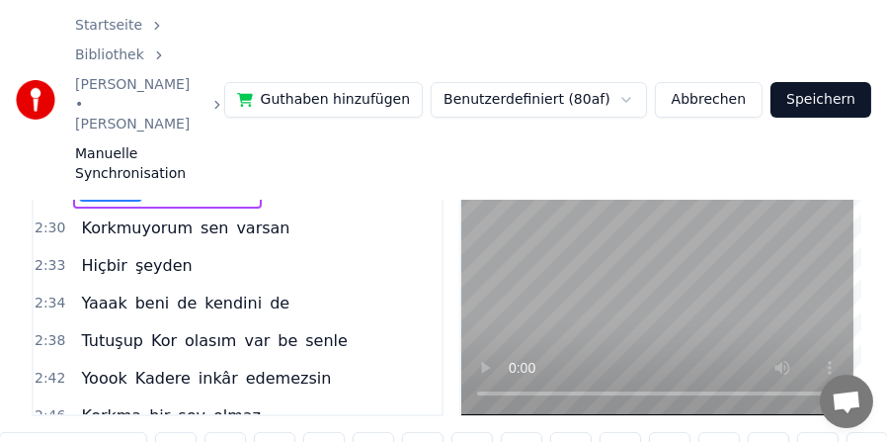
click at [96, 216] on span "Korkmuyorum" at bounding box center [137, 227] width 116 height 23
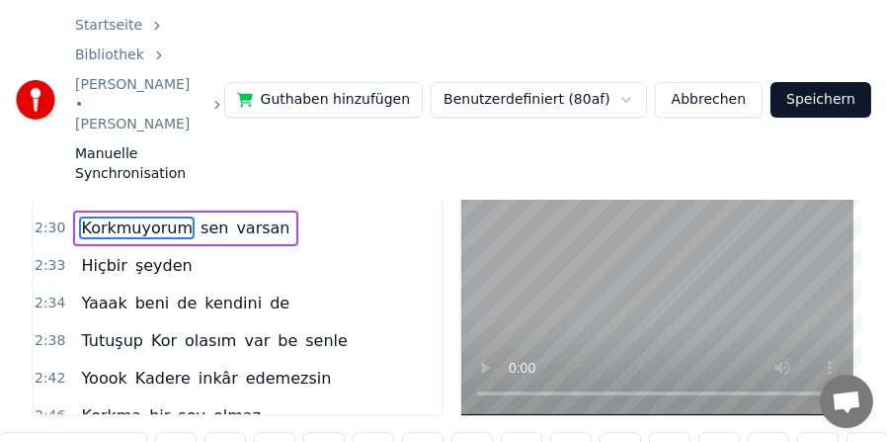
scroll to position [0, 0]
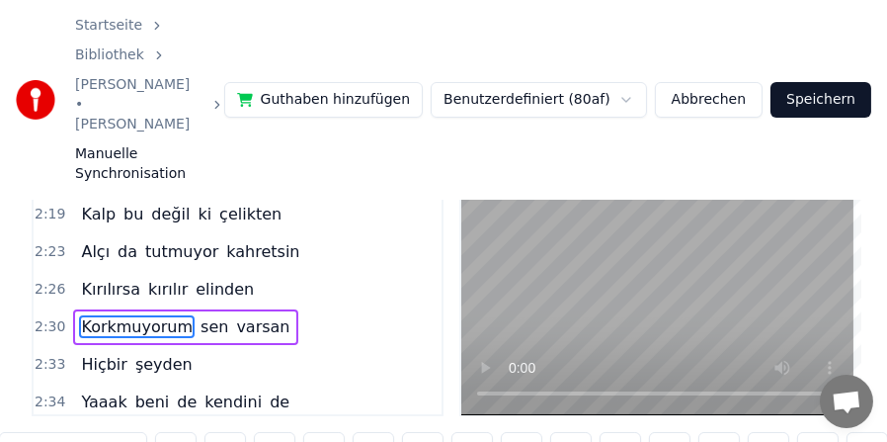
click at [92, 278] on span "Kırılırsa" at bounding box center [110, 289] width 63 height 23
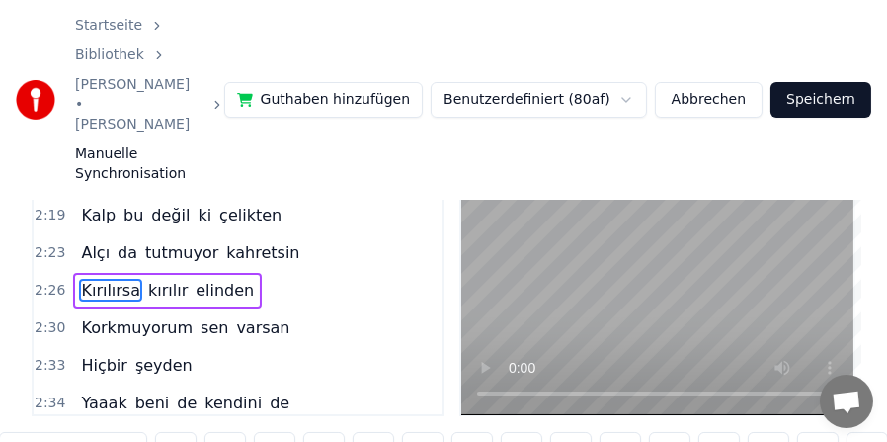
click at [88, 316] on span "Korkmuyorum" at bounding box center [137, 327] width 116 height 23
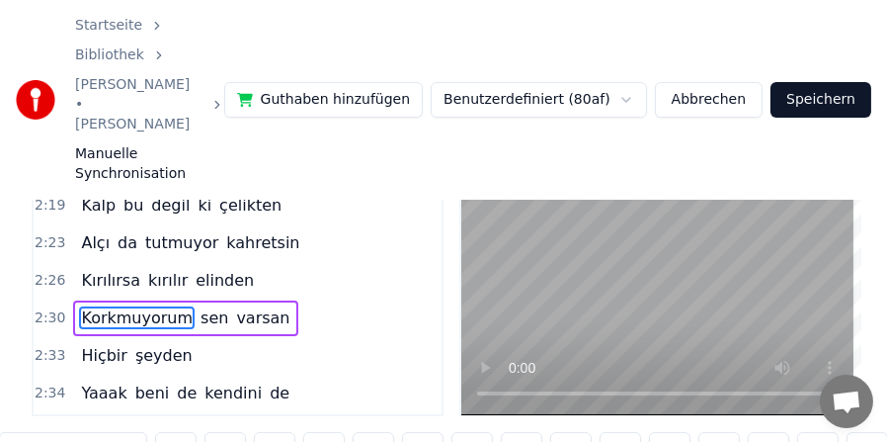
click at [83, 344] on span "Hiçbir" at bounding box center [103, 355] width 49 height 23
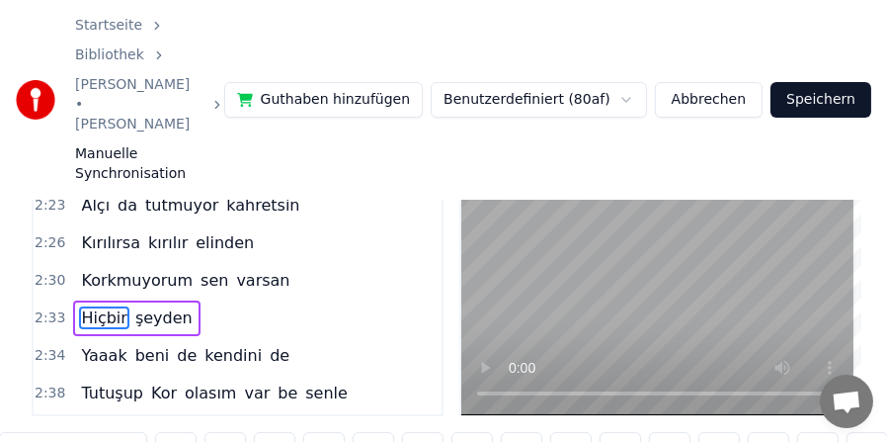
click at [100, 269] on span "Korkmuyorum" at bounding box center [137, 280] width 116 height 23
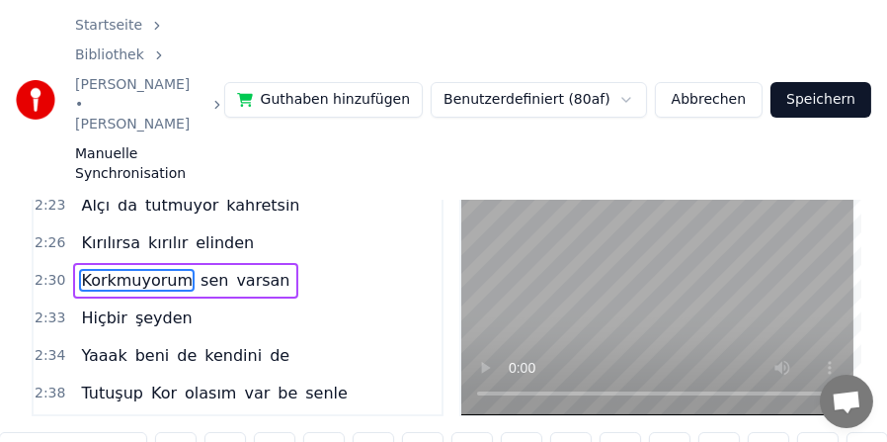
scroll to position [0, 22248]
click at [97, 306] on span "Hiçbir" at bounding box center [103, 317] width 49 height 23
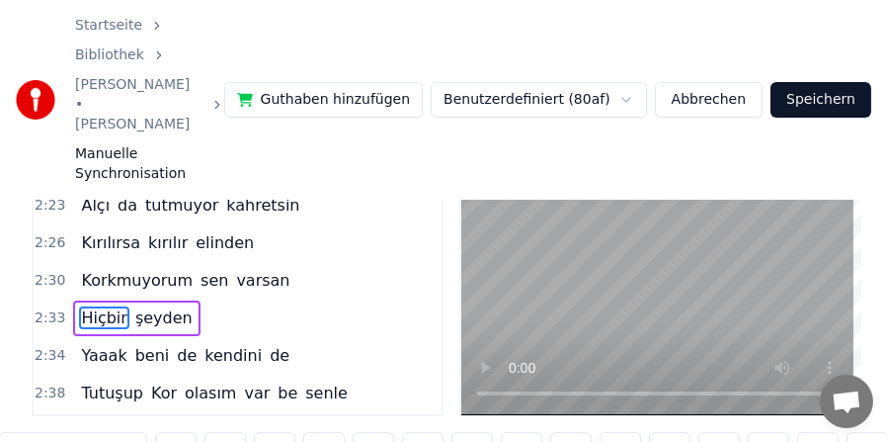
scroll to position [36, 0]
click at [93, 344] on span "Yaaak" at bounding box center [103, 355] width 49 height 23
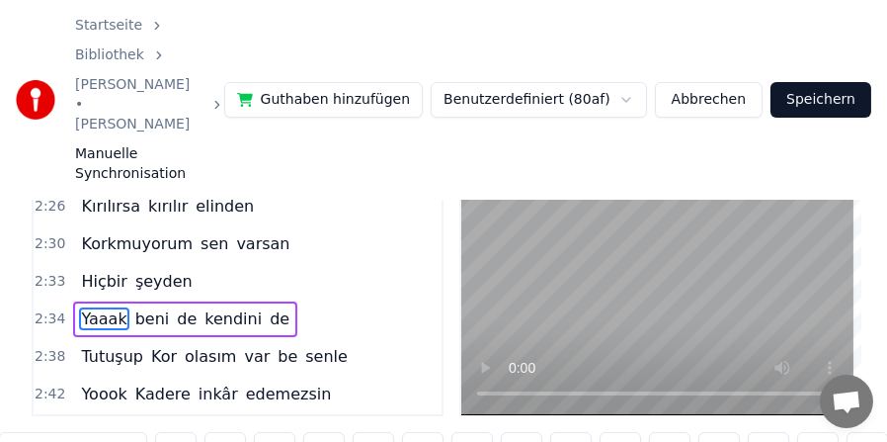
scroll to position [1010, 0]
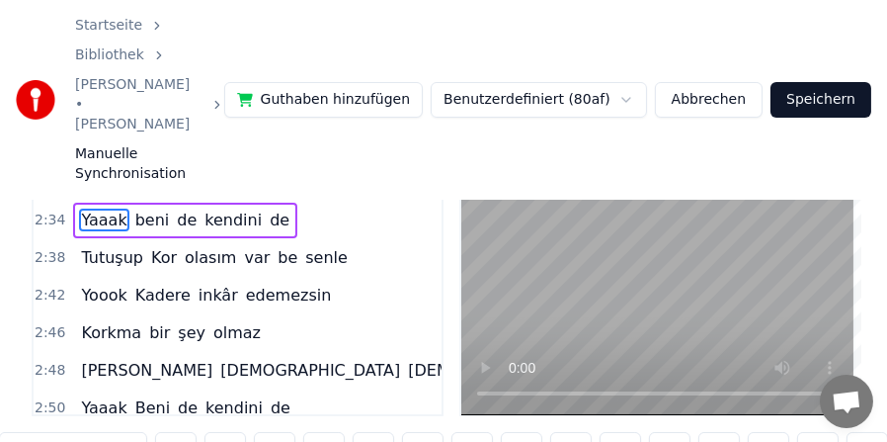
click at [84, 246] on span "Tutuşup" at bounding box center [112, 257] width 66 height 23
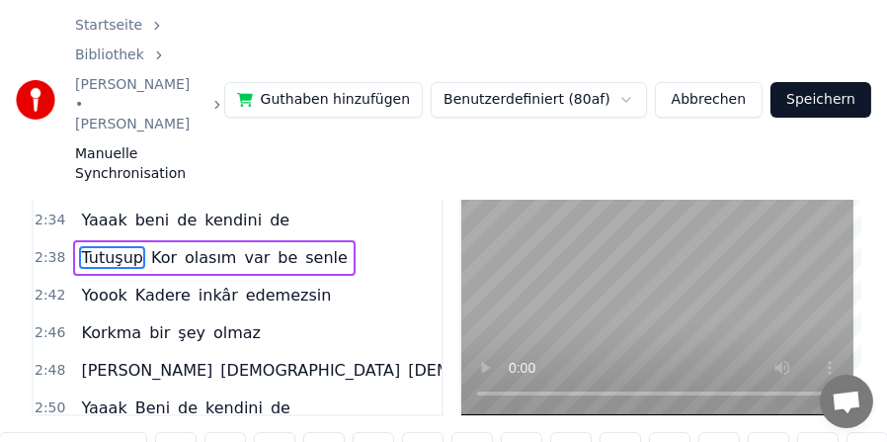
scroll to position [0, 23405]
click at [149, 246] on span "Kor" at bounding box center [164, 257] width 30 height 23
click at [19, 432] on input "***" at bounding box center [73, 450] width 148 height 36
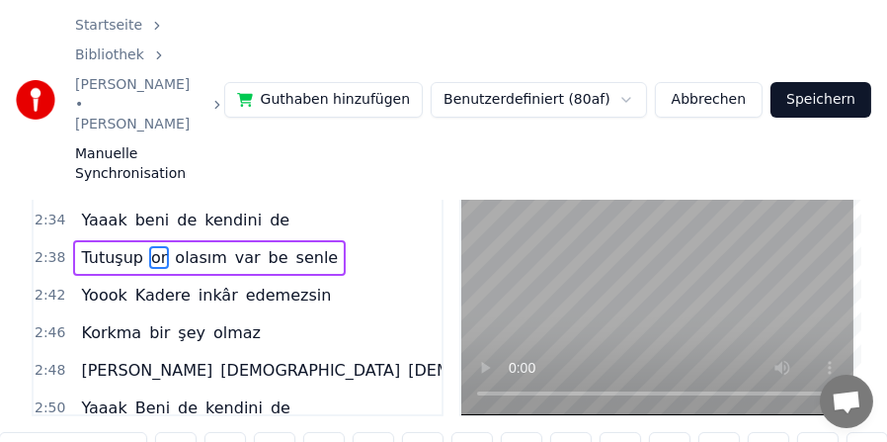
click at [8, 432] on input "**" at bounding box center [73, 450] width 148 height 36
click at [102, 246] on span "Tutuşup" at bounding box center [112, 257] width 66 height 23
click at [90, 284] on span "Yoook" at bounding box center [103, 295] width 49 height 23
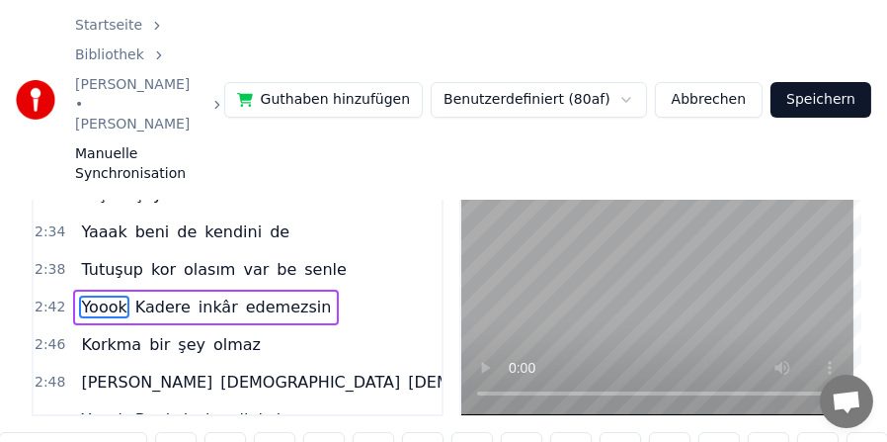
scroll to position [986, 0]
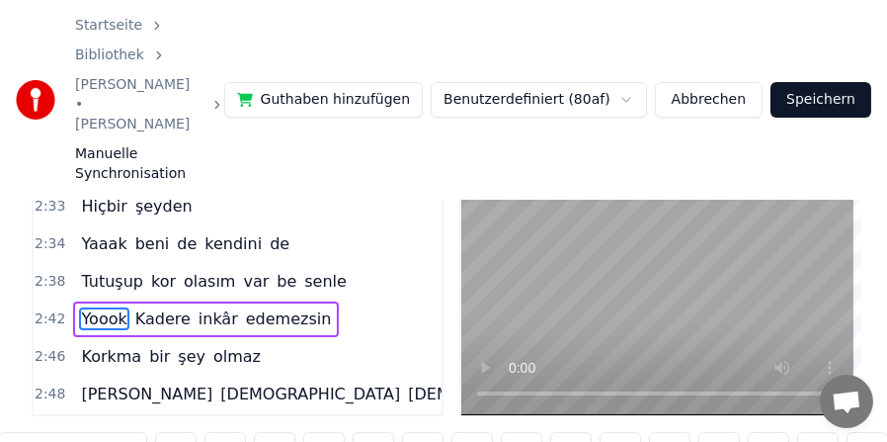
click at [153, 307] on span "Kadere" at bounding box center [162, 318] width 59 height 23
click at [21, 432] on input "******" at bounding box center [73, 450] width 148 height 36
click at [10, 432] on input "*****" at bounding box center [73, 450] width 148 height 36
click at [94, 307] on span "Yoook" at bounding box center [103, 318] width 49 height 23
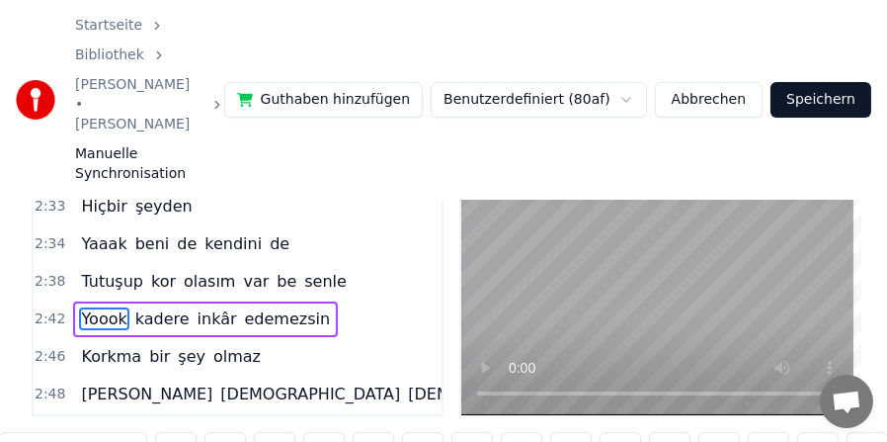
scroll to position [0, 24019]
click at [90, 345] on span "Korkma" at bounding box center [111, 356] width 64 height 23
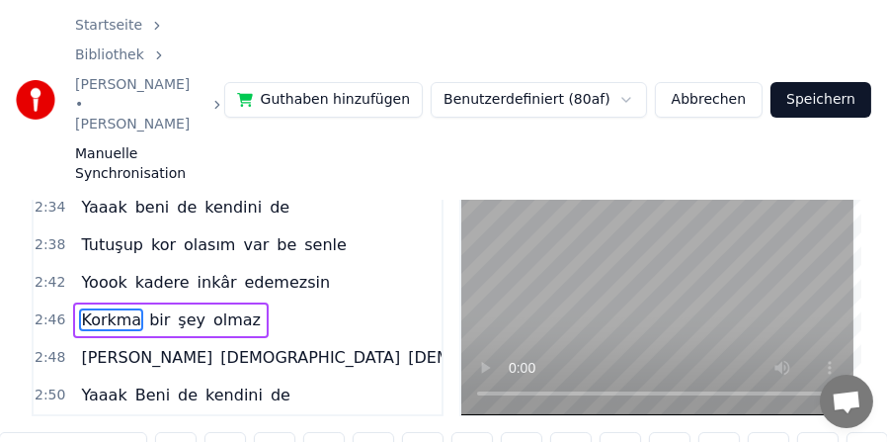
scroll to position [1023, 0]
click at [93, 346] on span "[PERSON_NAME]" at bounding box center [146, 357] width 135 height 23
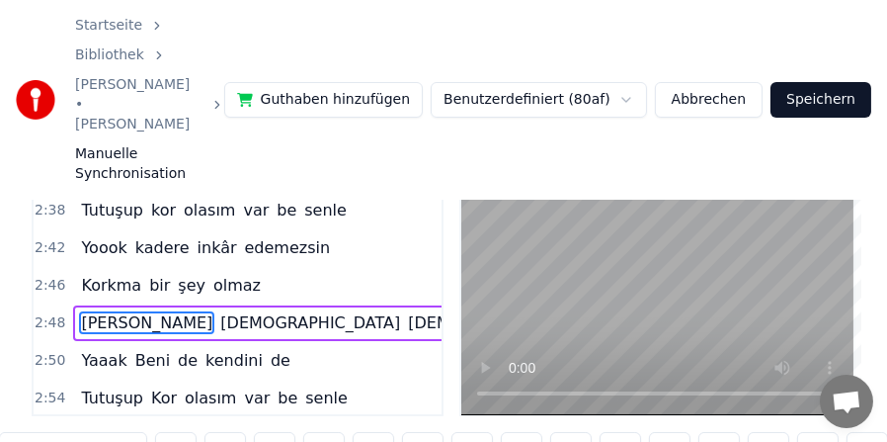
scroll to position [0, 24917]
click at [92, 349] on span "Yaaak" at bounding box center [103, 360] width 49 height 23
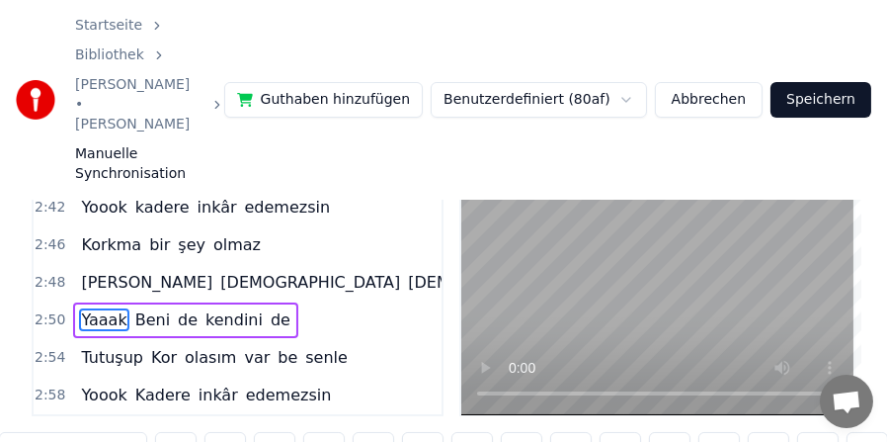
scroll to position [1196, 0]
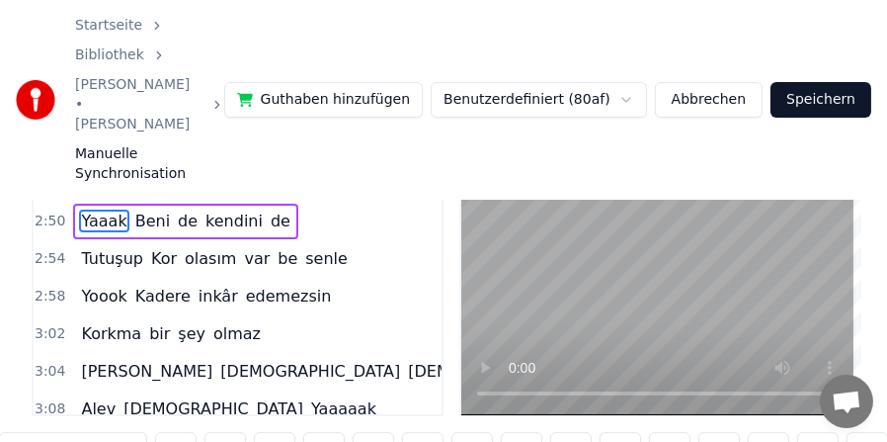
click at [140, 209] on span "Beni" at bounding box center [152, 220] width 39 height 23
click at [19, 432] on input "****" at bounding box center [73, 450] width 148 height 36
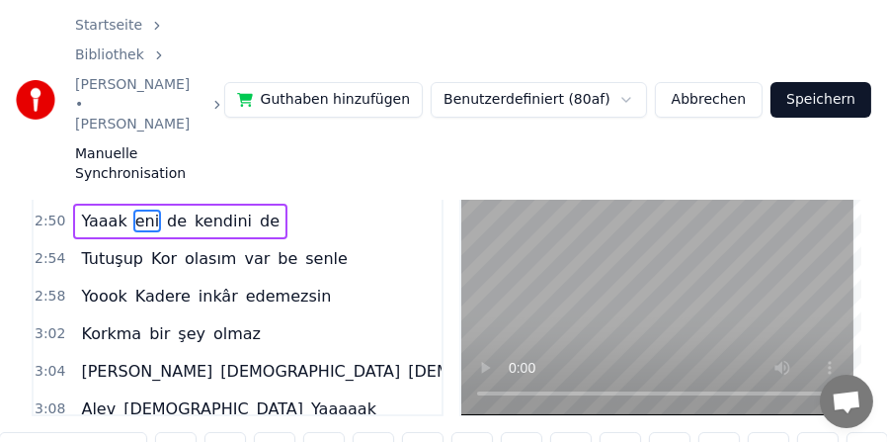
click at [15, 432] on input "***" at bounding box center [73, 450] width 148 height 36
click at [90, 209] on span "Yaaak" at bounding box center [103, 220] width 49 height 23
click at [88, 247] on span "Tutuşup" at bounding box center [112, 258] width 66 height 23
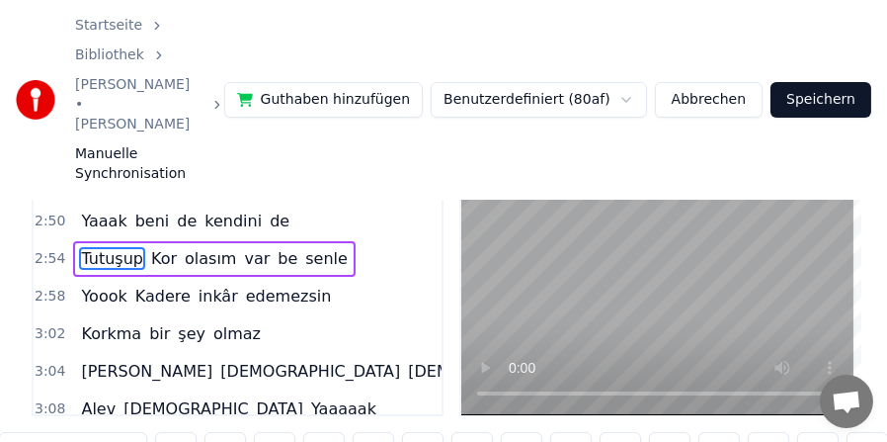
scroll to position [0, 25696]
click at [149, 247] on span "Kor" at bounding box center [164, 258] width 30 height 23
click at [20, 432] on input "***" at bounding box center [73, 450] width 148 height 36
click at [9, 432] on input "**" at bounding box center [73, 450] width 148 height 36
click at [101, 247] on span "Tutuşup" at bounding box center [112, 258] width 66 height 23
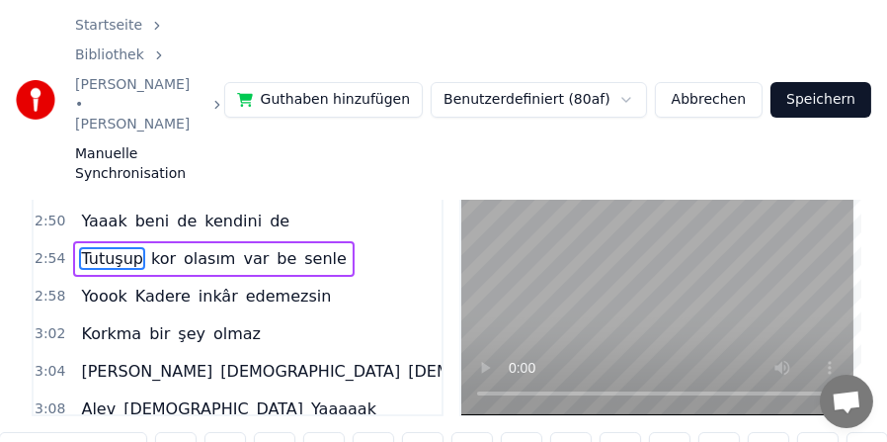
click at [79, 285] on span "Yoook" at bounding box center [103, 296] width 49 height 23
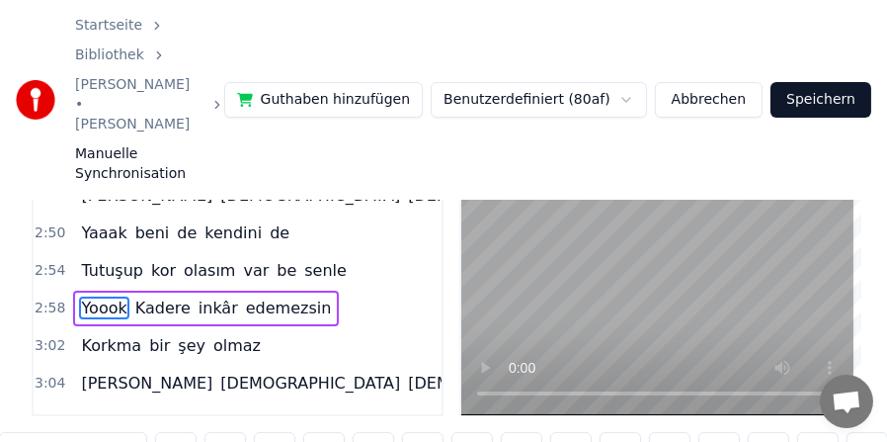
scroll to position [1172, 0]
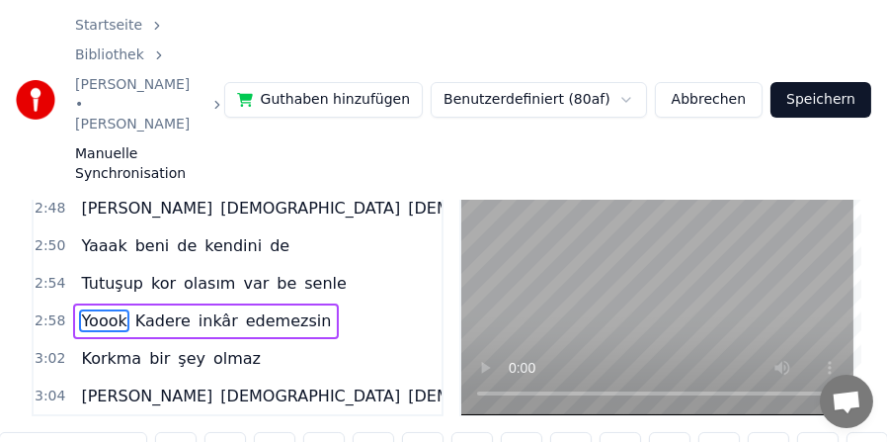
click at [143, 309] on span "Kadere" at bounding box center [162, 320] width 59 height 23
click at [22, 432] on input "******" at bounding box center [73, 450] width 148 height 36
click at [14, 432] on input "*****" at bounding box center [73, 450] width 148 height 36
click at [104, 309] on span "Yoook" at bounding box center [103, 320] width 49 height 23
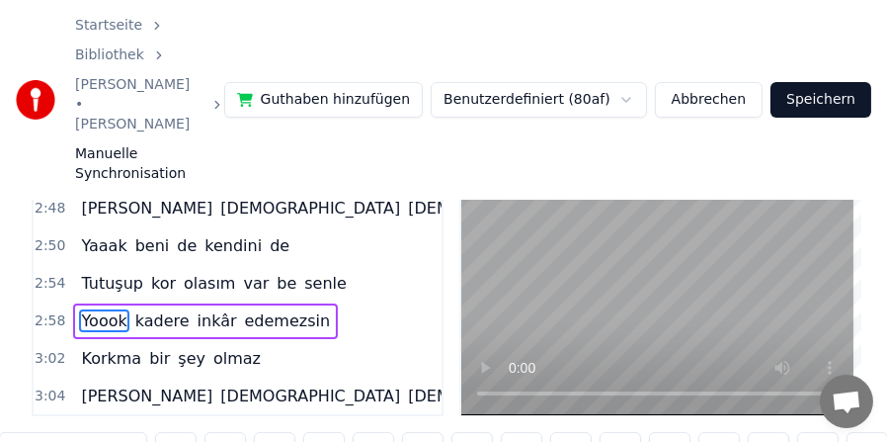
scroll to position [0, 26312]
click at [96, 347] on span "Korkma" at bounding box center [111, 358] width 64 height 23
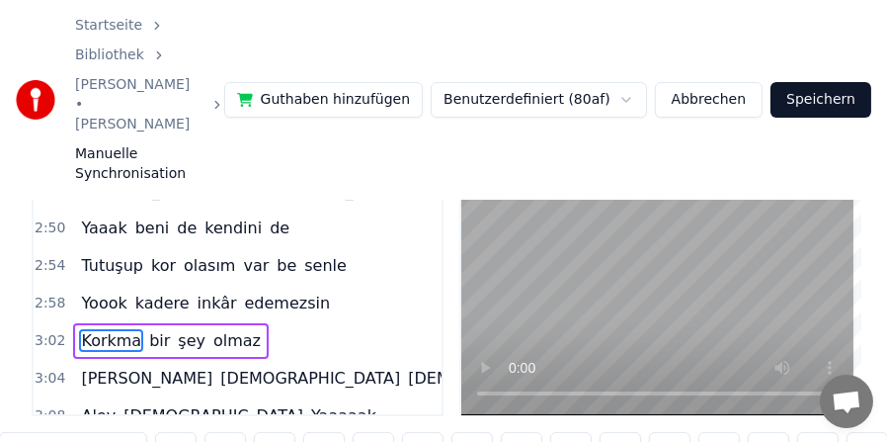
scroll to position [1209, 0]
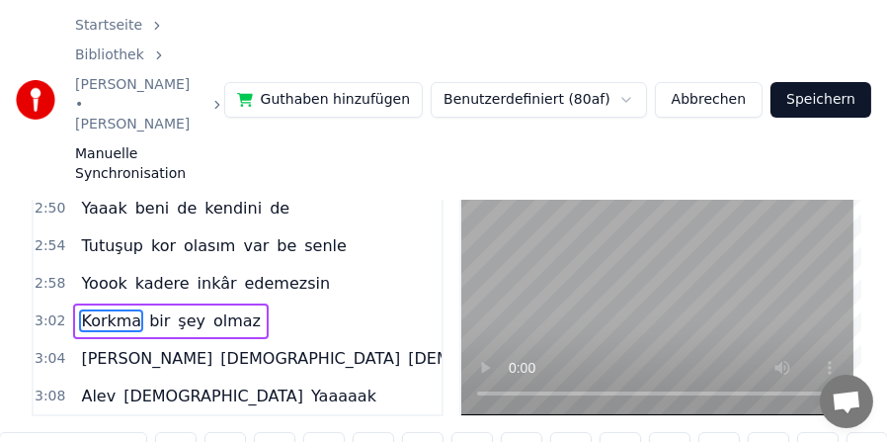
click at [95, 347] on span "[PERSON_NAME]" at bounding box center [146, 358] width 135 height 23
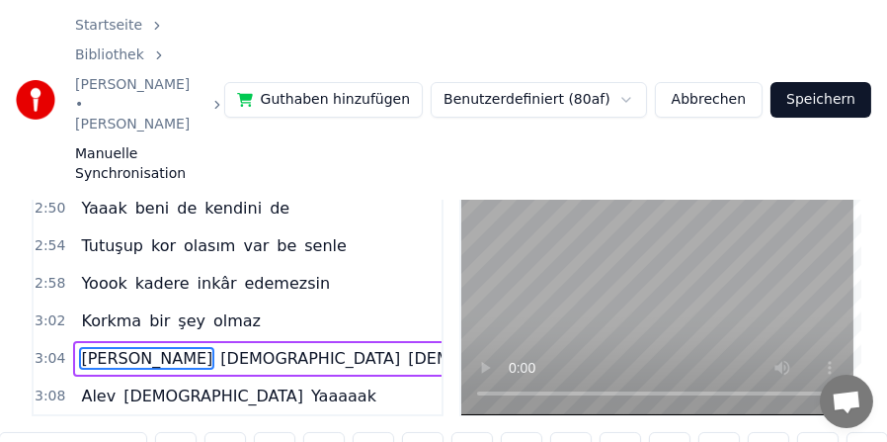
scroll to position [0, 27188]
click at [97, 384] on span "Alev" at bounding box center [98, 395] width 39 height 23
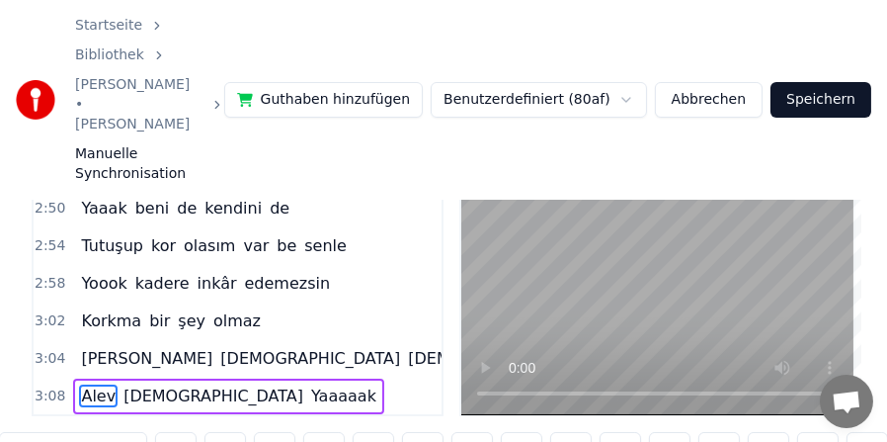
scroll to position [1308, 0]
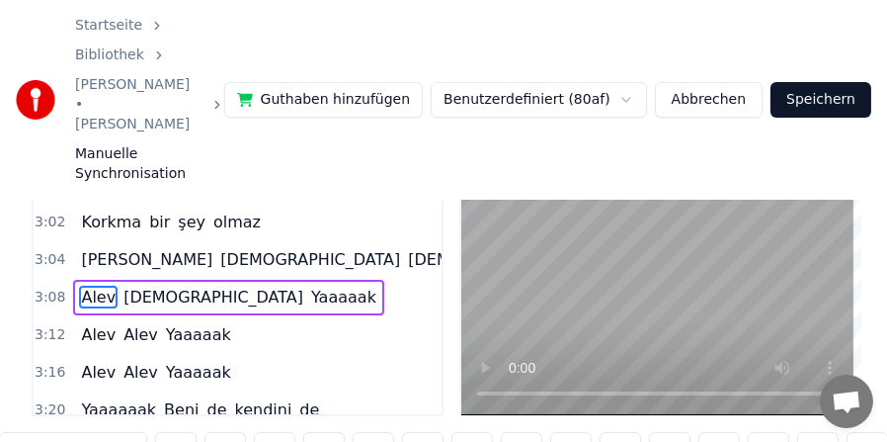
click at [87, 323] on span "Alev" at bounding box center [98, 334] width 39 height 23
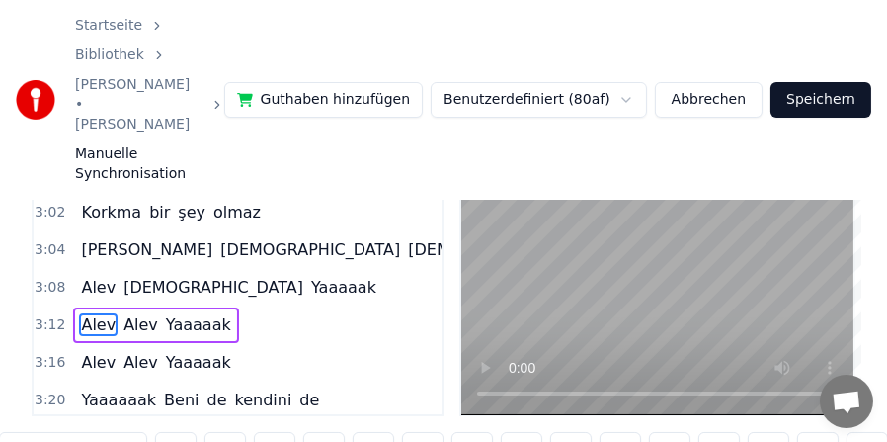
scroll to position [1321, 0]
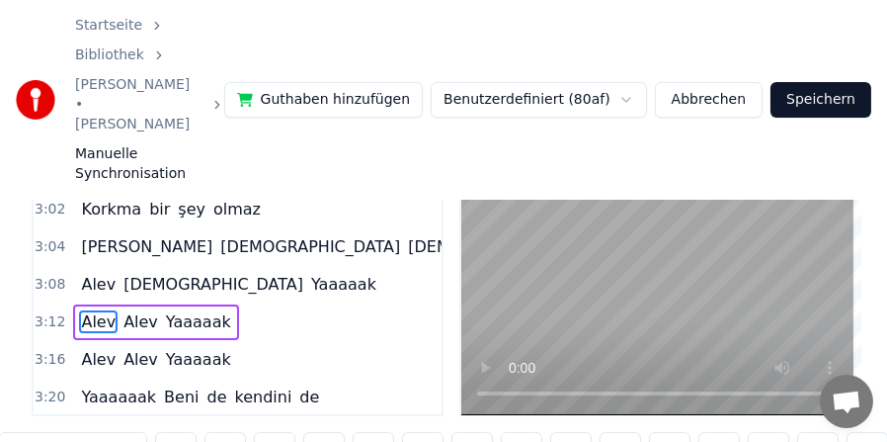
click at [86, 273] on span "Alev" at bounding box center [98, 284] width 39 height 23
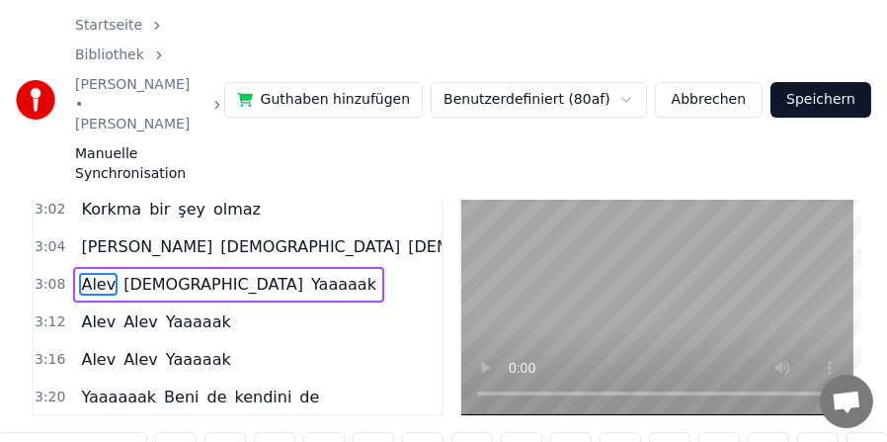
scroll to position [36, 0]
click at [96, 235] on span "[PERSON_NAME]" at bounding box center [146, 246] width 135 height 23
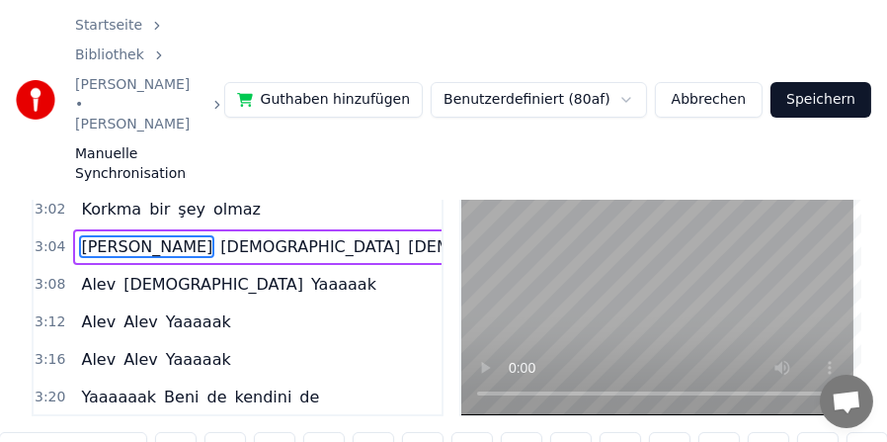
scroll to position [0, 27188]
click at [90, 273] on span "Alev" at bounding box center [98, 284] width 39 height 23
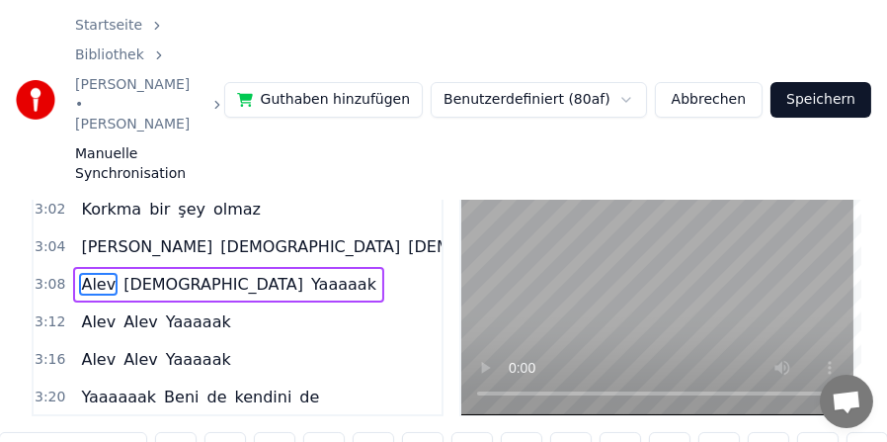
scroll to position [0, 27830]
click at [123, 273] on span "[DEMOGRAPHIC_DATA]" at bounding box center [214, 284] width 184 height 23
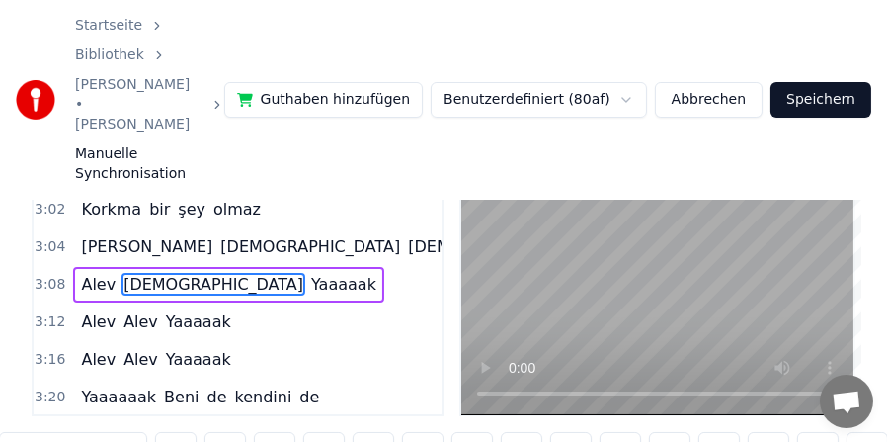
click at [18, 432] on input "****" at bounding box center [73, 450] width 148 height 36
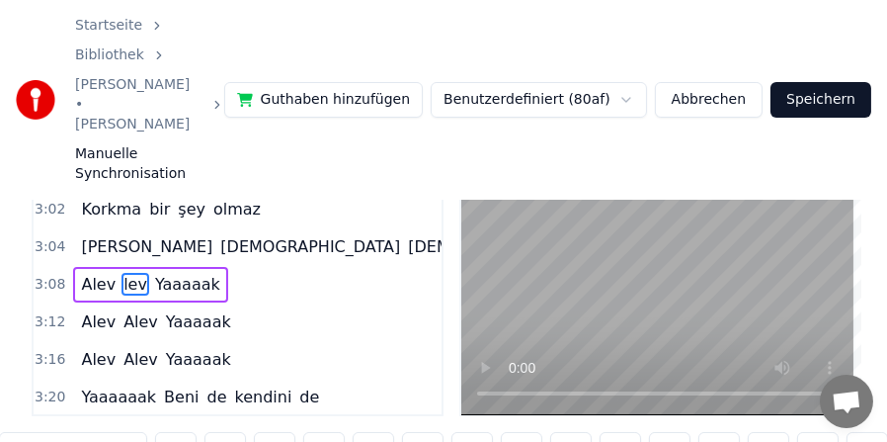
click at [10, 432] on input "***" at bounding box center [73, 450] width 148 height 36
click at [88, 273] on span "Alev" at bounding box center [98, 284] width 39 height 23
click at [89, 310] on span "Alev" at bounding box center [98, 321] width 39 height 23
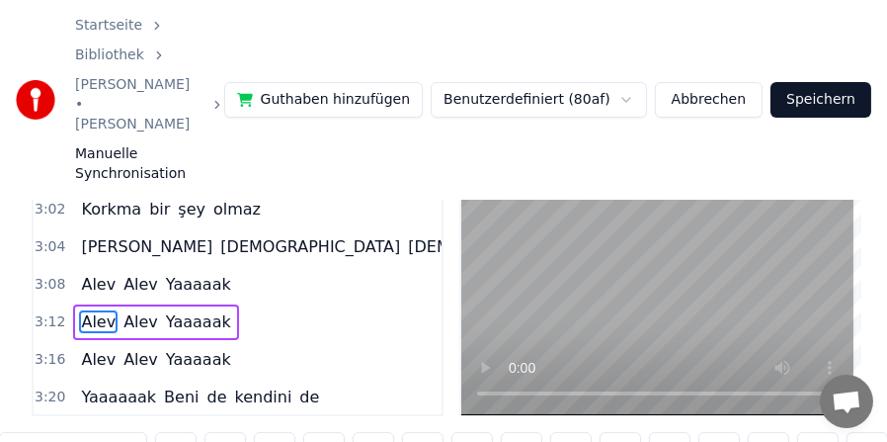
click at [87, 348] on span "Alev" at bounding box center [98, 359] width 39 height 23
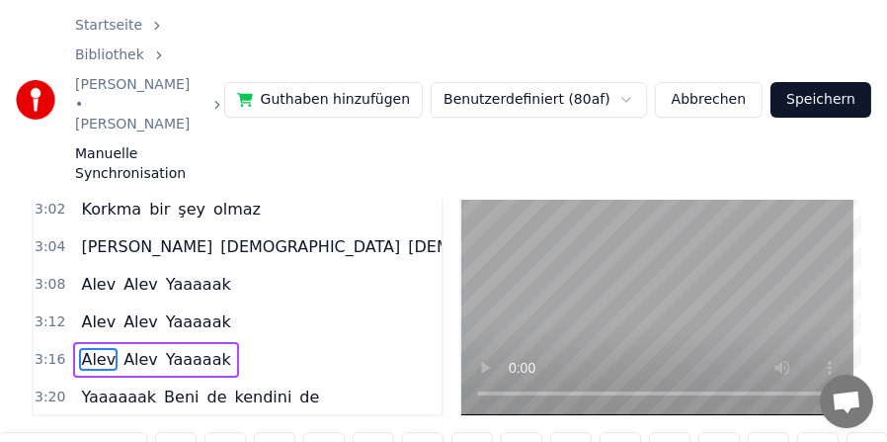
scroll to position [0, 28966]
click at [171, 273] on span "Yaaaaak" at bounding box center [198, 284] width 69 height 23
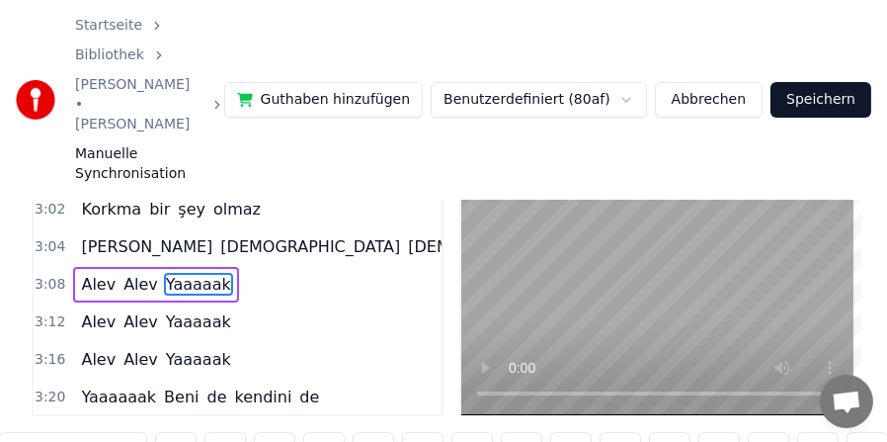
scroll to position [0, 28017]
click at [41, 432] on input "*******" at bounding box center [73, 450] width 148 height 36
click at [594, 235] on span "Yaaaaaaaak" at bounding box center [643, 246] width 98 height 23
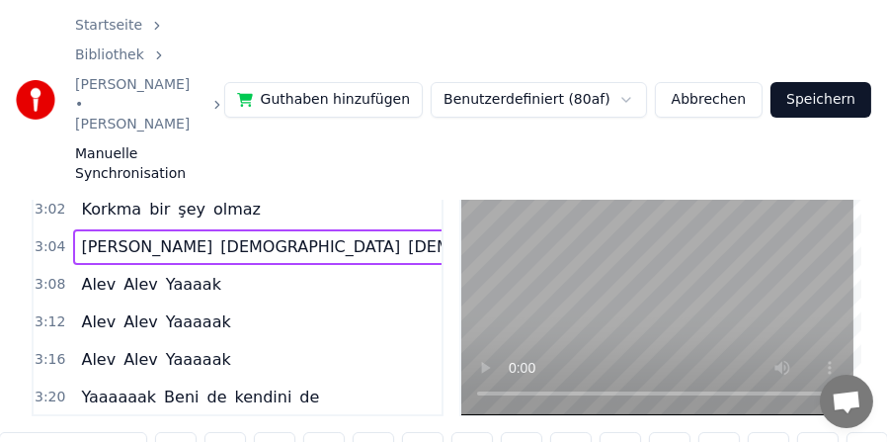
scroll to position [0, 27440]
click at [64, 432] on input "**********" at bounding box center [73, 450] width 148 height 36
click at [41, 432] on input "*********" at bounding box center [73, 450] width 148 height 36
click at [47, 432] on input "********" at bounding box center [73, 450] width 148 height 36
click at [40, 432] on input "*******" at bounding box center [73, 450] width 148 height 36
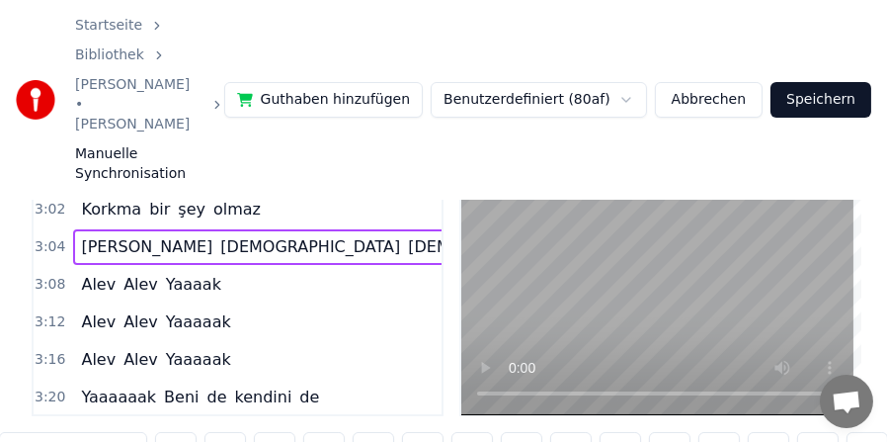
click at [97, 235] on span "[PERSON_NAME]" at bounding box center [146, 246] width 135 height 23
click at [90, 273] on span "Alev" at bounding box center [98, 284] width 39 height 23
type input "****"
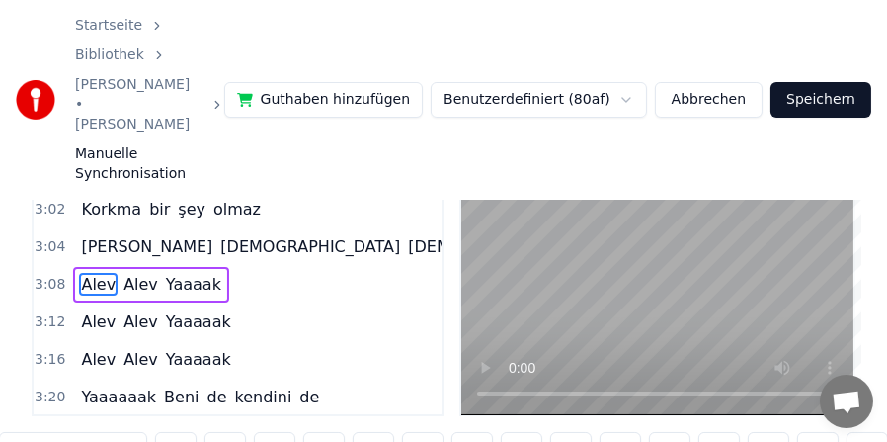
scroll to position [0, 27830]
click at [90, 310] on span "Alev" at bounding box center [98, 321] width 39 height 23
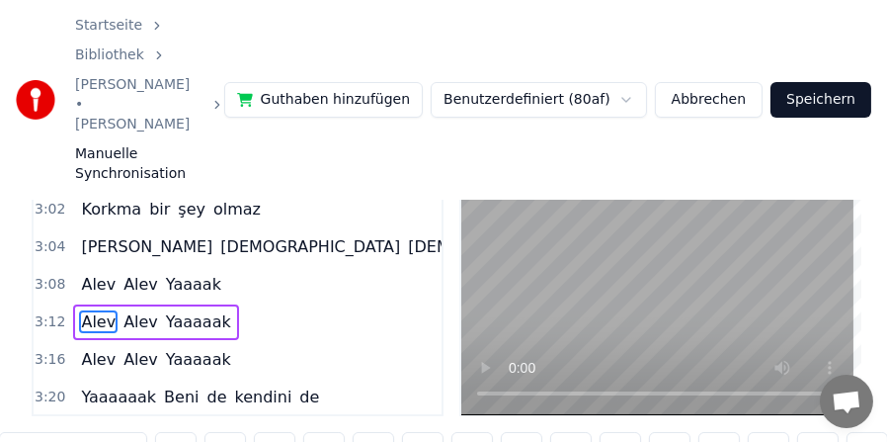
click at [176, 304] on div "[PERSON_NAME]" at bounding box center [155, 322] width 165 height 36
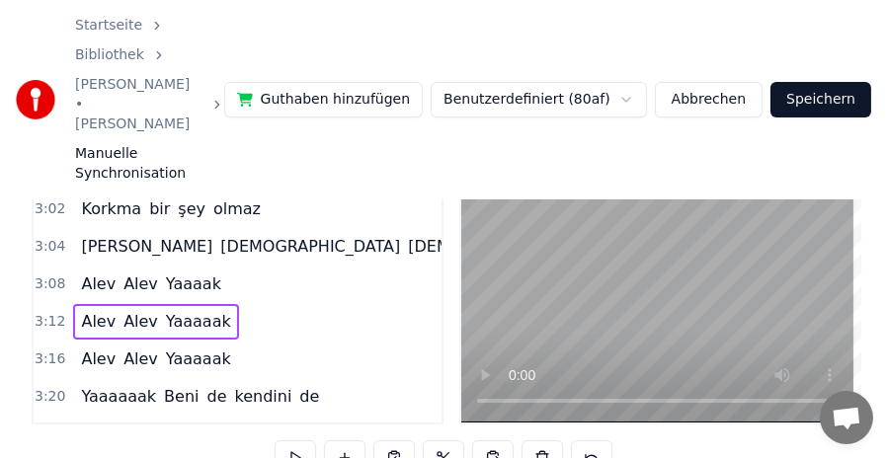
click at [173, 310] on span "Yaaaaak" at bounding box center [198, 321] width 69 height 23
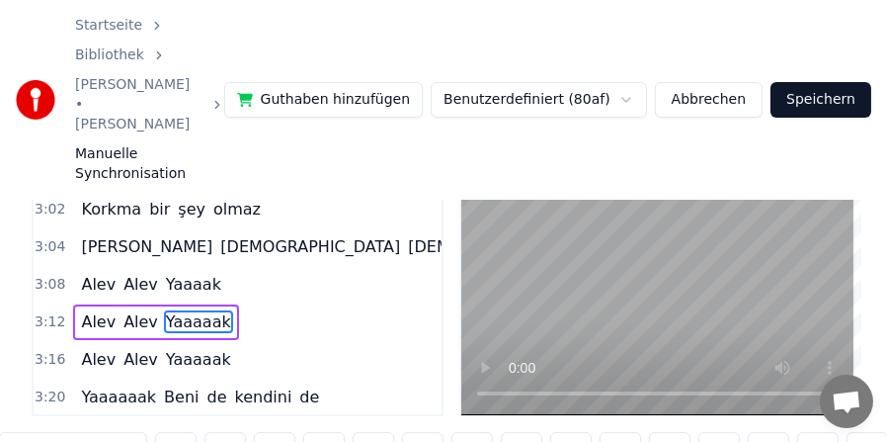
scroll to position [0, 28585]
click at [44, 432] on input "*******" at bounding box center [73, 450] width 148 height 36
click at [175, 348] on span "Yaaaaak" at bounding box center [198, 359] width 69 height 23
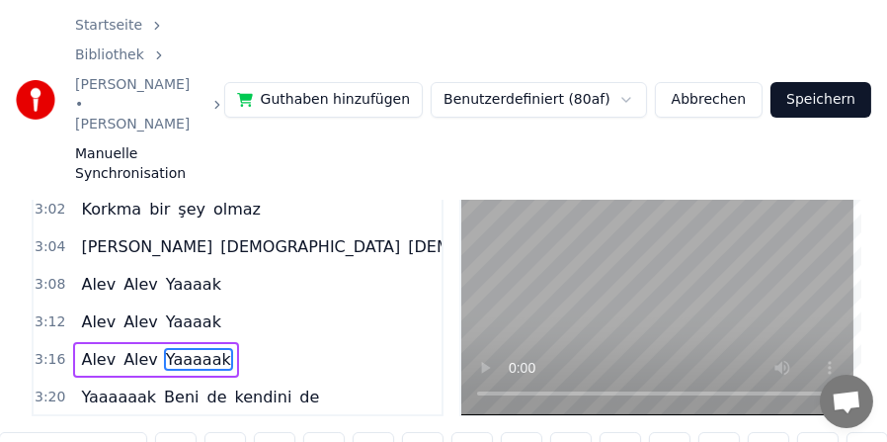
scroll to position [1358, 0]
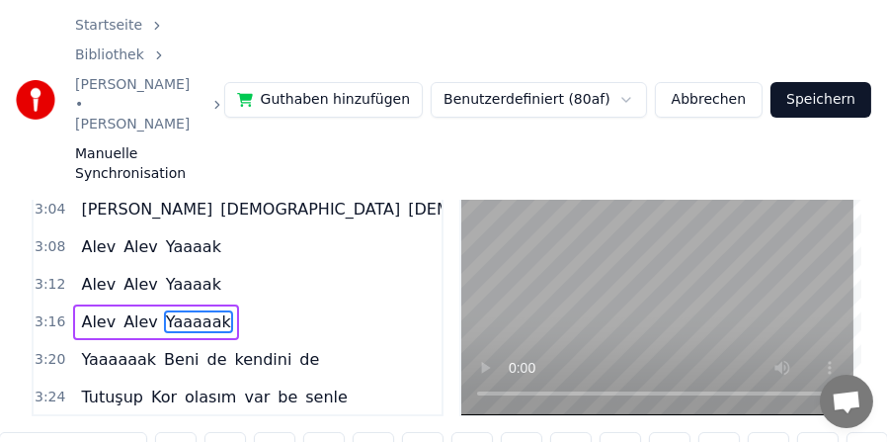
click at [42, 432] on input "*******" at bounding box center [73, 450] width 148 height 36
click at [178, 310] on span "Yaaaak" at bounding box center [193, 321] width 59 height 23
click at [41, 432] on input "******" at bounding box center [73, 450] width 148 height 36
click at [86, 235] on span "Alev" at bounding box center [98, 246] width 39 height 23
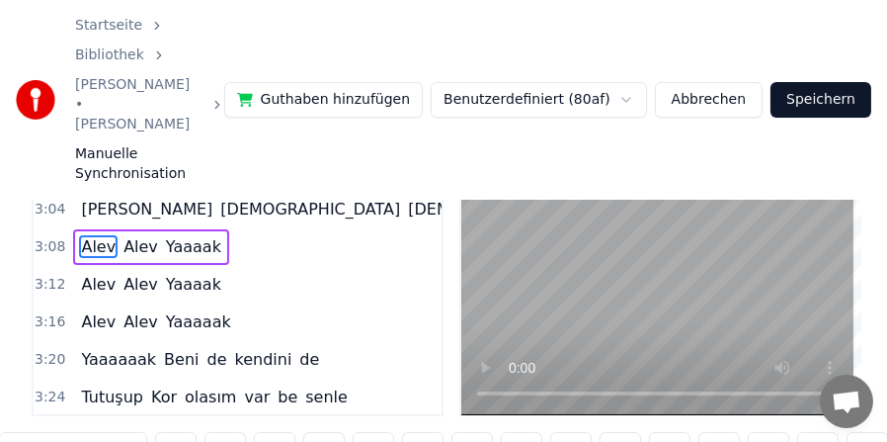
scroll to position [0, 27830]
click at [86, 273] on span "Alev" at bounding box center [98, 284] width 39 height 23
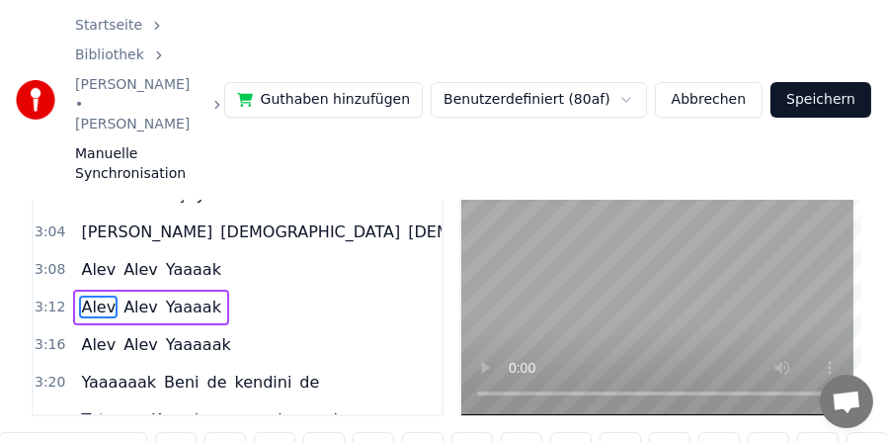
scroll to position [1321, 0]
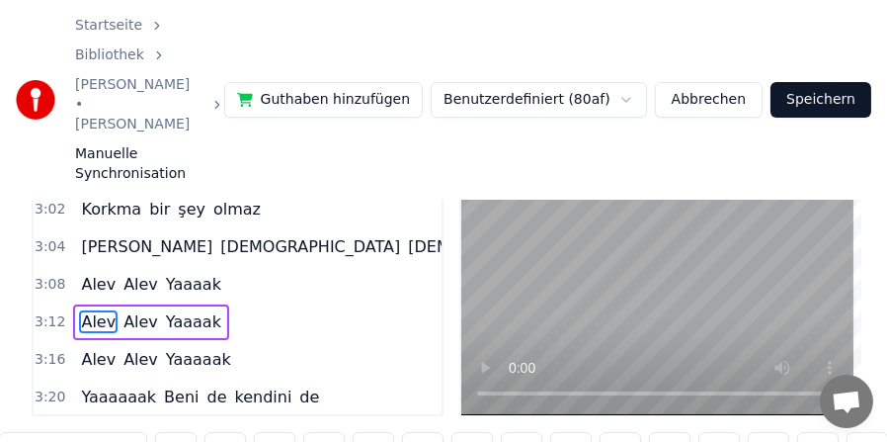
click at [85, 348] on span "Alev" at bounding box center [98, 359] width 39 height 23
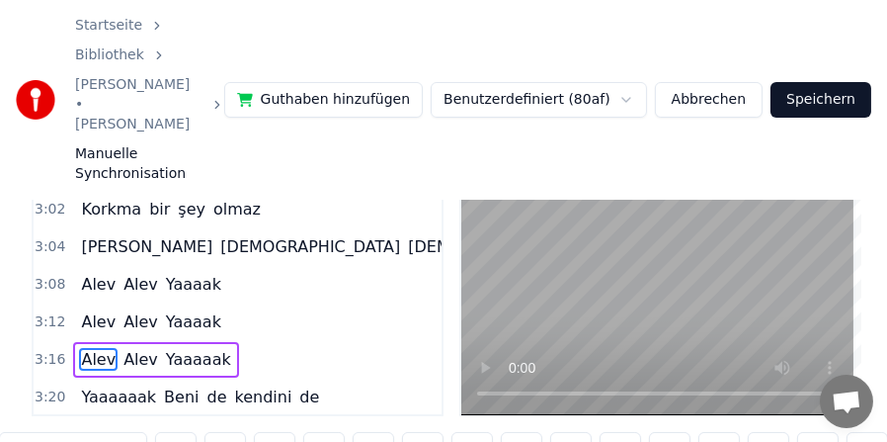
scroll to position [0, 28966]
click at [176, 348] on span "Yaaaaak" at bounding box center [198, 359] width 69 height 23
click at [40, 432] on input "*******" at bounding box center [73, 450] width 148 height 36
click at [90, 348] on span "Alev" at bounding box center [98, 359] width 39 height 23
click at [91, 385] on span "Yaaaaaak" at bounding box center [118, 396] width 79 height 23
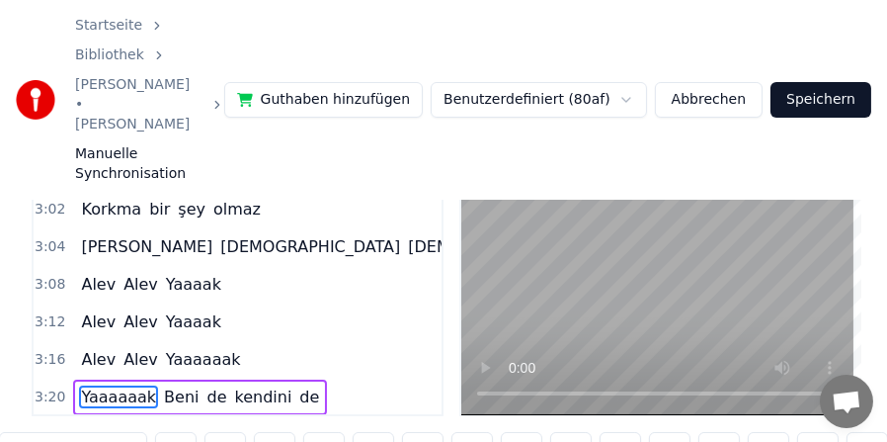
scroll to position [0, 29688]
click at [163, 385] on span "Beni" at bounding box center [181, 396] width 39 height 23
click at [22, 432] on input "****" at bounding box center [73, 450] width 148 height 36
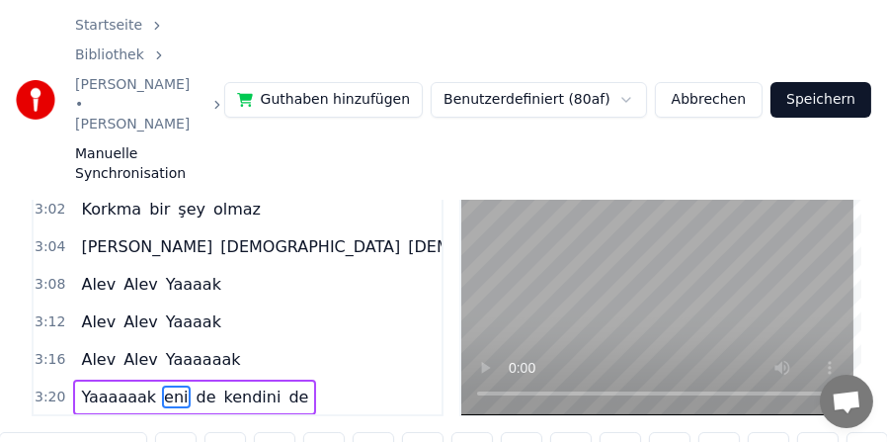
click at [11, 432] on input "***" at bounding box center [73, 450] width 148 height 36
click at [98, 385] on span "Yaaaaaak" at bounding box center [118, 396] width 79 height 23
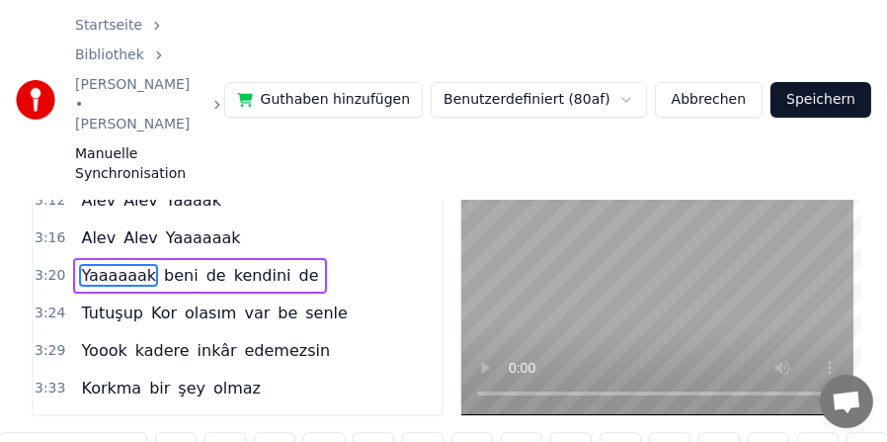
scroll to position [1450, 0]
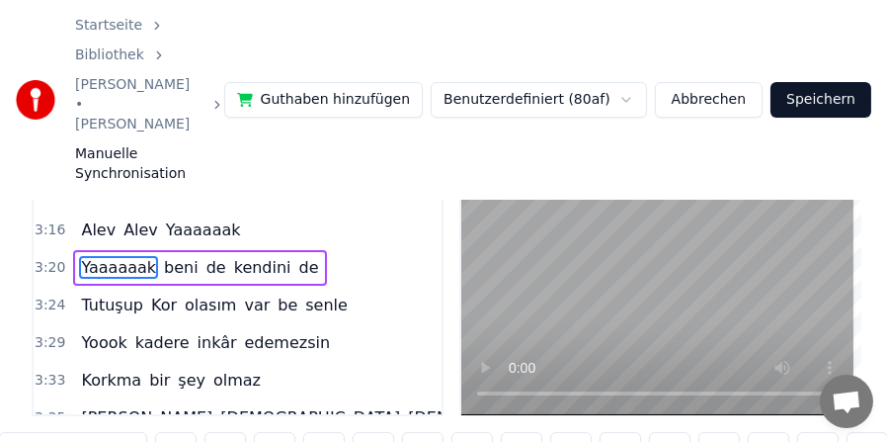
click at [113, 293] on span "Tutuşup" at bounding box center [112, 304] width 66 height 23
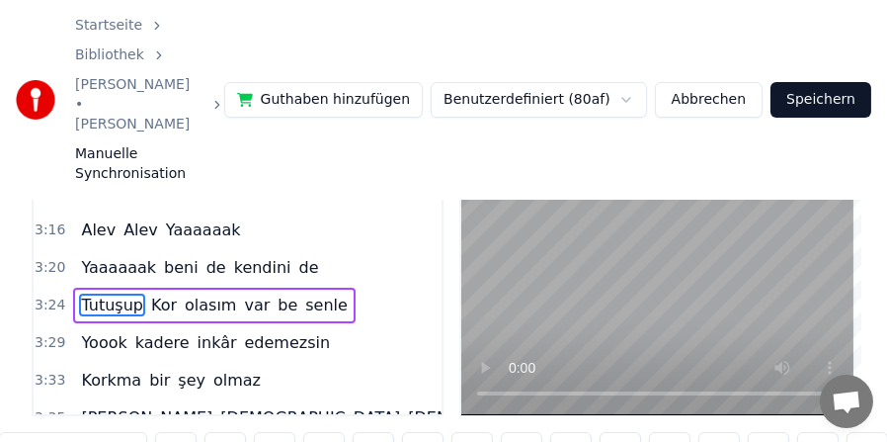
scroll to position [1433, 0]
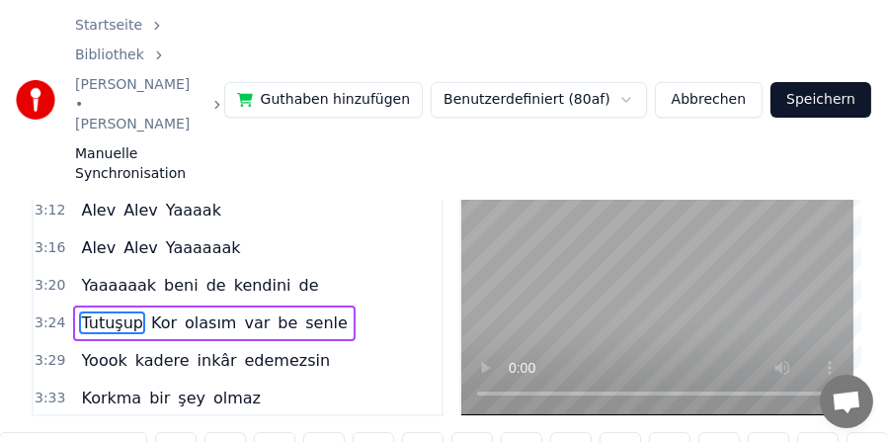
click at [155, 311] on span "Kor" at bounding box center [164, 322] width 30 height 23
click at [16, 432] on input "***" at bounding box center [73, 450] width 148 height 36
click at [19, 432] on input "***" at bounding box center [73, 450] width 148 height 36
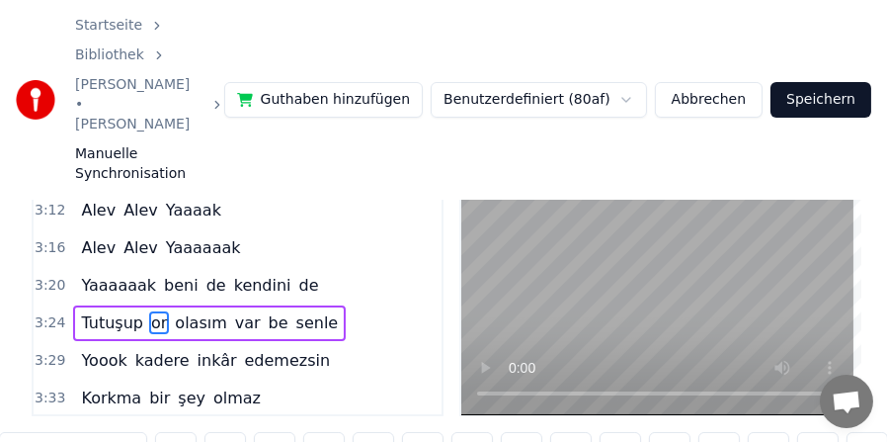
click at [10, 432] on input "**" at bounding box center [73, 450] width 148 height 36
click at [103, 311] on span "Tutuşup" at bounding box center [112, 322] width 66 height 23
click at [99, 349] on span "Yoook" at bounding box center [103, 360] width 49 height 23
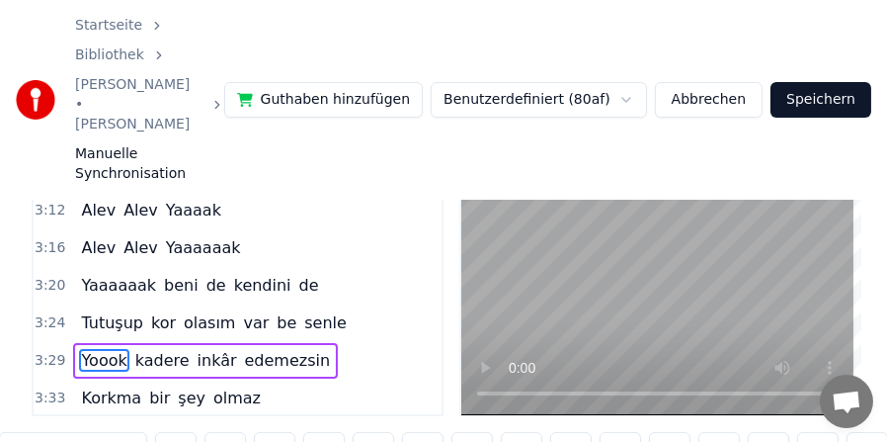
scroll to position [0, 30886]
click at [99, 386] on span "Korkma" at bounding box center [111, 397] width 64 height 23
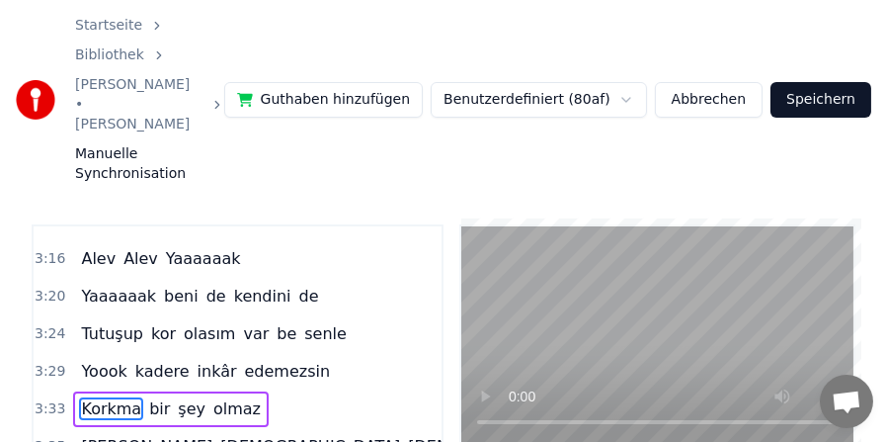
scroll to position [5, 0]
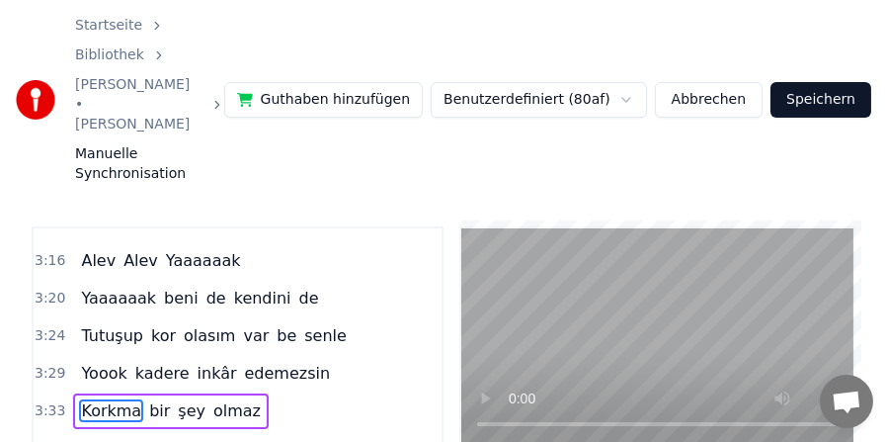
click at [89, 437] on span "[PERSON_NAME]" at bounding box center [146, 448] width 135 height 23
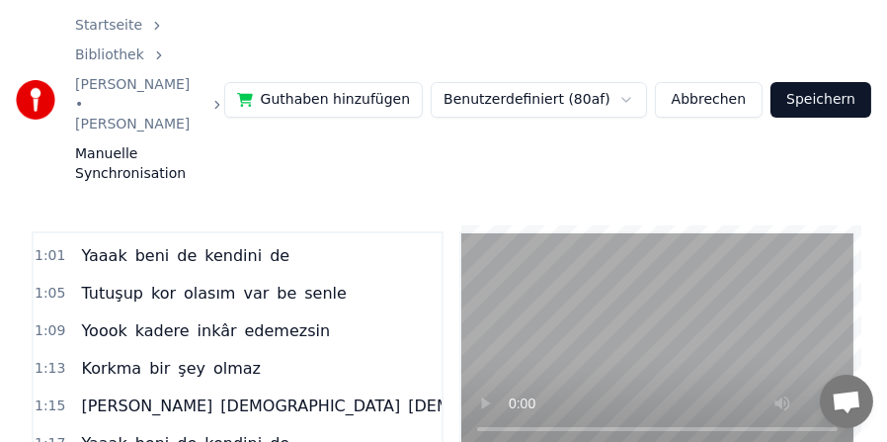
scroll to position [395, 0]
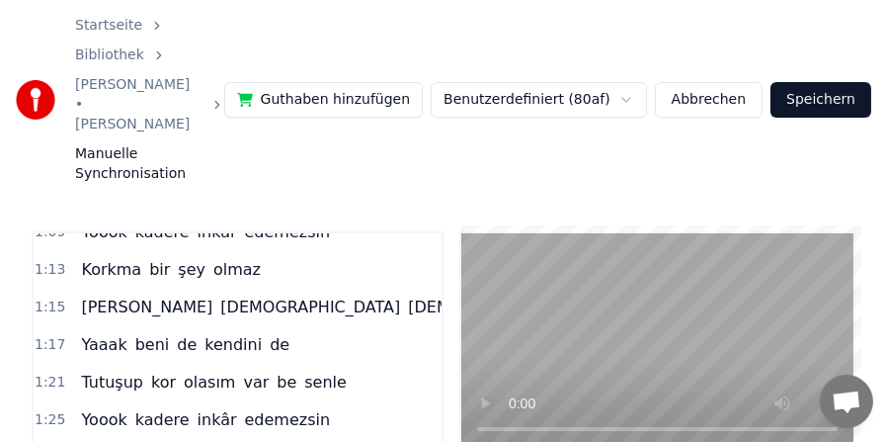
click at [218, 295] on span "[DEMOGRAPHIC_DATA]" at bounding box center [310, 306] width 184 height 23
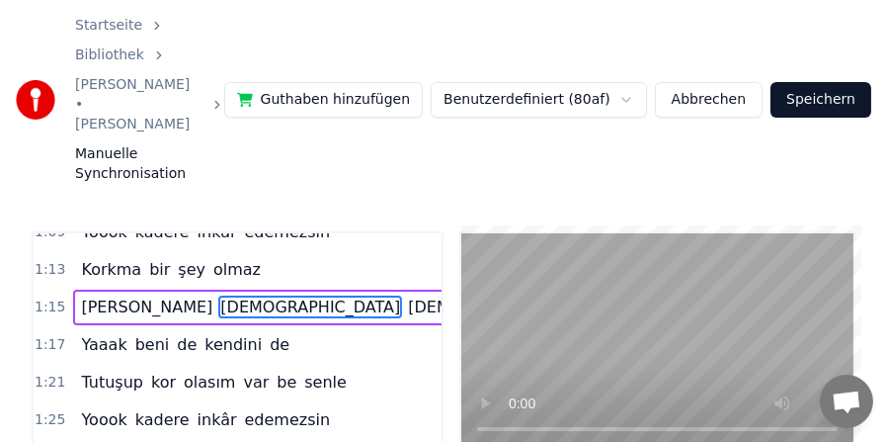
scroll to position [0, 11217]
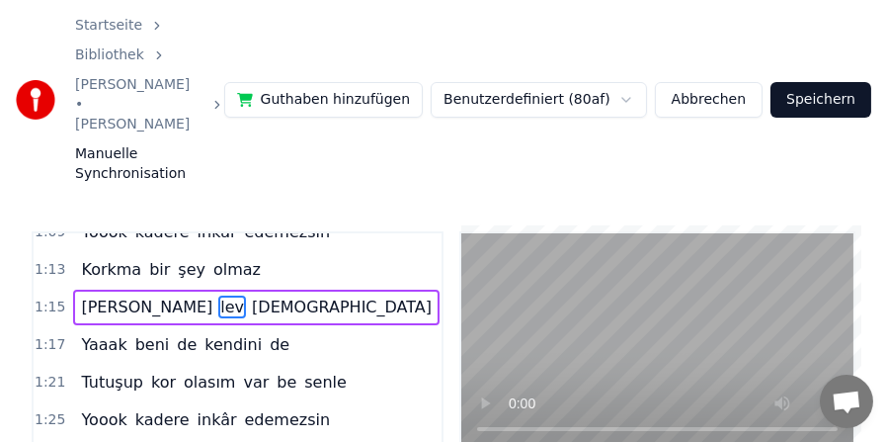
click at [261, 295] on span "[DEMOGRAPHIC_DATA]" at bounding box center [353, 306] width 184 height 23
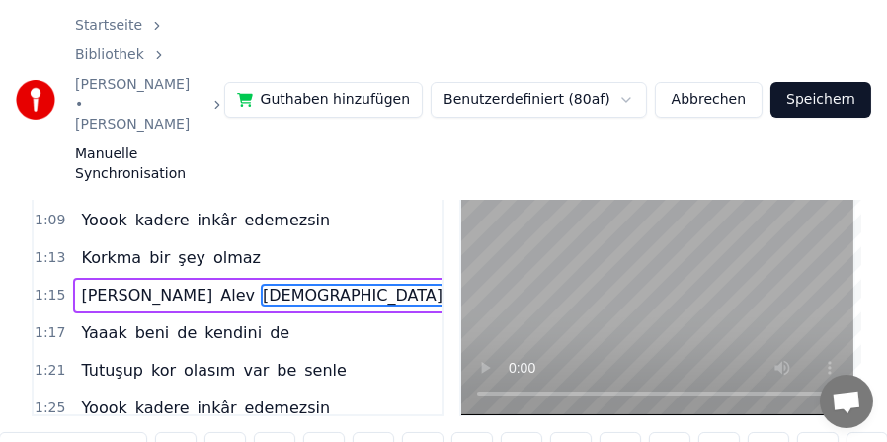
scroll to position [353, 0]
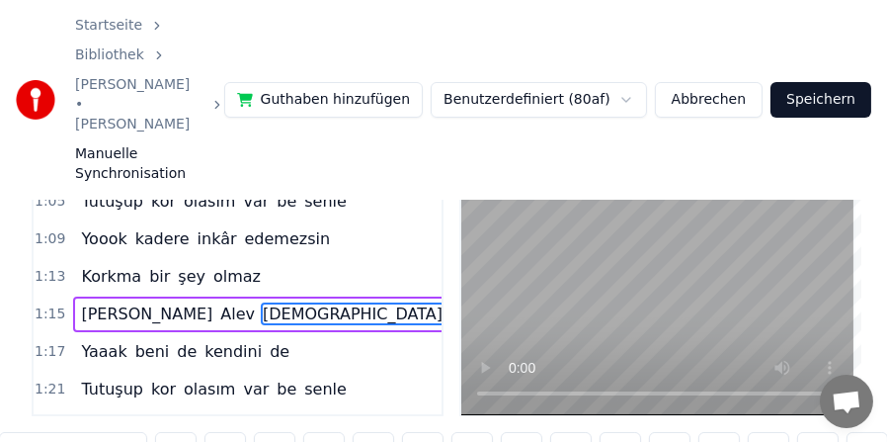
click at [18, 432] on input "****" at bounding box center [73, 450] width 148 height 36
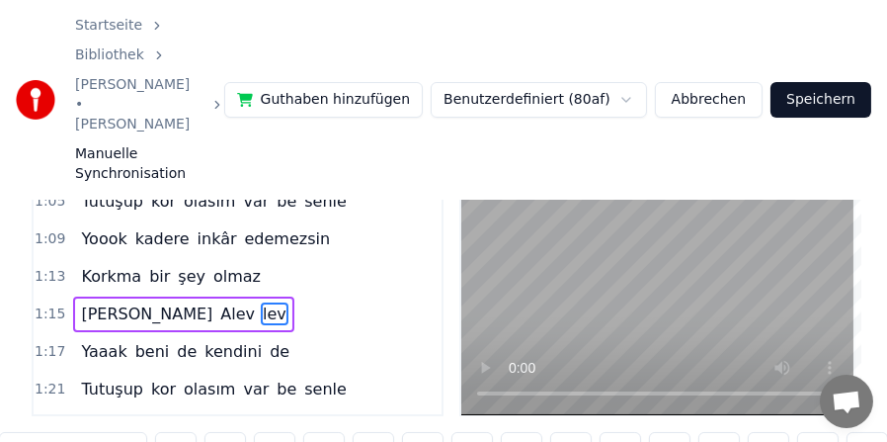
click at [11, 432] on input "***" at bounding box center [73, 450] width 148 height 36
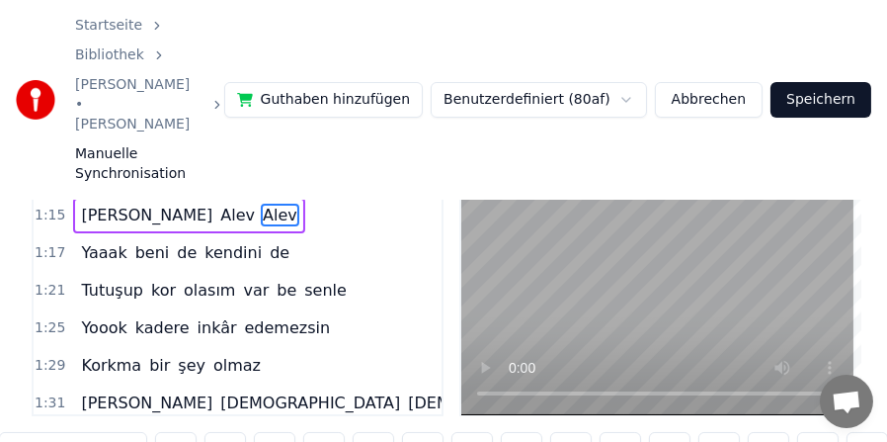
scroll to position [550, 0]
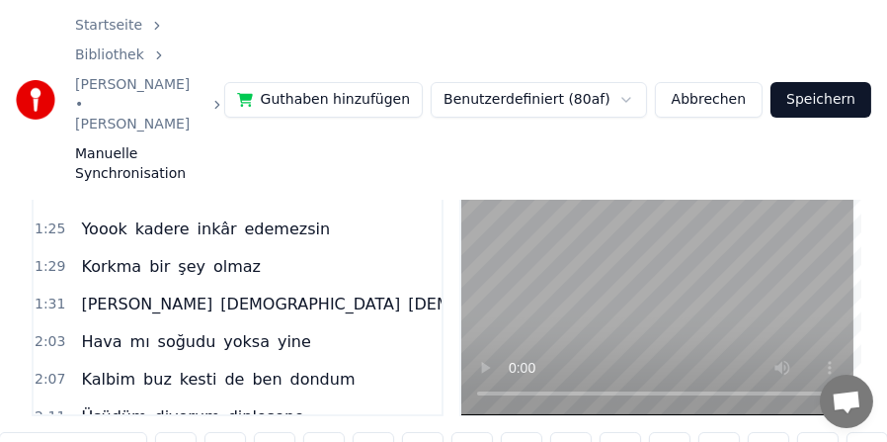
click at [218, 292] on span "[DEMOGRAPHIC_DATA]" at bounding box center [310, 303] width 184 height 23
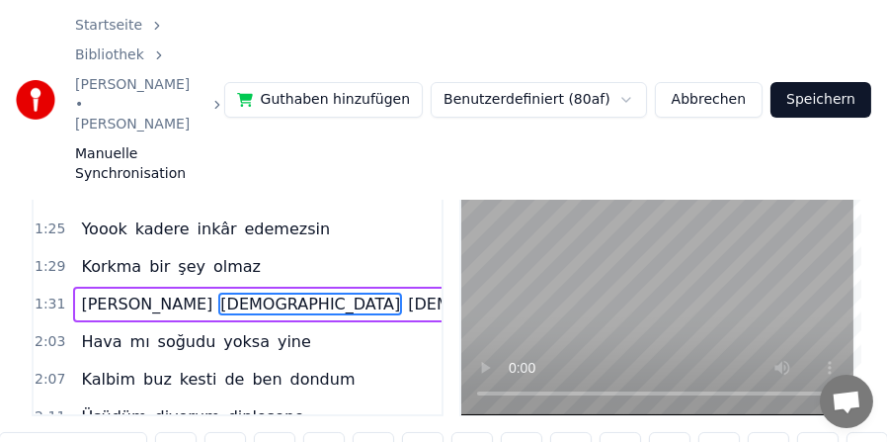
scroll to position [0, 13498]
click at [17, 432] on input "****" at bounding box center [73, 450] width 148 height 36
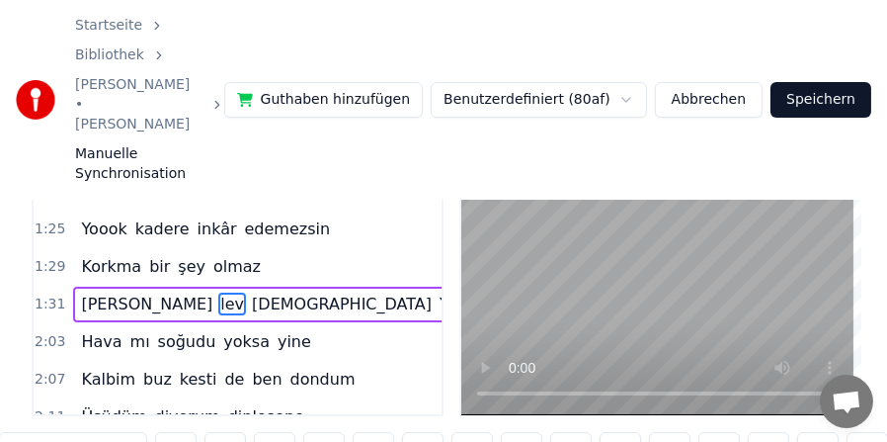
click at [8, 432] on input "***" at bounding box center [73, 450] width 148 height 36
click at [261, 292] on span "[DEMOGRAPHIC_DATA]" at bounding box center [353, 303] width 184 height 23
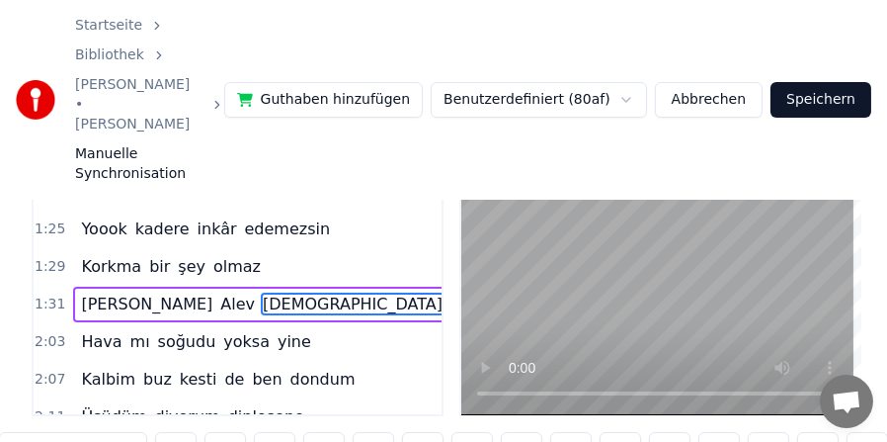
click at [19, 432] on input "****" at bounding box center [73, 450] width 148 height 36
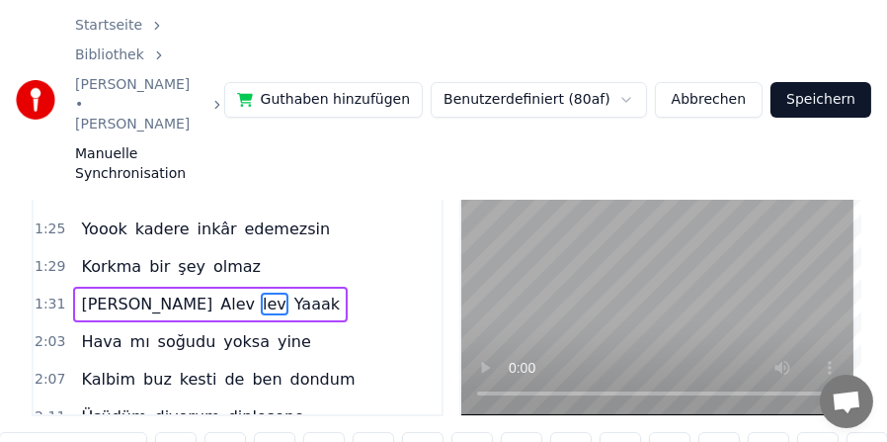
click at [10, 432] on input "***" at bounding box center [73, 450] width 148 height 36
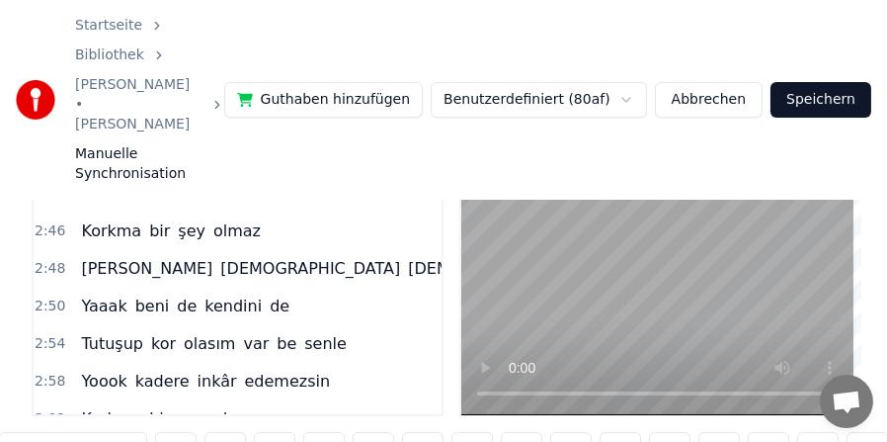
scroll to position [1123, 0]
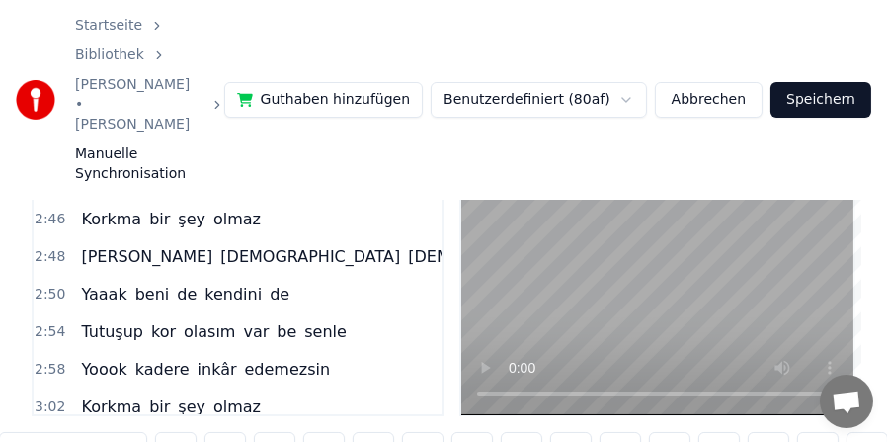
click at [218, 245] on span "[DEMOGRAPHIC_DATA]" at bounding box center [310, 256] width 184 height 23
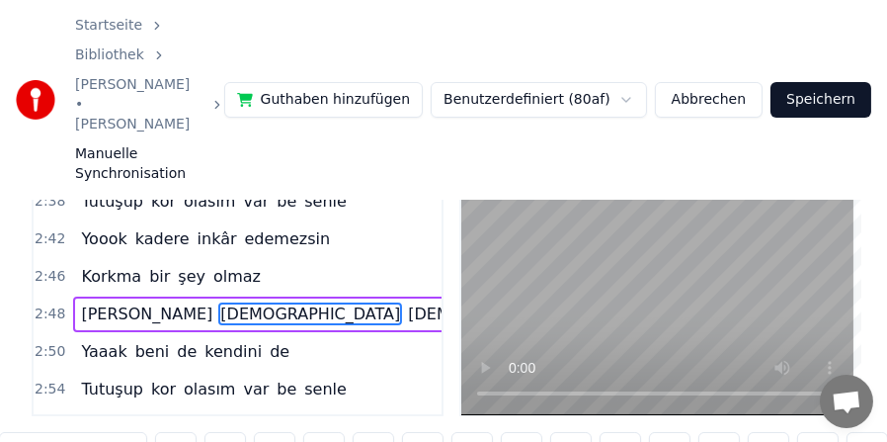
scroll to position [0, 24991]
click at [16, 432] on input "****" at bounding box center [73, 450] width 148 height 36
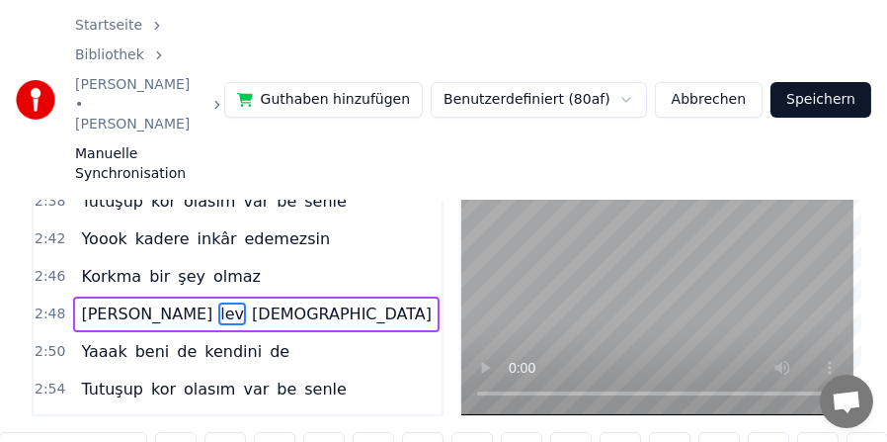
click at [12, 432] on input "***" at bounding box center [73, 450] width 148 height 36
click at [261, 302] on span "[DEMOGRAPHIC_DATA]" at bounding box center [353, 313] width 184 height 23
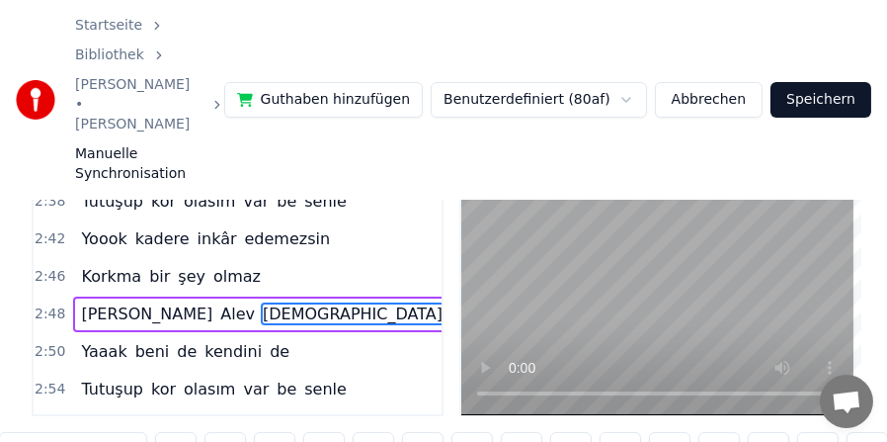
click at [18, 432] on input "****" at bounding box center [73, 450] width 148 height 36
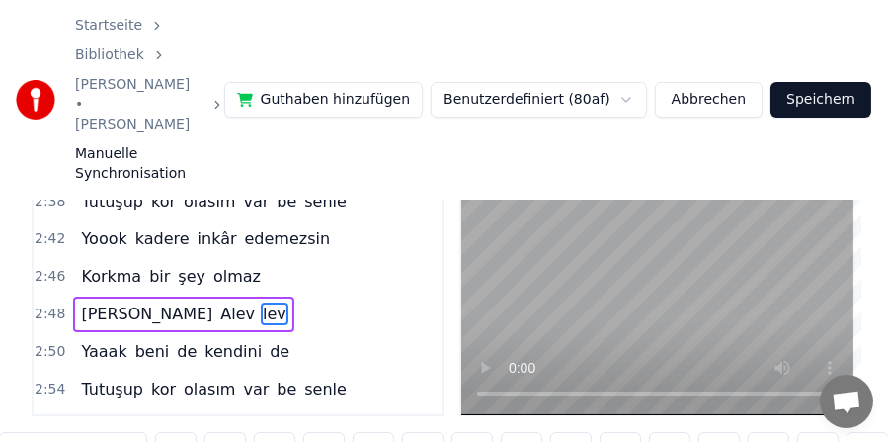
click at [10, 432] on input "***" at bounding box center [73, 450] width 148 height 36
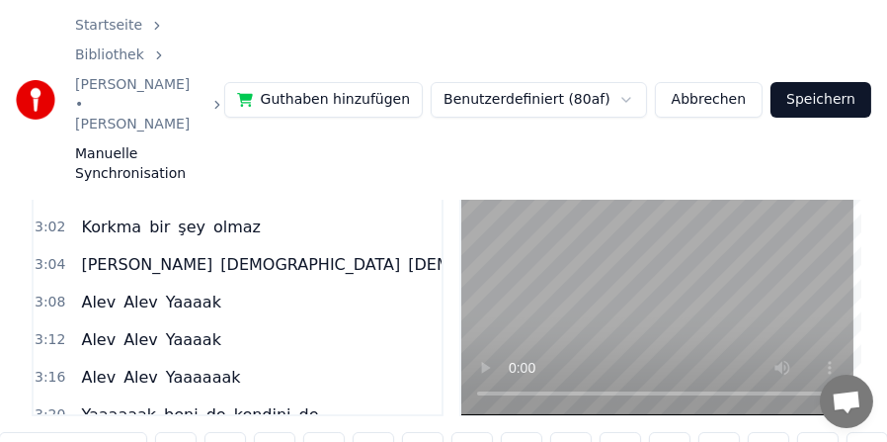
scroll to position [1343, 0]
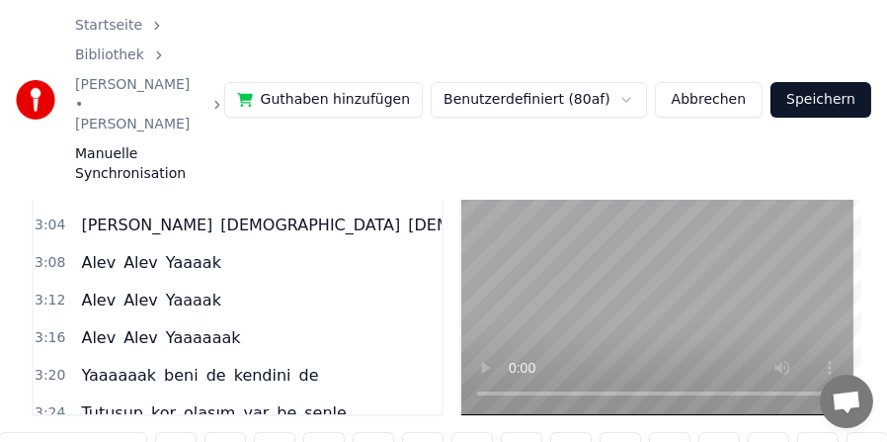
click at [218, 213] on span "[DEMOGRAPHIC_DATA]" at bounding box center [310, 224] width 184 height 23
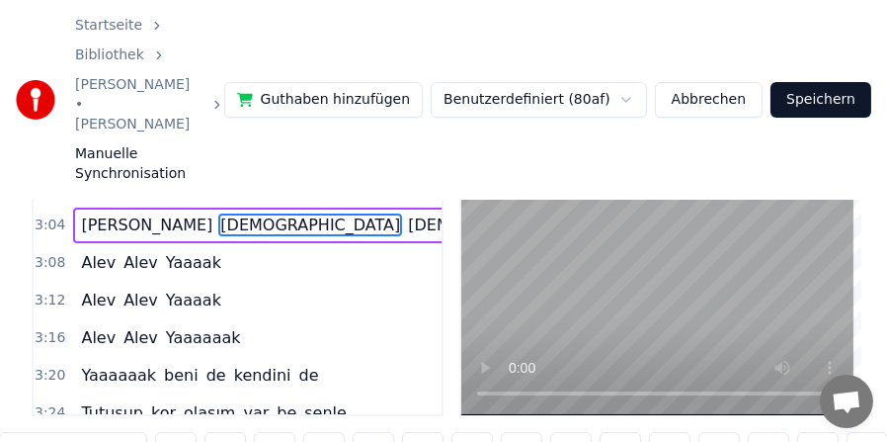
scroll to position [0, 27265]
click at [21, 432] on input "****" at bounding box center [73, 450] width 148 height 36
click at [10, 432] on input "***" at bounding box center [73, 450] width 148 height 36
click at [261, 213] on span "[DEMOGRAPHIC_DATA]" at bounding box center [353, 224] width 184 height 23
click at [19, 432] on input "****" at bounding box center [73, 450] width 148 height 36
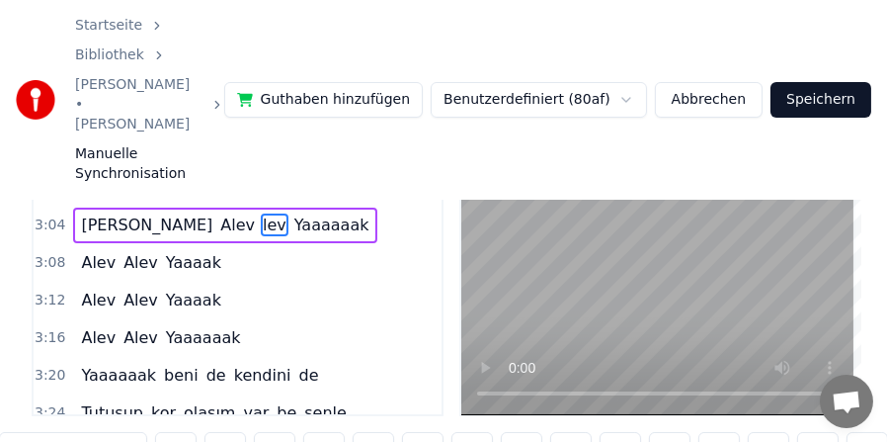
click at [10, 432] on input "***" at bounding box center [73, 450] width 148 height 36
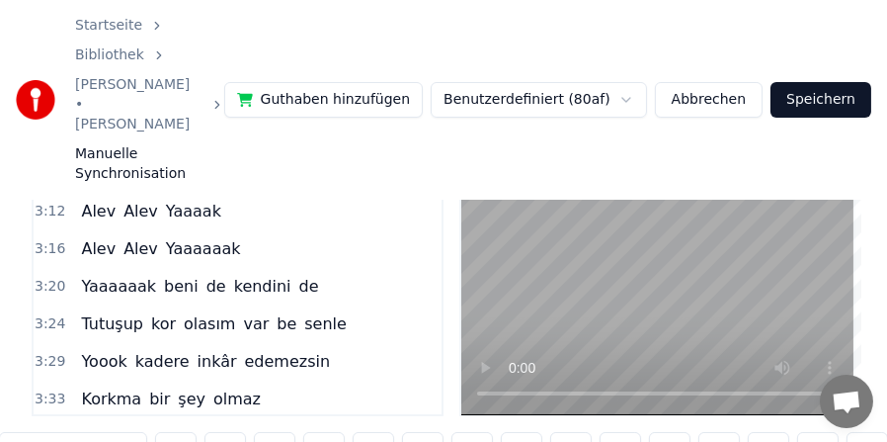
scroll to position [1450, 0]
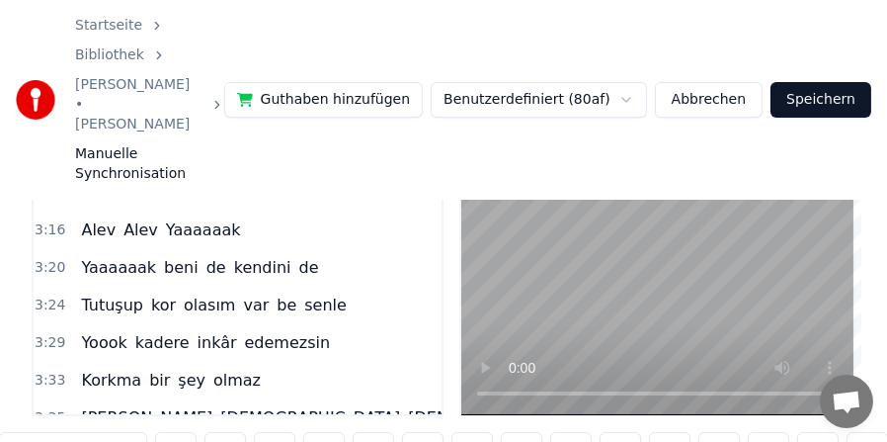
click at [218, 406] on span "[DEMOGRAPHIC_DATA]" at bounding box center [310, 417] width 184 height 23
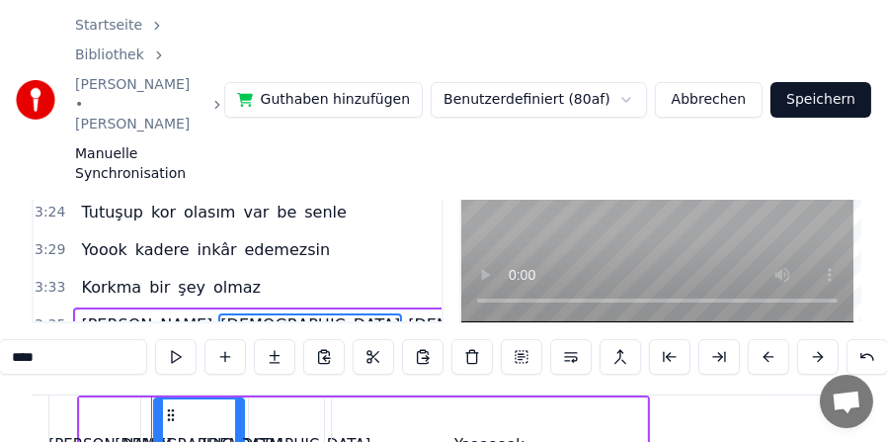
scroll to position [0, 31852]
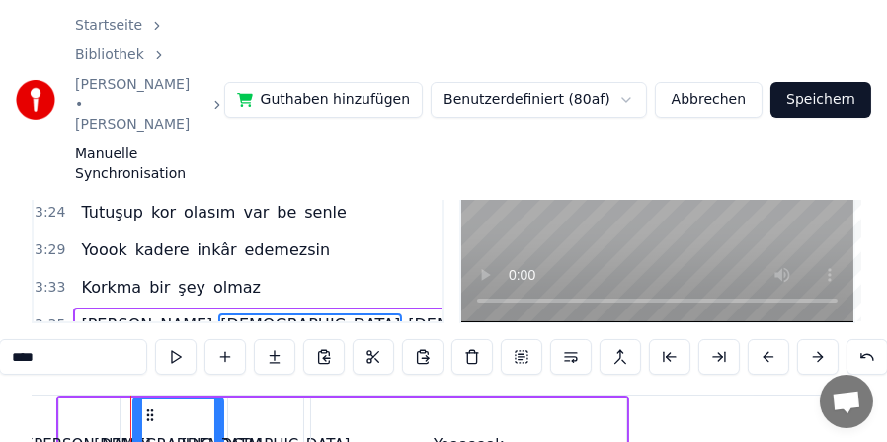
click at [20, 339] on input "****" at bounding box center [73, 357] width 148 height 36
click at [12, 339] on input "***" at bounding box center [73, 357] width 148 height 36
click at [261, 313] on span "[DEMOGRAPHIC_DATA]" at bounding box center [353, 324] width 184 height 23
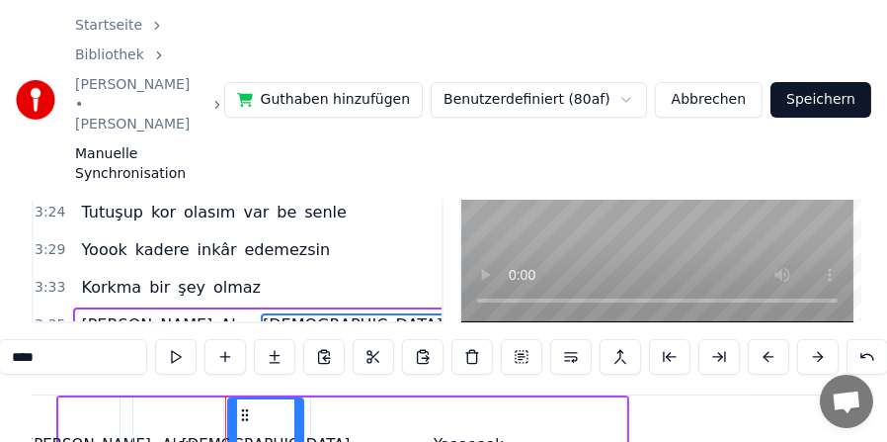
scroll to position [129, 0]
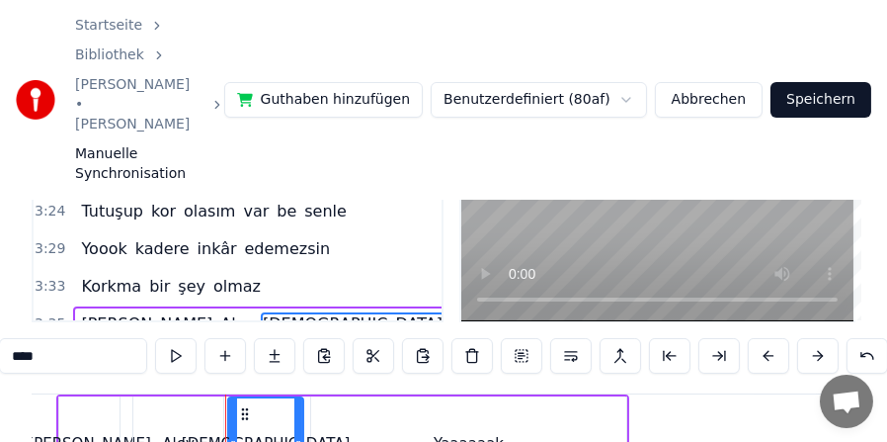
click at [17, 338] on input "****" at bounding box center [73, 356] width 148 height 36
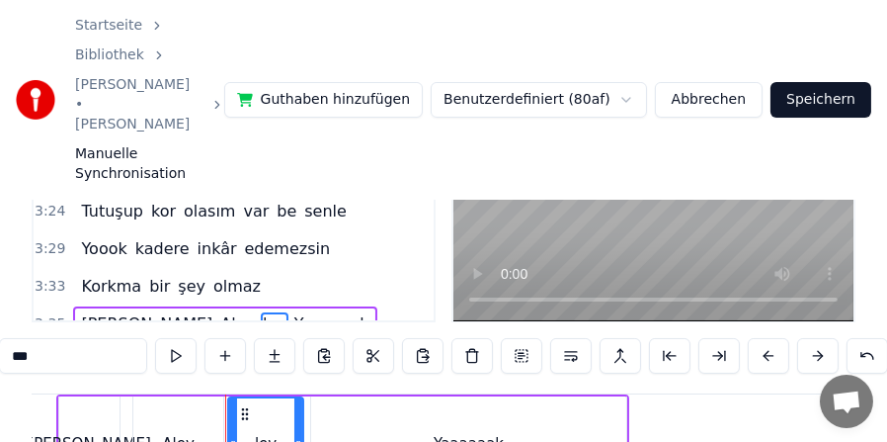
click at [8, 338] on input "***" at bounding box center [73, 356] width 148 height 36
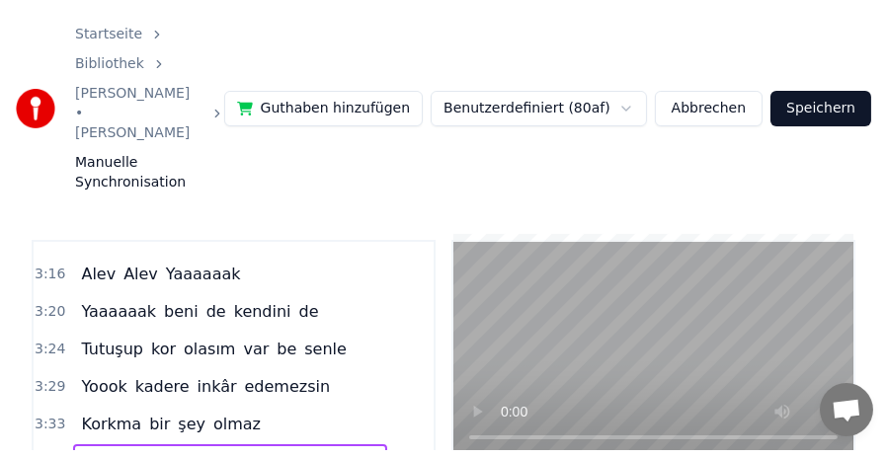
scroll to position [0, 0]
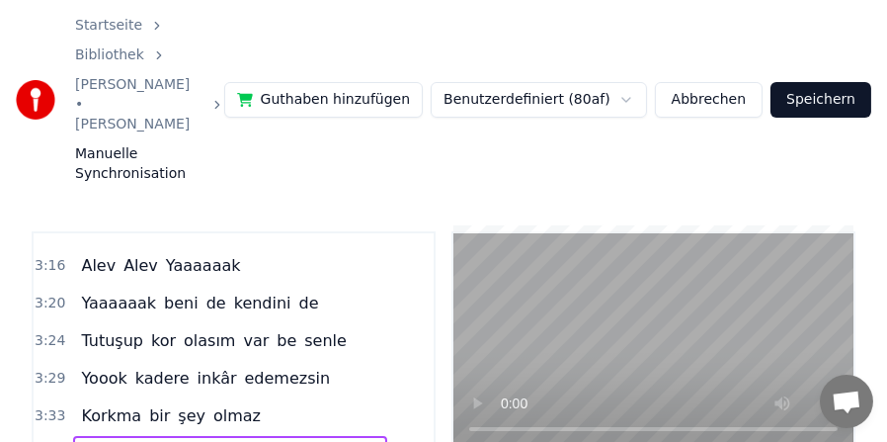
type input "****"
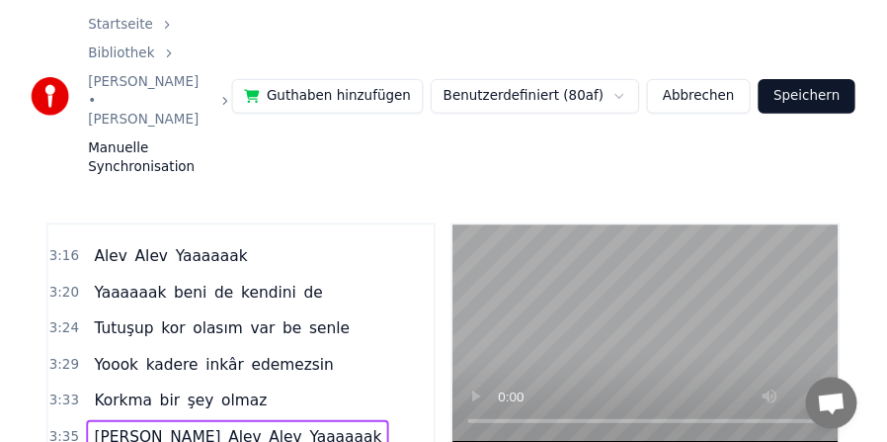
scroll to position [0, 31778]
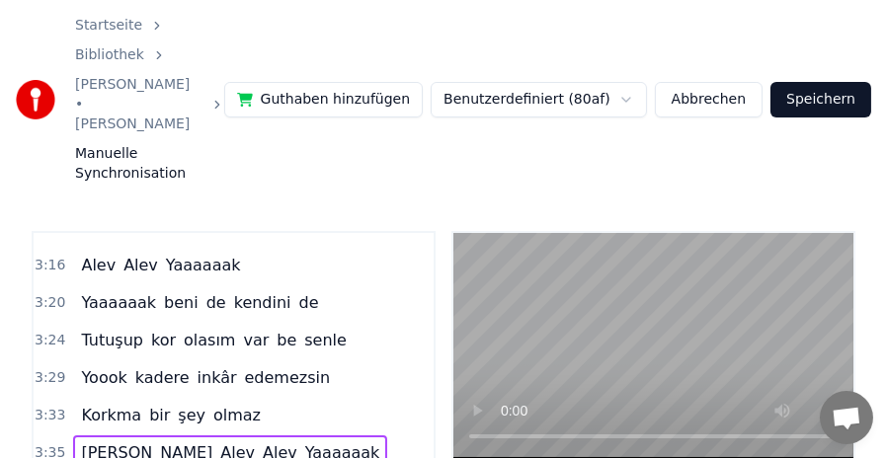
click at [847, 82] on button "Speichern" at bounding box center [821, 100] width 101 height 36
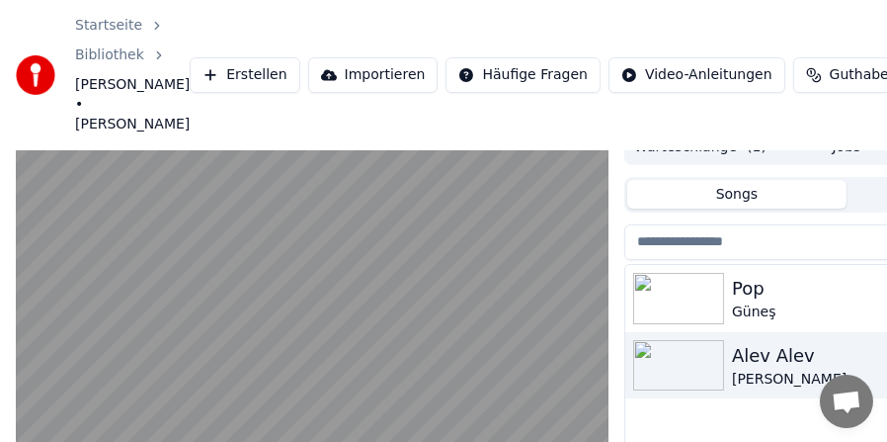
scroll to position [28, 0]
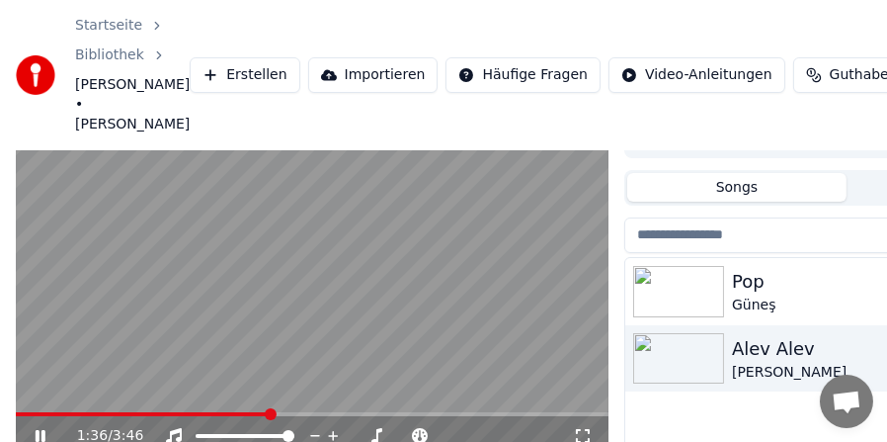
click at [318, 412] on span at bounding box center [312, 414] width 593 height 4
click at [336, 412] on span at bounding box center [312, 414] width 593 height 4
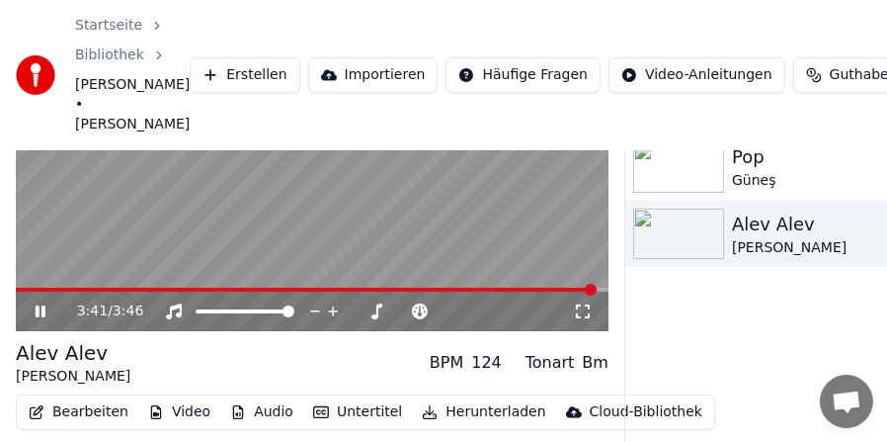
scroll to position [196, 0]
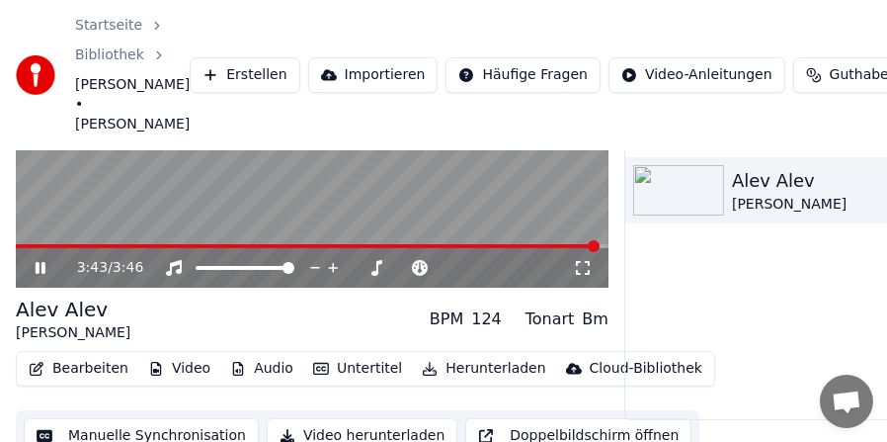
click at [361, 355] on button "Untertitel" at bounding box center [357, 369] width 105 height 28
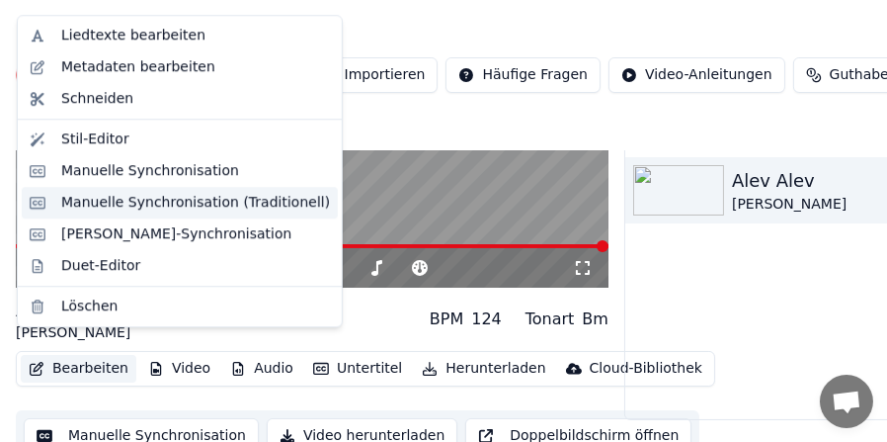
click at [178, 199] on div "Manuelle Synchronisation (Traditionell)" at bounding box center [195, 203] width 269 height 20
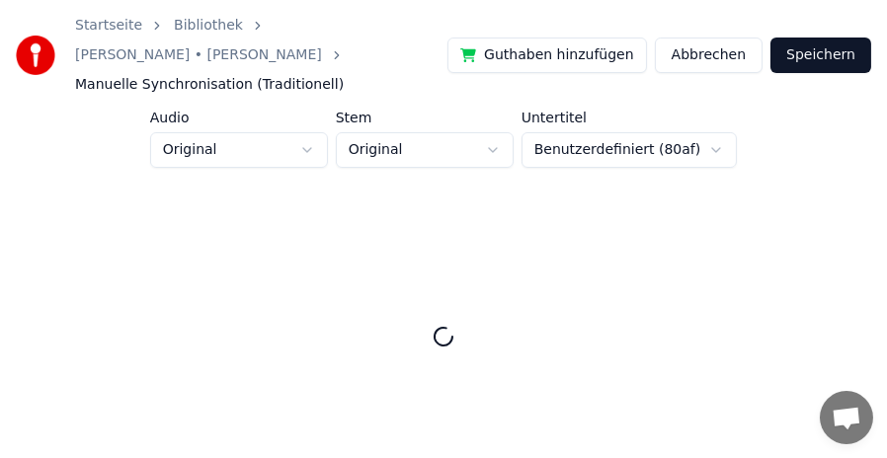
click at [720, 38] on button "Abbrechen" at bounding box center [709, 56] width 108 height 36
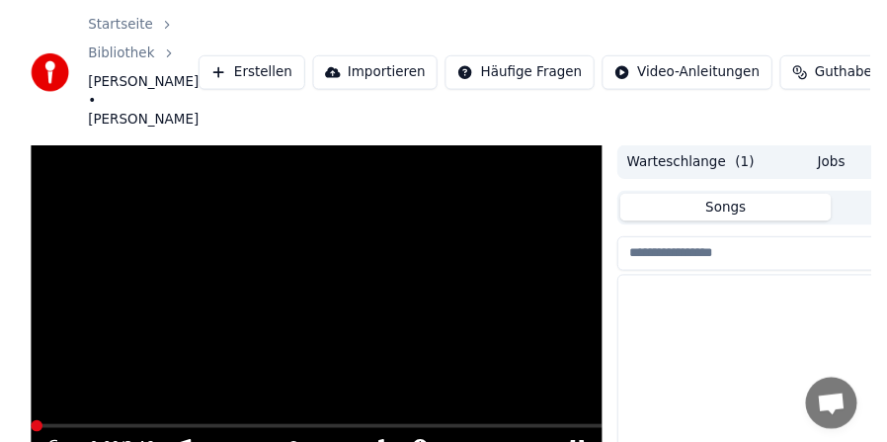
scroll to position [166, 0]
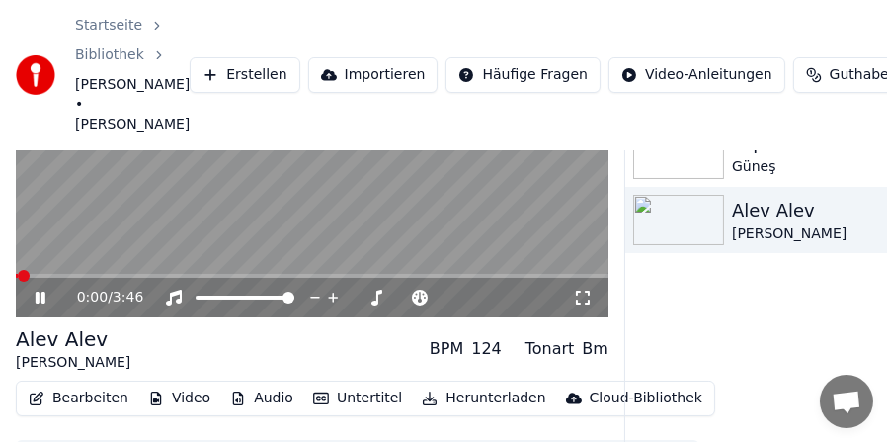
click at [137, 214] on video at bounding box center [312, 151] width 593 height 334
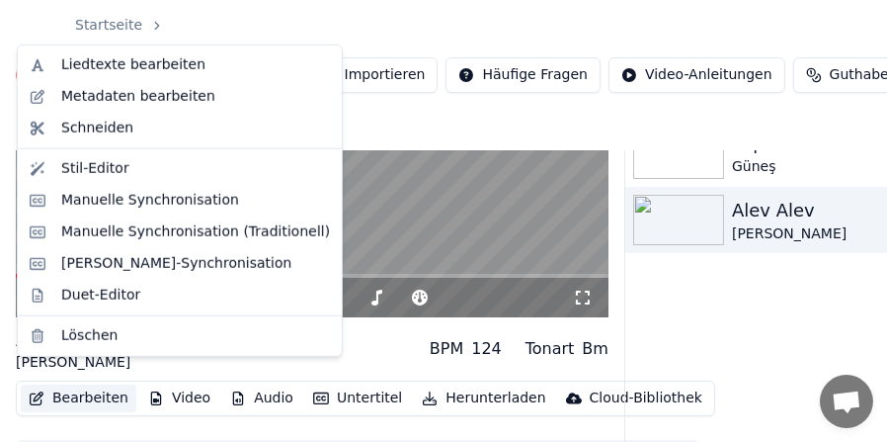
click at [84, 384] on button "Bearbeiten" at bounding box center [79, 398] width 116 height 28
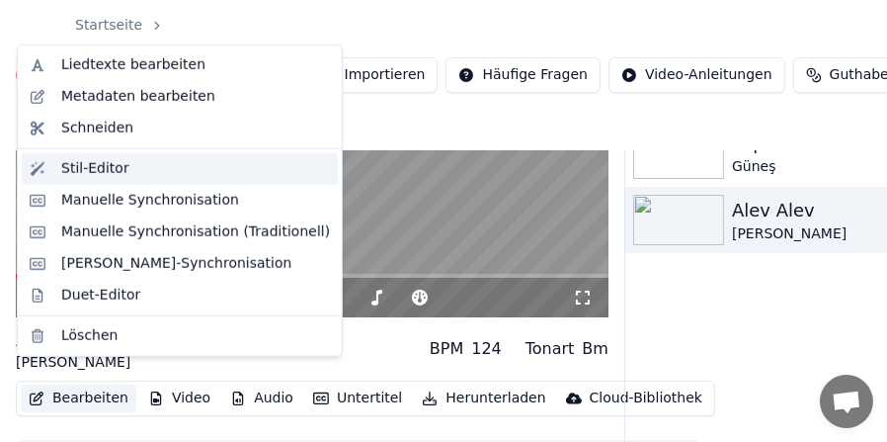
click at [103, 168] on div "Stil-Editor" at bounding box center [95, 169] width 68 height 20
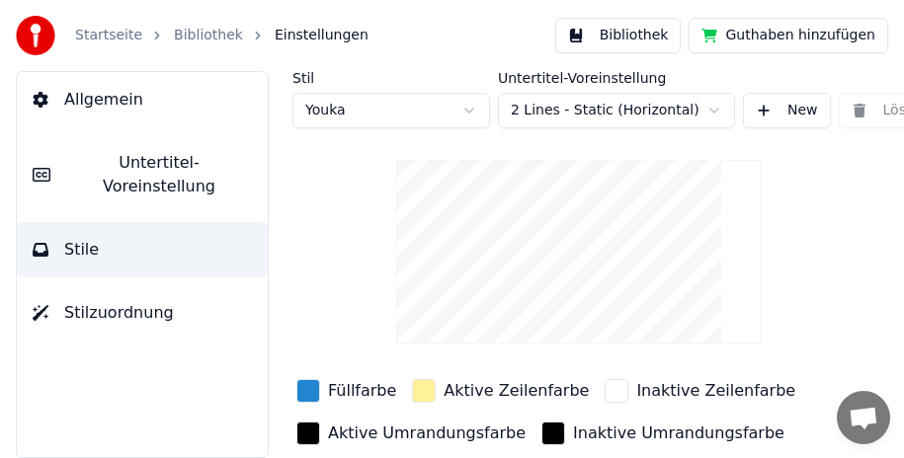
click at [170, 161] on span "Untertitel-Voreinstellung" at bounding box center [159, 174] width 186 height 47
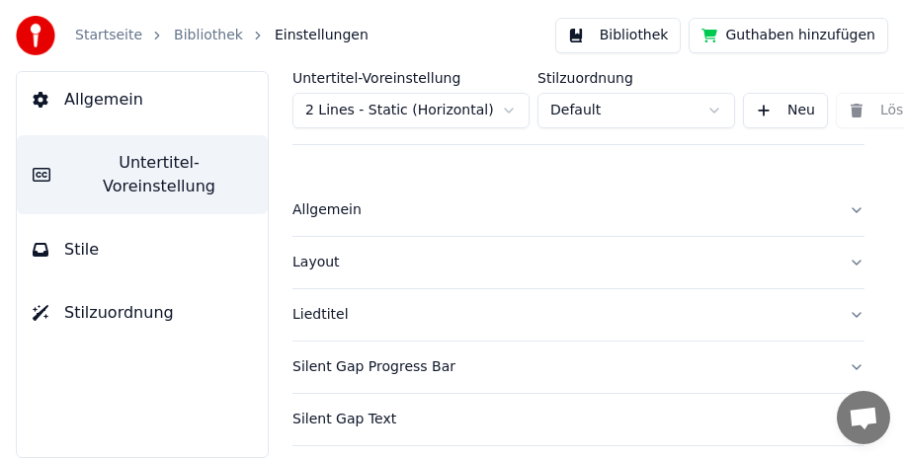
click at [845, 317] on button "Liedtitel" at bounding box center [578, 314] width 572 height 51
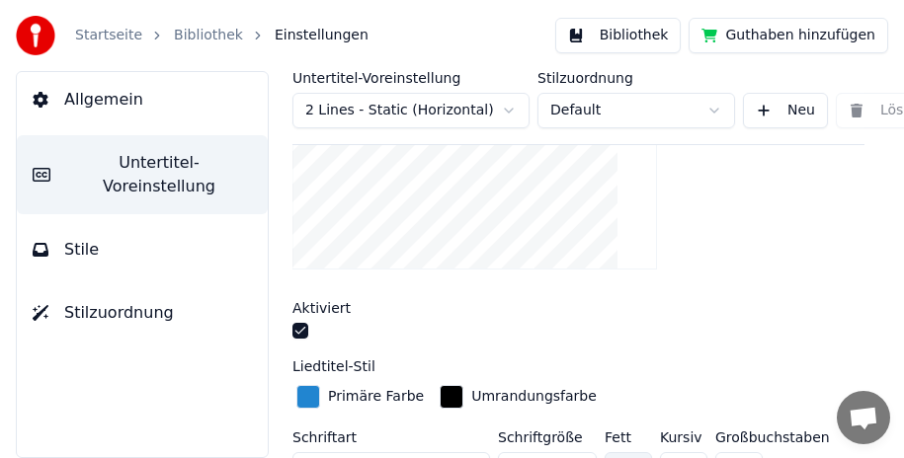
scroll to position [296, 0]
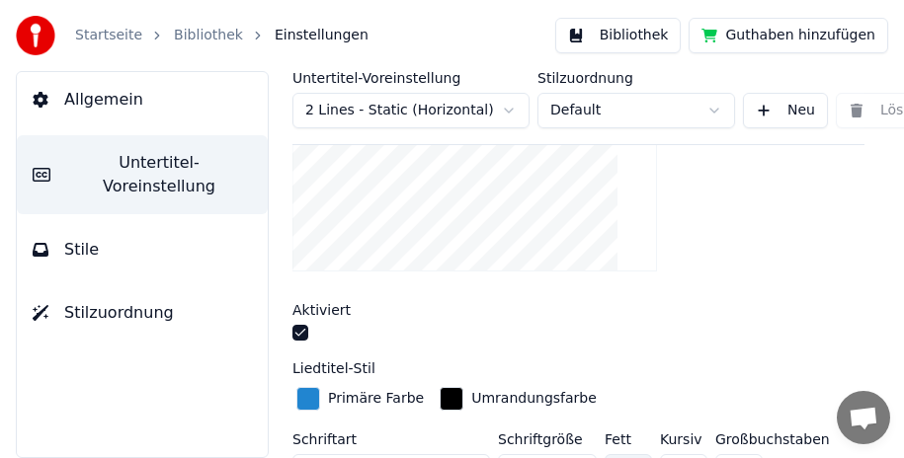
click at [298, 333] on button "button" at bounding box center [300, 333] width 16 height 16
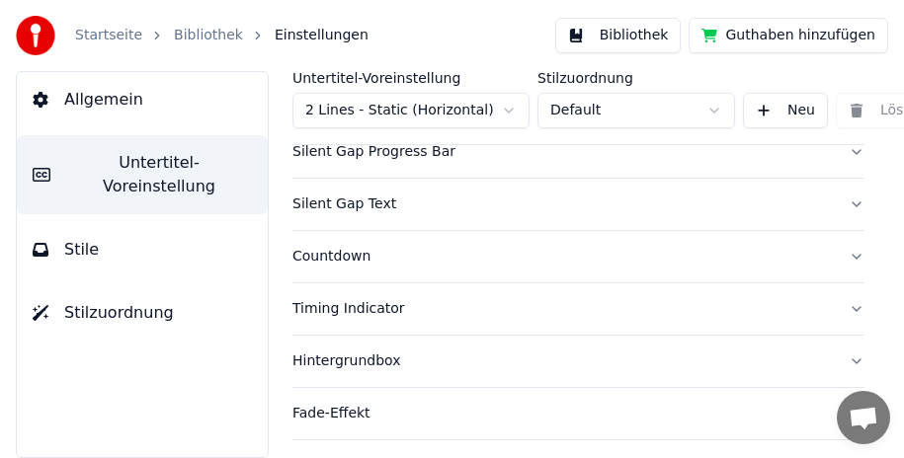
scroll to position [1087, 0]
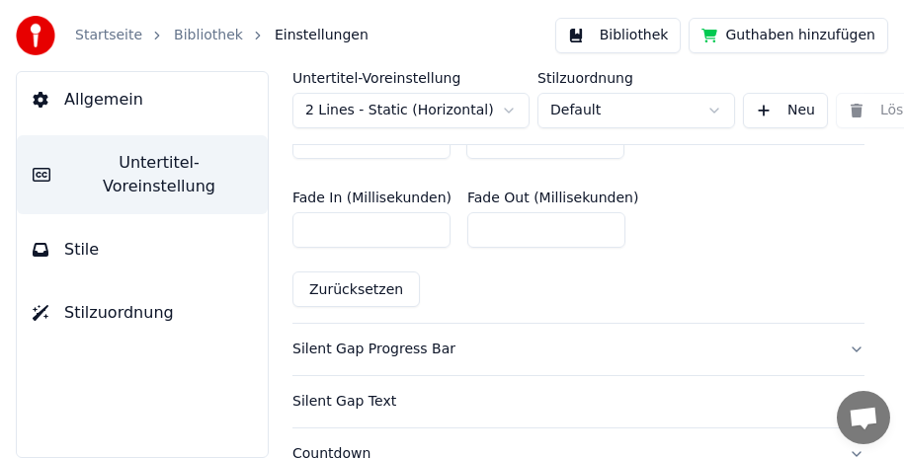
click at [843, 343] on button "Silent Gap Progress Bar" at bounding box center [578, 349] width 572 height 51
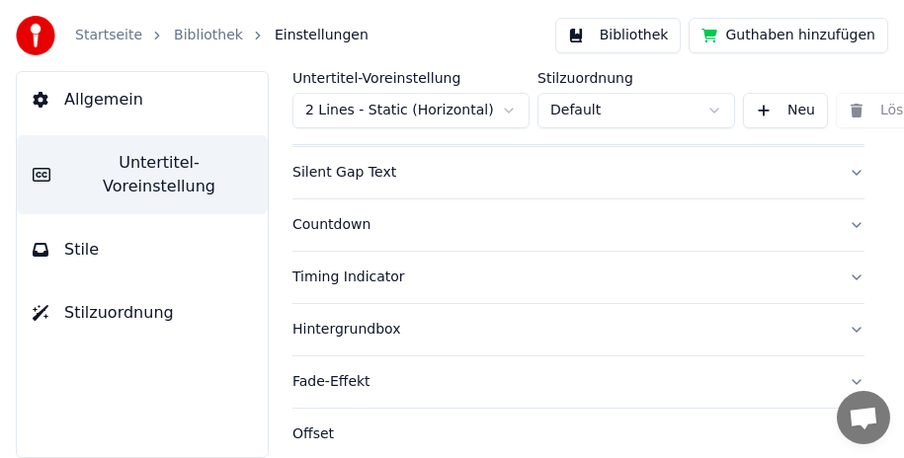
scroll to position [1546, 0]
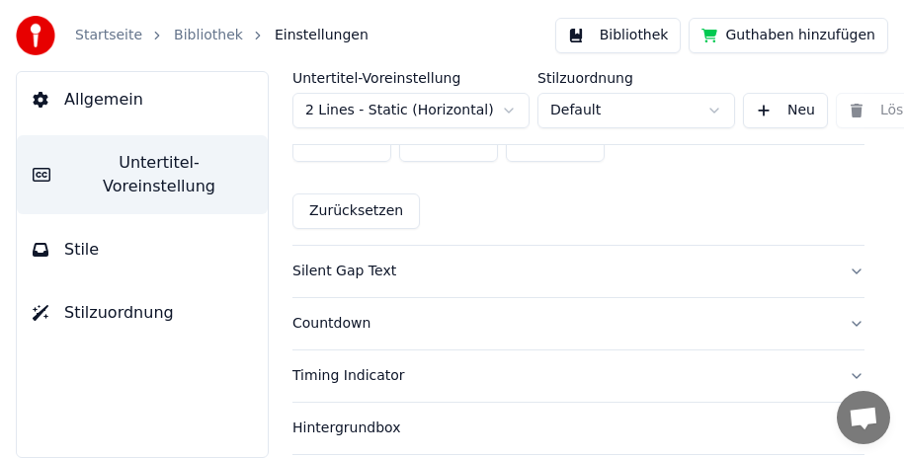
click at [838, 246] on button "Silent Gap Text" at bounding box center [578, 271] width 572 height 51
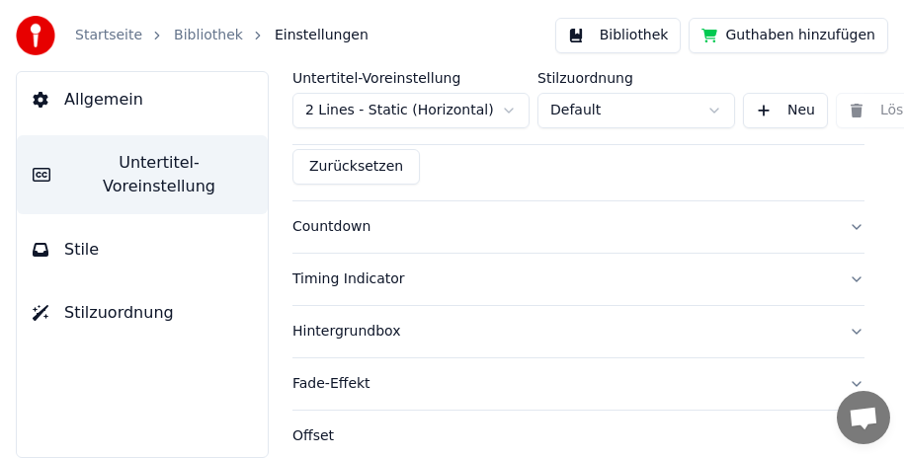
scroll to position [1277, 0]
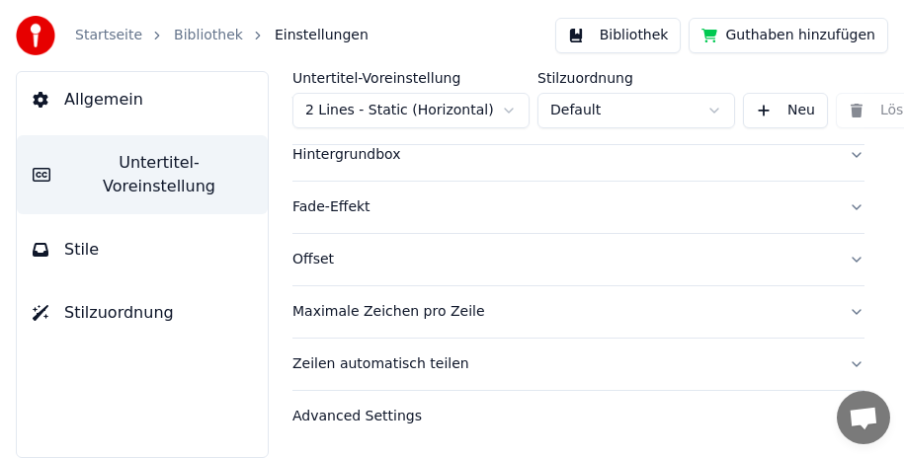
click at [838, 343] on button "Zeilen automatisch teilen" at bounding box center [578, 364] width 572 height 51
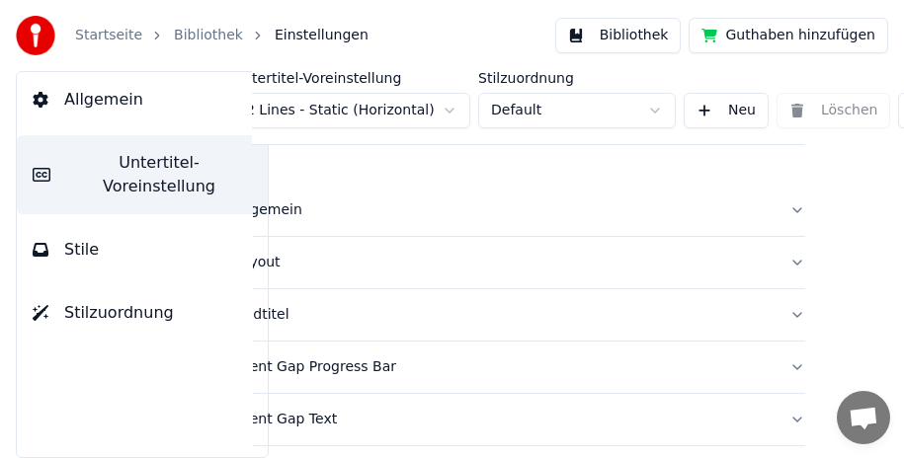
scroll to position [0, 0]
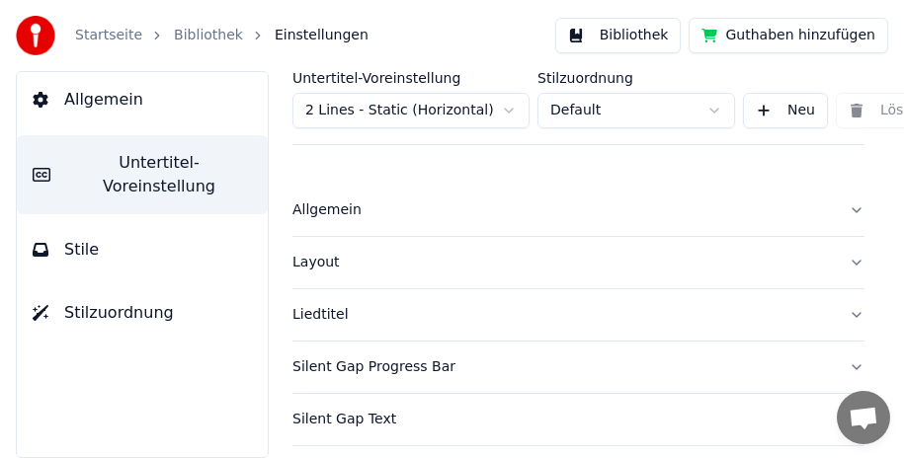
click at [843, 205] on button "Allgemein" at bounding box center [578, 210] width 572 height 51
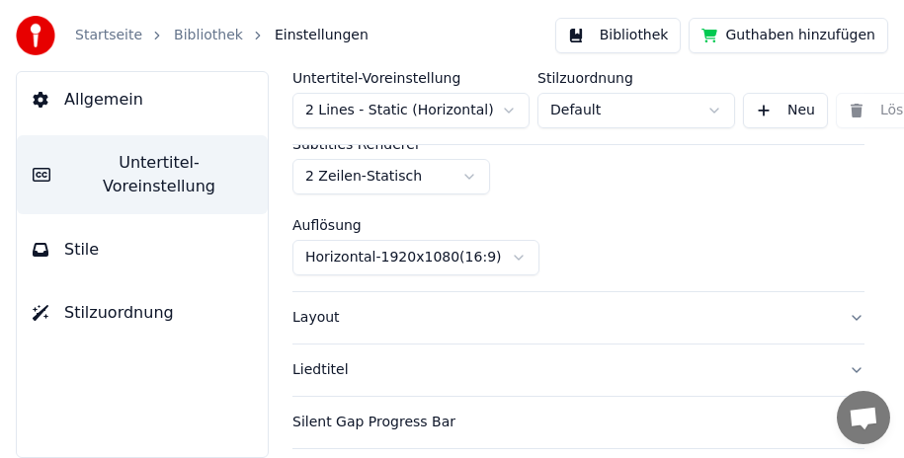
scroll to position [198, 0]
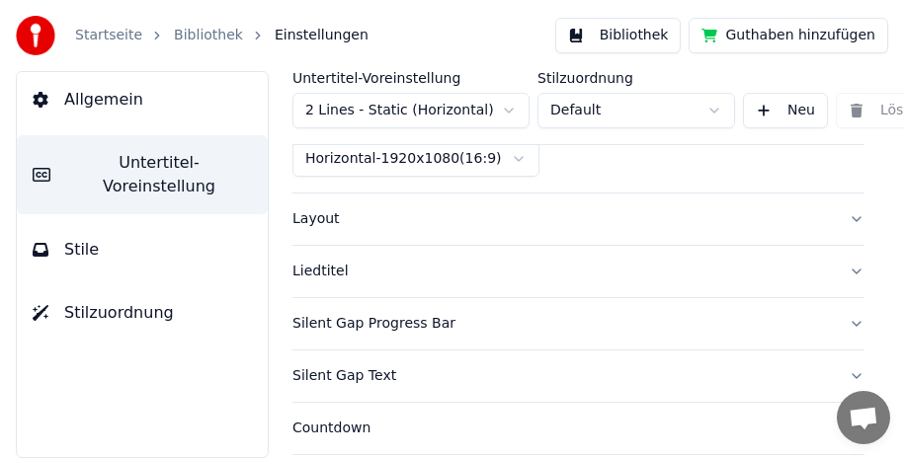
click at [840, 220] on button "Layout" at bounding box center [578, 219] width 572 height 51
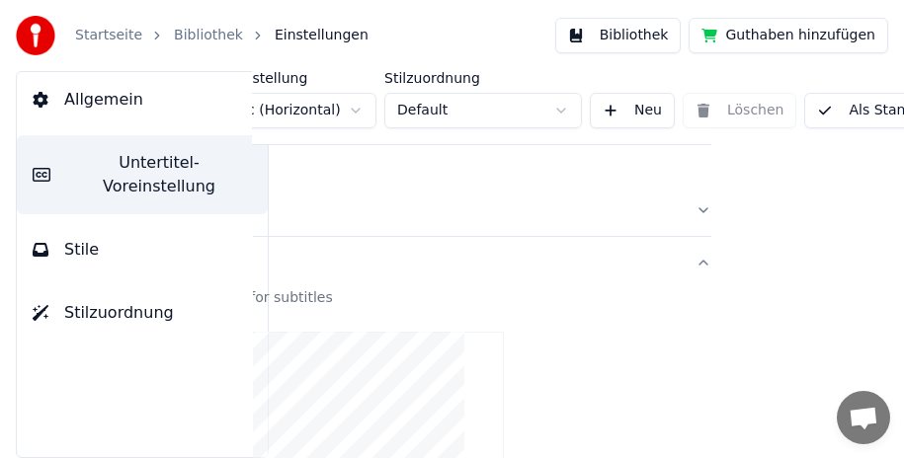
scroll to position [0, 260]
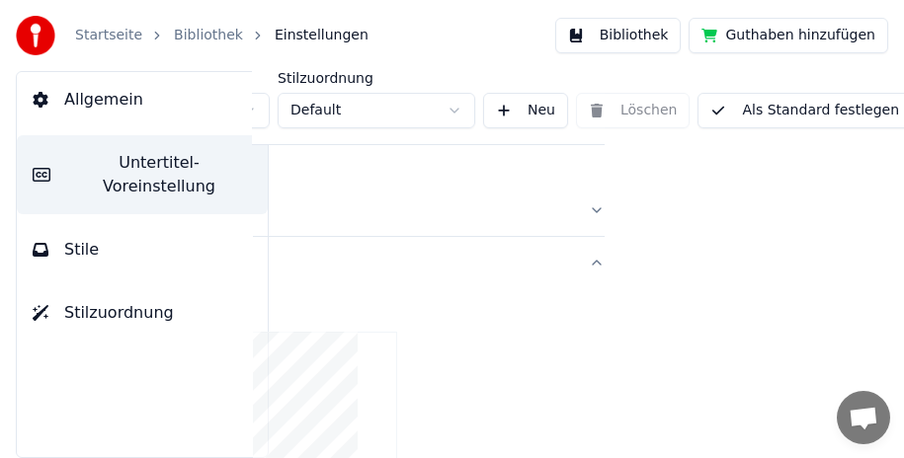
click at [791, 120] on button "Als Standard festlegen" at bounding box center [805, 111] width 214 height 36
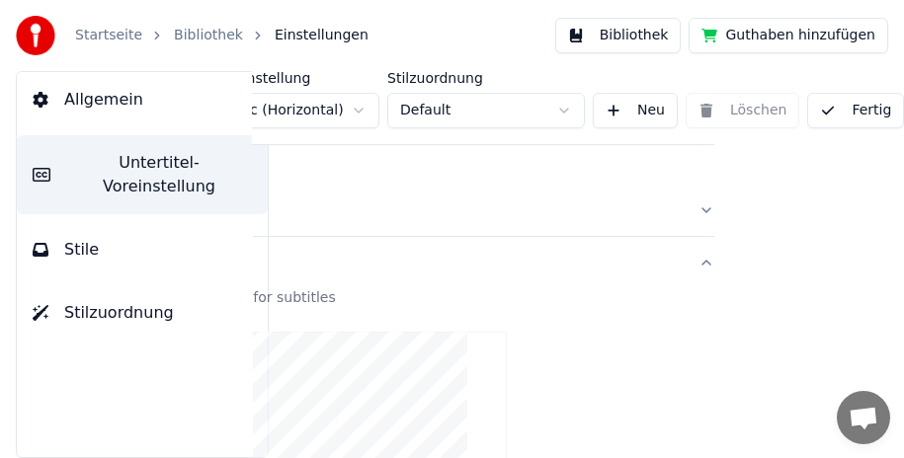
scroll to position [0, 156]
click at [117, 104] on span "Allgemein" at bounding box center [103, 100] width 79 height 24
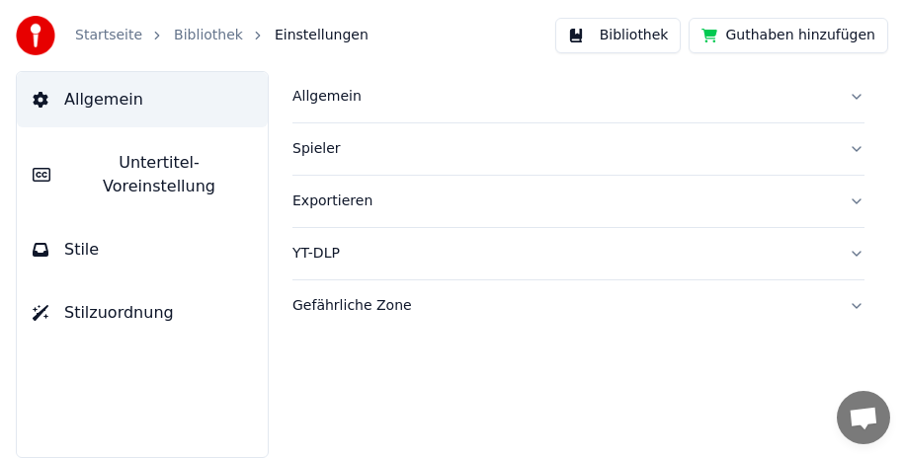
click at [855, 96] on button "Allgemein" at bounding box center [578, 96] width 572 height 51
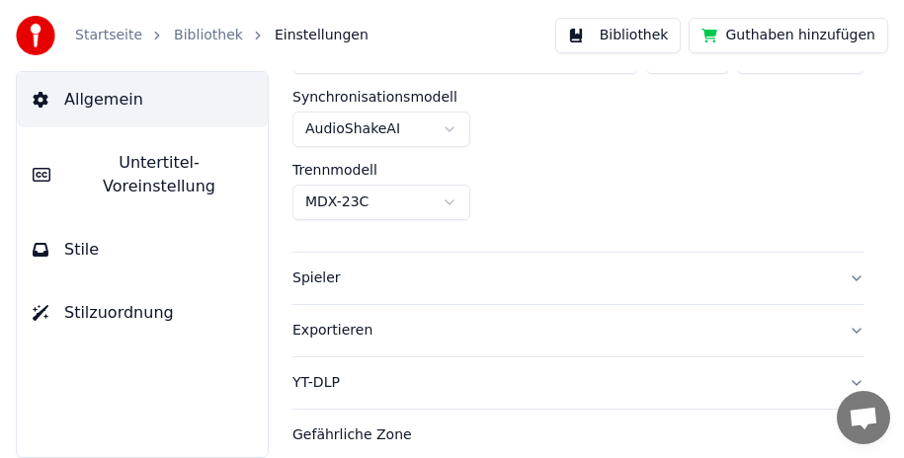
scroll to position [191, 0]
click at [843, 278] on button "Spieler" at bounding box center [578, 277] width 572 height 51
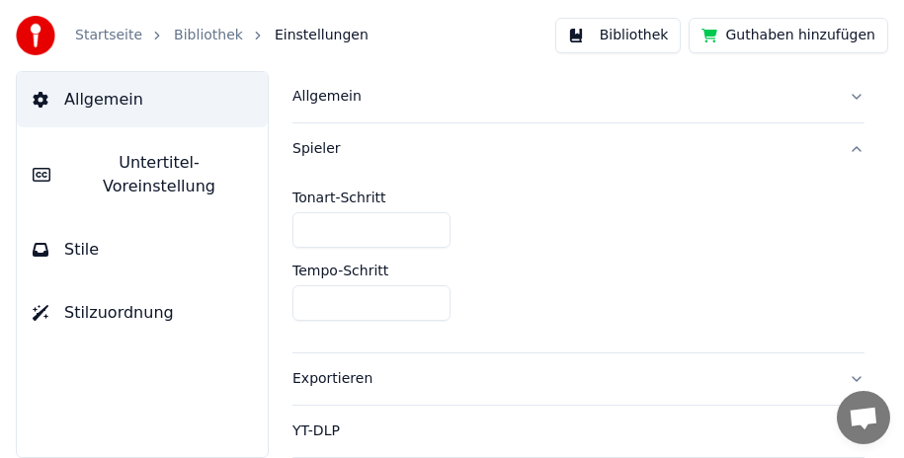
scroll to position [50, 0]
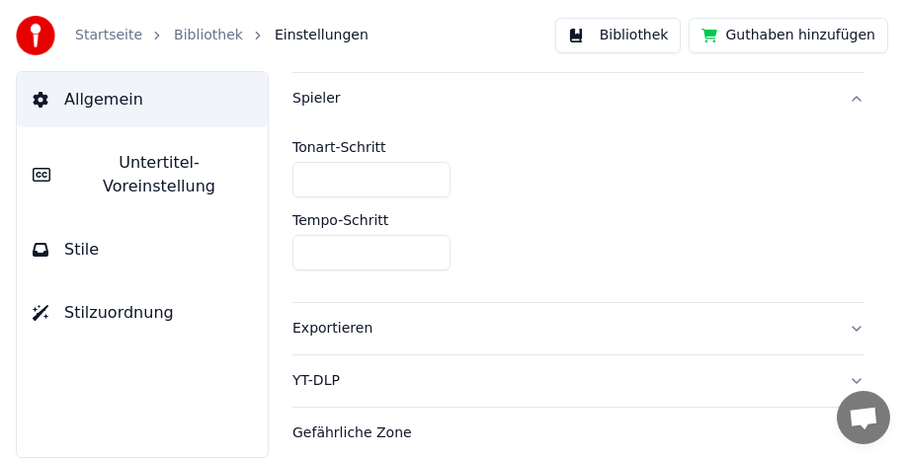
click at [840, 322] on button "Exportieren" at bounding box center [578, 328] width 572 height 51
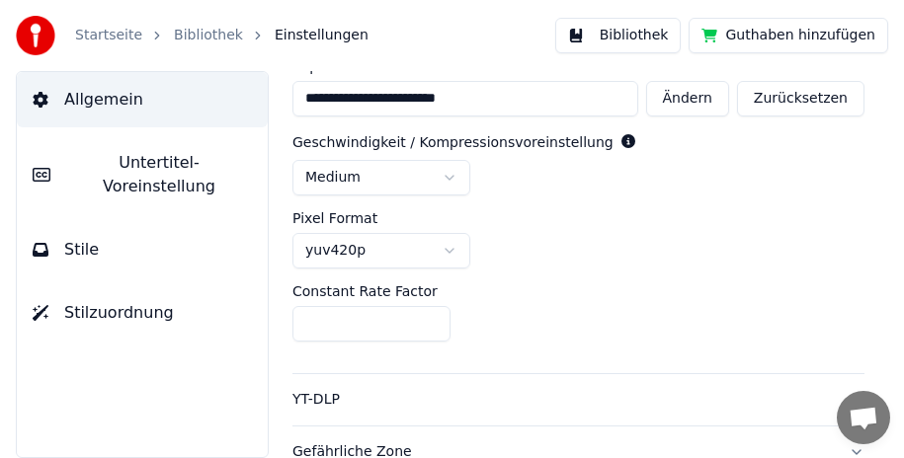
scroll to position [210, 0]
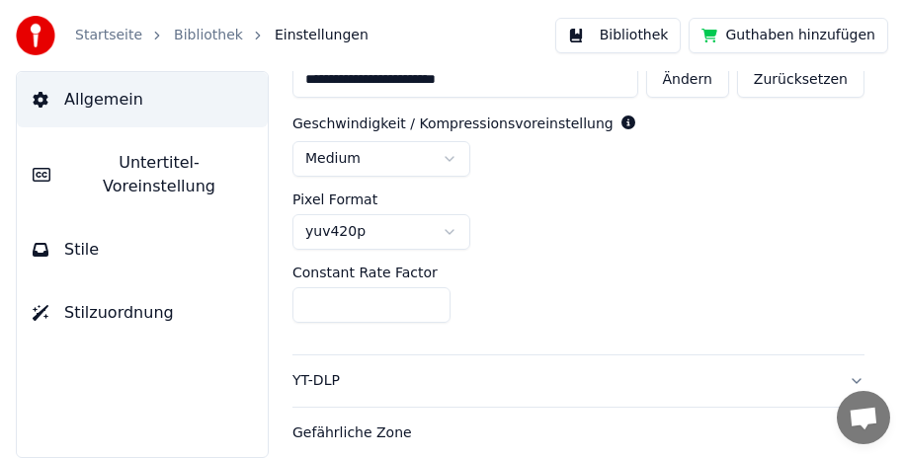
click at [93, 238] on span "Stile" at bounding box center [81, 250] width 35 height 24
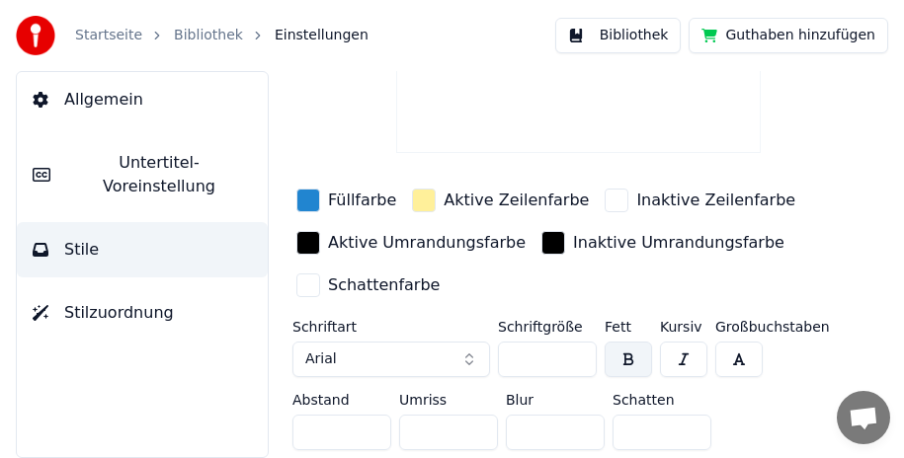
scroll to position [202, 0]
click at [179, 291] on button "Stilzuordnung" at bounding box center [142, 313] width 251 height 55
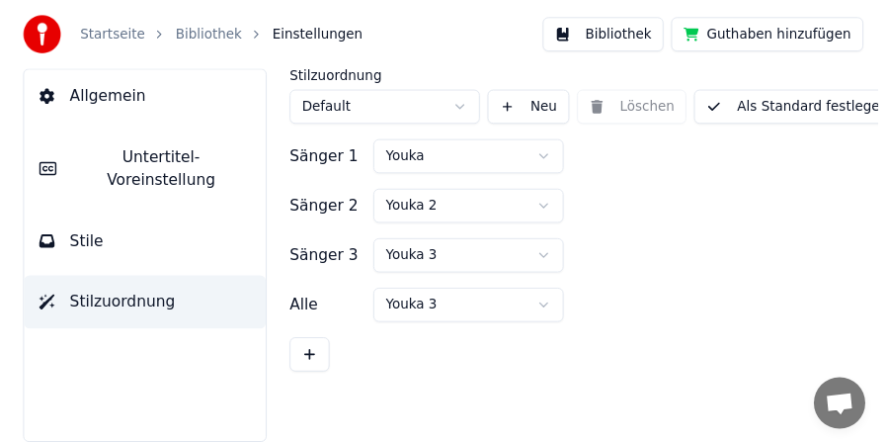
scroll to position [0, 0]
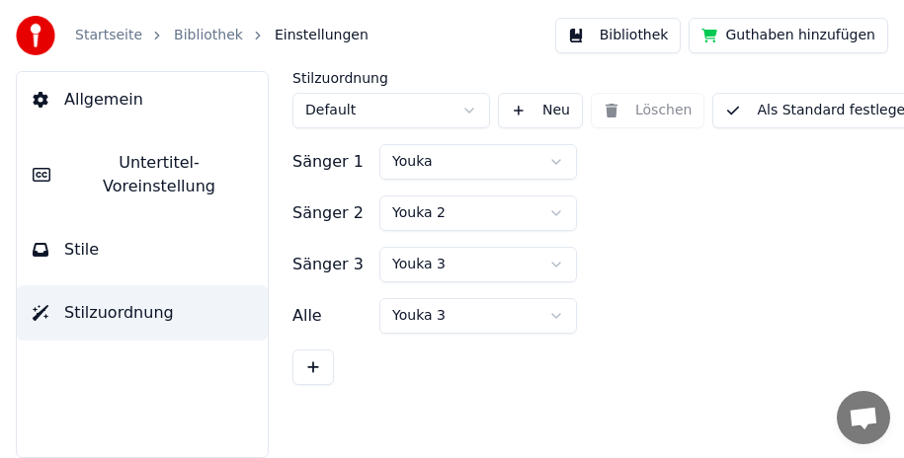
click at [94, 222] on button "Stile" at bounding box center [142, 249] width 251 height 55
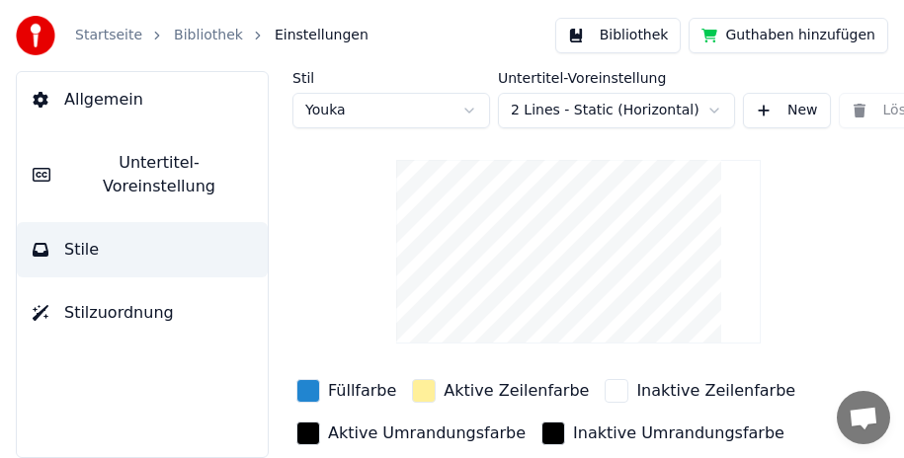
click at [101, 102] on span "Allgemein" at bounding box center [103, 100] width 79 height 24
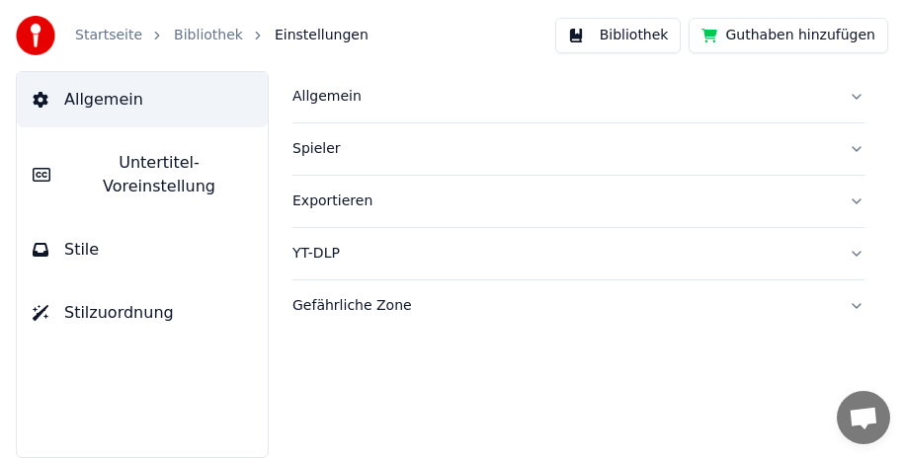
click at [612, 33] on button "Bibliothek" at bounding box center [618, 36] width 126 height 36
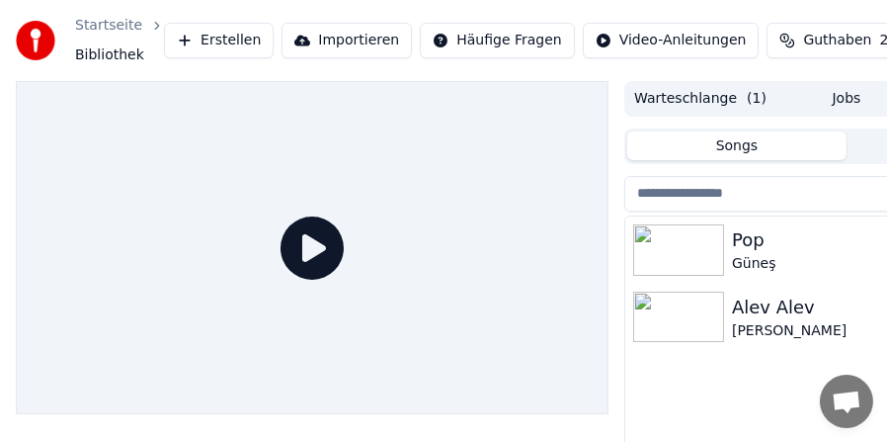
click at [769, 315] on div "Alev Alev" at bounding box center [886, 307] width 308 height 28
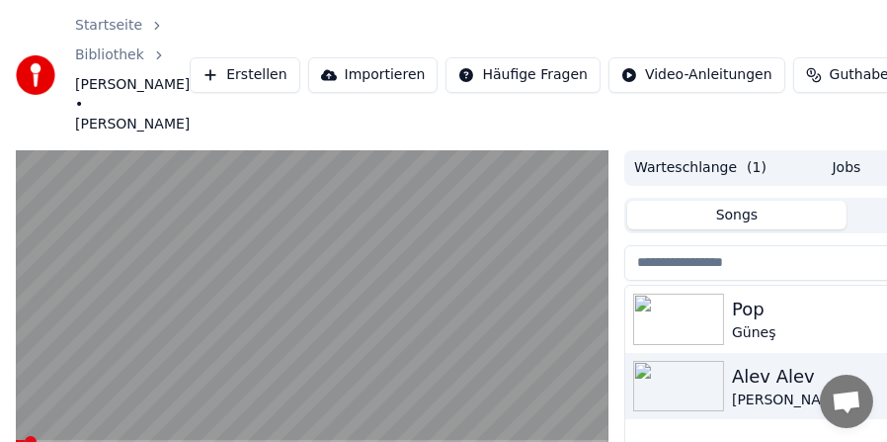
scroll to position [99, 0]
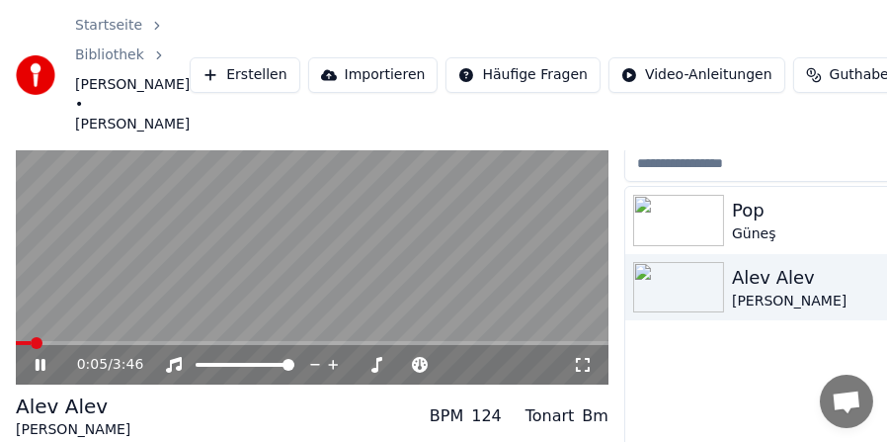
click at [97, 341] on span at bounding box center [312, 343] width 593 height 4
click at [40, 357] on icon at bounding box center [54, 365] width 45 height 16
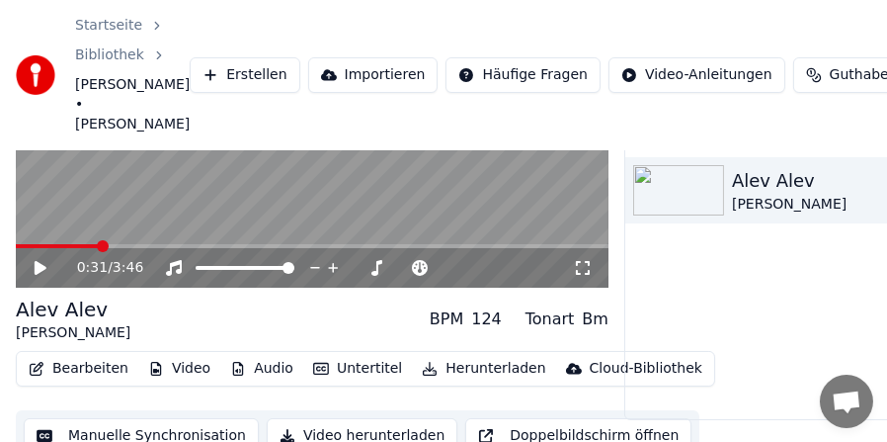
click at [335, 355] on button "Untertitel" at bounding box center [357, 369] width 105 height 28
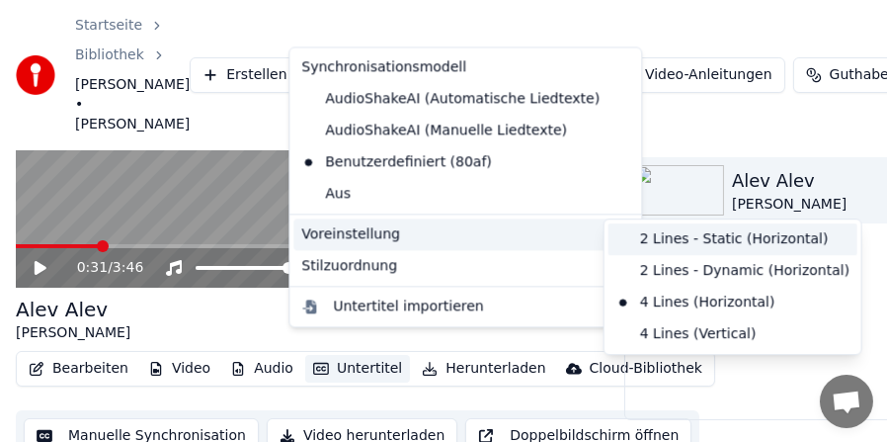
click at [657, 240] on div "2 Lines - Static (Horizontal)" at bounding box center [733, 239] width 249 height 32
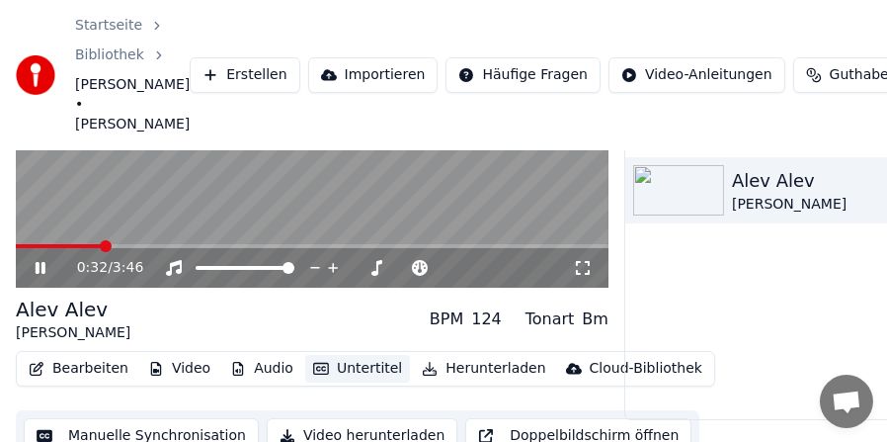
scroll to position [97, 0]
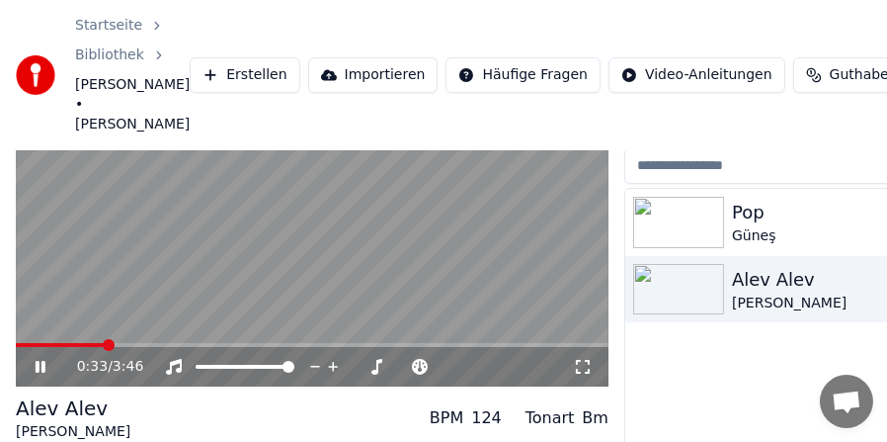
click at [69, 343] on span at bounding box center [60, 345] width 89 height 4
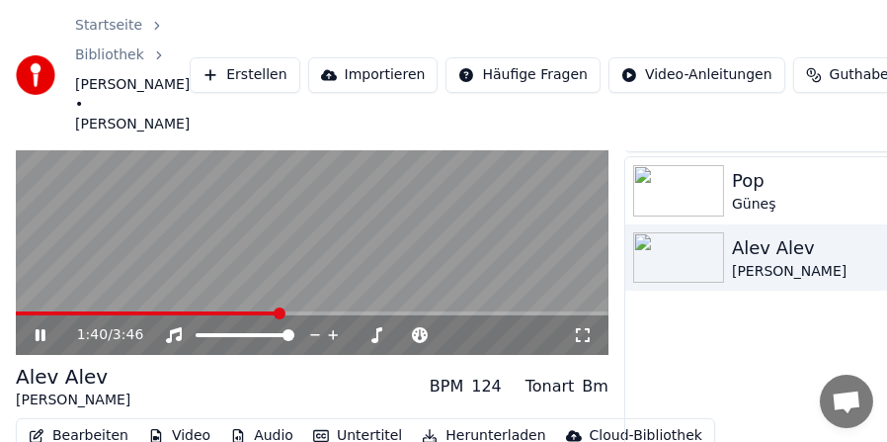
scroll to position [196, 0]
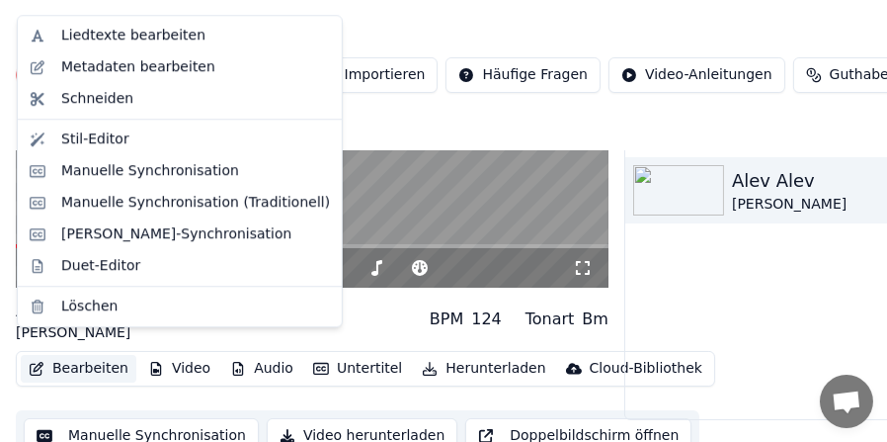
click at [71, 355] on button "Bearbeiten" at bounding box center [79, 369] width 116 height 28
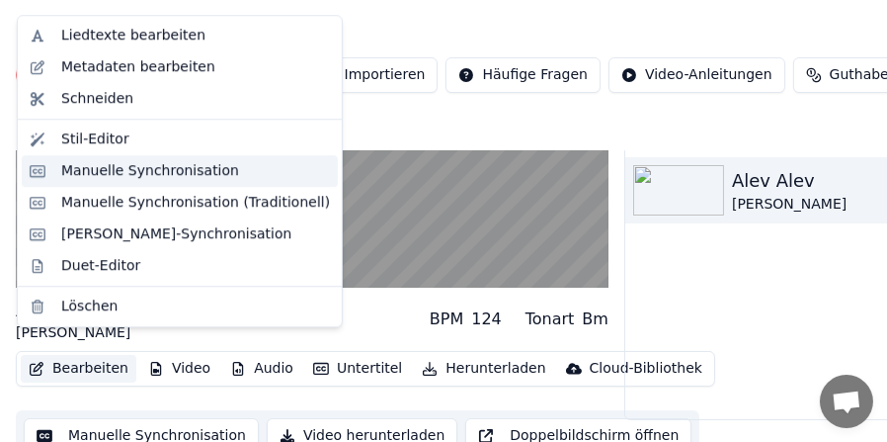
click at [97, 170] on div "Manuelle Synchronisation" at bounding box center [150, 171] width 178 height 20
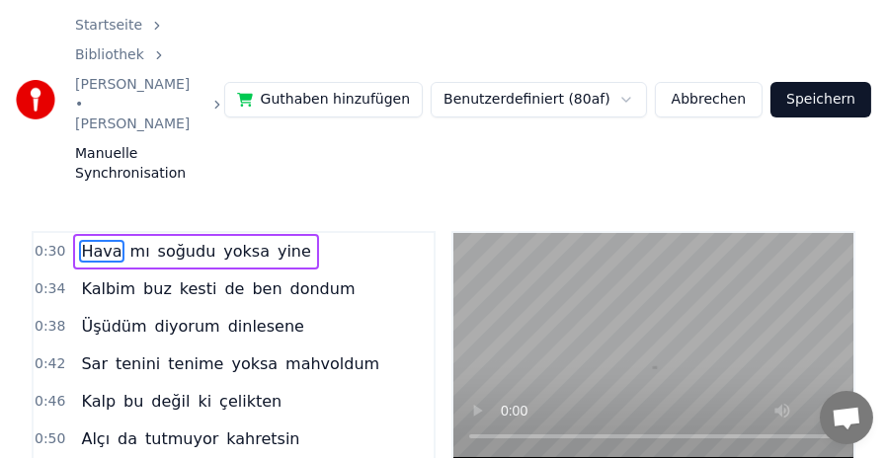
scroll to position [0, 4417]
click at [92, 240] on span "Hava" at bounding box center [101, 251] width 44 height 23
click at [88, 278] on span "Kalbim" at bounding box center [108, 289] width 58 height 23
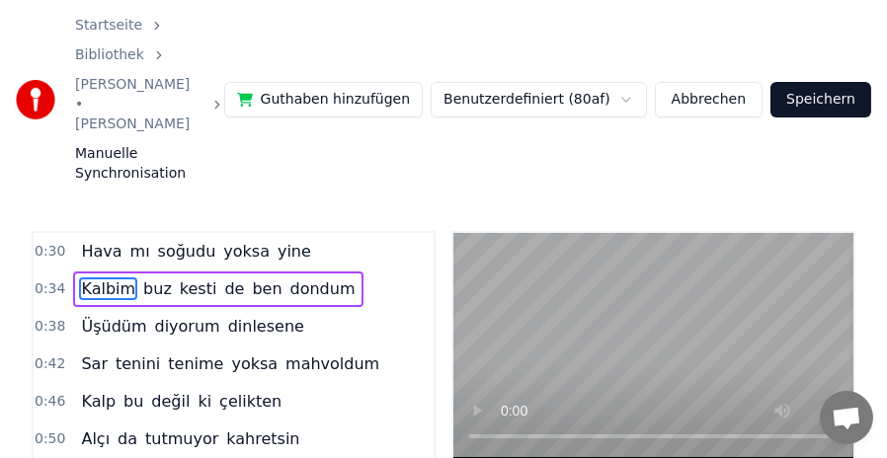
click at [95, 315] on span "Üşüdüm" at bounding box center [113, 326] width 69 height 23
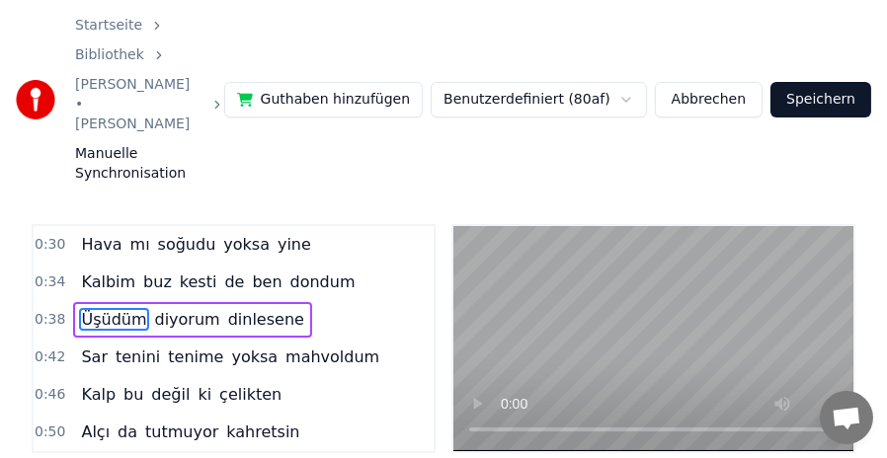
scroll to position [0, 5590]
click at [90, 346] on span "Sar" at bounding box center [94, 357] width 31 height 23
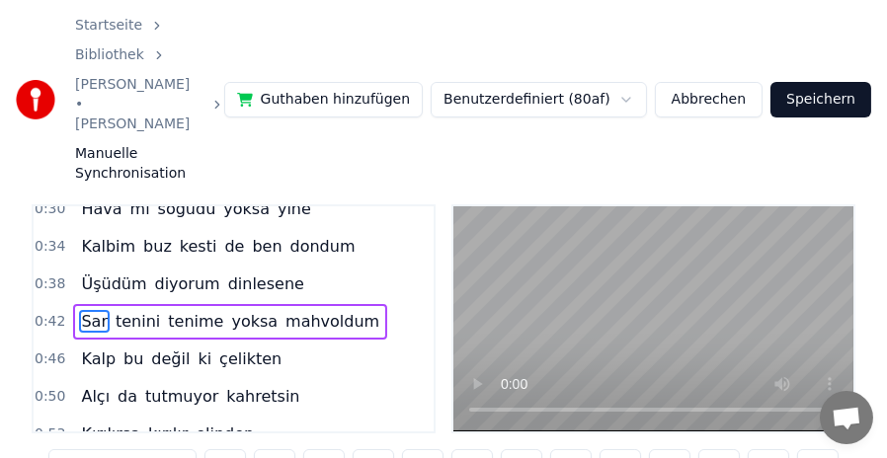
scroll to position [17, 0]
click at [95, 272] on span "Üşüdüm" at bounding box center [113, 283] width 69 height 23
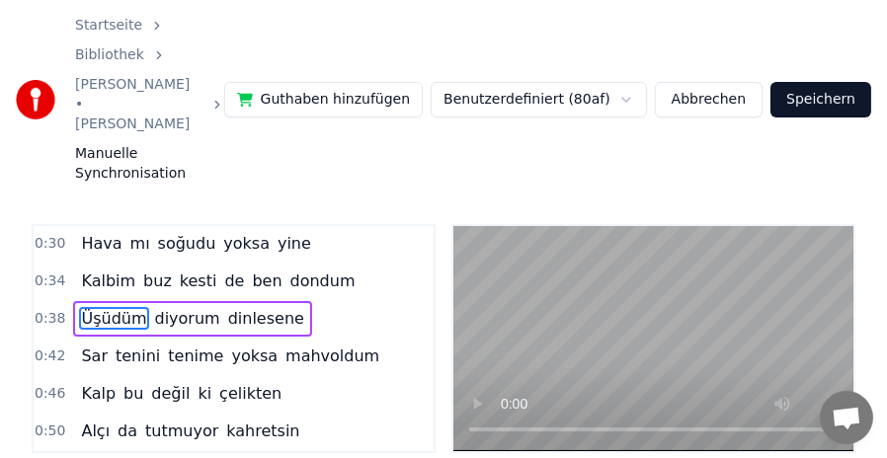
scroll to position [0, 0]
click at [81, 346] on span "Sar" at bounding box center [94, 357] width 31 height 23
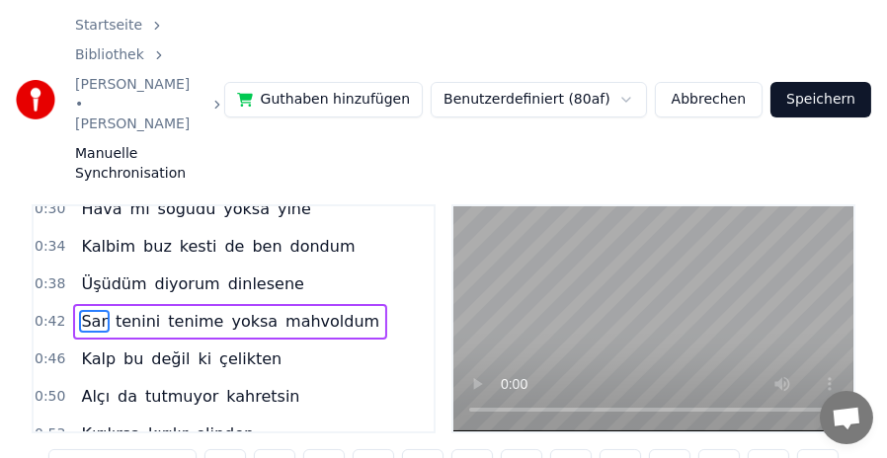
scroll to position [17, 0]
click at [87, 347] on span "Kalp" at bounding box center [98, 358] width 39 height 23
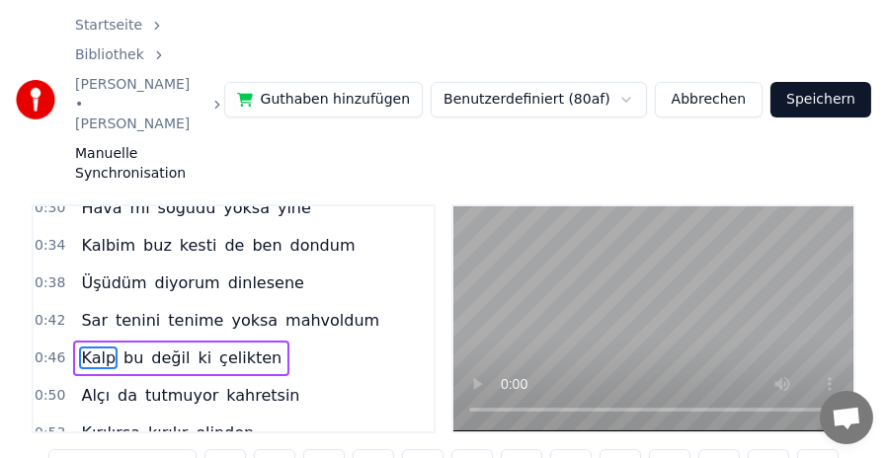
scroll to position [116, 0]
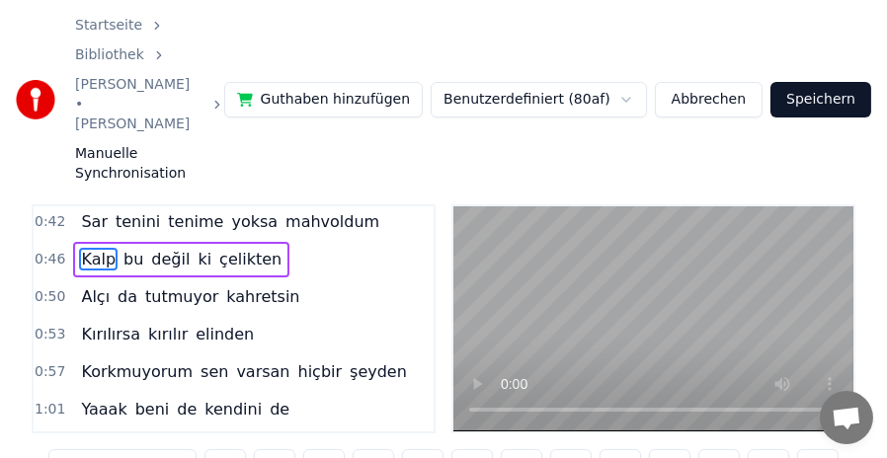
click at [84, 286] on span "Alçı" at bounding box center [95, 297] width 33 height 23
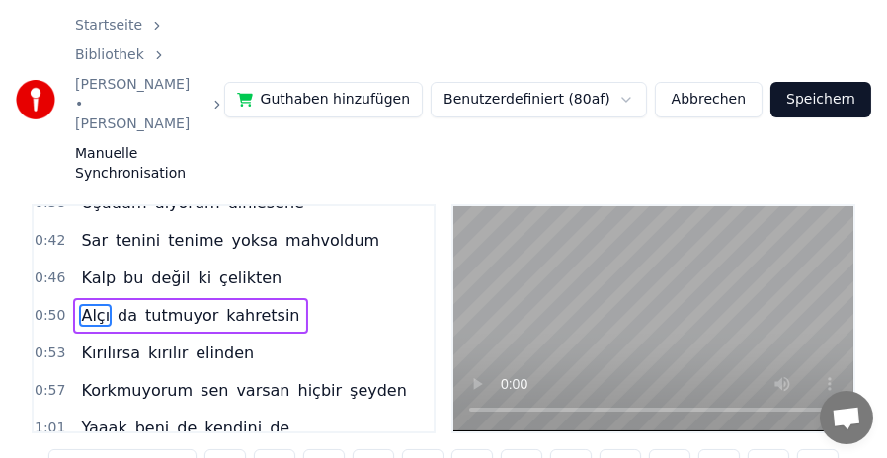
scroll to position [92, 0]
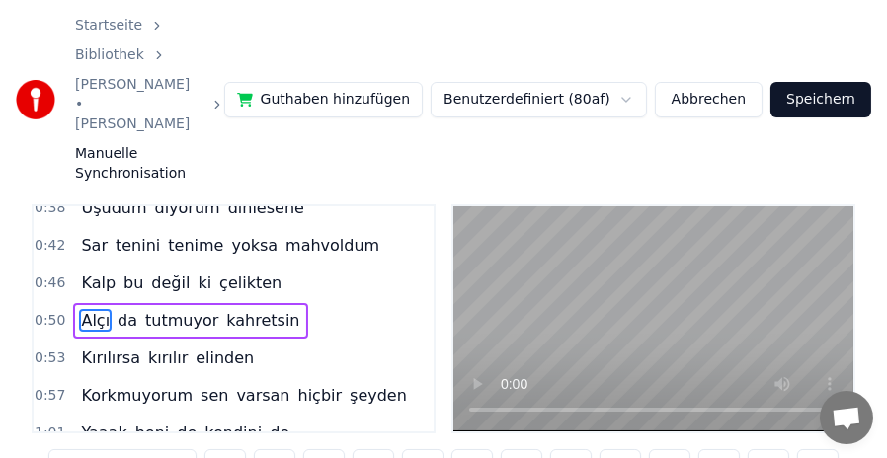
click at [79, 347] on span "Kırılırsa" at bounding box center [110, 358] width 63 height 23
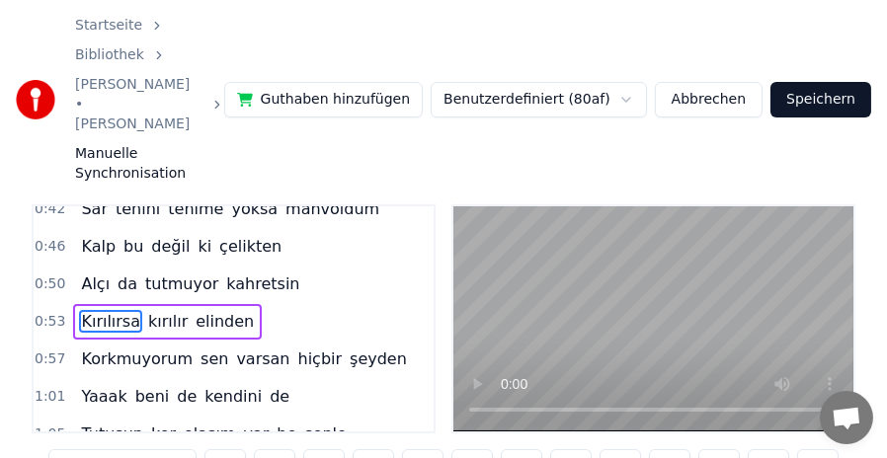
scroll to position [0, 7882]
click at [87, 385] on span "Yaaak" at bounding box center [103, 396] width 49 height 23
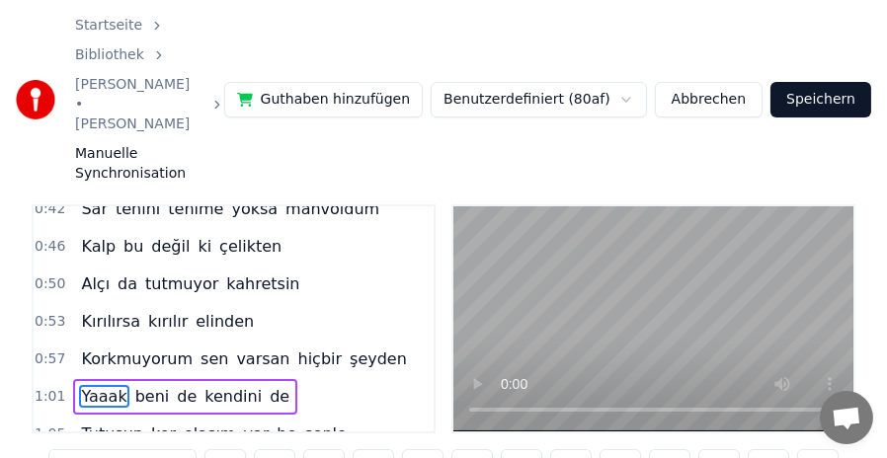
scroll to position [0, 9071]
click at [95, 348] on span "Korkmuyorum" at bounding box center [137, 359] width 116 height 23
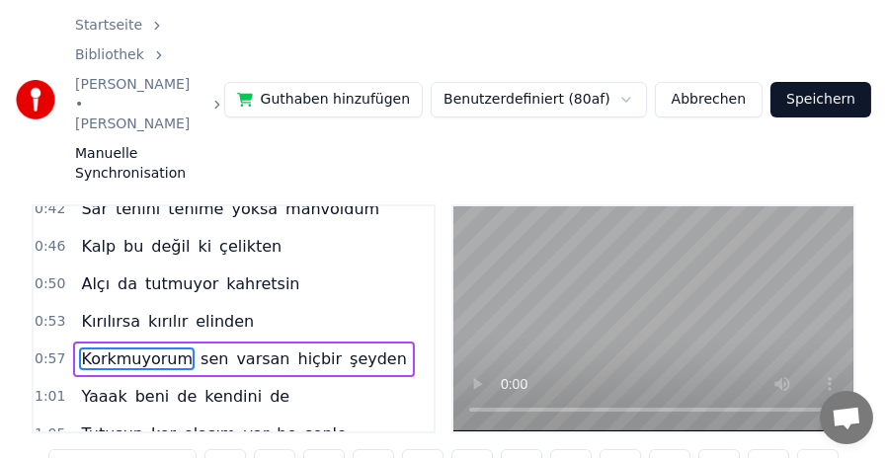
scroll to position [227, 0]
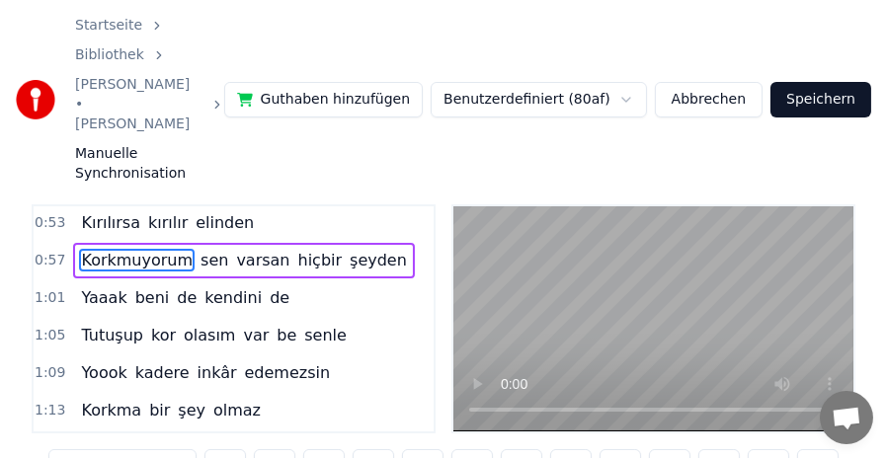
click at [86, 287] on span "Yaaak" at bounding box center [103, 298] width 49 height 23
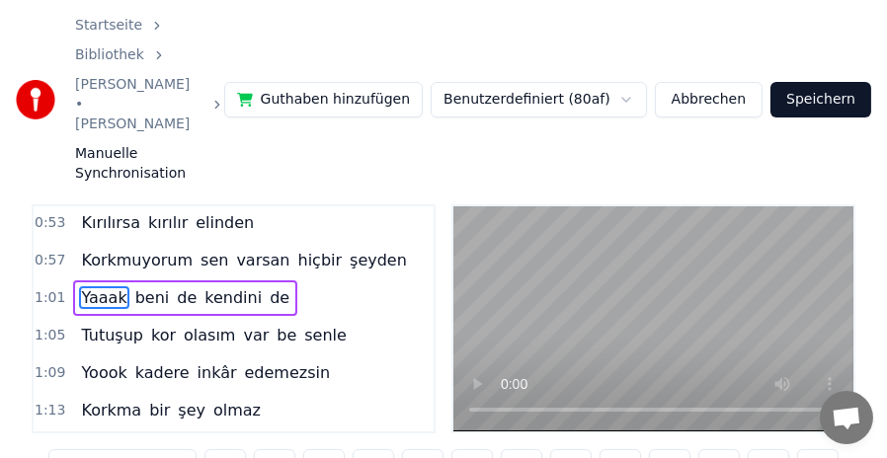
click at [94, 249] on span "Korkmuyorum" at bounding box center [137, 260] width 116 height 23
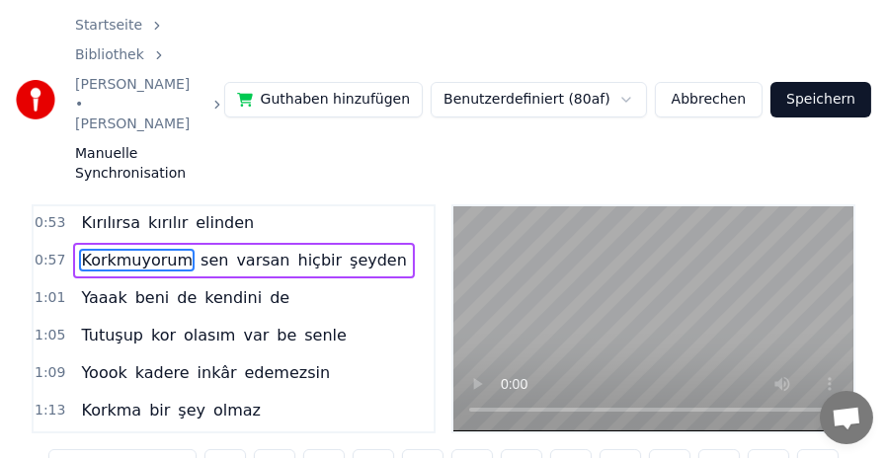
click at [103, 211] on span "Kırılırsa" at bounding box center [110, 222] width 63 height 23
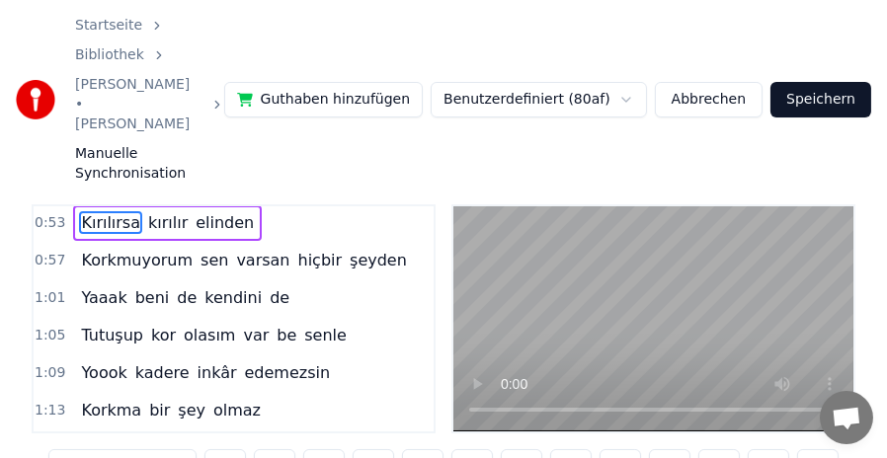
scroll to position [0, 7882]
click at [93, 249] on span "Korkmuyorum" at bounding box center [137, 260] width 116 height 23
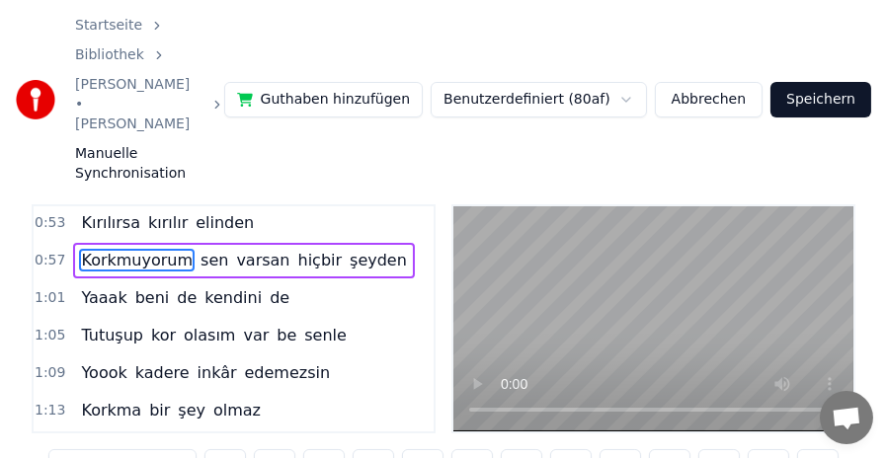
click at [628, 54] on html "Startseite Bibliothek [PERSON_NAME] • [PERSON_NAME] Manuelle Synchronisation Gu…" at bounding box center [443, 354] width 887 height 763
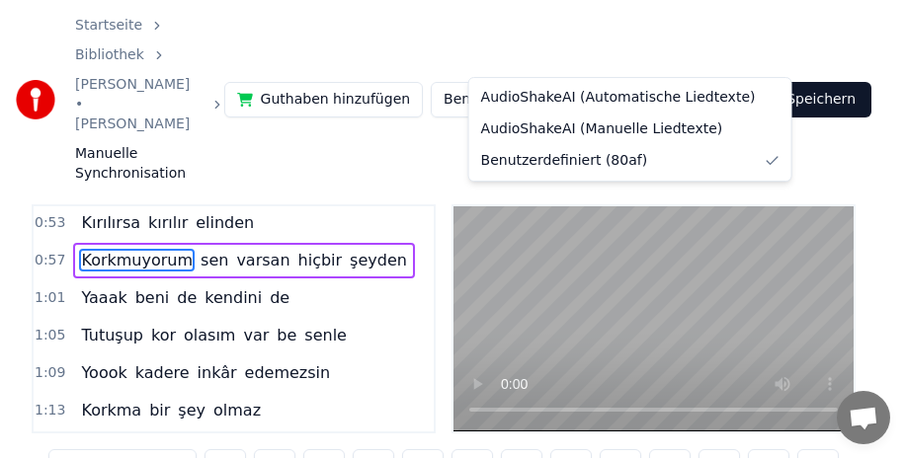
click at [628, 54] on html "Startseite Bibliothek [PERSON_NAME] • [PERSON_NAME] Manuelle Synchronisation Gu…" at bounding box center [452, 354] width 904 height 763
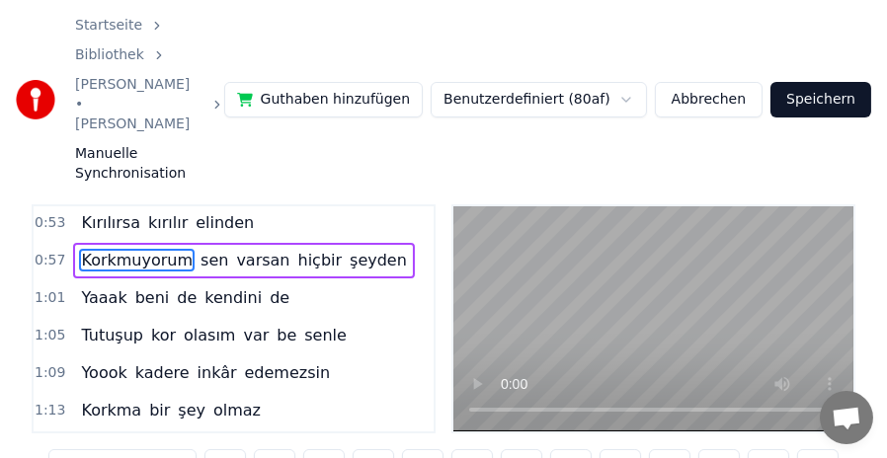
click at [101, 287] on span "Yaaak" at bounding box center [103, 298] width 49 height 23
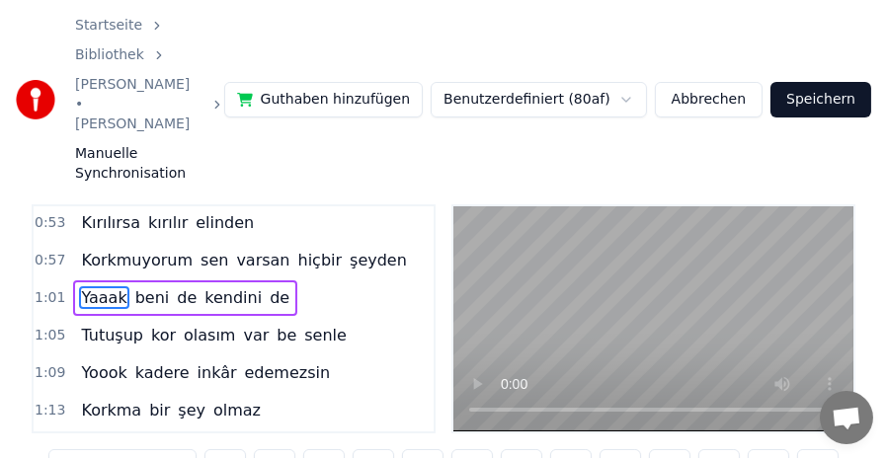
scroll to position [0, 9071]
click at [92, 324] on span "Tutuşup" at bounding box center [112, 335] width 66 height 23
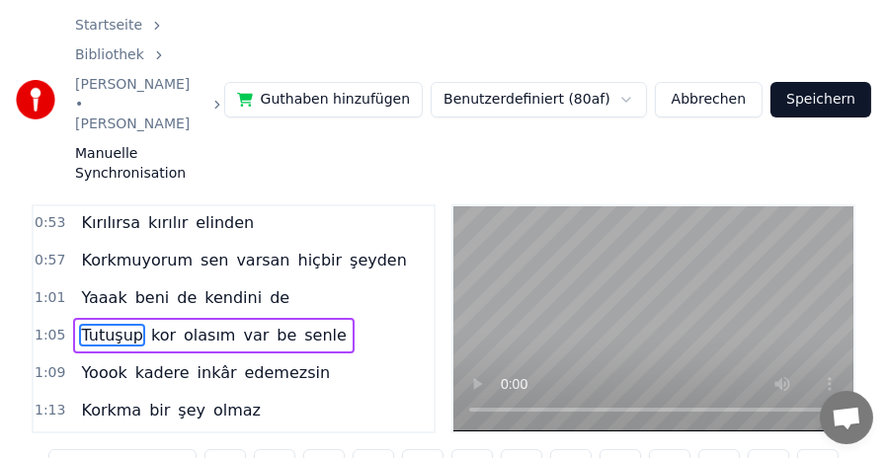
click at [89, 362] on span "Yoook" at bounding box center [103, 373] width 49 height 23
type input "*****"
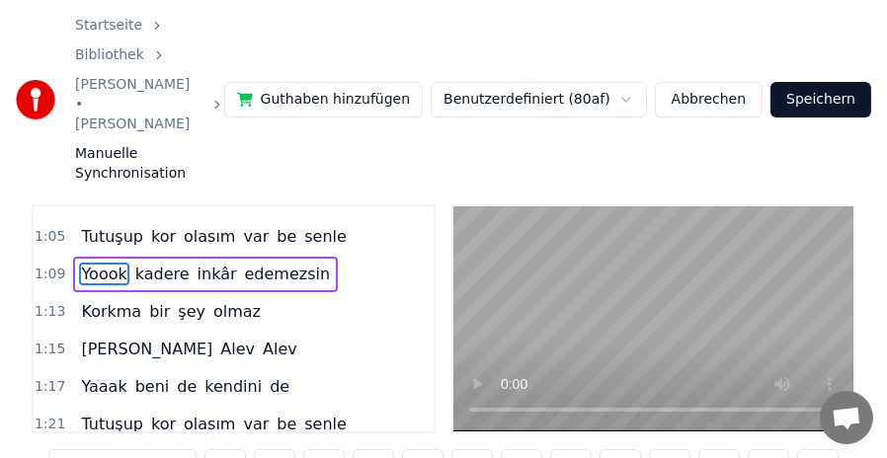
scroll to position [425, 0]
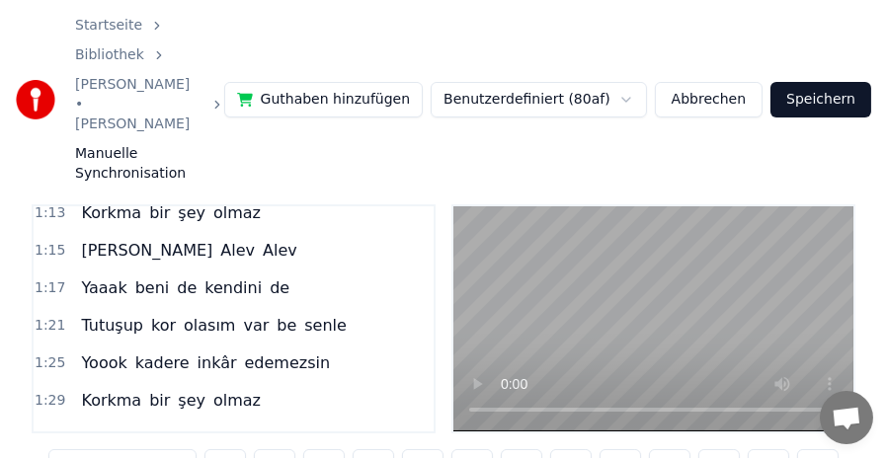
click at [721, 82] on button "Abbrechen" at bounding box center [709, 100] width 108 height 36
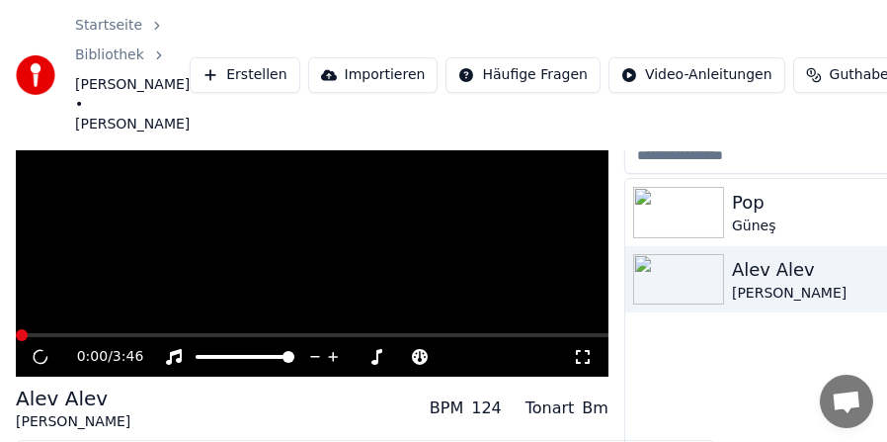
scroll to position [166, 0]
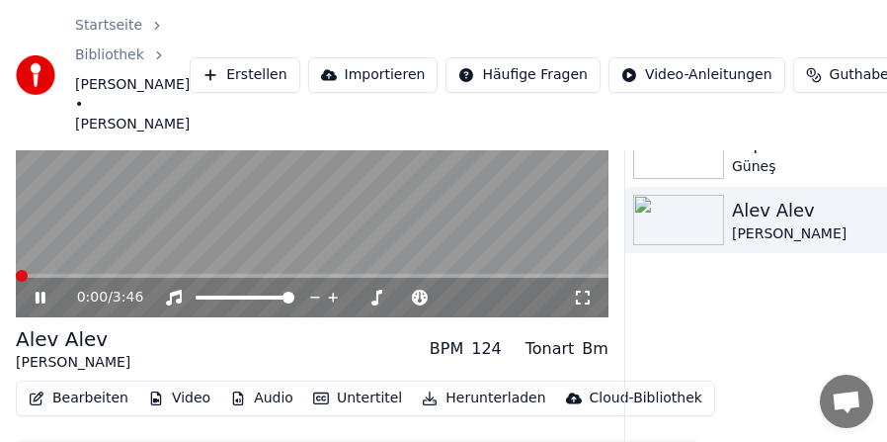
click at [381, 384] on button "Untertitel" at bounding box center [357, 398] width 105 height 28
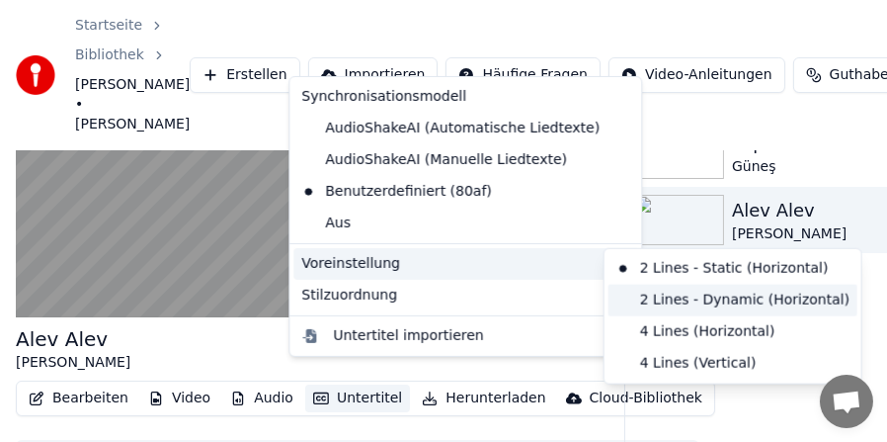
click at [629, 298] on div "2 Lines - Dynamic (Horizontal)" at bounding box center [733, 301] width 249 height 32
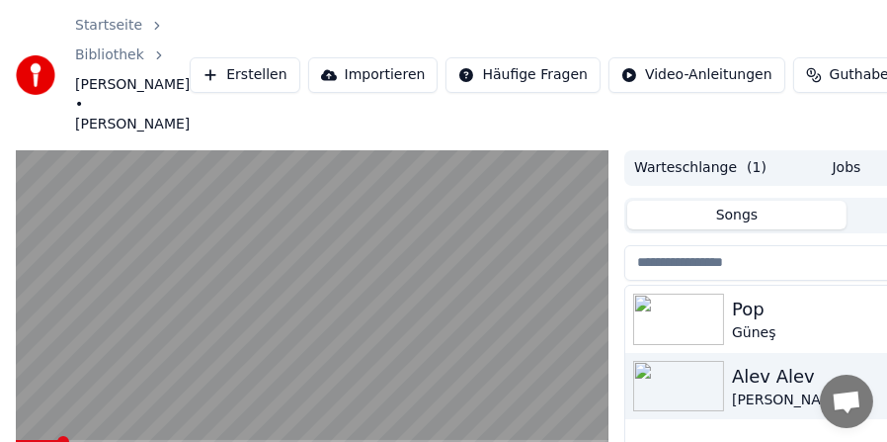
scroll to position [99, 0]
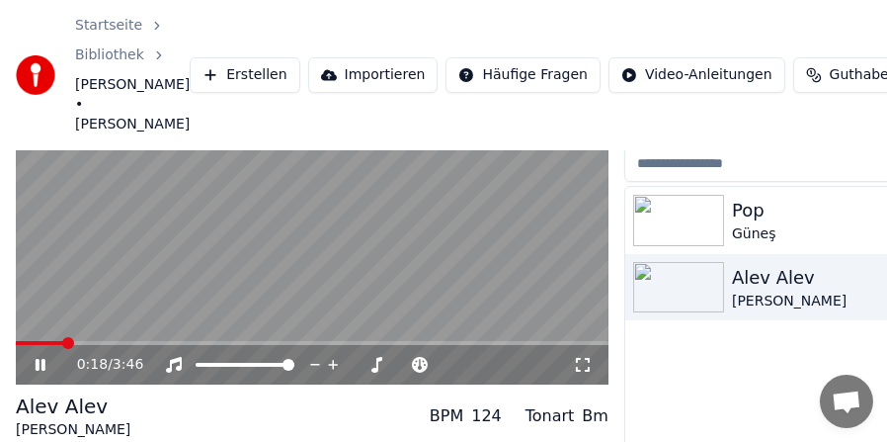
click at [108, 341] on span at bounding box center [312, 343] width 593 height 4
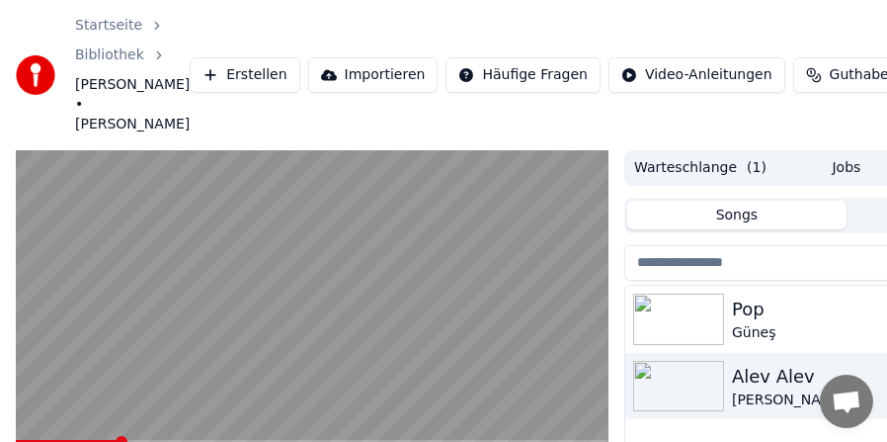
click at [183, 440] on span at bounding box center [312, 442] width 593 height 4
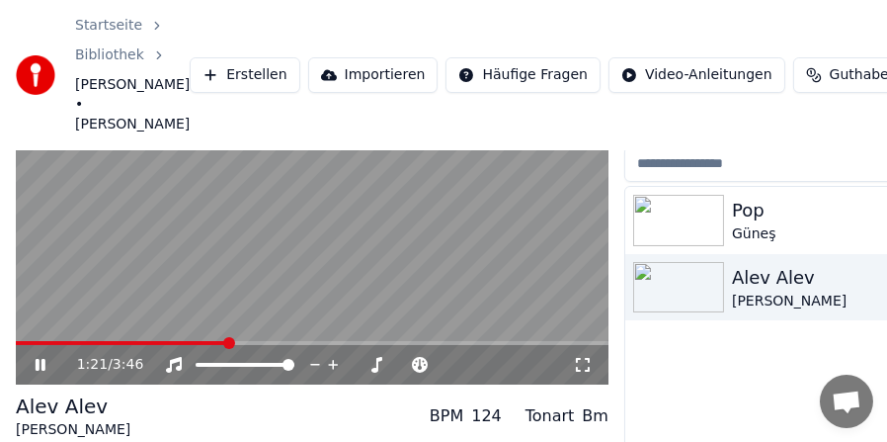
click at [180, 341] on span at bounding box center [122, 343] width 212 height 4
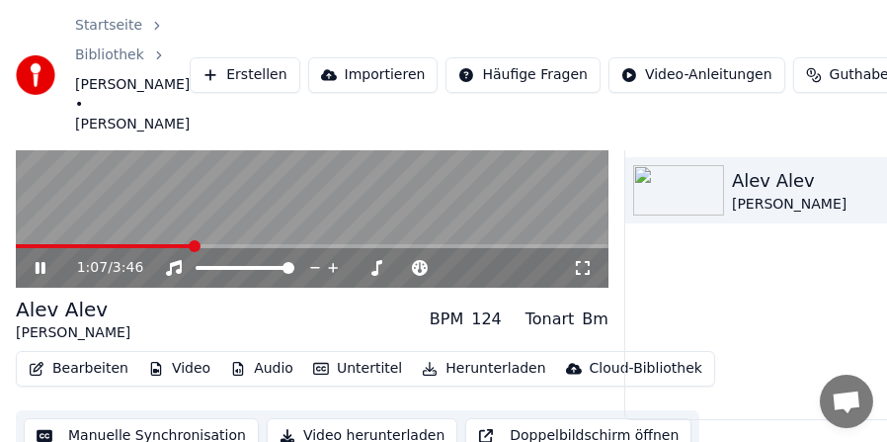
click at [358, 355] on button "Untertitel" at bounding box center [357, 369] width 105 height 28
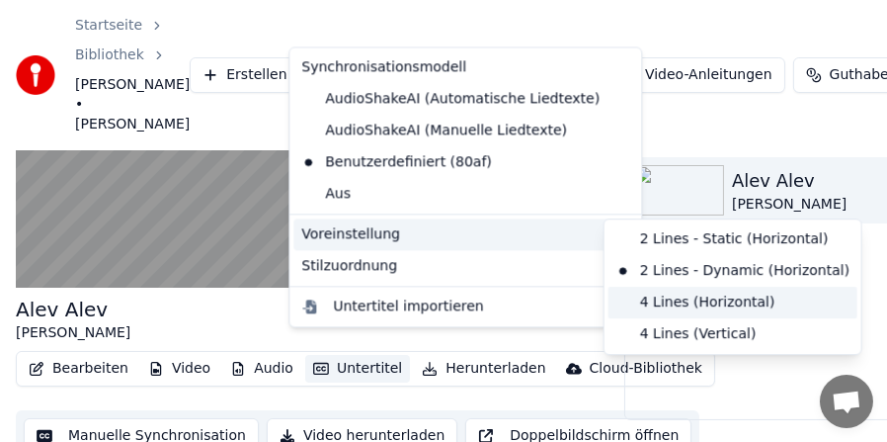
click at [614, 300] on div "4 Lines (Horizontal)" at bounding box center [733, 303] width 249 height 32
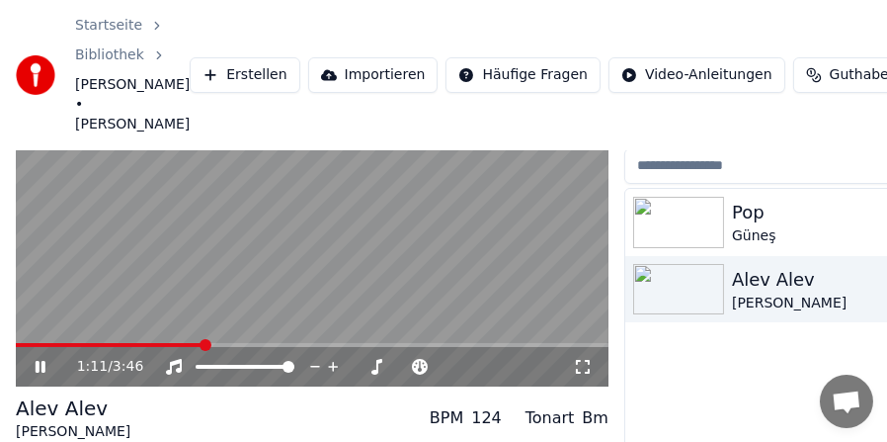
scroll to position [0, 0]
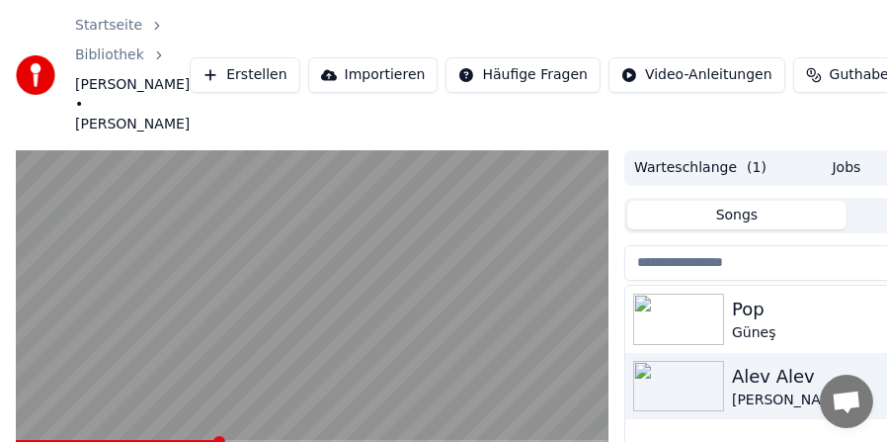
click at [63, 440] on span at bounding box center [117, 442] width 202 height 4
click at [184, 362] on video at bounding box center [312, 317] width 593 height 334
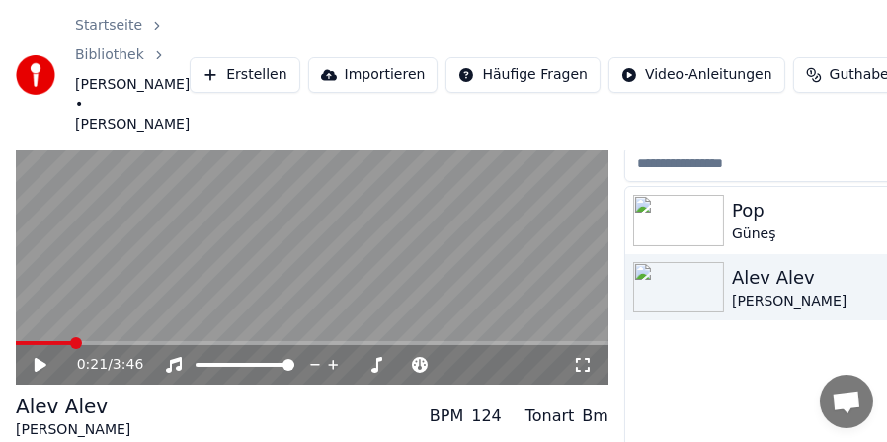
scroll to position [196, 0]
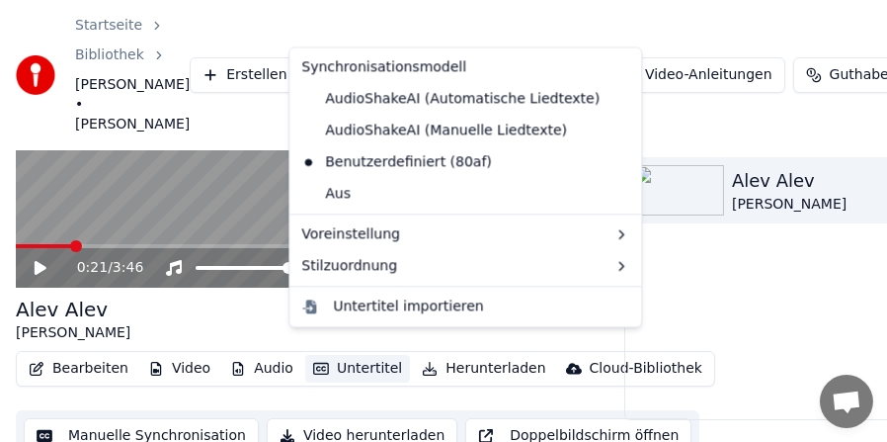
click at [351, 355] on button "Untertitel" at bounding box center [357, 369] width 105 height 28
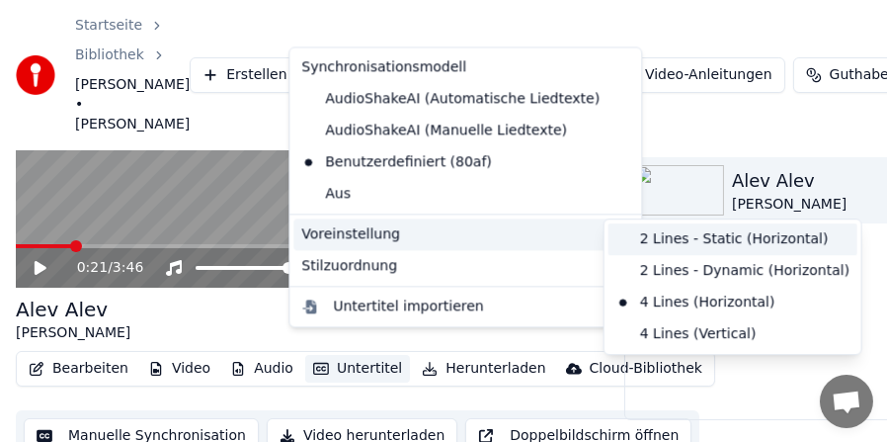
click at [626, 232] on div "2 Lines - Static (Horizontal)" at bounding box center [733, 239] width 249 height 32
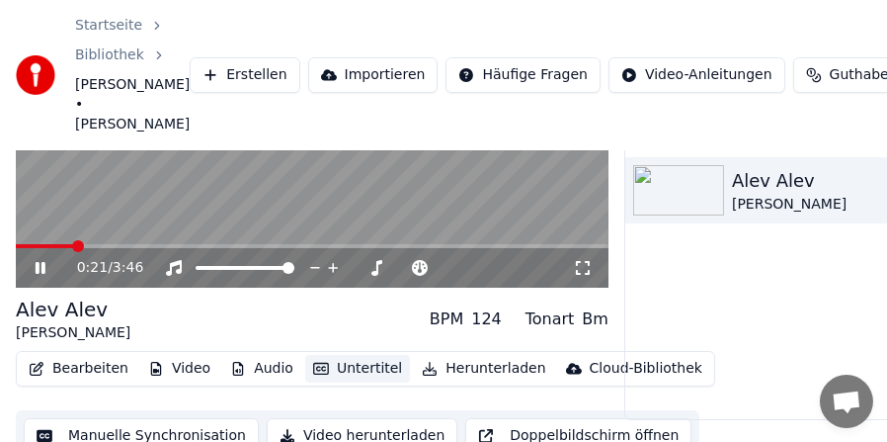
scroll to position [0, 0]
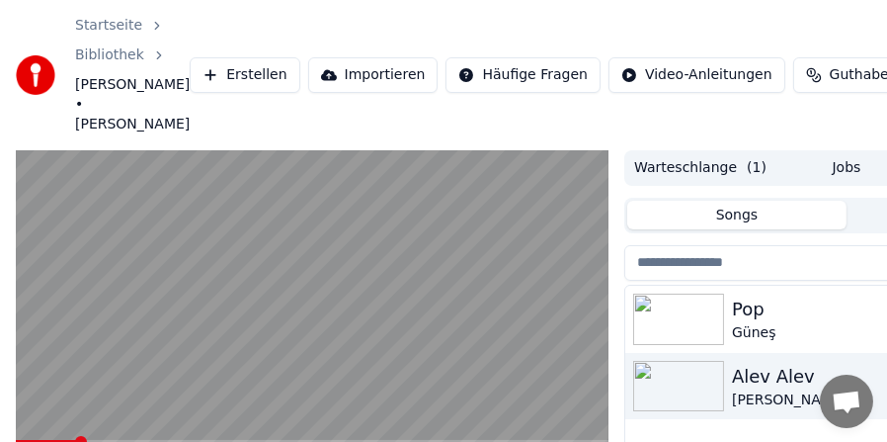
click at [30, 440] on span at bounding box center [46, 442] width 61 height 4
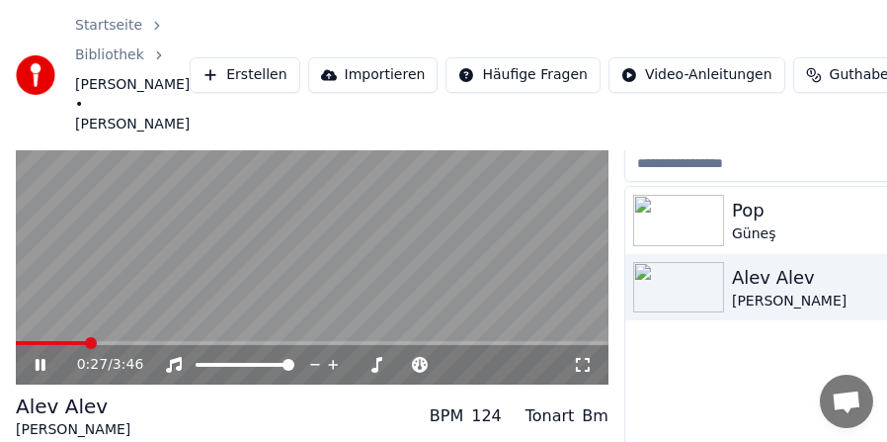
click at [36, 359] on icon at bounding box center [41, 365] width 10 height 12
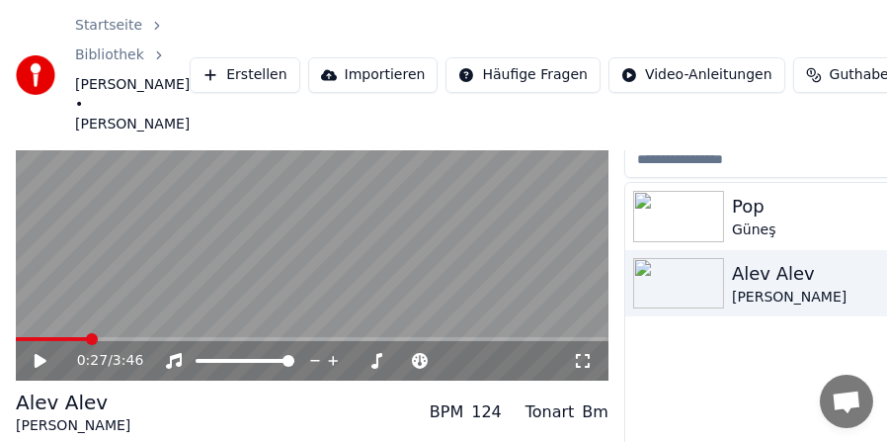
scroll to position [196, 0]
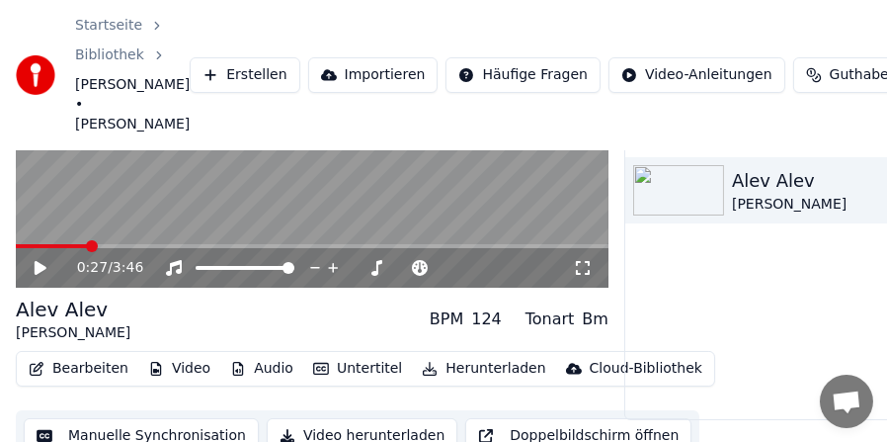
click at [338, 355] on button "Untertitel" at bounding box center [357, 369] width 105 height 28
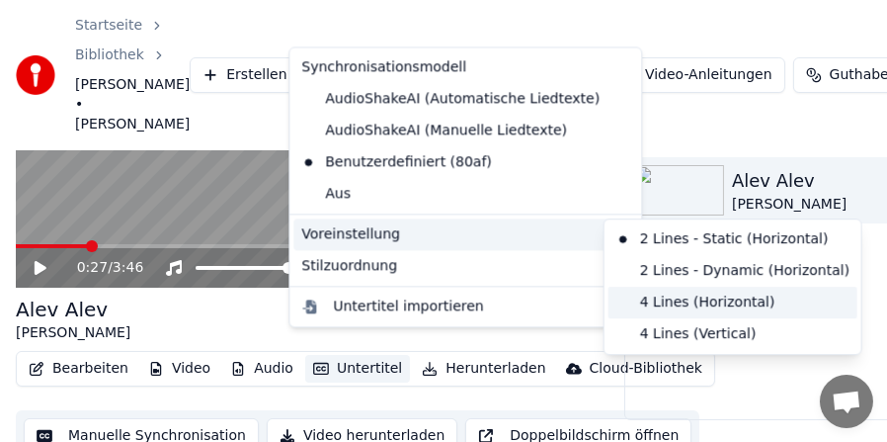
click at [619, 305] on div "4 Lines (Horizontal)" at bounding box center [733, 303] width 249 height 32
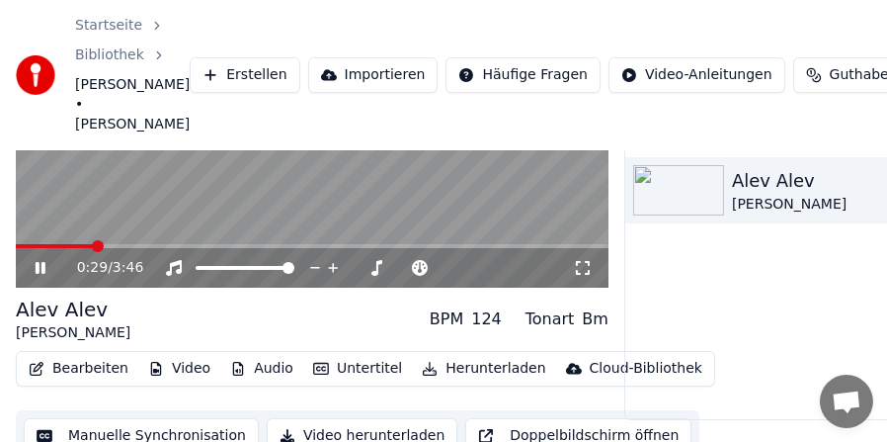
click at [54, 244] on span at bounding box center [55, 246] width 78 height 4
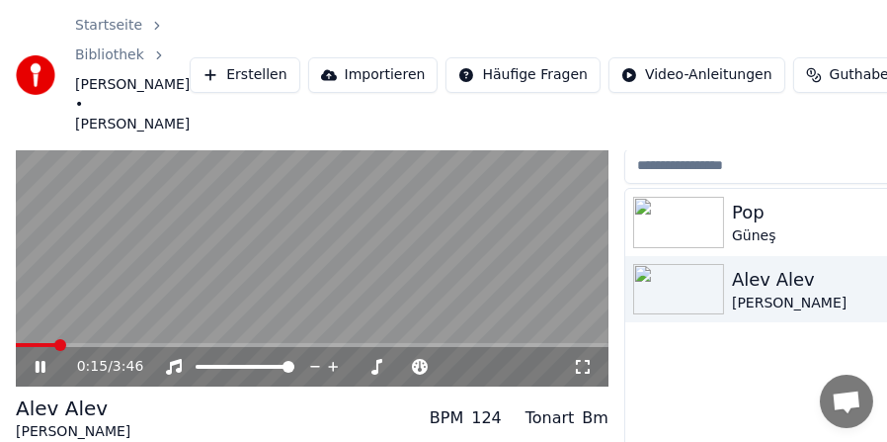
scroll to position [0, 0]
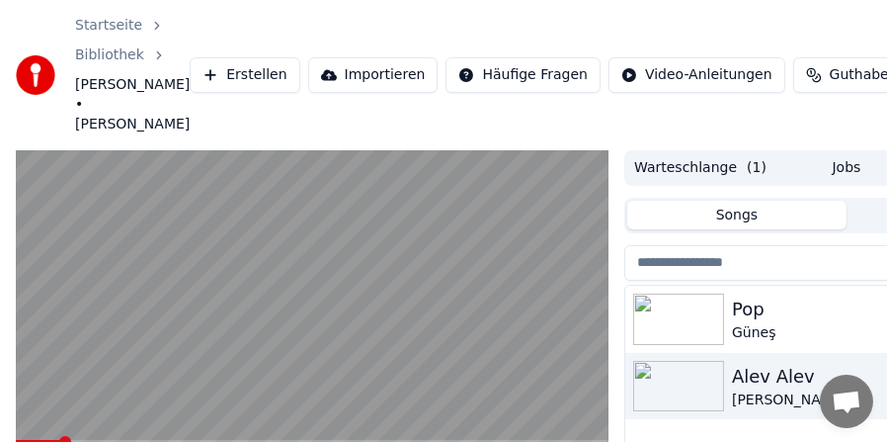
click at [82, 338] on video at bounding box center [312, 317] width 593 height 334
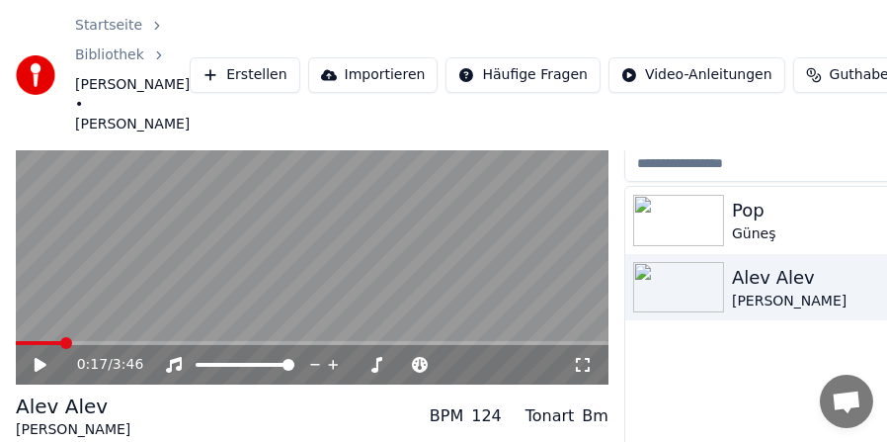
scroll to position [196, 0]
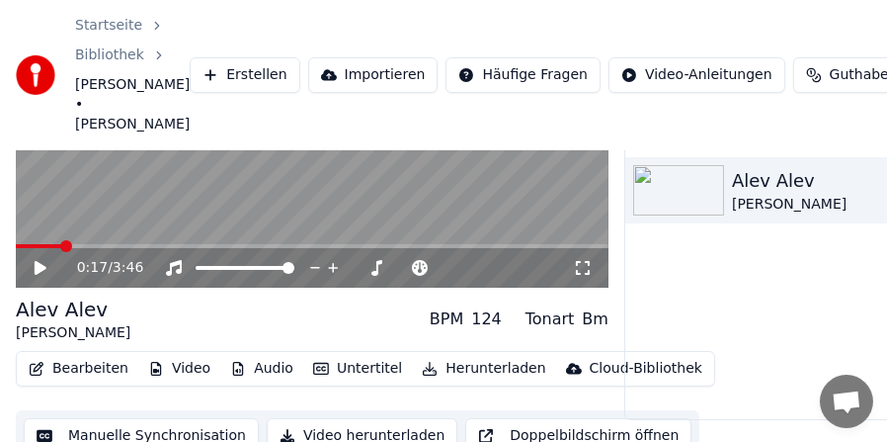
click at [460, 355] on button "Herunterladen" at bounding box center [483, 369] width 139 height 28
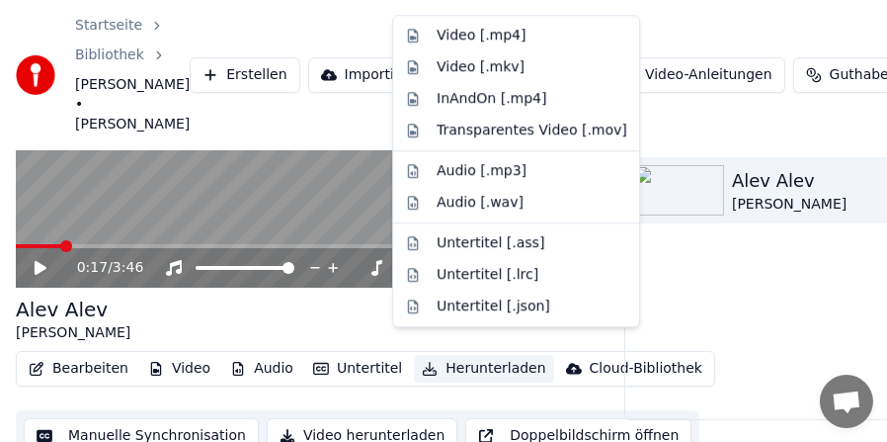
click at [332, 418] on button "Video herunterladen" at bounding box center [362, 436] width 191 height 36
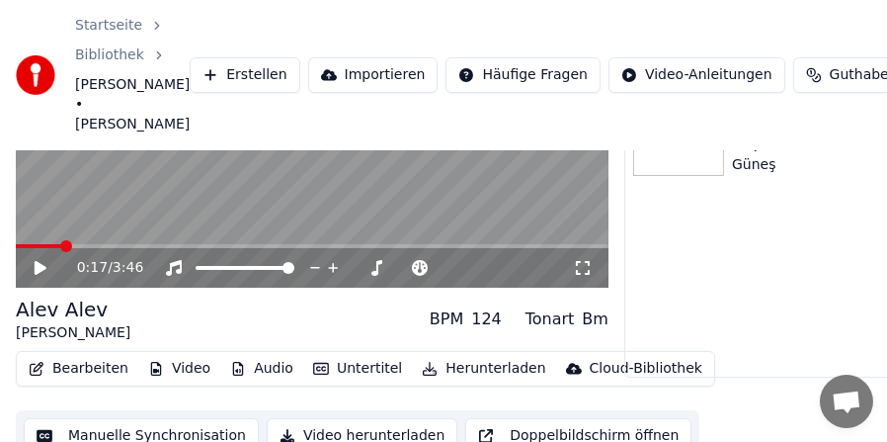
click at [72, 355] on button "Bearbeiten" at bounding box center [79, 369] width 116 height 28
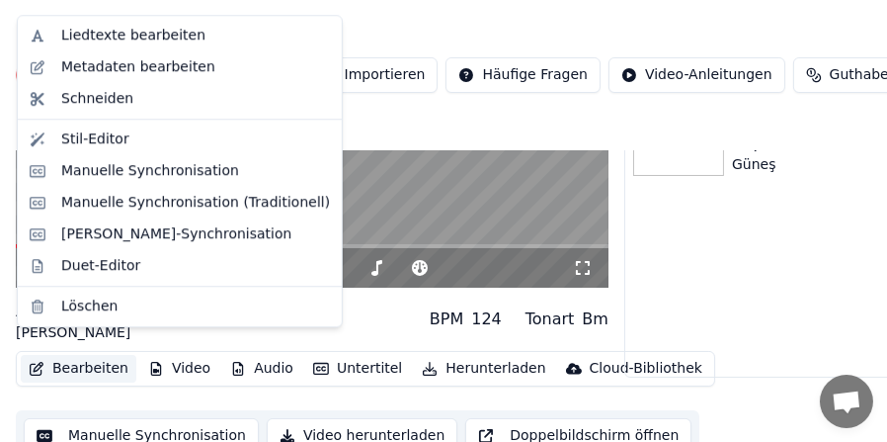
click at [72, 355] on button "Bearbeiten" at bounding box center [79, 369] width 116 height 28
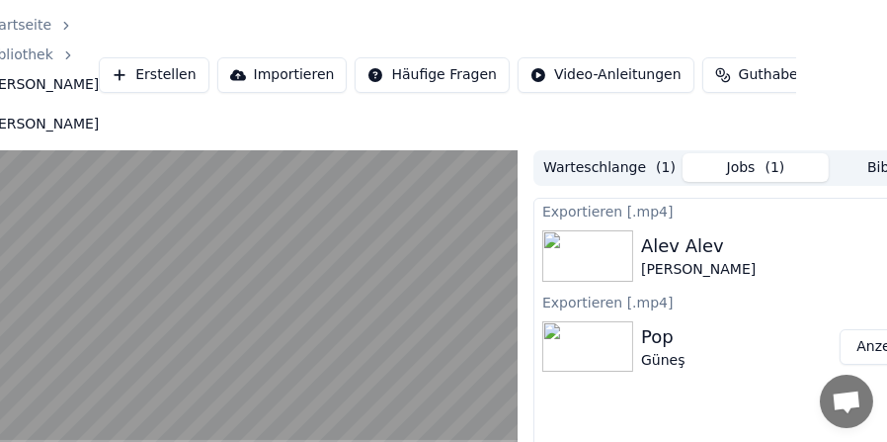
scroll to position [0, 181]
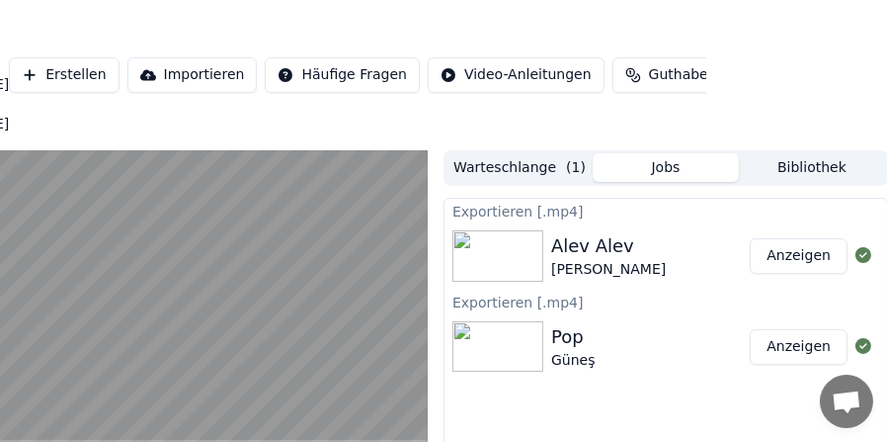
click at [774, 238] on button "Anzeigen" at bounding box center [799, 256] width 98 height 36
click at [261, 335] on video at bounding box center [131, 317] width 593 height 334
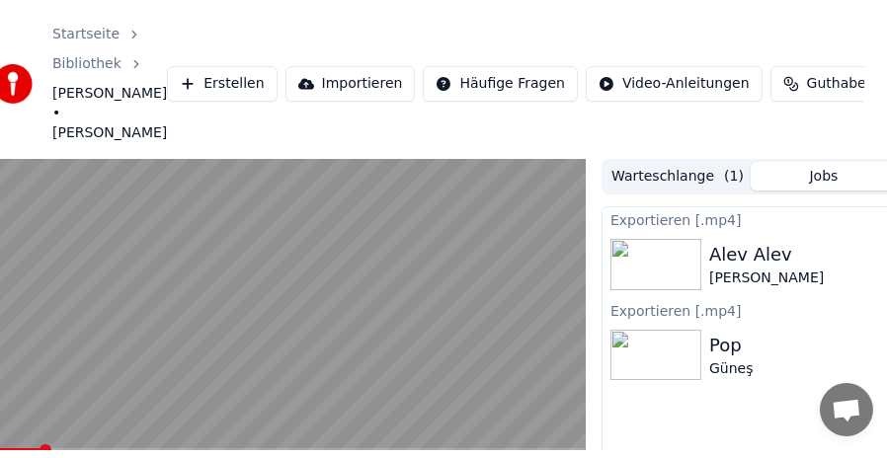
scroll to position [0, 0]
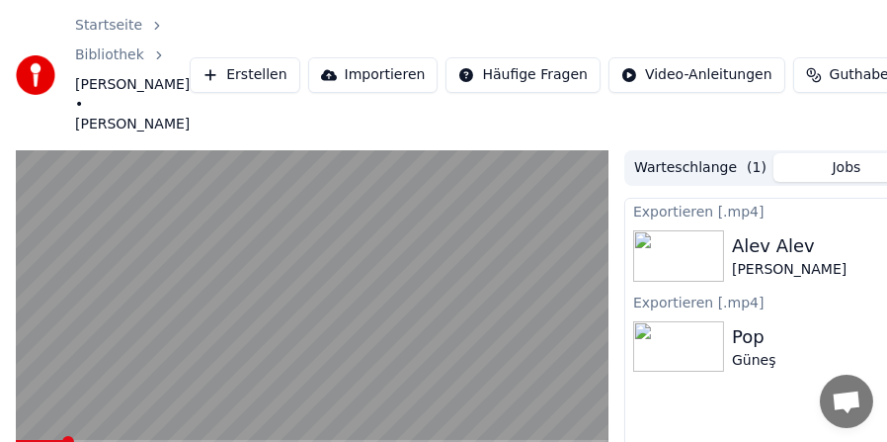
click at [29, 63] on img at bounding box center [36, 75] width 40 height 40
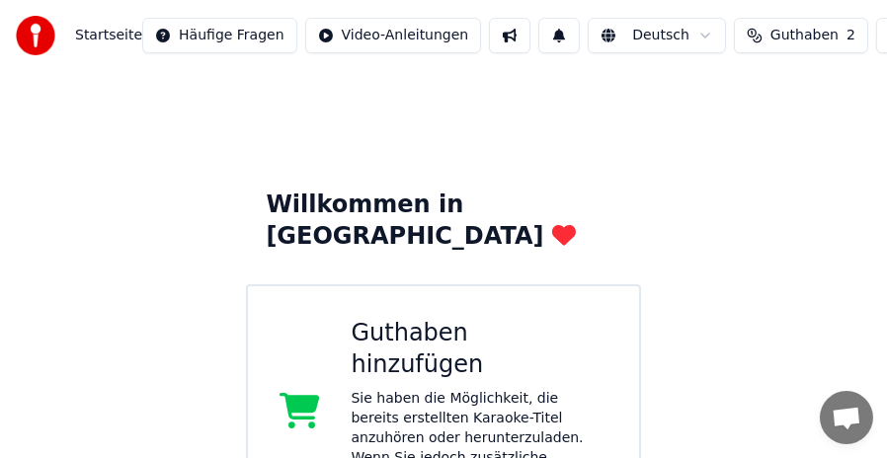
click at [100, 36] on span "Startseite" at bounding box center [108, 36] width 67 height 20
click at [21, 33] on img at bounding box center [36, 36] width 40 height 40
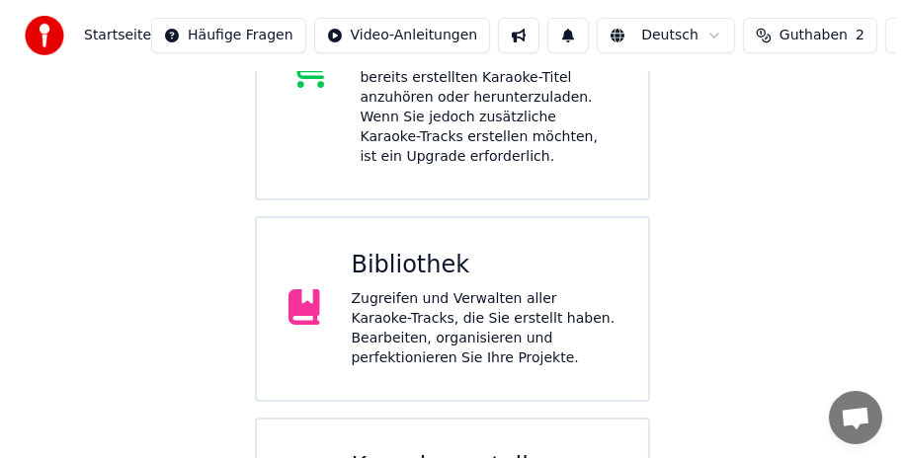
scroll to position [422, 0]
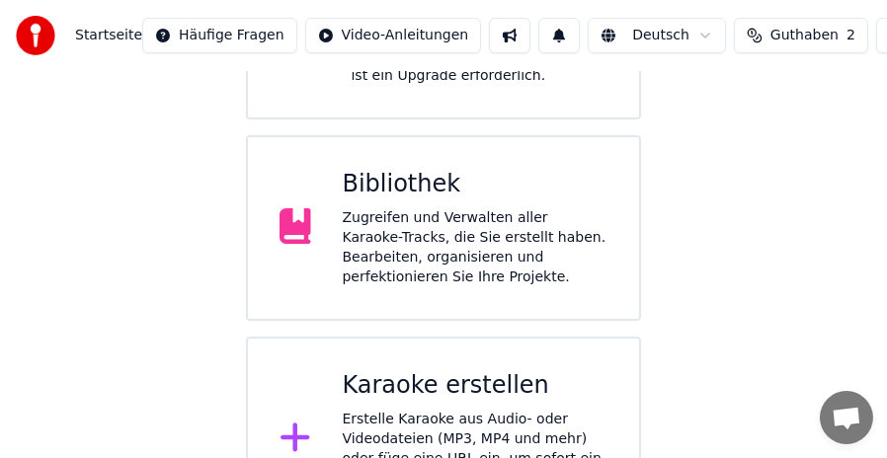
click at [469, 410] on div "Erstelle Karaoke aus Audio- oder Videodateien (MP3, MP4 und mehr) oder füge ein…" at bounding box center [476, 459] width 266 height 99
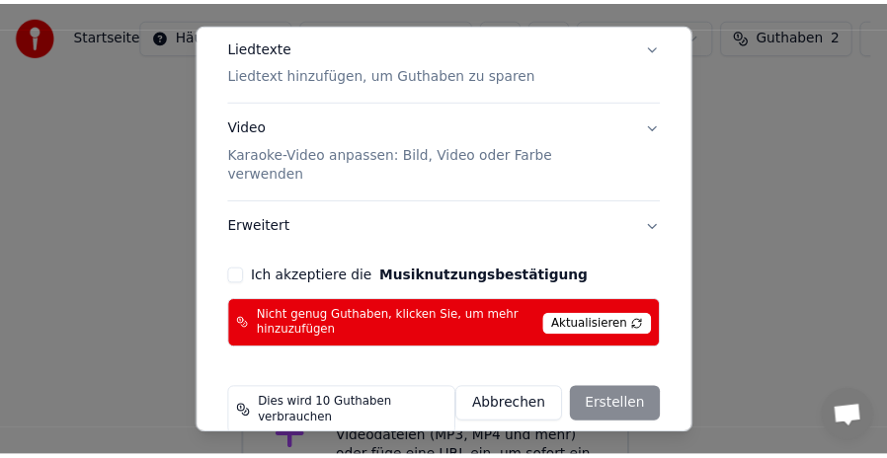
scroll to position [0, 0]
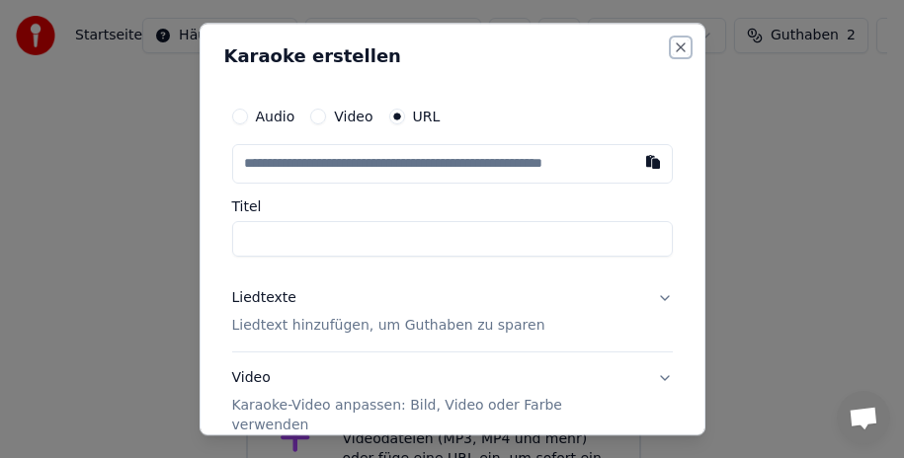
click at [673, 48] on button "Close" at bounding box center [681, 48] width 16 height 16
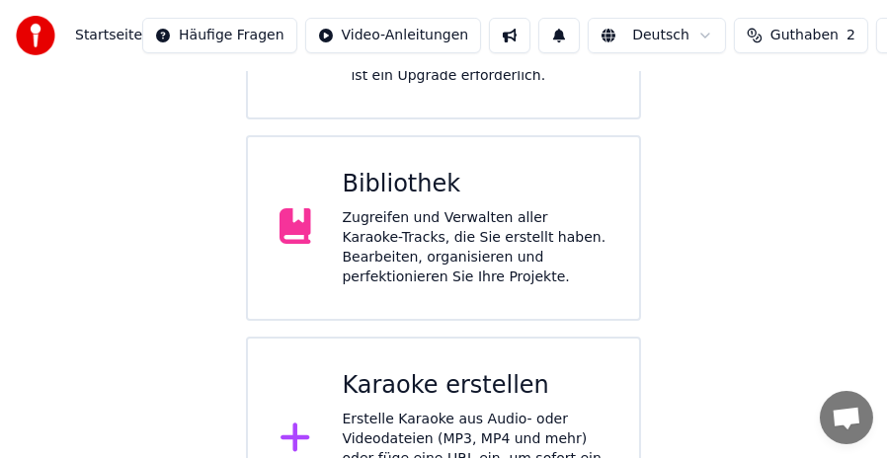
click at [790, 35] on span "Guthaben" at bounding box center [805, 36] width 68 height 20
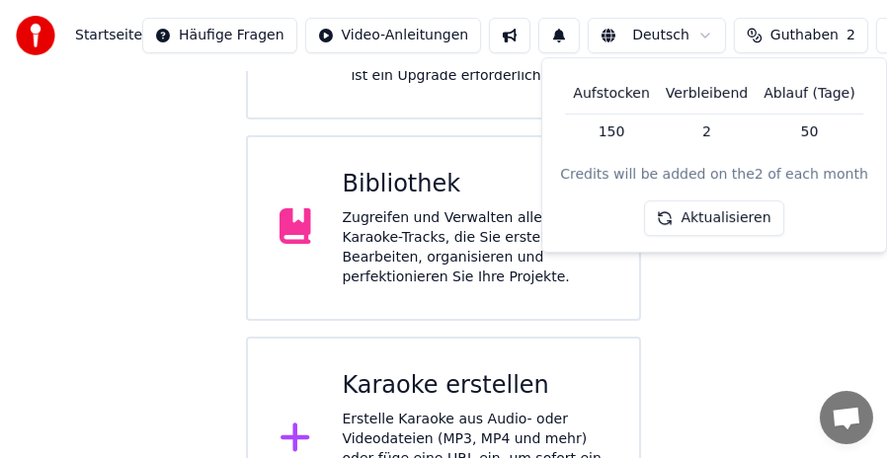
click at [717, 219] on button "Aktualisieren" at bounding box center [714, 220] width 139 height 36
click at [666, 34] on html "Startseite Häufige Fragen Video-Anleitungen Deutsch Guthaben 2 Guthaben hinzufü…" at bounding box center [443, 60] width 887 height 964
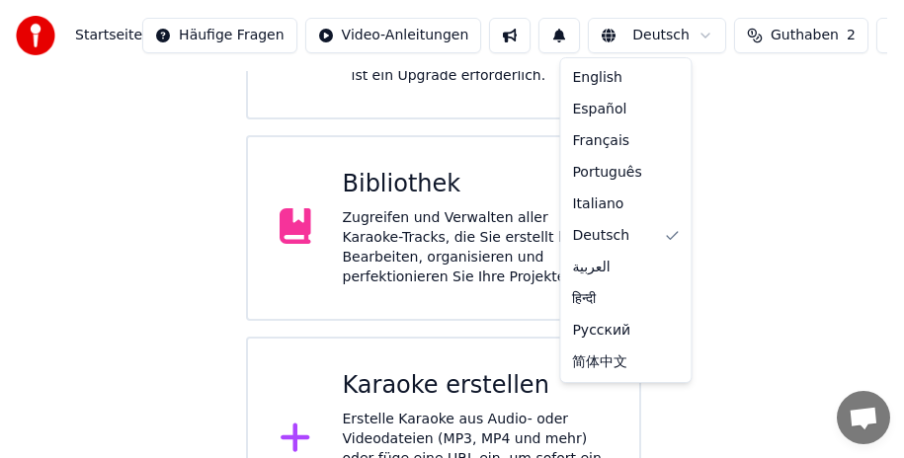
click at [666, 34] on html "Startseite Häufige Fragen Video-Anleitungen Deutsch Guthaben 2 Guthaben hinzufü…" at bounding box center [452, 60] width 904 height 964
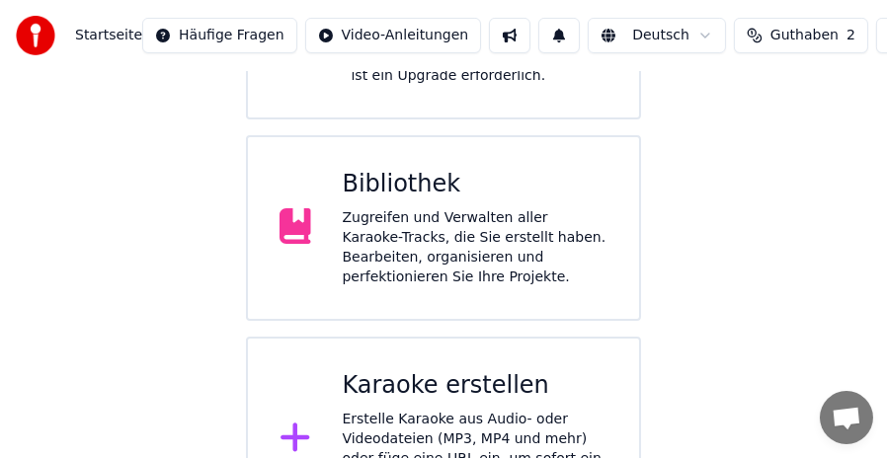
click at [718, 243] on div "Willkommen in Youka Guthaben hinzufügen Sie haben die Möglichkeit, die bereits …" at bounding box center [443, 95] width 887 height 893
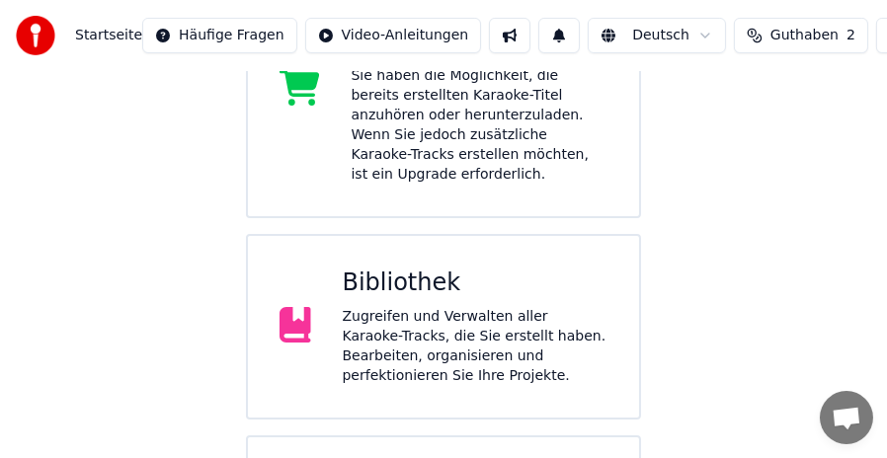
click at [519, 307] on div "Zugreifen und Verwalten aller Karaoke-Tracks, die Sie erstellt haben. Bearbeite…" at bounding box center [476, 346] width 266 height 79
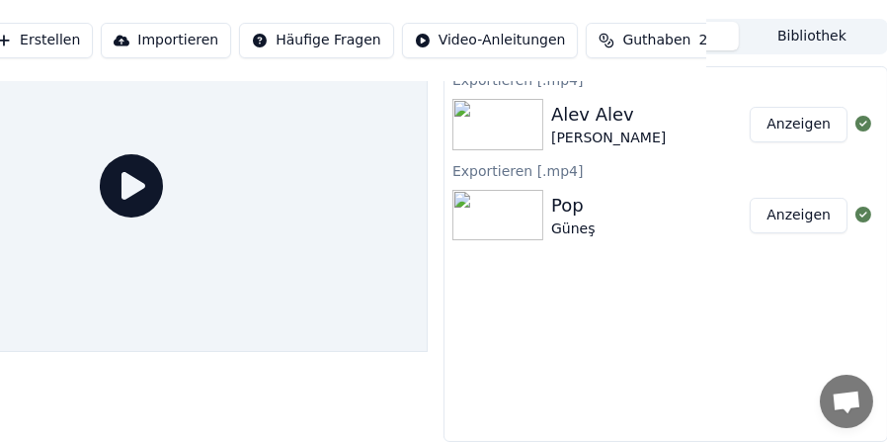
scroll to position [0, 181]
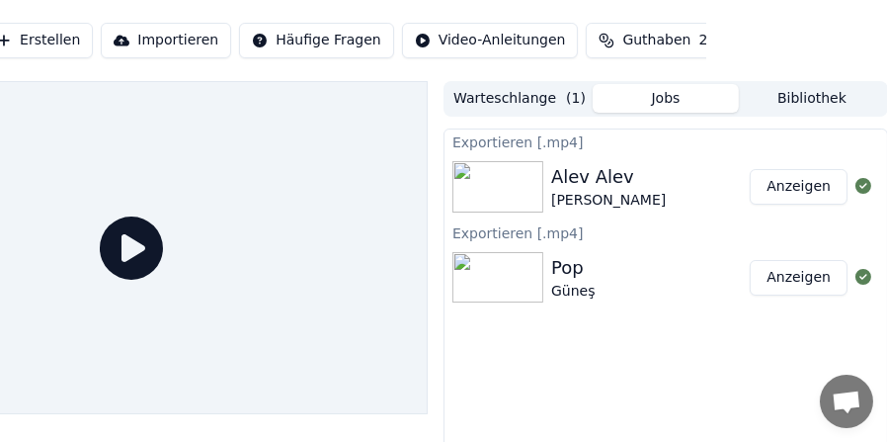
click at [728, 41] on button "Guthaben hinzufügen" at bounding box center [828, 41] width 200 height 36
click at [813, 100] on button "Bibliothek" at bounding box center [812, 98] width 146 height 29
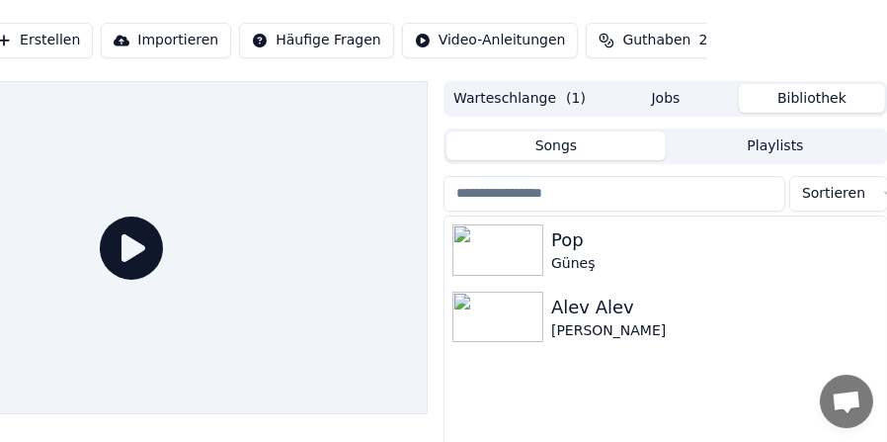
scroll to position [0, 183]
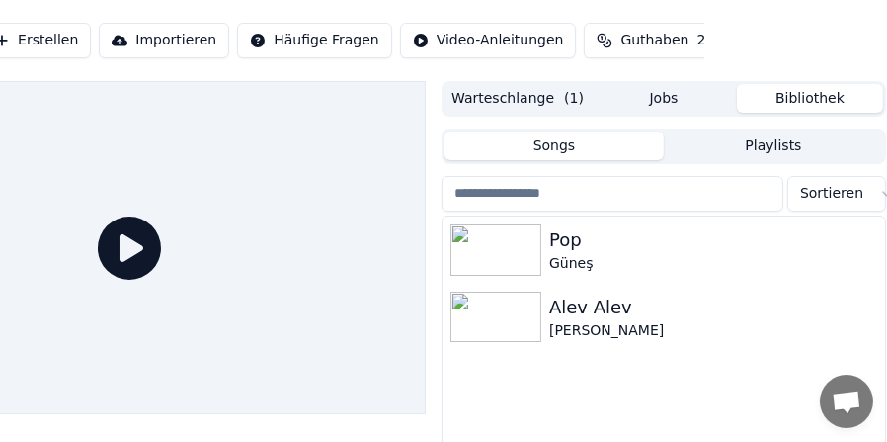
click at [540, 90] on button "Warteschlange ( 1 )" at bounding box center [518, 98] width 146 height 29
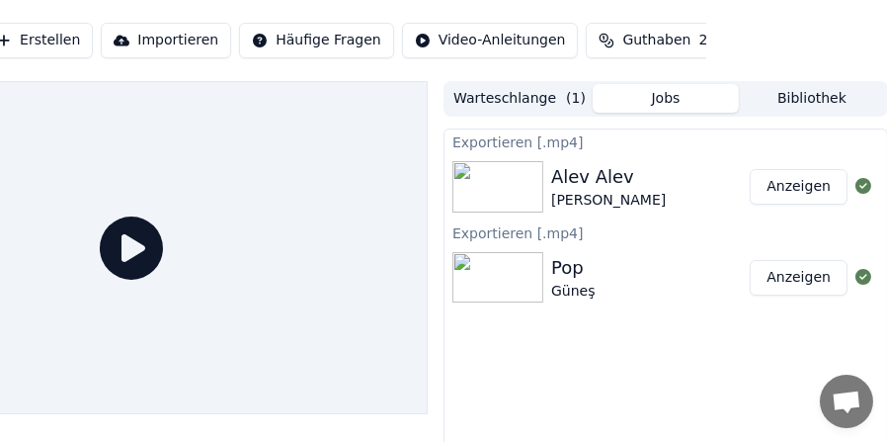
click at [673, 102] on button "Jobs" at bounding box center [666, 98] width 146 height 29
click at [128, 41] on button "Importieren" at bounding box center [166, 41] width 130 height 36
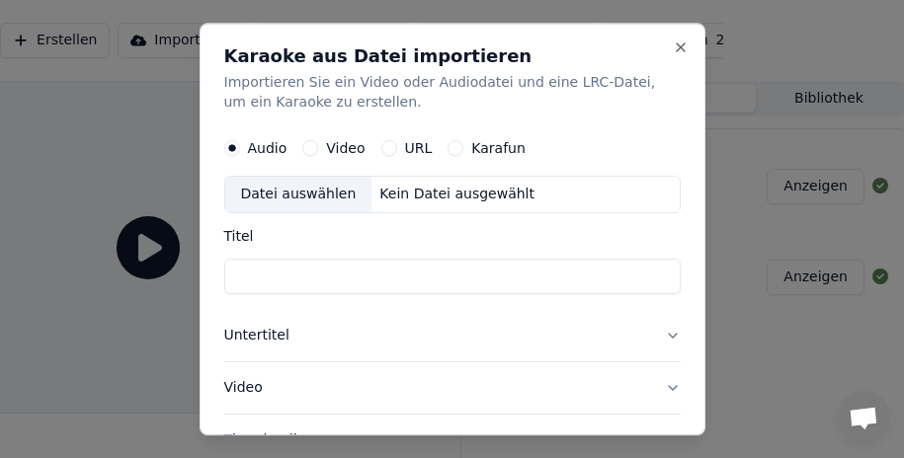
scroll to position [153, 0]
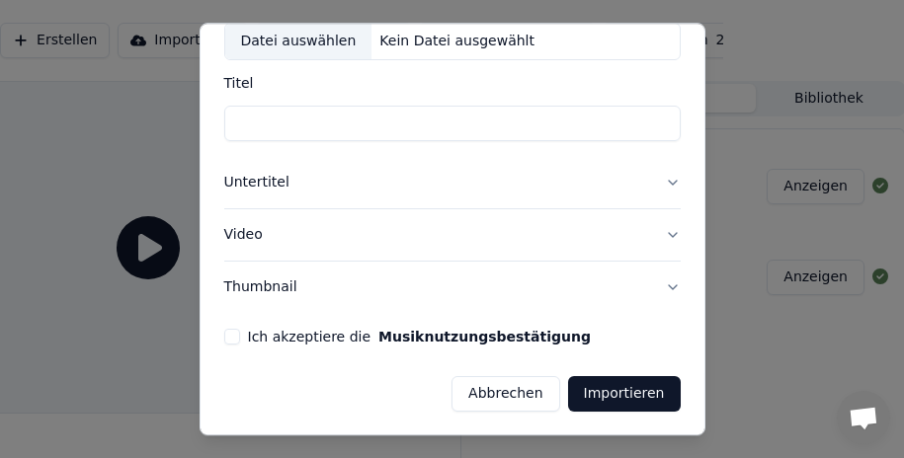
click at [656, 181] on button "Untertitel" at bounding box center [452, 182] width 456 height 51
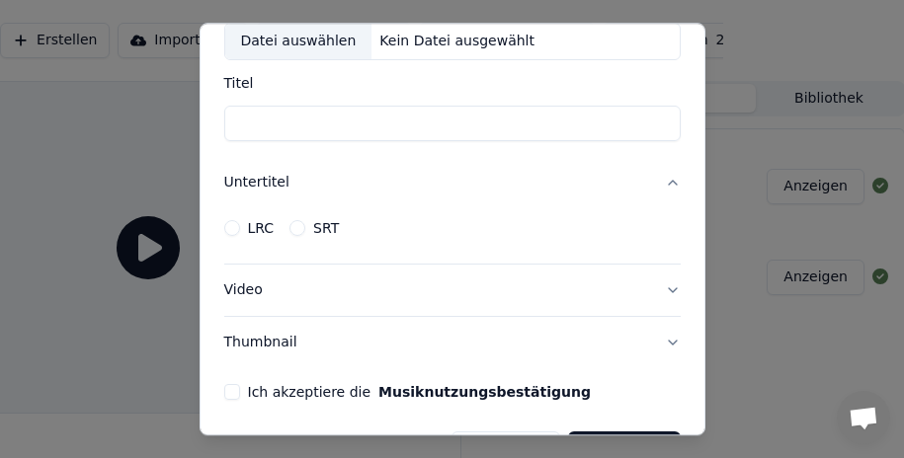
click at [651, 290] on button "Video" at bounding box center [452, 290] width 456 height 51
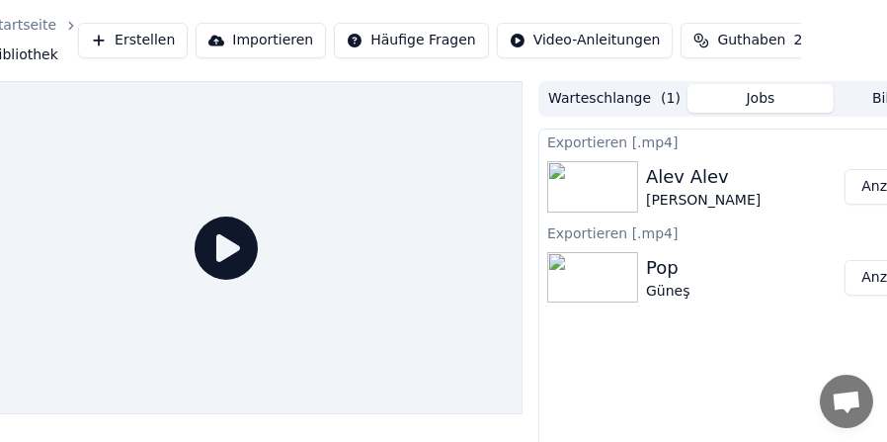
scroll to position [0, 0]
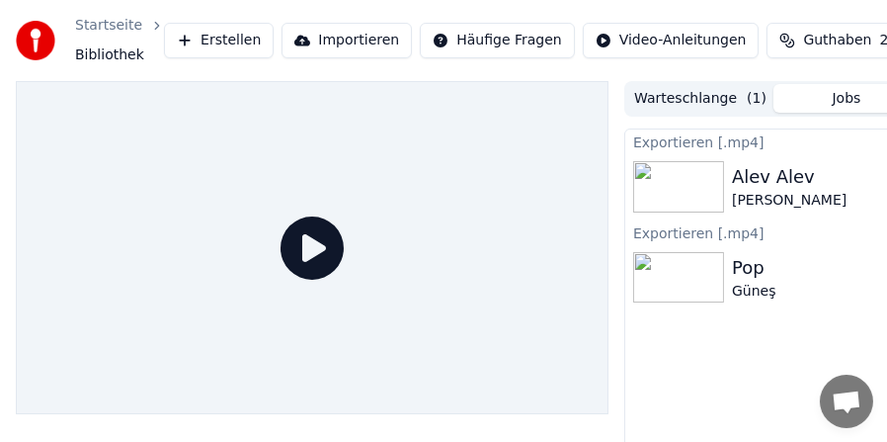
click at [779, 183] on div "Alev Alev" at bounding box center [789, 177] width 115 height 28
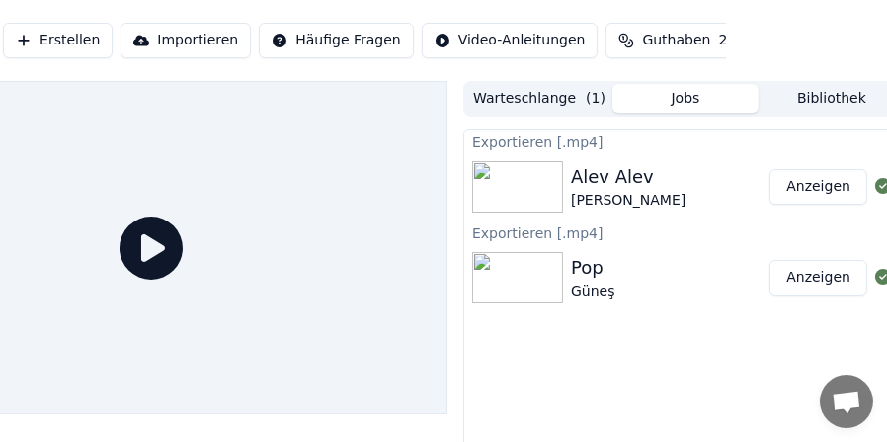
scroll to position [0, 181]
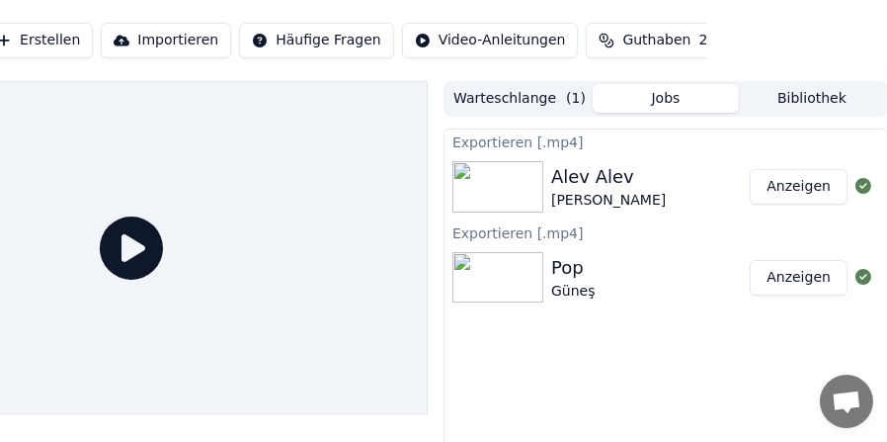
click at [804, 181] on button "Anzeigen" at bounding box center [799, 187] width 98 height 36
click at [552, 99] on button "Warteschlange ( 1 )" at bounding box center [520, 98] width 146 height 29
click at [674, 91] on button "Jobs" at bounding box center [666, 98] width 146 height 29
click at [685, 289] on div "Pop Güneş" at bounding box center [650, 277] width 199 height 47
click at [785, 94] on button "Bibliothek" at bounding box center [812, 98] width 146 height 29
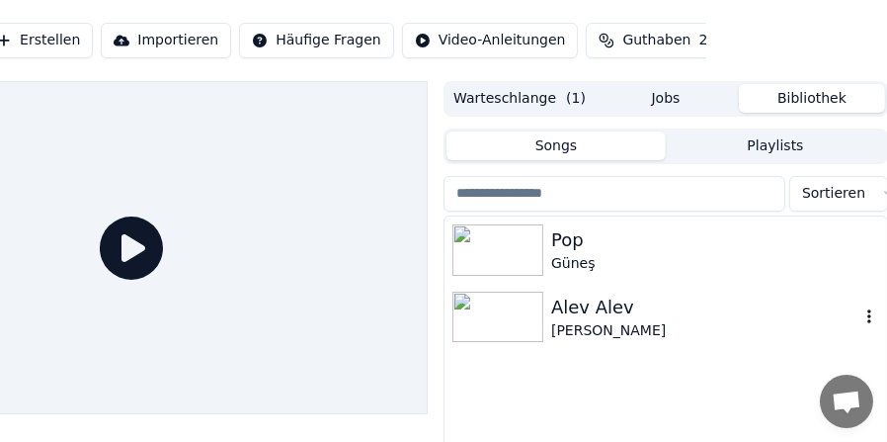
click at [605, 318] on div "Alev Alev" at bounding box center [705, 307] width 308 height 28
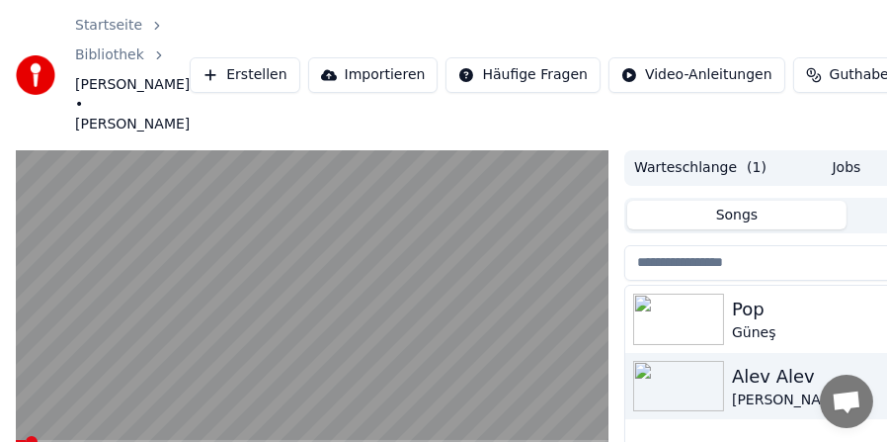
scroll to position [99, 0]
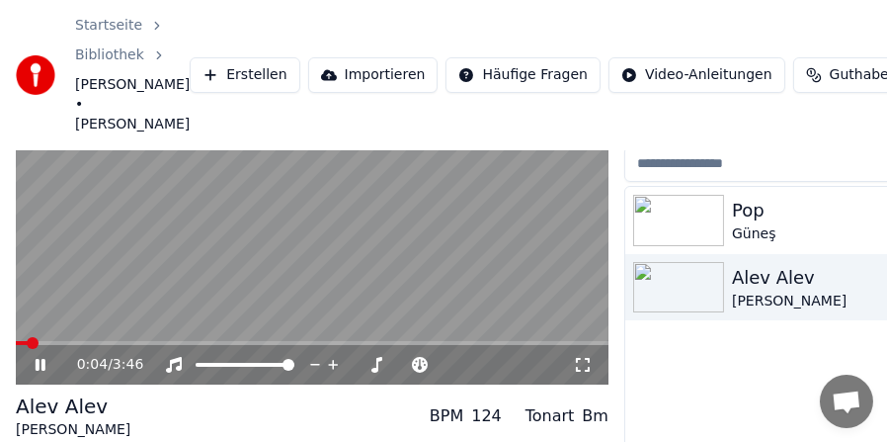
click at [147, 268] on video at bounding box center [312, 218] width 593 height 334
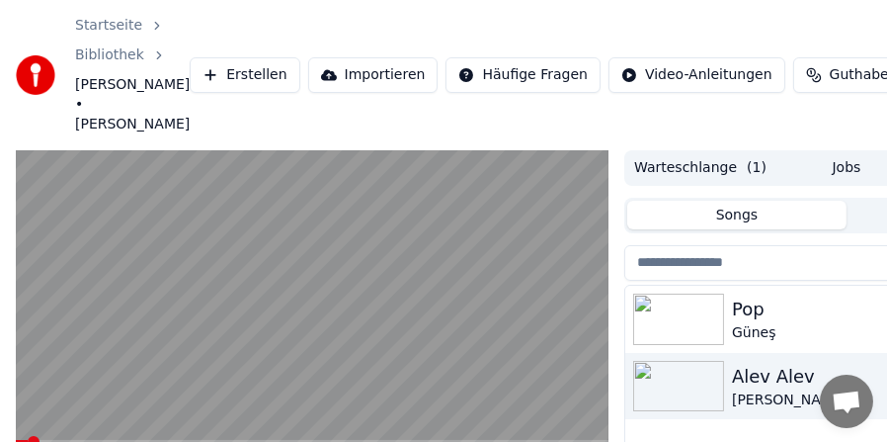
scroll to position [196, 0]
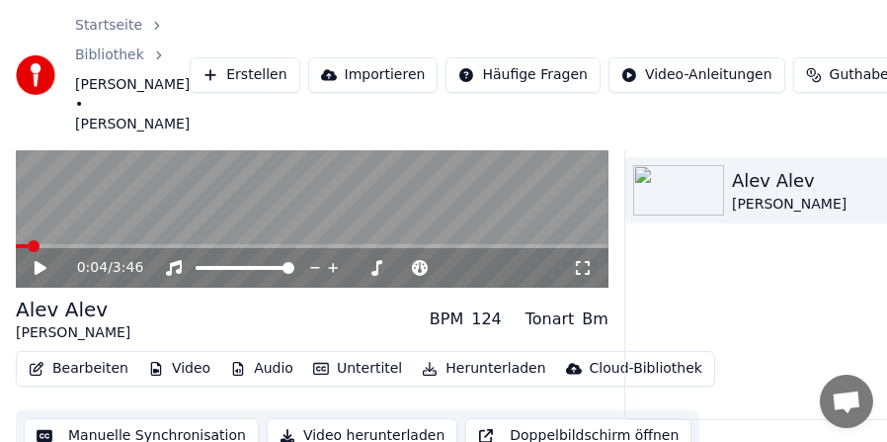
click at [69, 355] on button "Bearbeiten" at bounding box center [79, 369] width 116 height 28
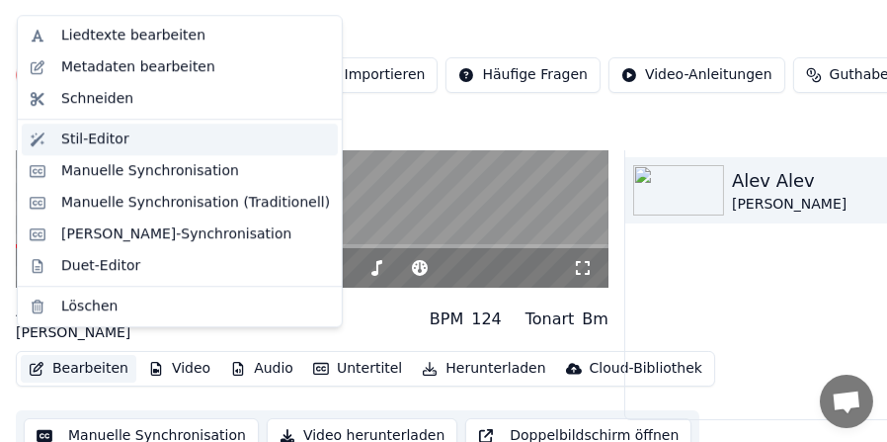
click at [93, 140] on div "Stil-Editor" at bounding box center [95, 139] width 68 height 20
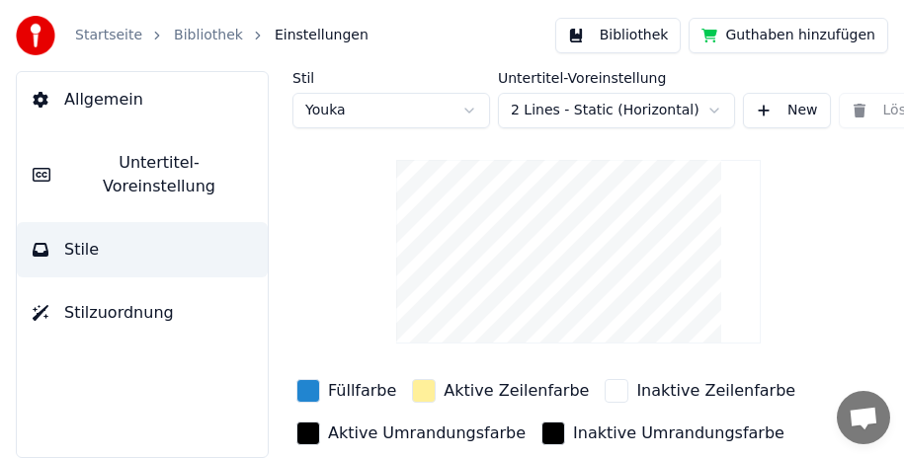
click at [94, 96] on span "Allgemein" at bounding box center [103, 100] width 79 height 24
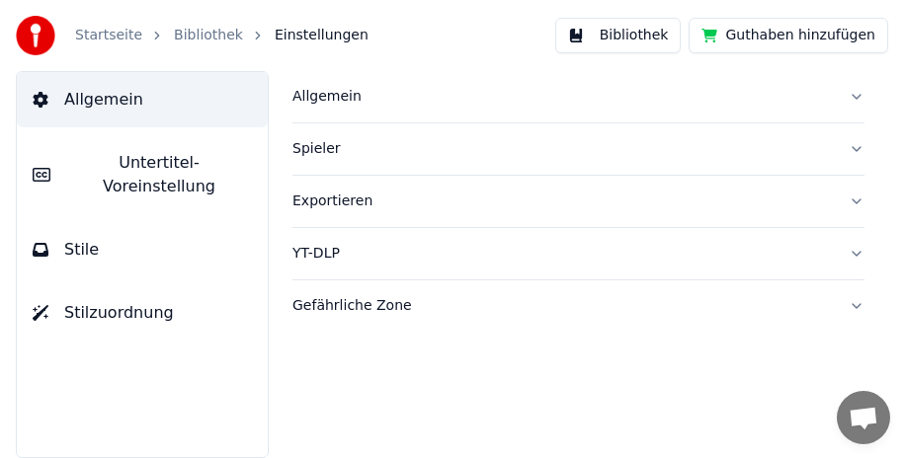
click at [853, 97] on button "Allgemein" at bounding box center [578, 96] width 572 height 51
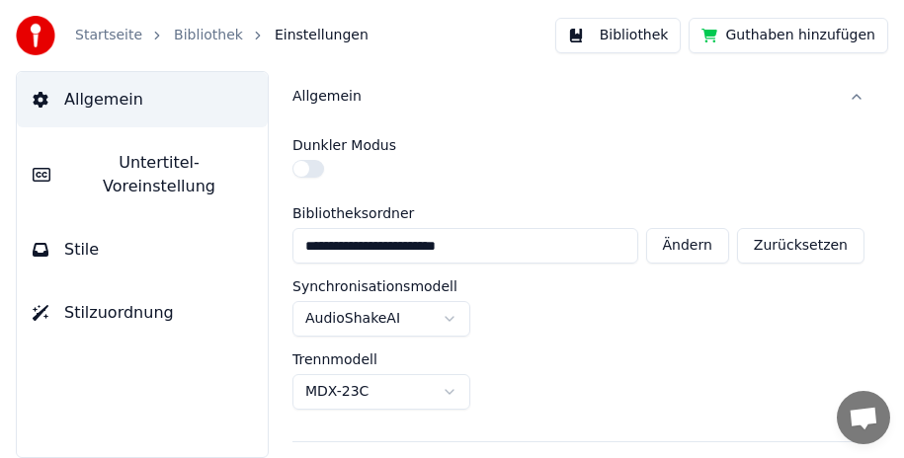
click at [853, 97] on div "**********" at bounding box center [578, 264] width 651 height 387
click at [159, 172] on span "Untertitel-Voreinstellung" at bounding box center [159, 174] width 186 height 47
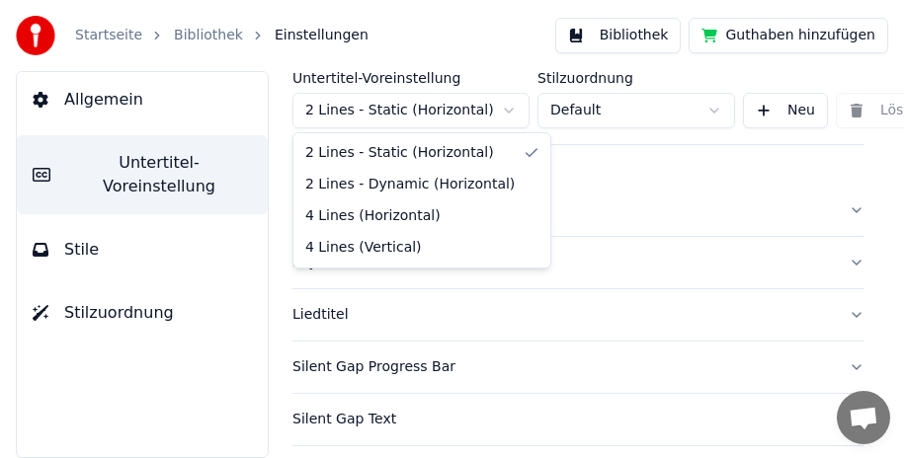
click at [510, 109] on html "Startseite Bibliothek Einstellungen Bibliothek Guthaben hinzufügen Allgemein Un…" at bounding box center [452, 229] width 904 height 458
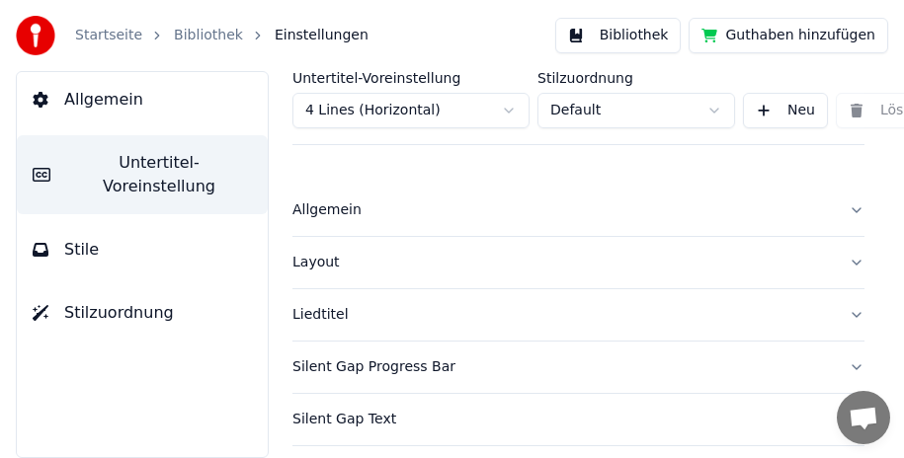
click at [837, 305] on button "Liedtitel" at bounding box center [578, 314] width 572 height 51
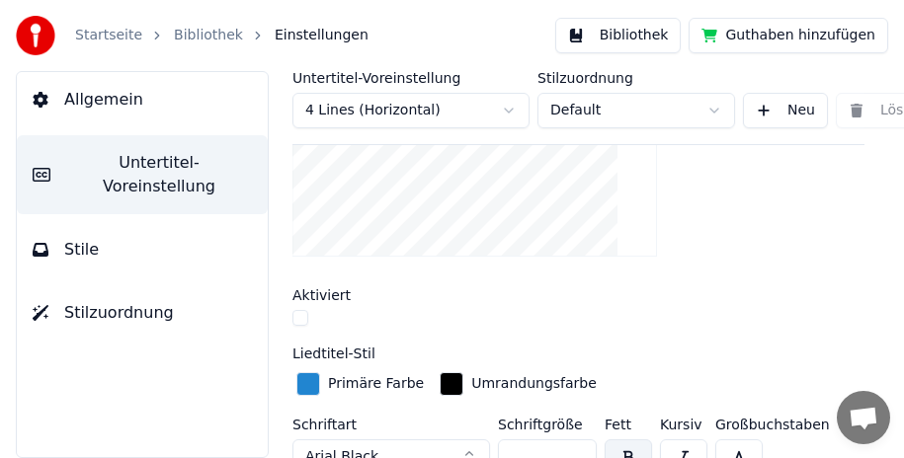
scroll to position [296, 0]
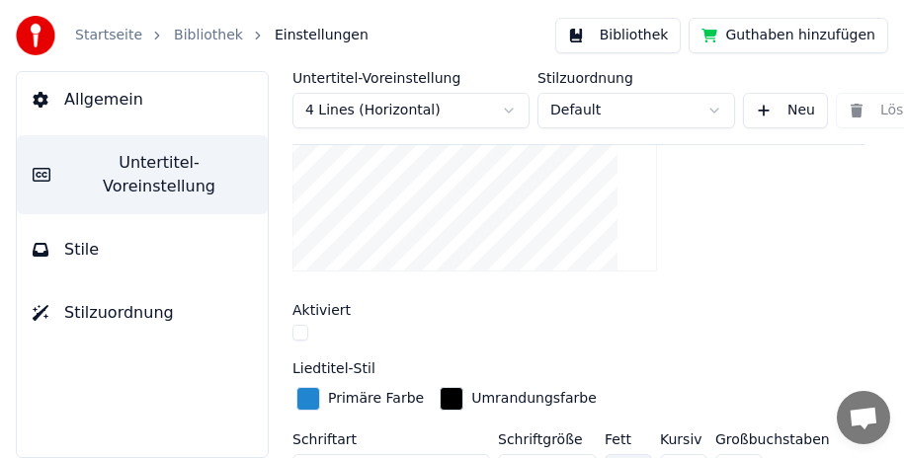
click at [302, 336] on button "button" at bounding box center [300, 333] width 16 height 16
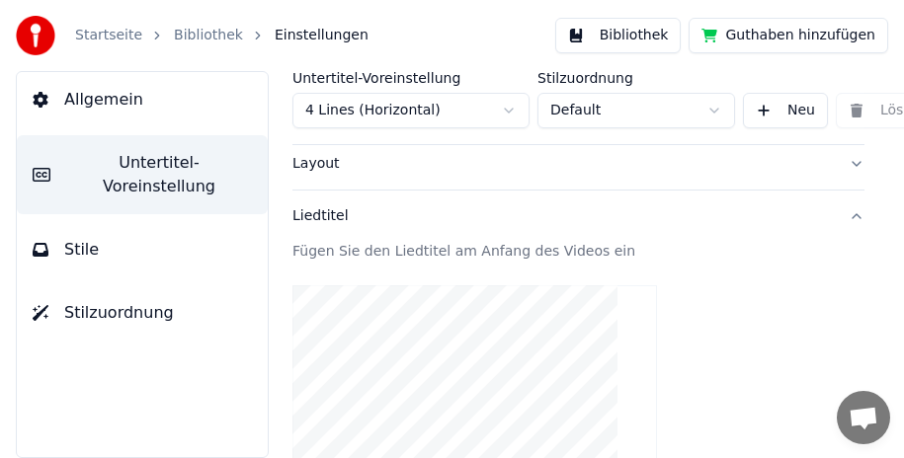
scroll to position [0, 0]
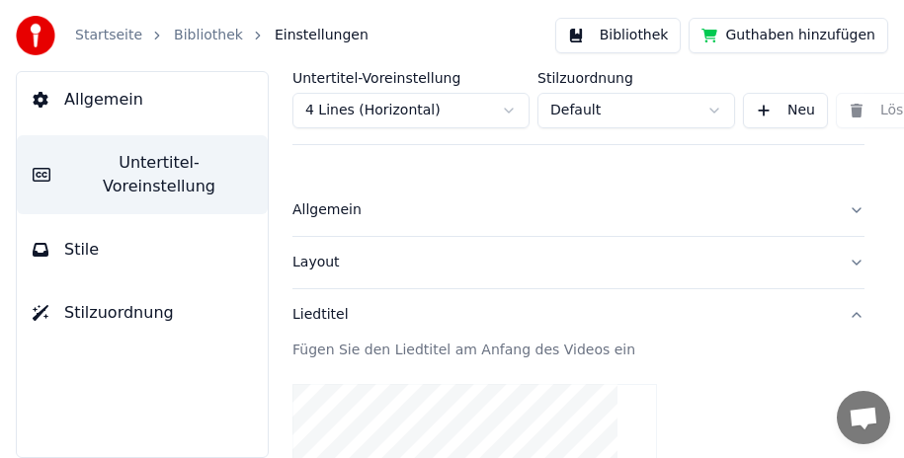
click at [842, 212] on button "Allgemein" at bounding box center [578, 210] width 572 height 51
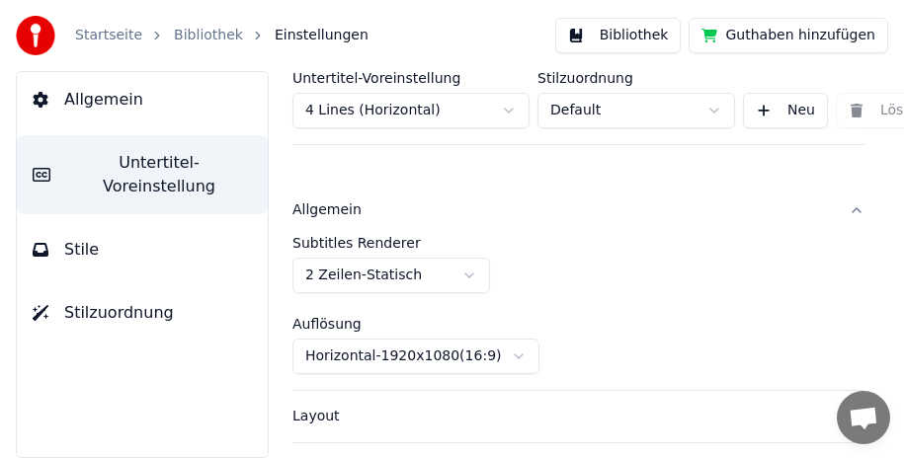
click at [467, 275] on html "Startseite Bibliothek Einstellungen Bibliothek Guthaben hinzufügen Allgemein Un…" at bounding box center [452, 229] width 904 height 458
click at [467, 274] on html "Startseite Bibliothek Einstellungen Bibliothek Guthaben hinzufügen Allgemein Un…" at bounding box center [452, 229] width 904 height 458
click at [845, 210] on button "Allgemein" at bounding box center [578, 210] width 572 height 51
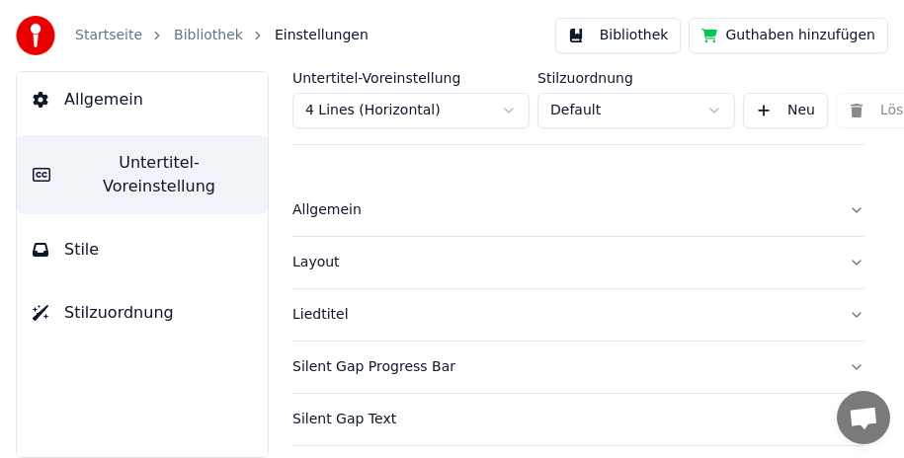
click at [845, 211] on button "Allgemein" at bounding box center [578, 210] width 572 height 51
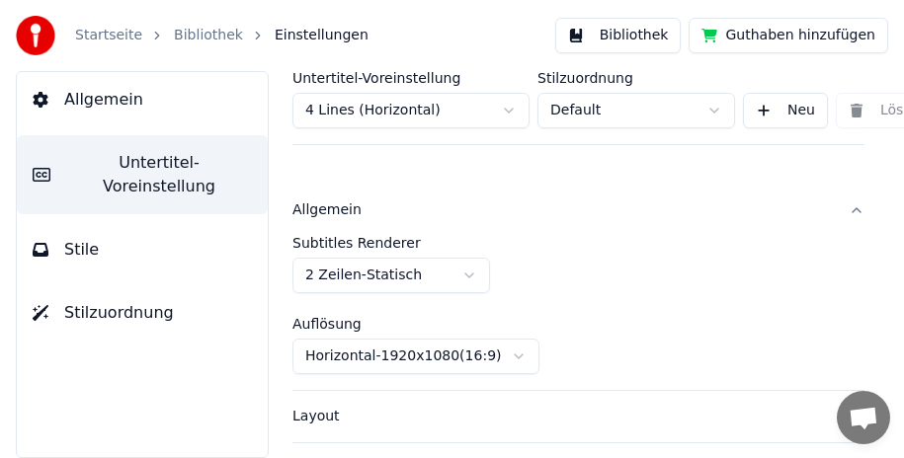
click at [474, 279] on html "Startseite Bibliothek Einstellungen Bibliothek Guthaben hinzufügen Allgemein Un…" at bounding box center [452, 229] width 904 height 458
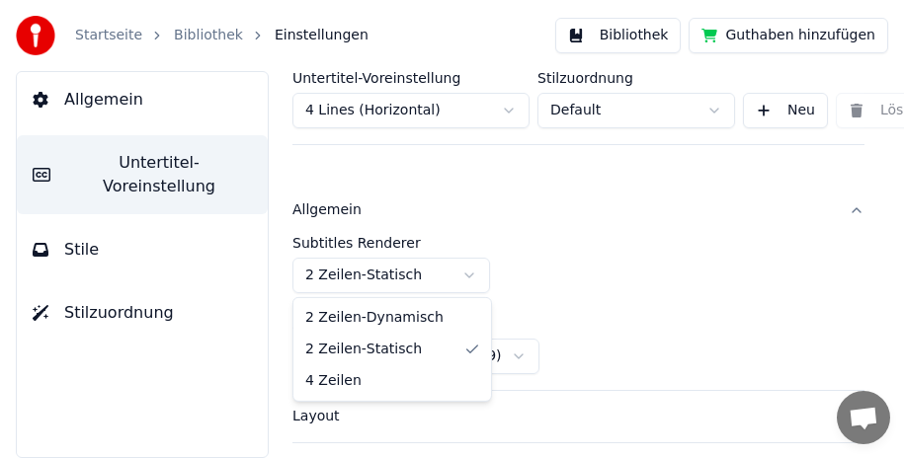
click at [474, 279] on html "Startseite Bibliothek Einstellungen Bibliothek Guthaben hinzufügen Allgemein Un…" at bounding box center [452, 229] width 904 height 458
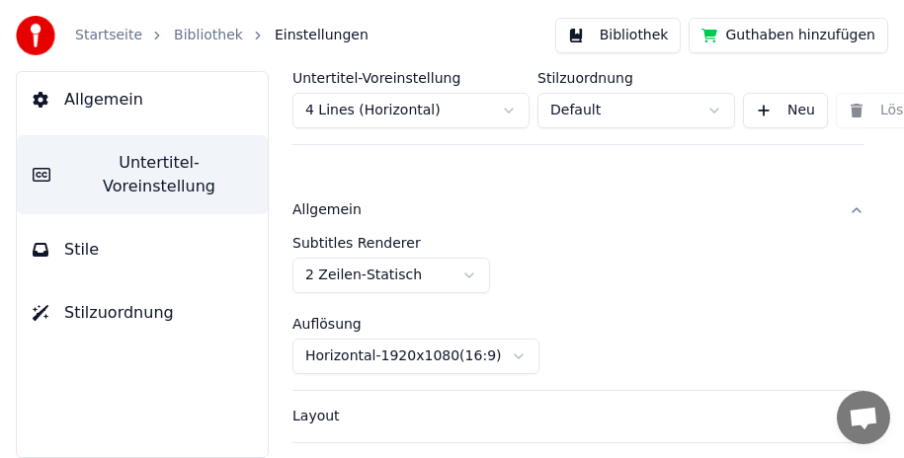
click at [834, 208] on button "Allgemein" at bounding box center [578, 210] width 572 height 51
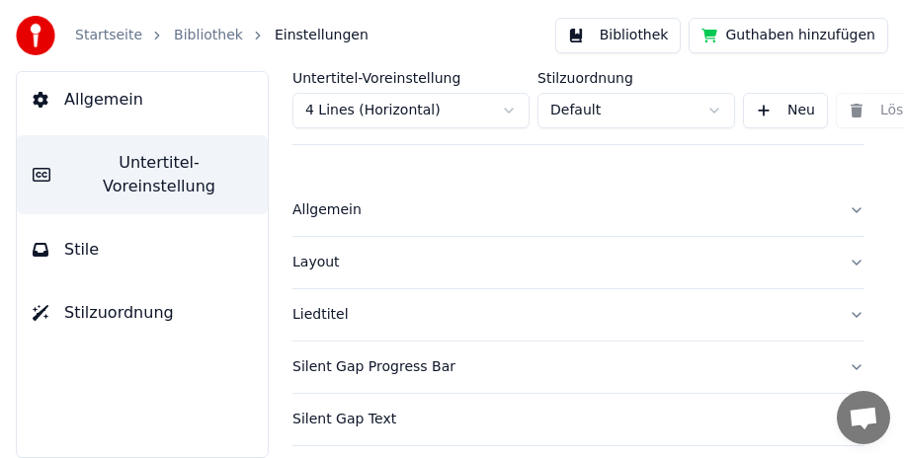
click at [845, 264] on button "Layout" at bounding box center [578, 262] width 572 height 51
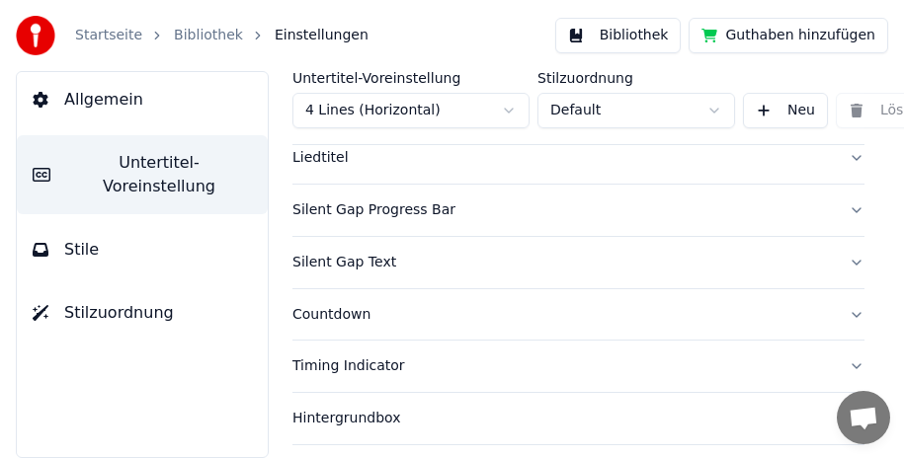
scroll to position [692, 0]
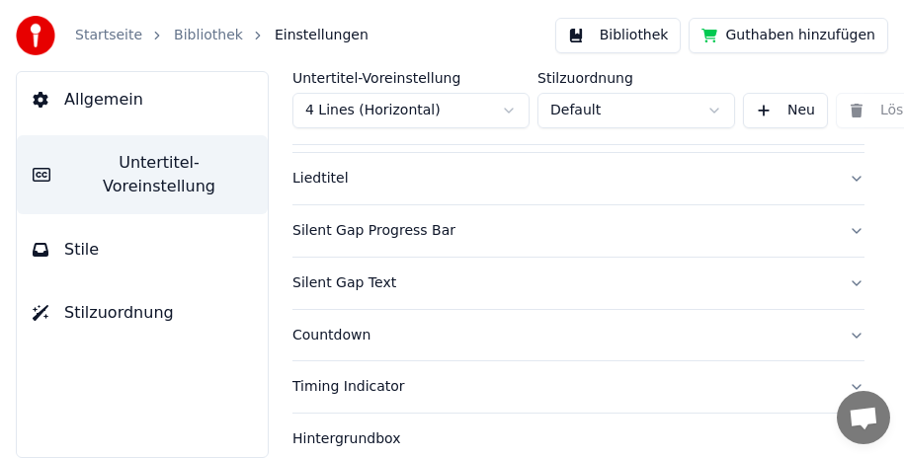
click at [843, 180] on button "Liedtitel" at bounding box center [578, 178] width 572 height 51
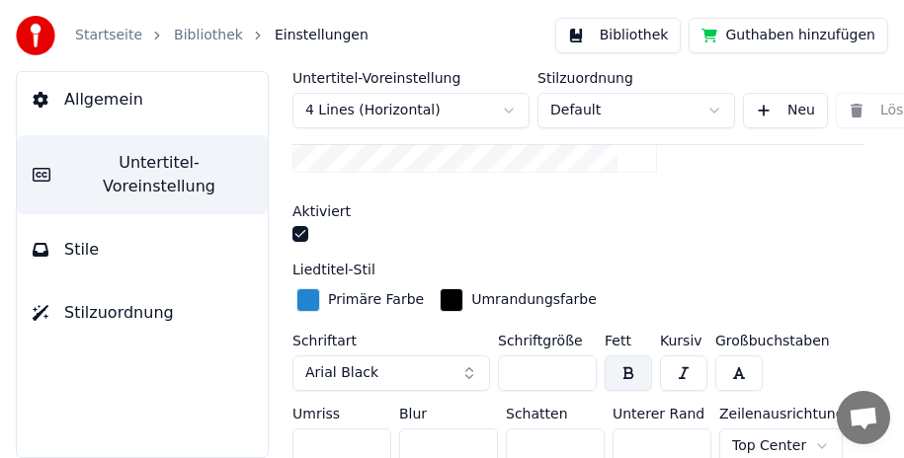
scroll to position [494, 0]
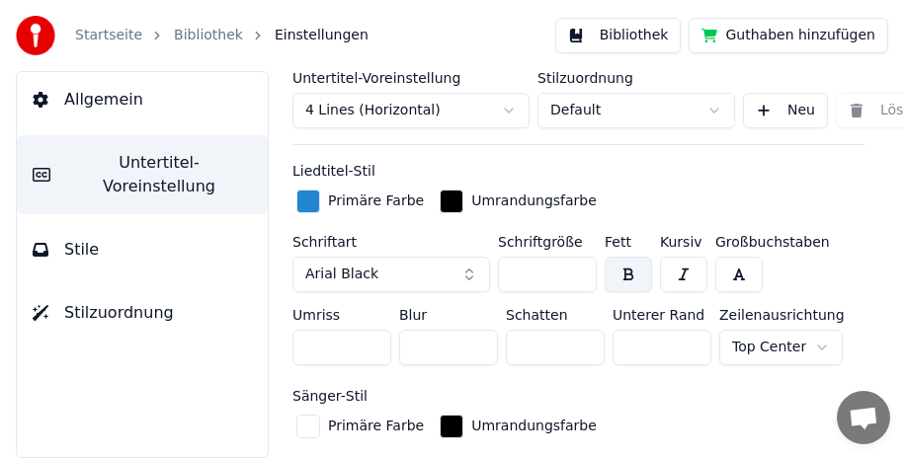
click at [444, 270] on button "Arial Black" at bounding box center [391, 275] width 198 height 36
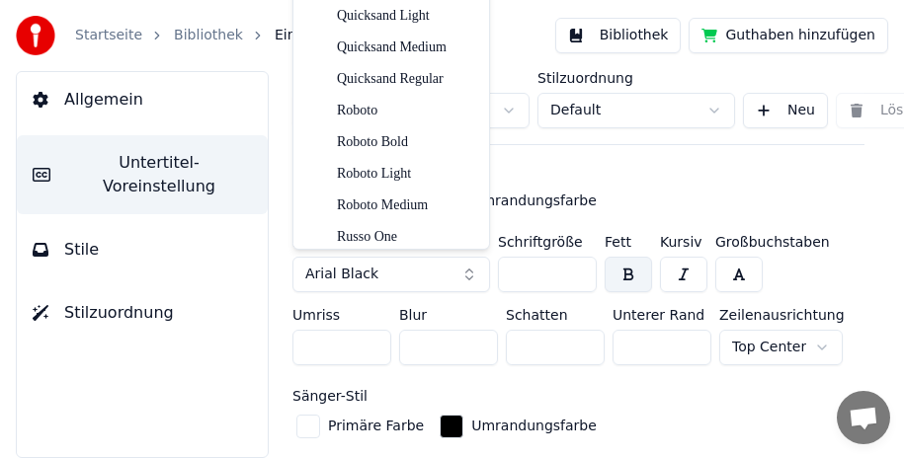
scroll to position [4643, 0]
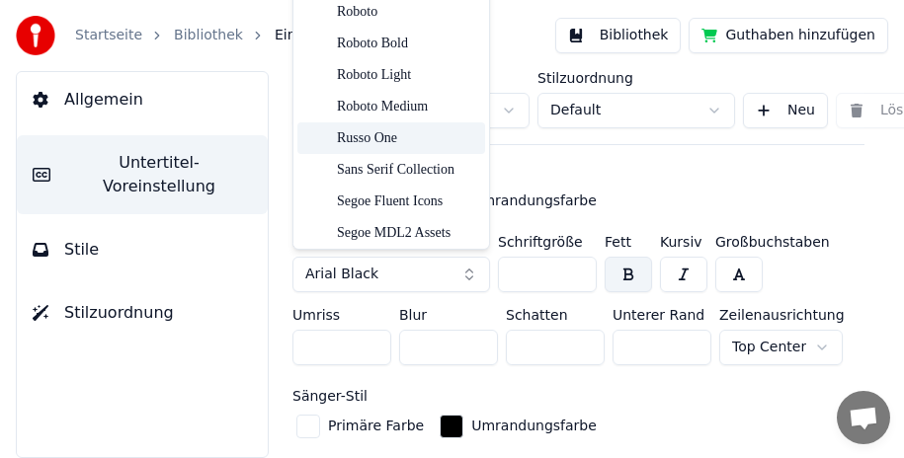
click at [403, 138] on div "Russo One" at bounding box center [407, 137] width 140 height 20
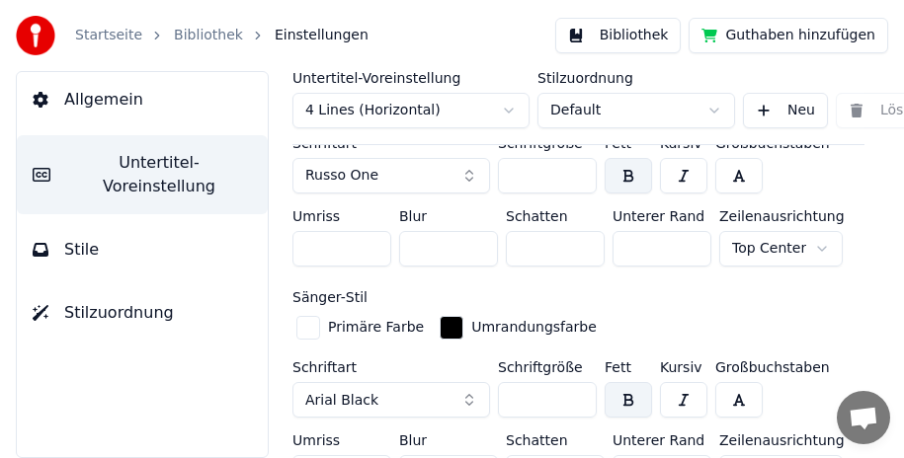
scroll to position [494, 0]
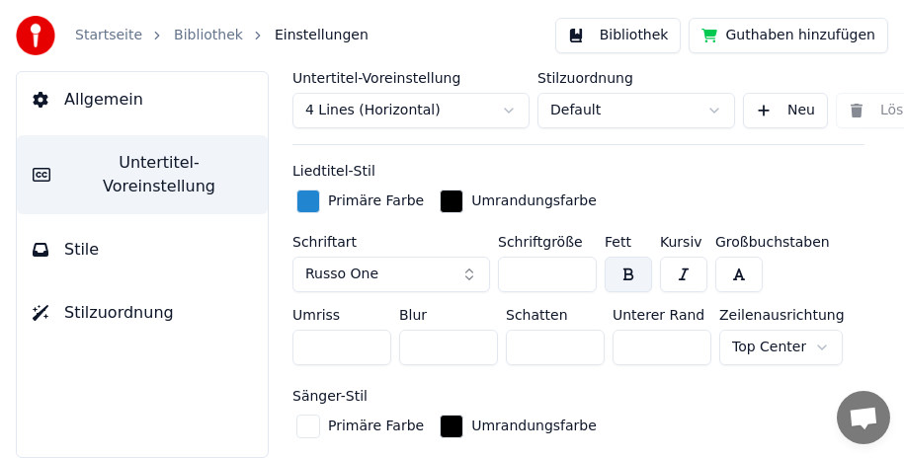
click at [581, 277] on input "***" at bounding box center [547, 275] width 99 height 36
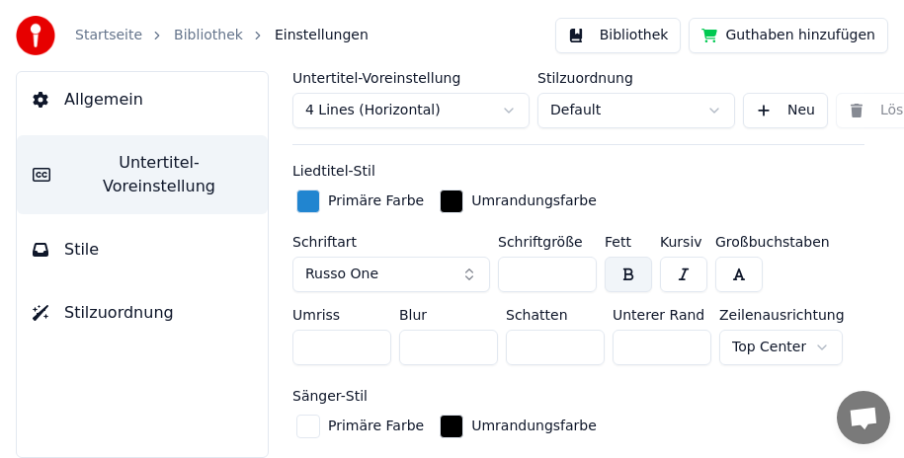
click at [581, 277] on input "***" at bounding box center [547, 275] width 99 height 36
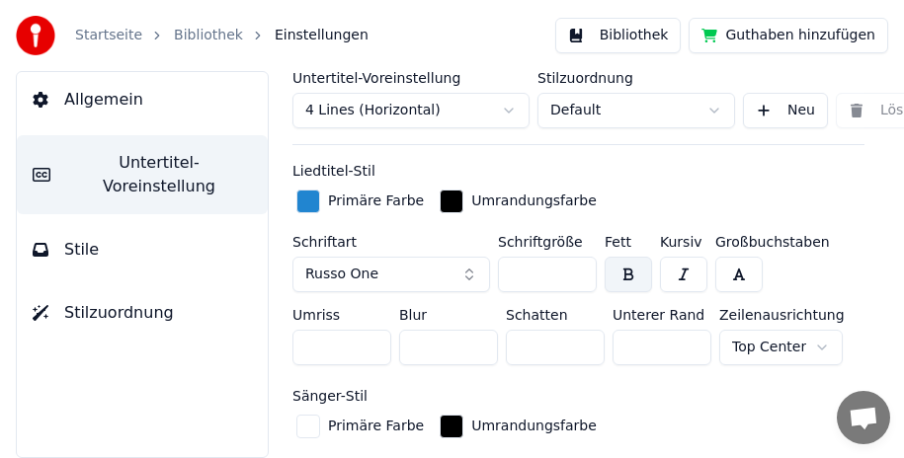
click at [581, 277] on input "***" at bounding box center [547, 275] width 99 height 36
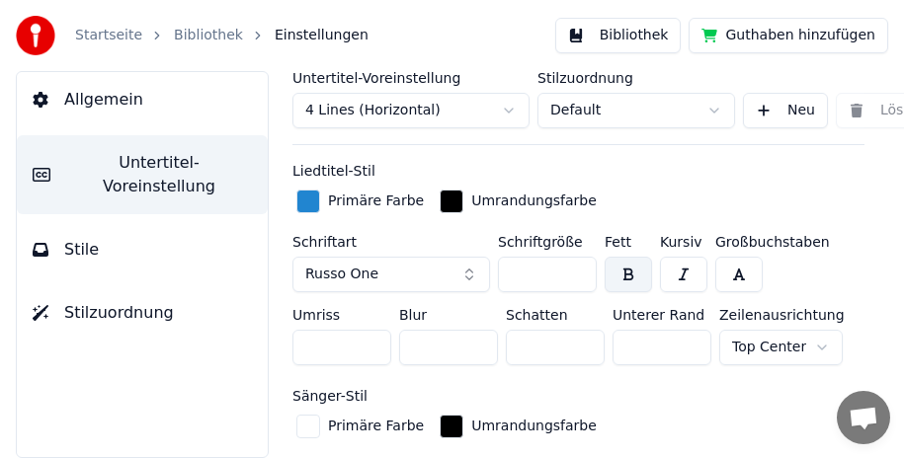
click at [581, 277] on input "***" at bounding box center [547, 275] width 99 height 36
click at [578, 264] on input "***" at bounding box center [547, 275] width 99 height 36
type input "***"
click at [578, 264] on input "***" at bounding box center [547, 275] width 99 height 36
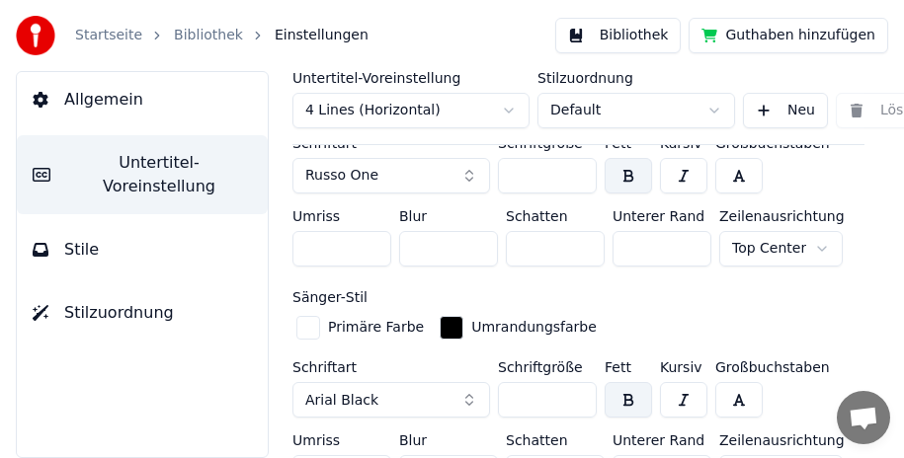
scroll to position [692, 0]
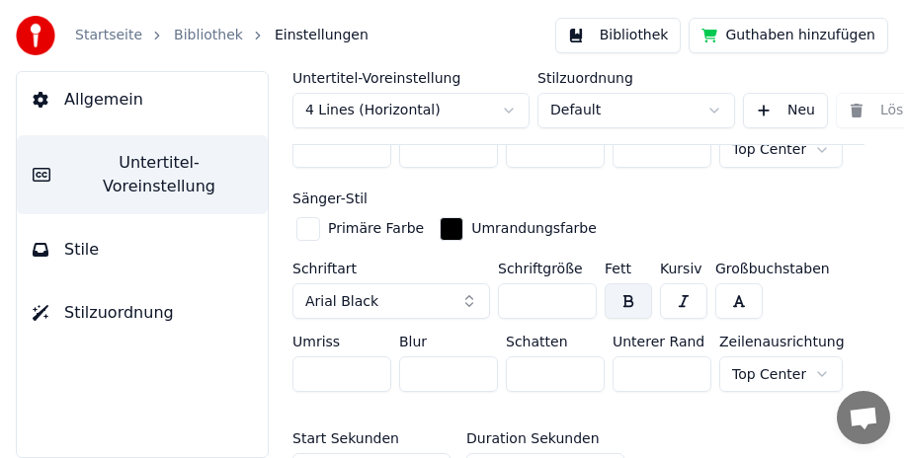
click at [577, 288] on input "***" at bounding box center [547, 302] width 99 height 36
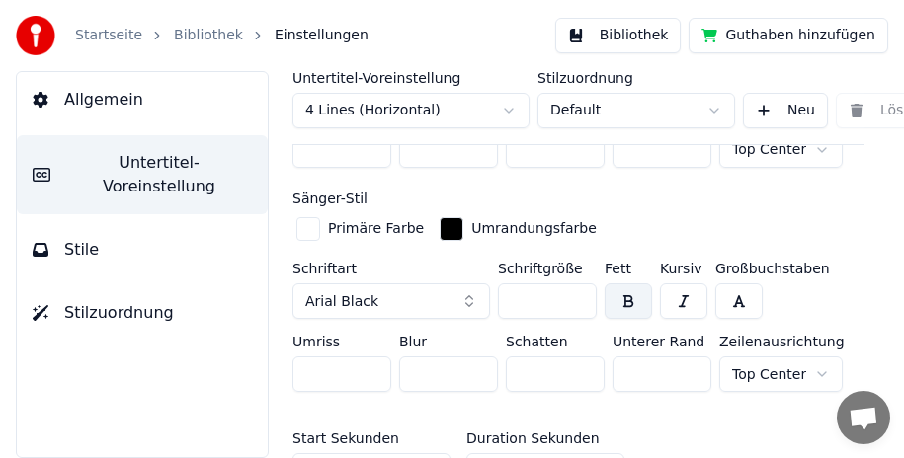
click at [577, 288] on input "***" at bounding box center [547, 302] width 99 height 36
type input "***"
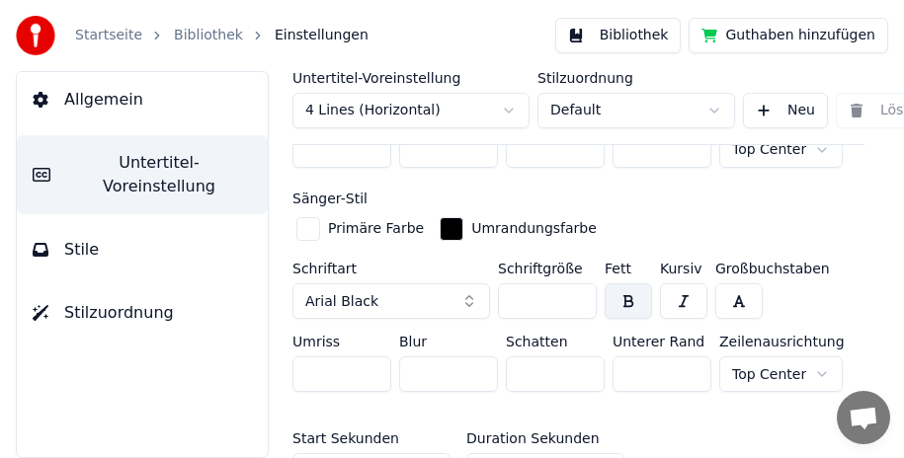
click at [577, 288] on input "***" at bounding box center [547, 302] width 99 height 36
click at [428, 292] on button "Arial Black" at bounding box center [391, 302] width 198 height 36
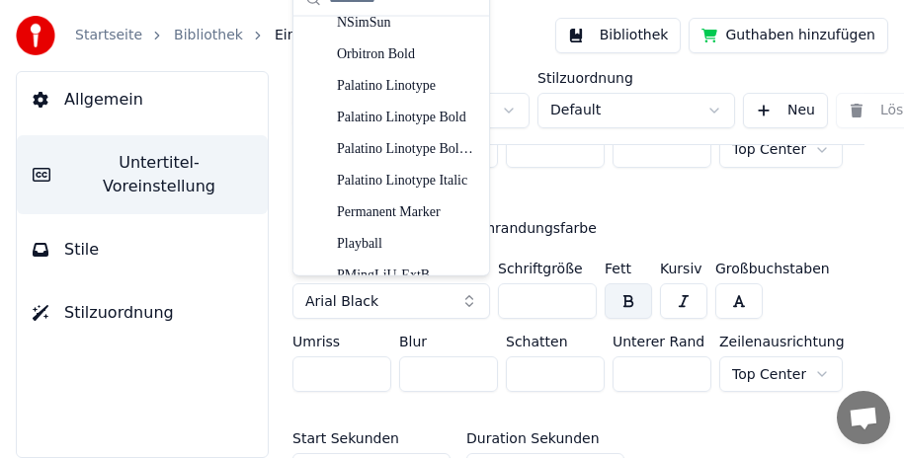
scroll to position [4545, 0]
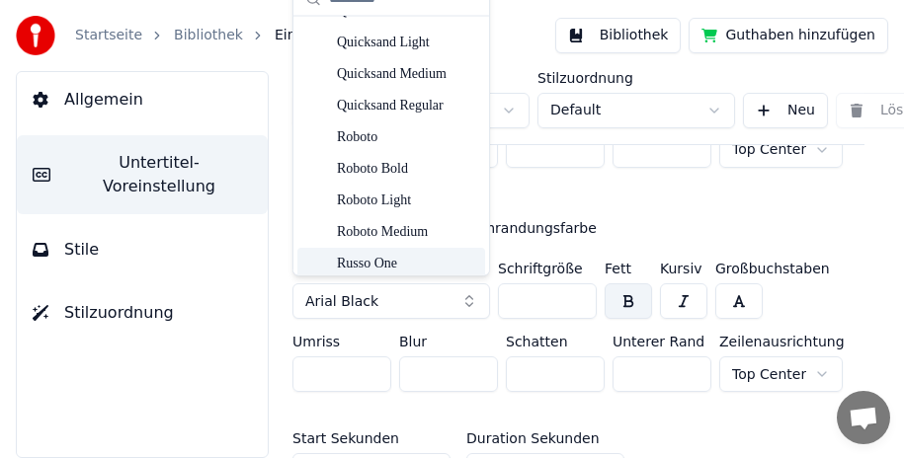
click at [395, 265] on div "Russo One" at bounding box center [407, 263] width 140 height 20
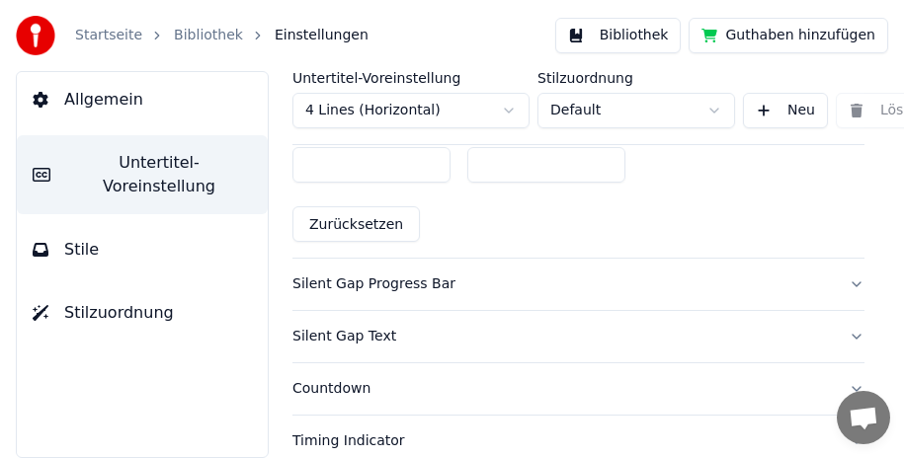
scroll to position [1186, 0]
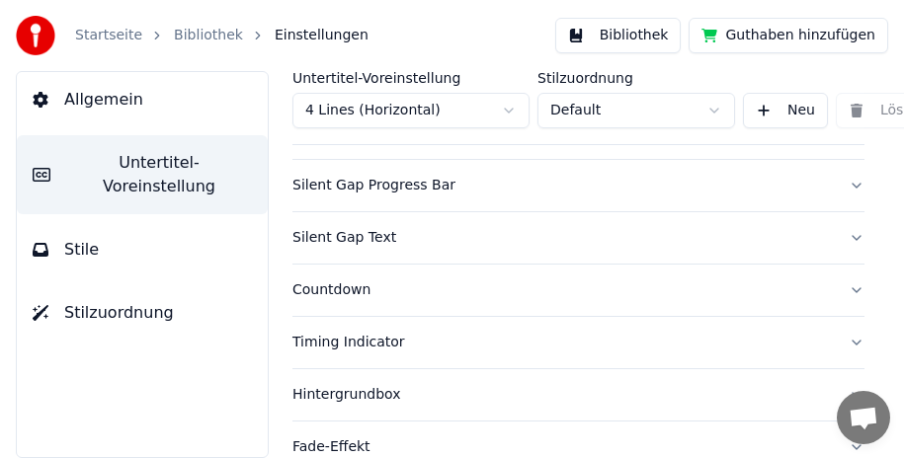
click at [840, 177] on button "Silent Gap Progress Bar" at bounding box center [578, 185] width 572 height 51
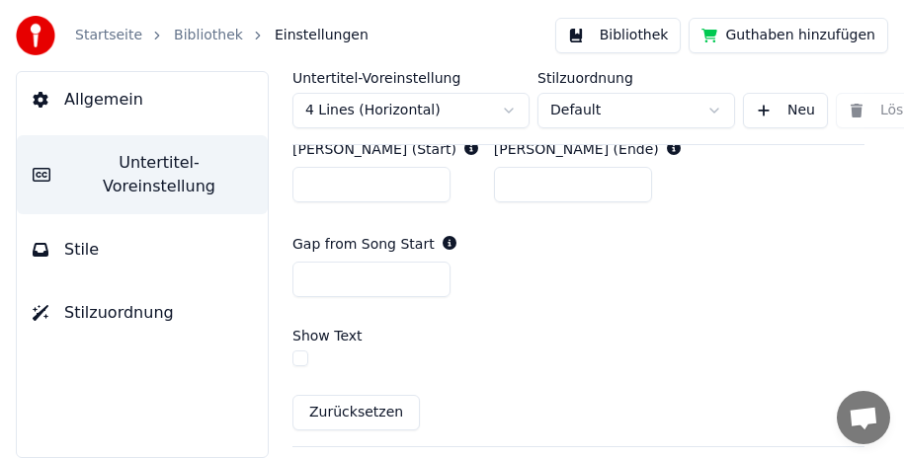
scroll to position [1106, 0]
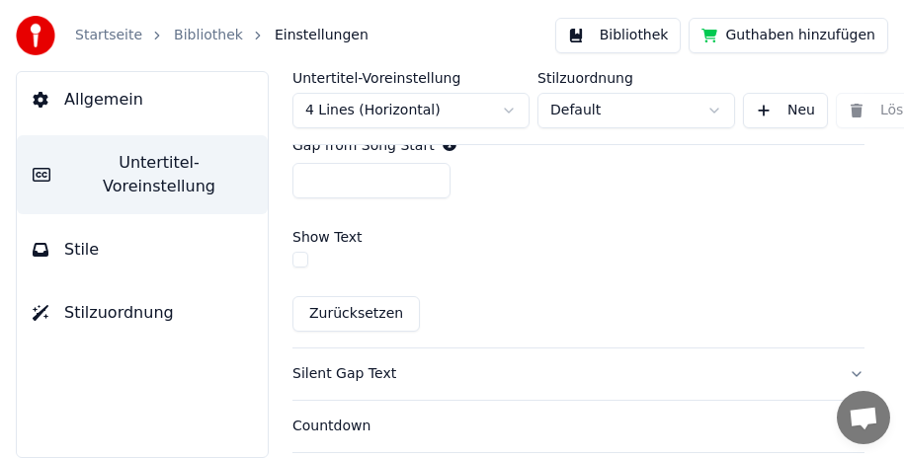
click at [295, 252] on button "button" at bounding box center [300, 260] width 16 height 16
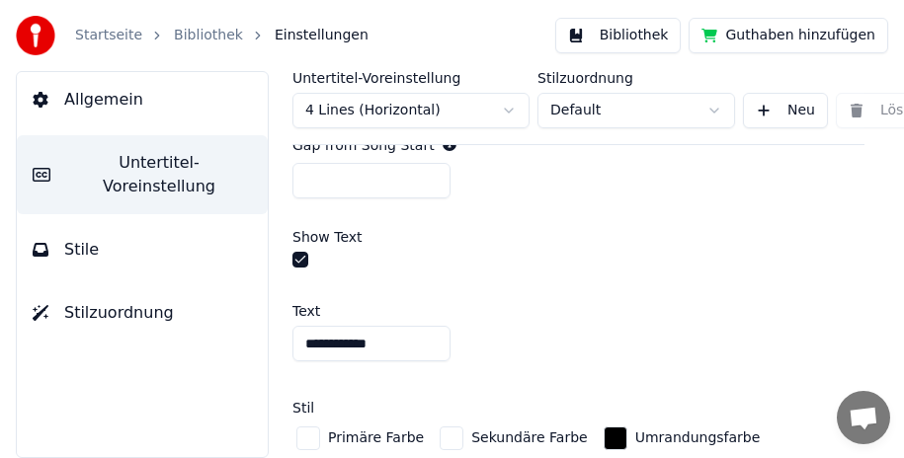
drag, startPoint x: 394, startPoint y: 321, endPoint x: 254, endPoint y: 321, distance: 140.3
click at [254, 321] on div "**********" at bounding box center [578, 264] width 651 height 387
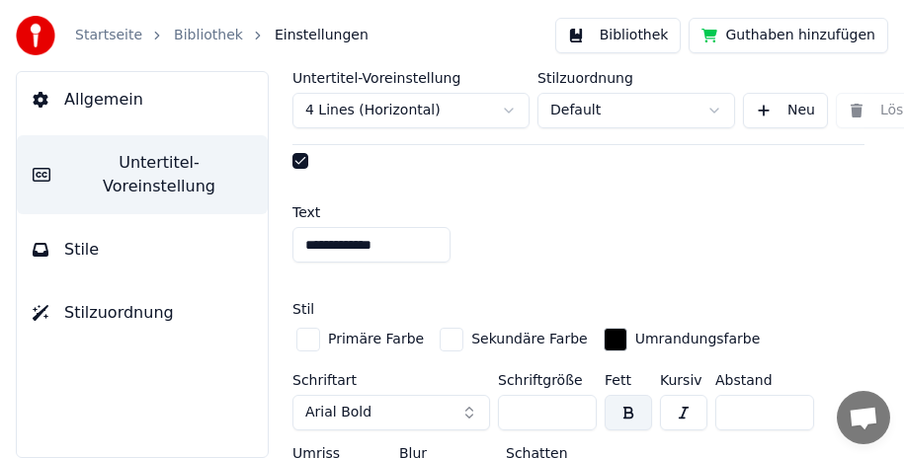
scroll to position [1303, 0]
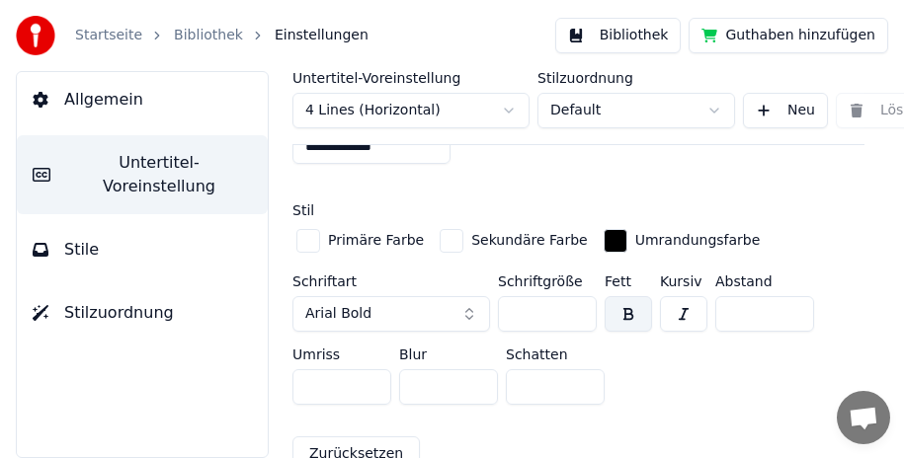
type input "**********"
click at [626, 296] on button "button" at bounding box center [628, 314] width 47 height 36
click at [390, 296] on button "Arial Bold" at bounding box center [391, 314] width 198 height 36
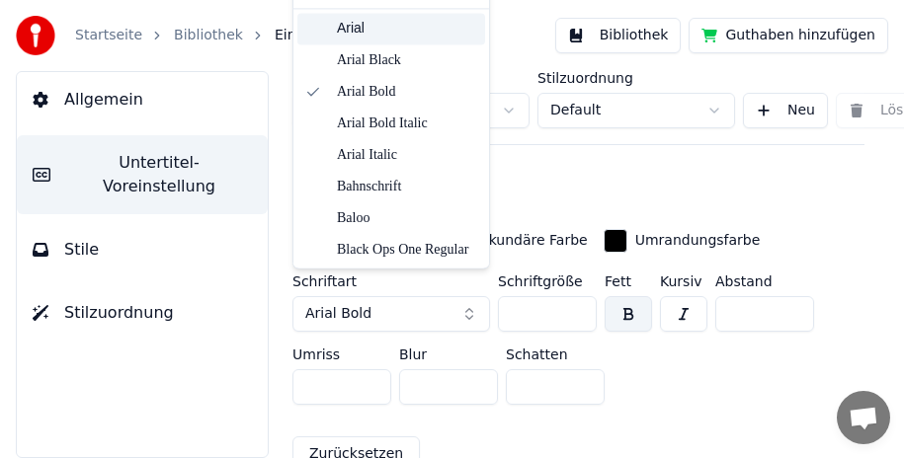
click at [348, 33] on div "Arial" at bounding box center [407, 29] width 140 height 20
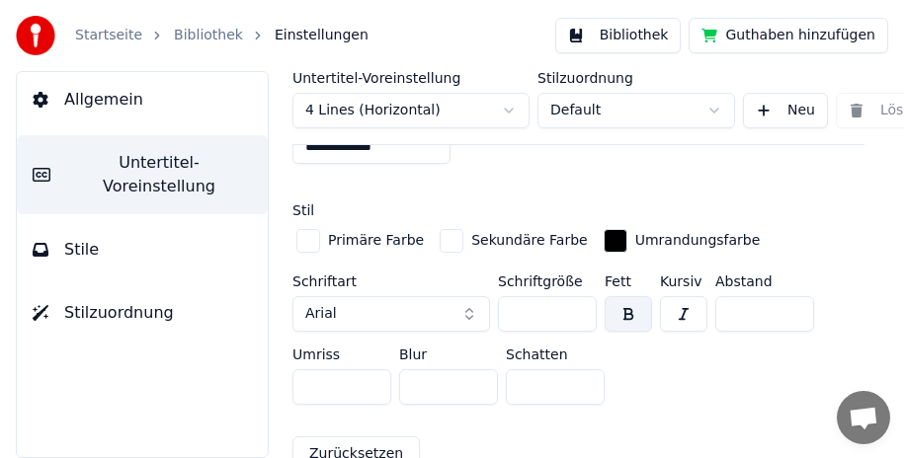
click at [307, 229] on div "button" at bounding box center [308, 241] width 24 height 24
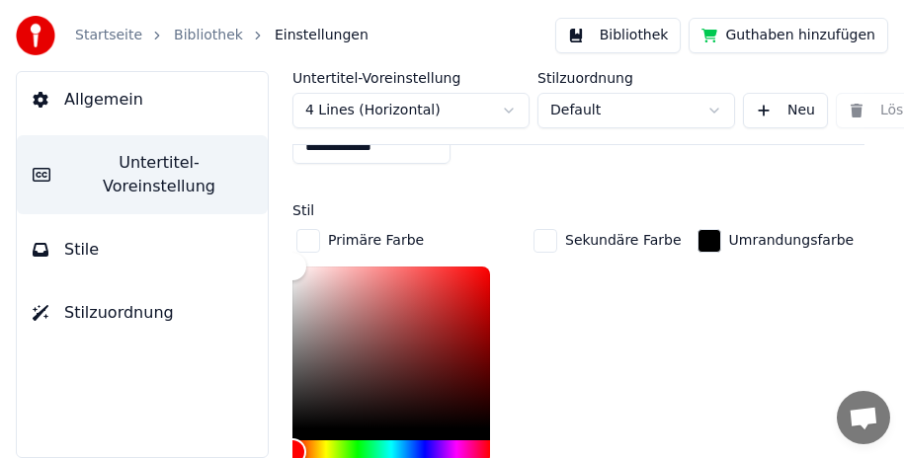
click at [309, 225] on div "Primäre Farbe" at bounding box center [359, 241] width 135 height 32
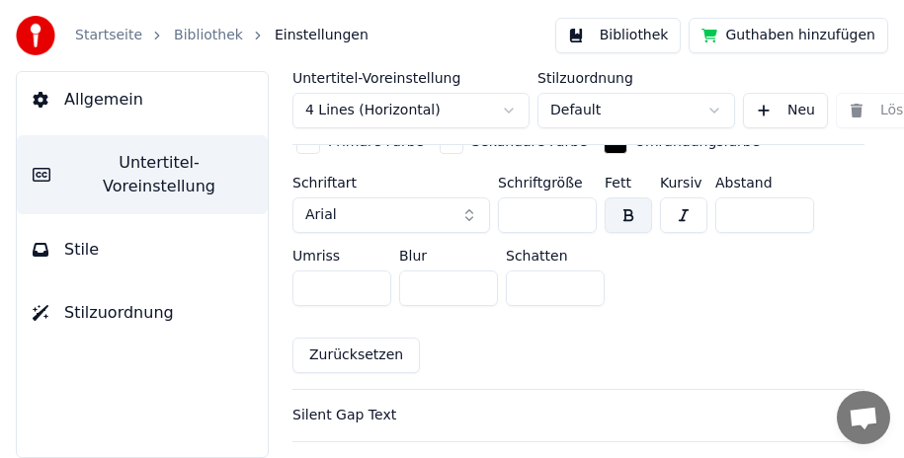
scroll to position [1501, 0]
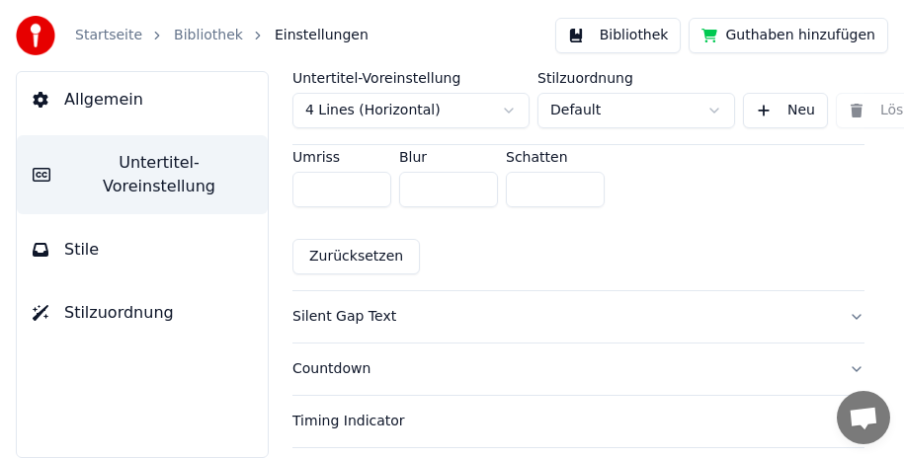
click at [842, 294] on button "Silent Gap Text" at bounding box center [578, 316] width 572 height 51
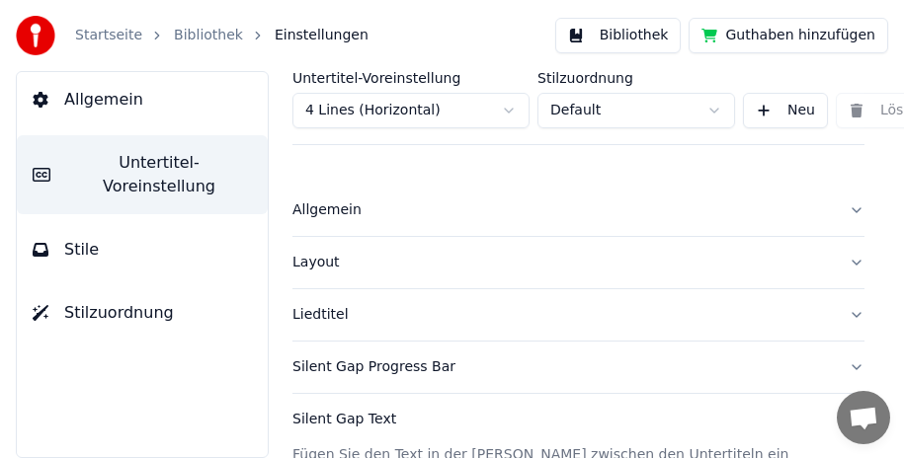
scroll to position [99, 0]
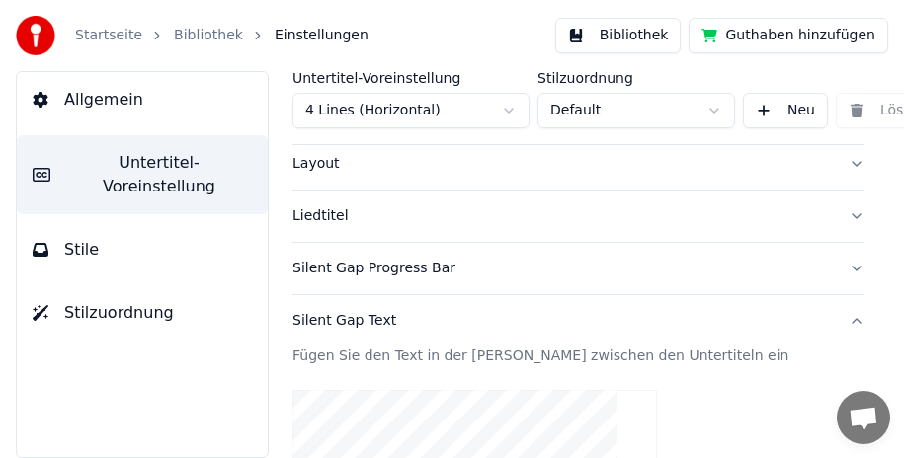
click at [843, 321] on button "Silent Gap Text" at bounding box center [578, 320] width 572 height 51
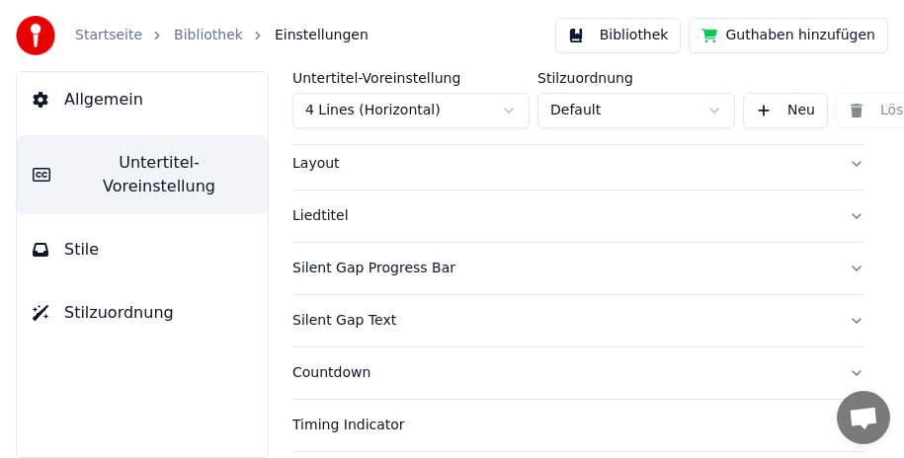
click at [842, 268] on button "Silent Gap Progress Bar" at bounding box center [578, 268] width 572 height 51
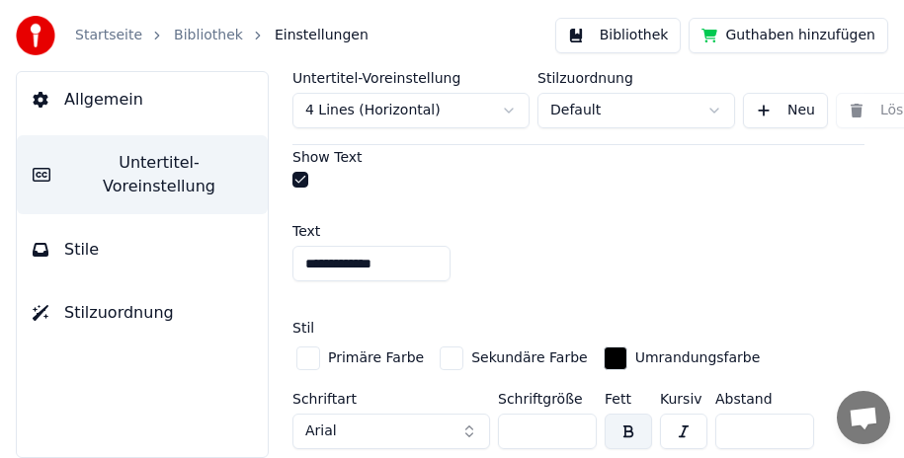
scroll to position [1284, 0]
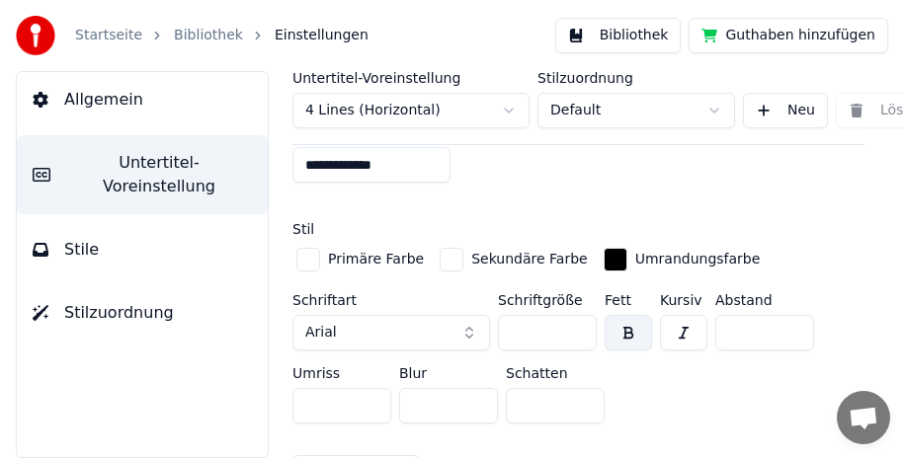
click at [579, 315] on input "**" at bounding box center [547, 333] width 99 height 36
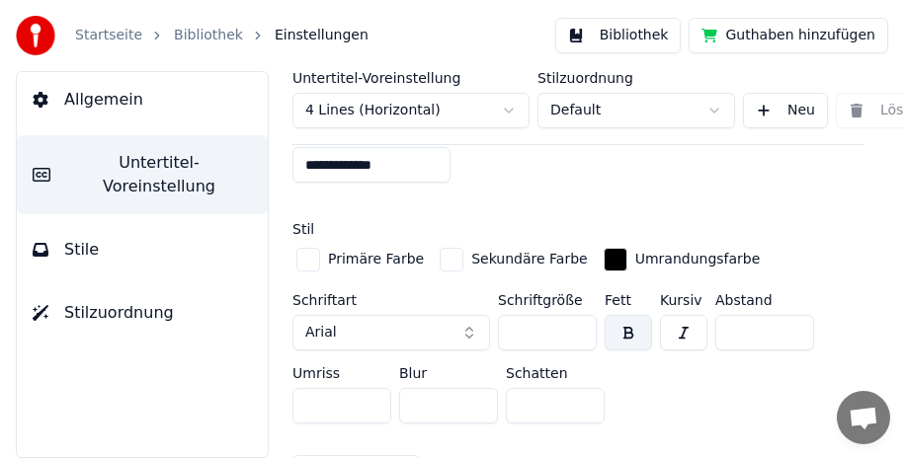
click at [579, 315] on input "**" at bounding box center [547, 333] width 99 height 36
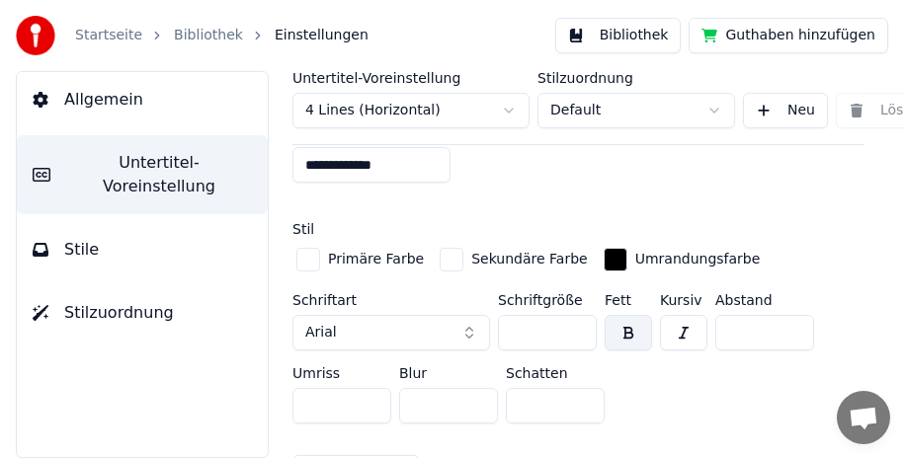
click at [579, 315] on input "**" at bounding box center [547, 333] width 99 height 36
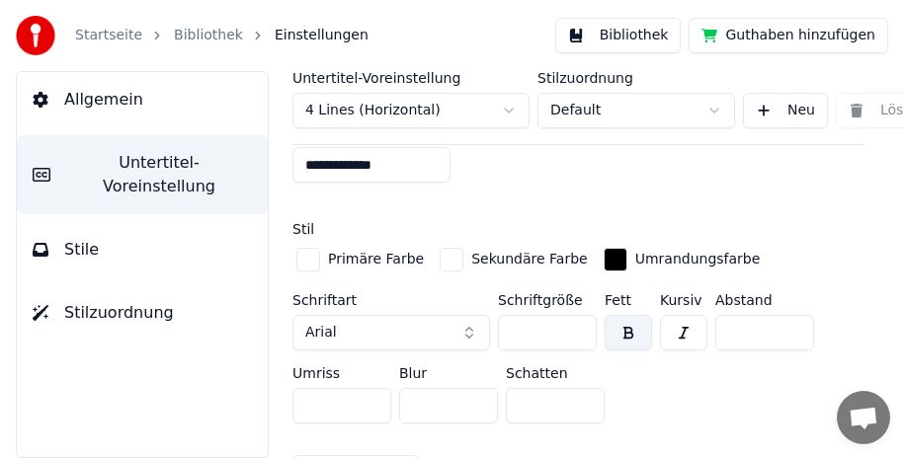
click at [579, 315] on input "**" at bounding box center [547, 333] width 99 height 36
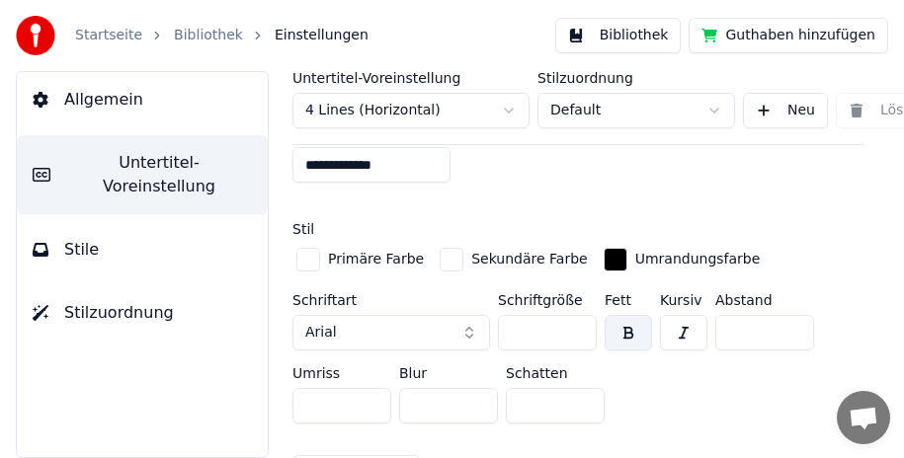
click at [576, 315] on input "**" at bounding box center [547, 333] width 99 height 36
type input "**"
click at [580, 317] on input "**" at bounding box center [547, 333] width 99 height 36
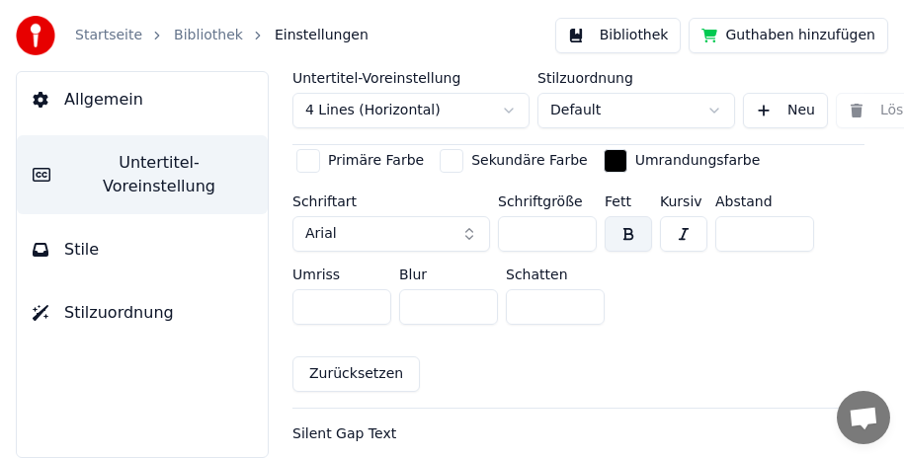
click at [616, 216] on button "button" at bounding box center [628, 234] width 47 height 36
click at [631, 216] on button "button" at bounding box center [628, 234] width 47 height 36
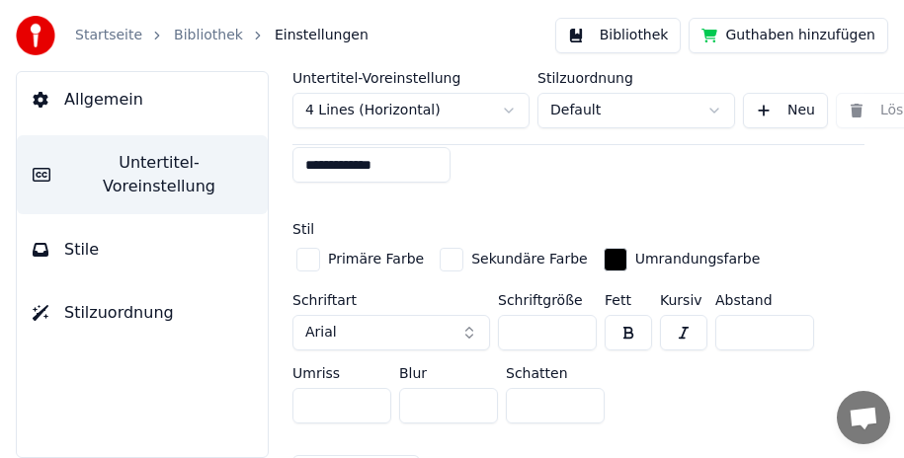
scroll to position [1186, 0]
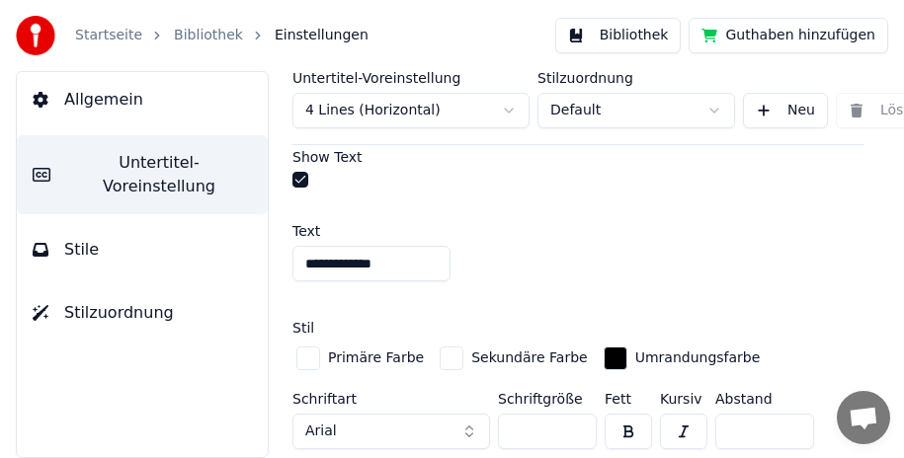
click at [311, 347] on div "button" at bounding box center [308, 359] width 24 height 24
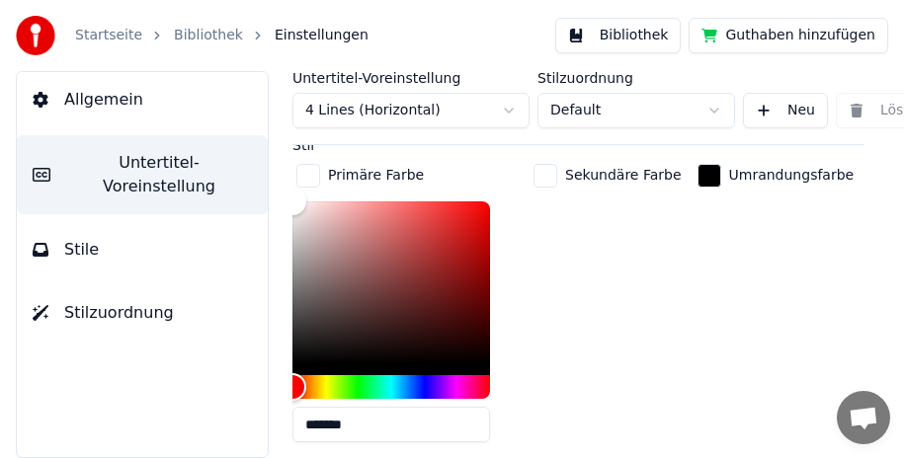
scroll to position [1383, 0]
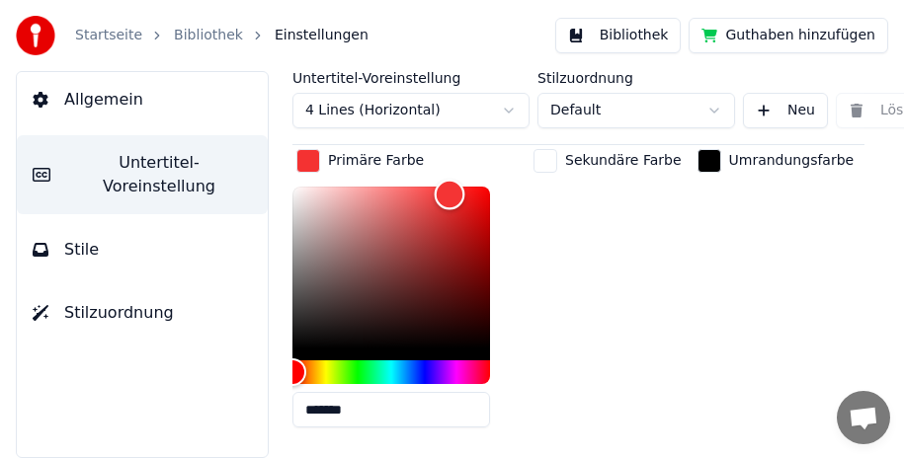
drag, startPoint x: 298, startPoint y: 167, endPoint x: 450, endPoint y: 171, distance: 151.2
click at [450, 179] on div "Color" at bounding box center [450, 194] width 31 height 31
type input "*******"
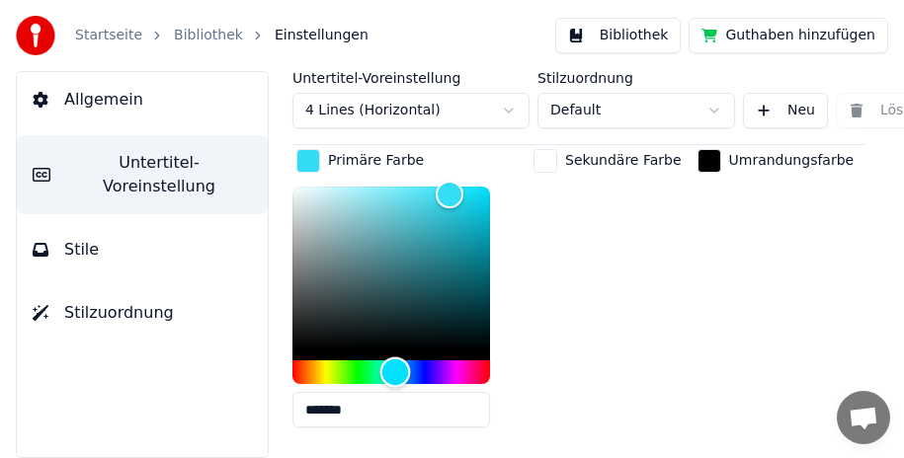
click at [395, 361] on div "Hue" at bounding box center [391, 373] width 198 height 24
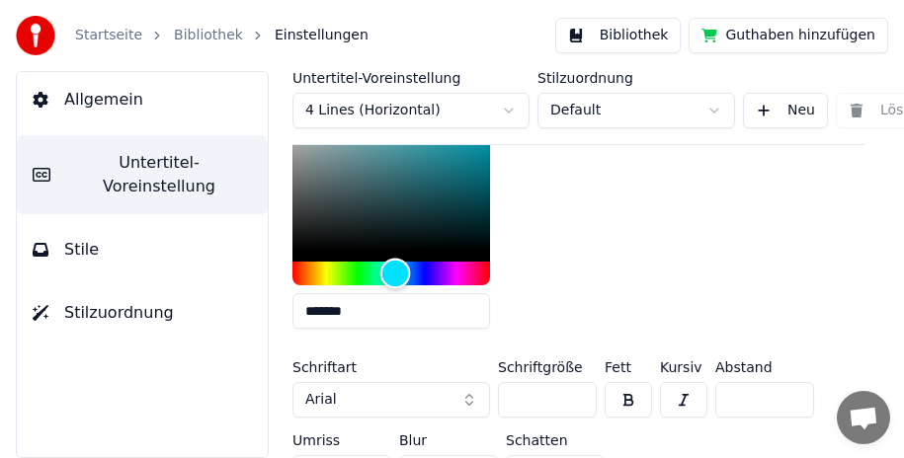
scroll to position [1581, 0]
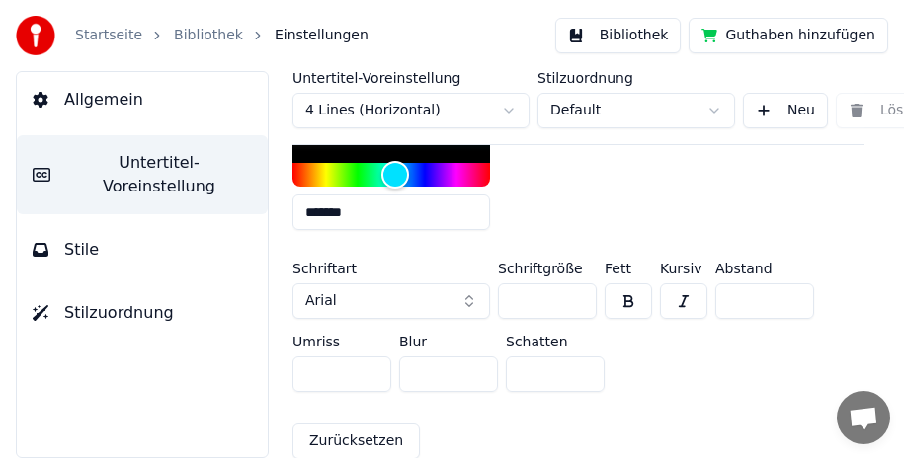
click at [443, 284] on button "Arial" at bounding box center [391, 302] width 198 height 36
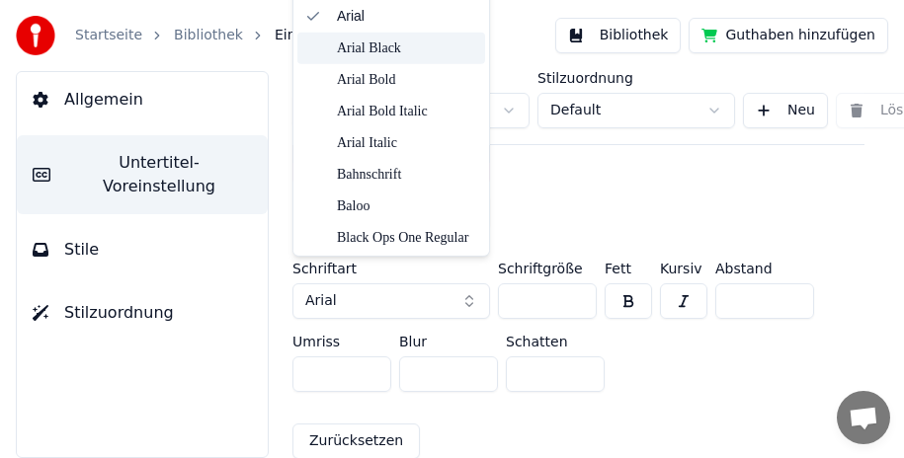
click at [426, 48] on div "Arial Black" at bounding box center [407, 49] width 140 height 20
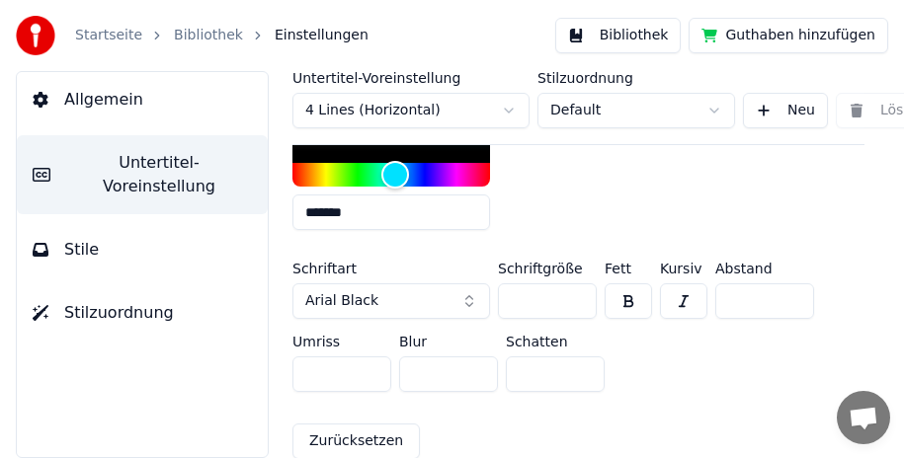
click at [617, 284] on button "button" at bounding box center [628, 302] width 47 height 36
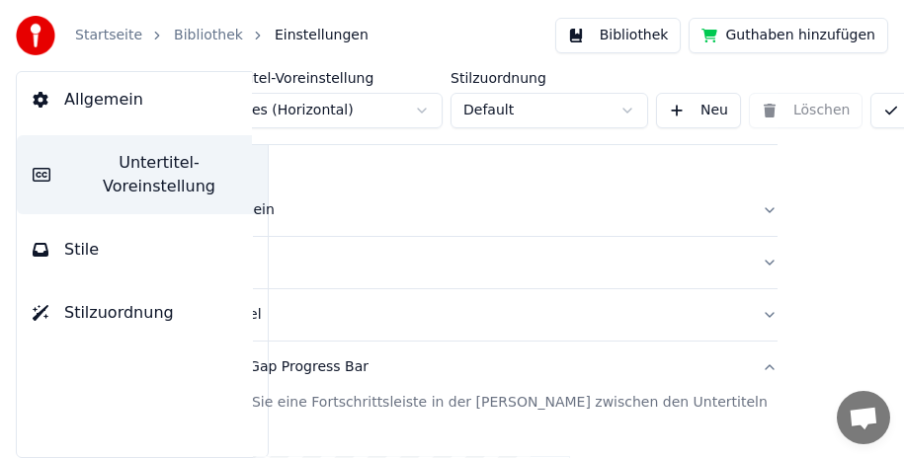
scroll to position [0, 0]
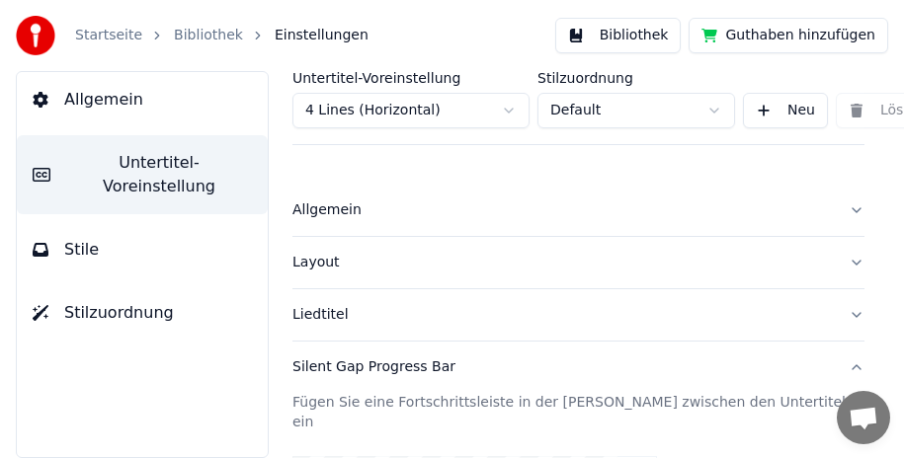
click at [843, 316] on button "Liedtitel" at bounding box center [578, 314] width 572 height 51
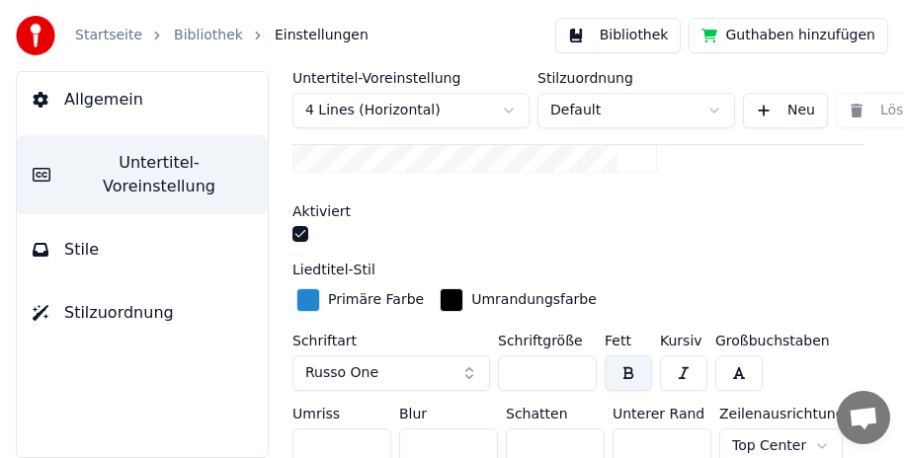
scroll to position [494, 0]
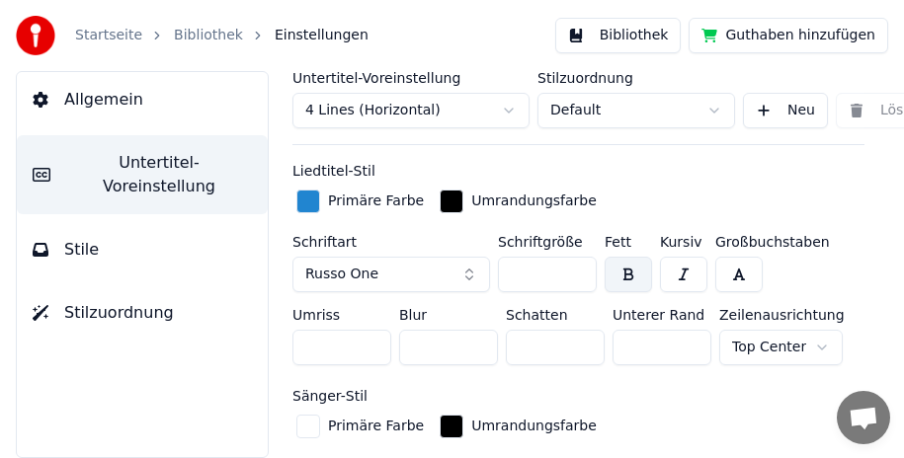
click at [799, 349] on html "Startseite Bibliothek Einstellungen Bibliothek Guthaben hinzufügen Allgemein Un…" at bounding box center [452, 229] width 904 height 458
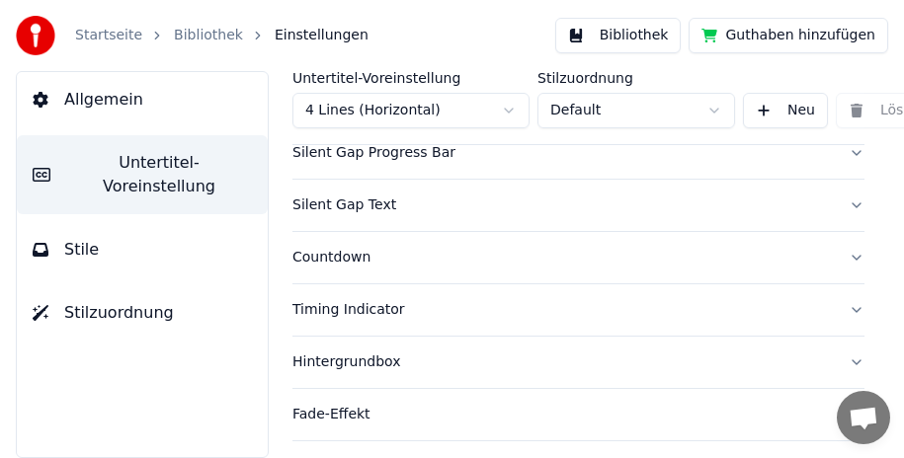
scroll to position [1284, 0]
click at [840, 150] on button "Silent Gap Progress Bar" at bounding box center [578, 151] width 572 height 51
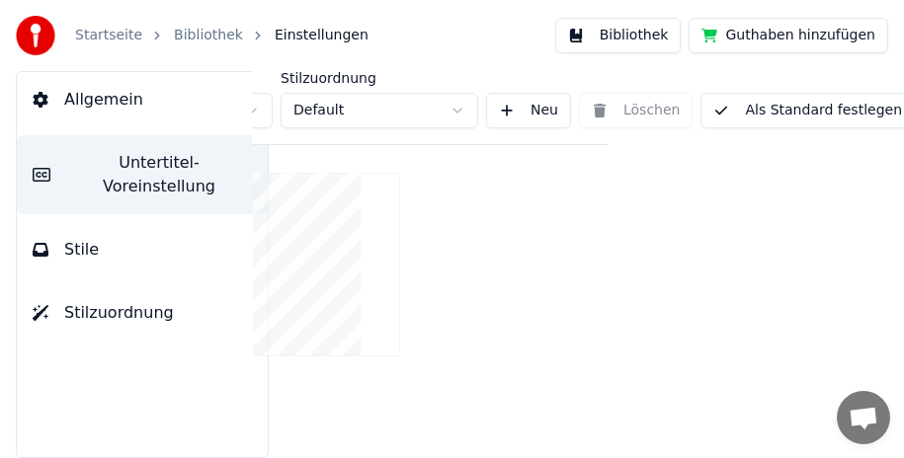
scroll to position [284, 260]
click at [779, 109] on button "Als Standard festlegen" at bounding box center [805, 111] width 214 height 36
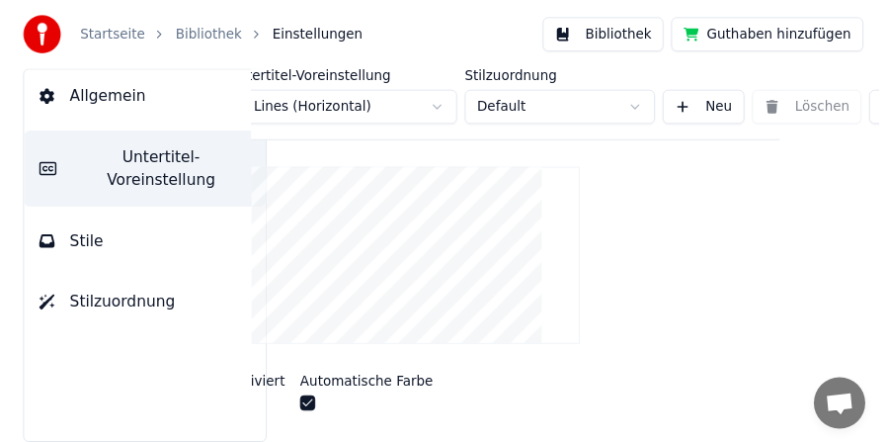
scroll to position [284, 0]
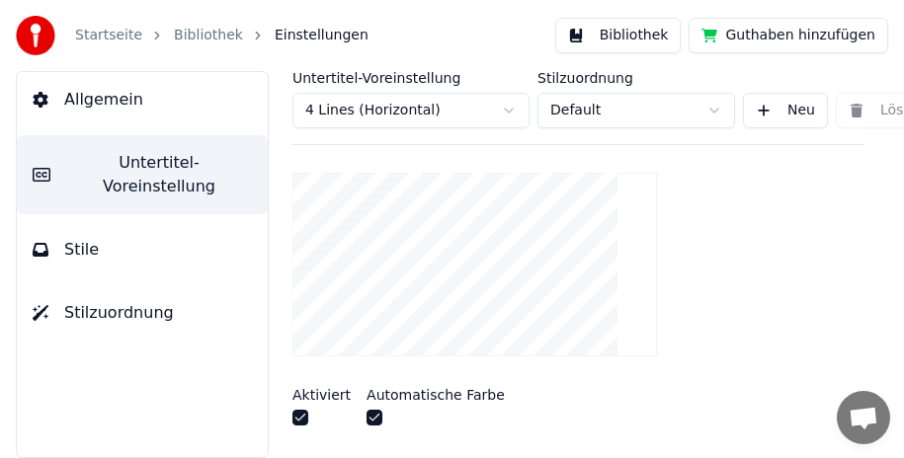
click at [636, 31] on button "Bibliothek" at bounding box center [618, 36] width 126 height 36
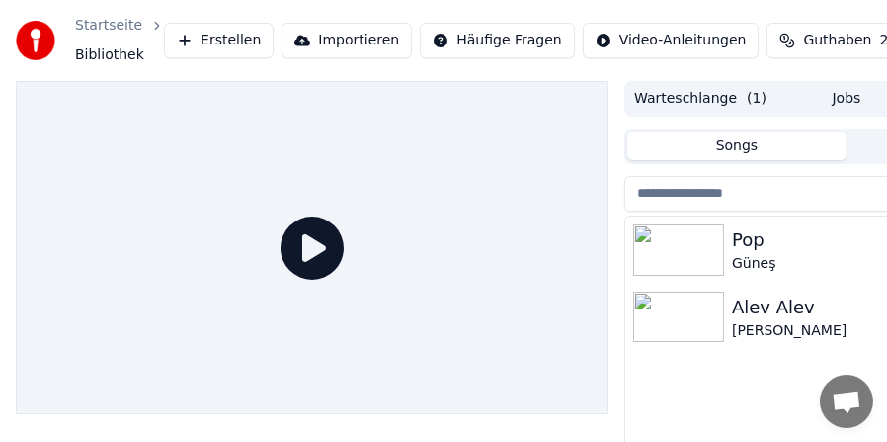
click at [813, 326] on div "[PERSON_NAME]" at bounding box center [886, 331] width 308 height 20
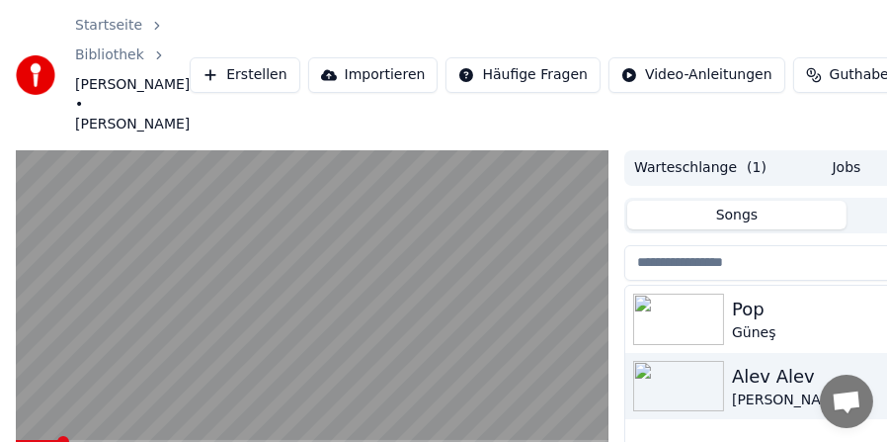
click at [359, 342] on video at bounding box center [312, 317] width 593 height 334
click at [761, 301] on div "Pop" at bounding box center [886, 309] width 308 height 28
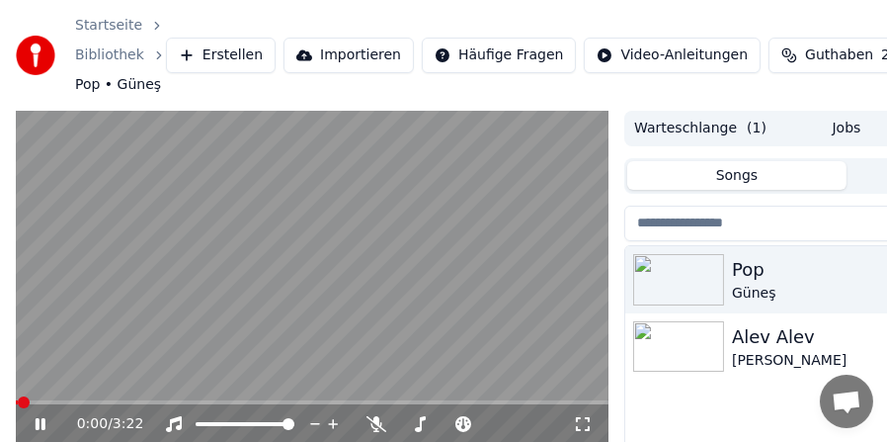
click at [49, 401] on span at bounding box center [312, 402] width 593 height 4
click at [94, 401] on span at bounding box center [312, 402] width 593 height 4
click at [44, 403] on span at bounding box center [37, 402] width 43 height 4
click at [103, 259] on video at bounding box center [312, 278] width 593 height 334
